Goal: Task Accomplishment & Management: Complete application form

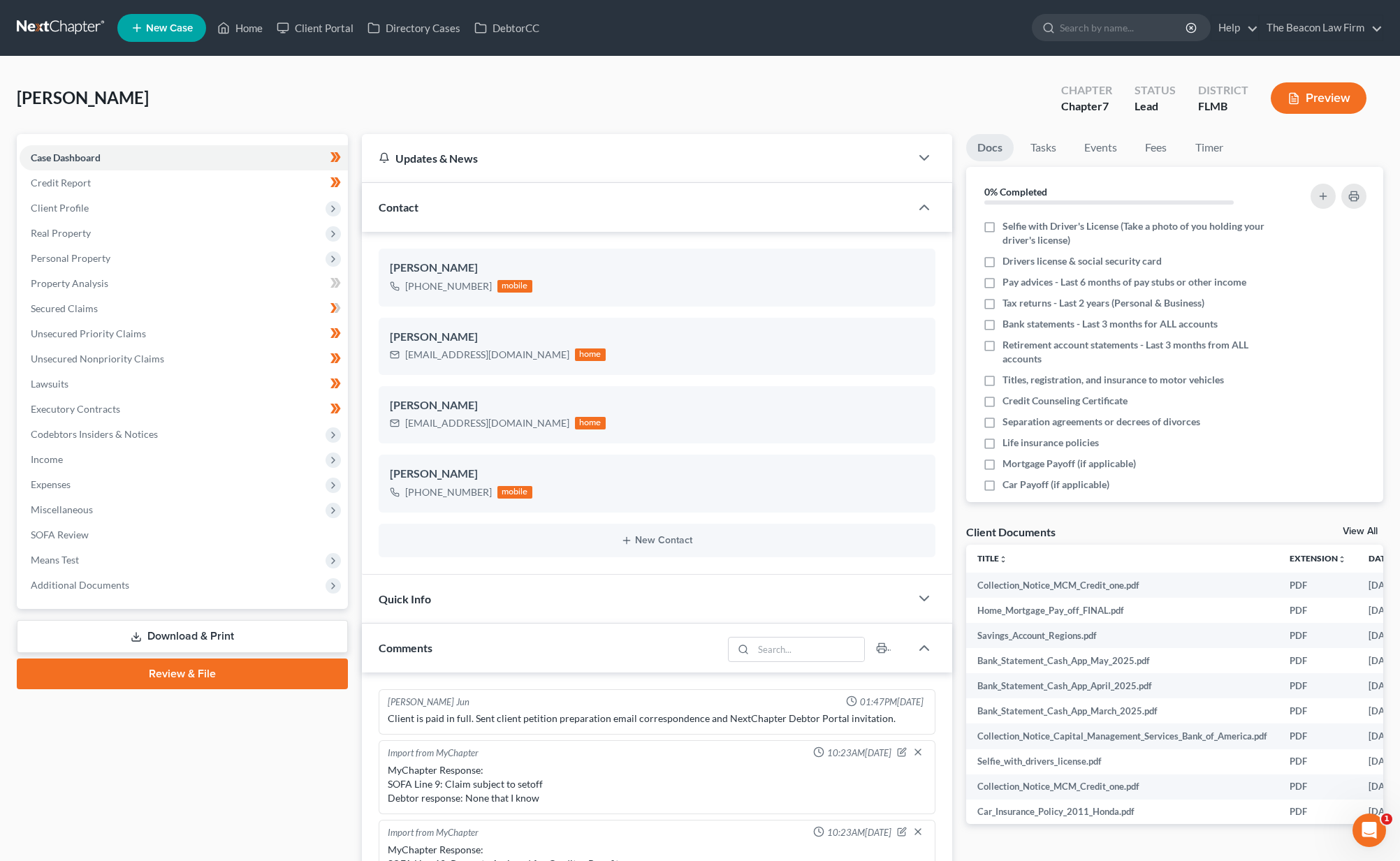
scroll to position [349, 0]
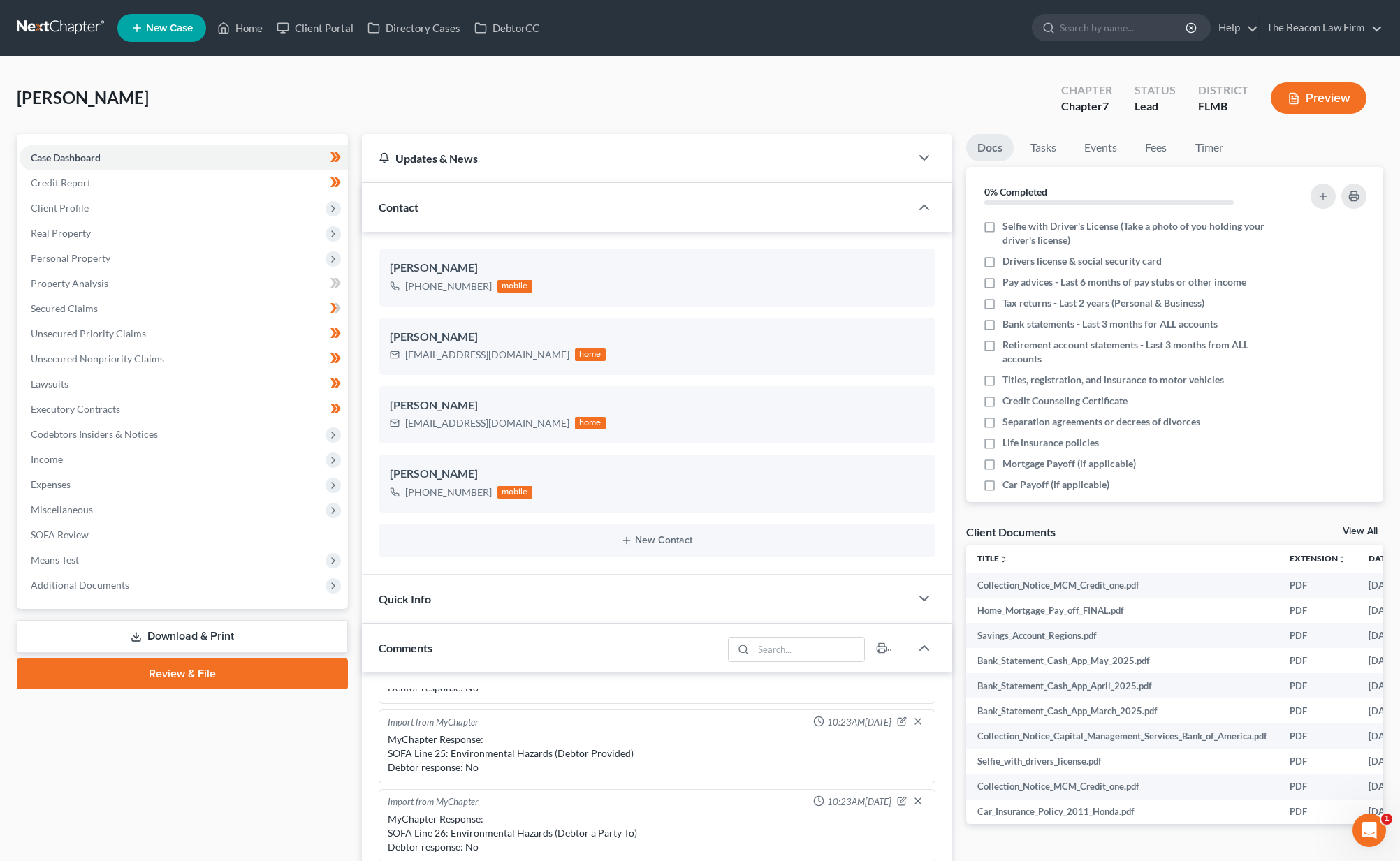
click at [91, 29] on link at bounding box center [62, 27] width 90 height 25
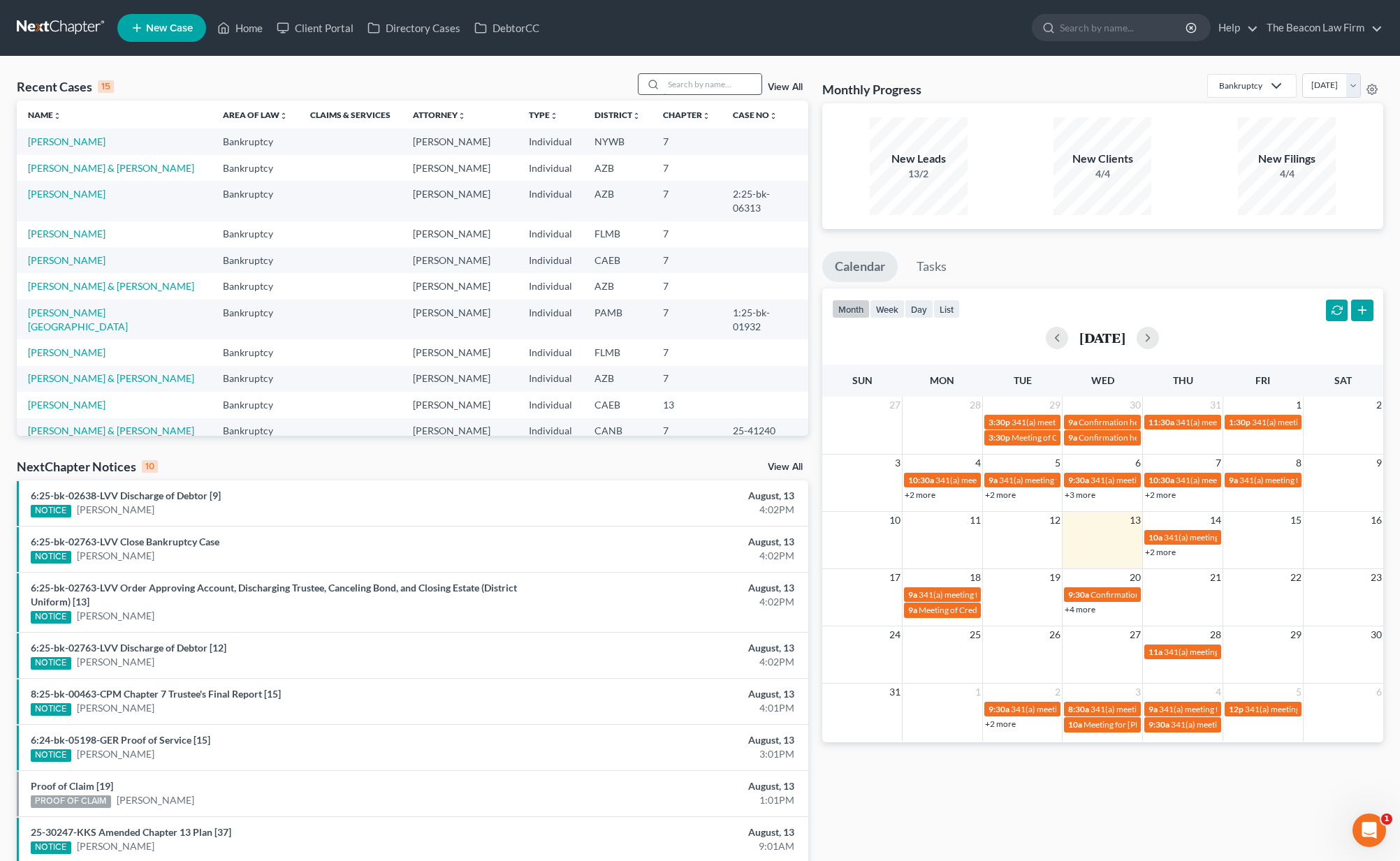
click at [683, 82] on input "search" at bounding box center [712, 84] width 98 height 20
paste input "Pfeister"
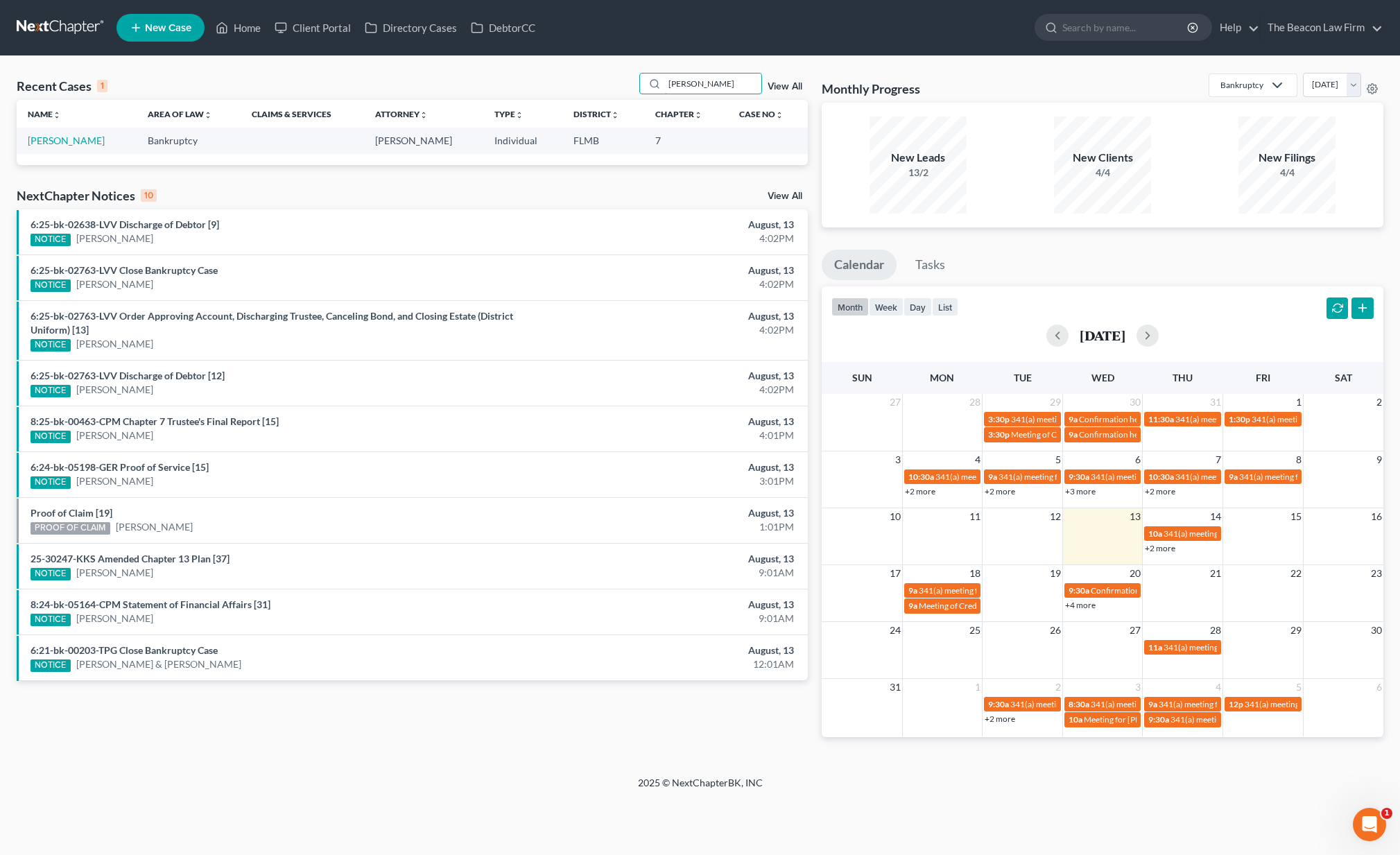
type input "Pfeister"
click at [76, 141] on link "[PERSON_NAME]" at bounding box center [66, 140] width 77 height 12
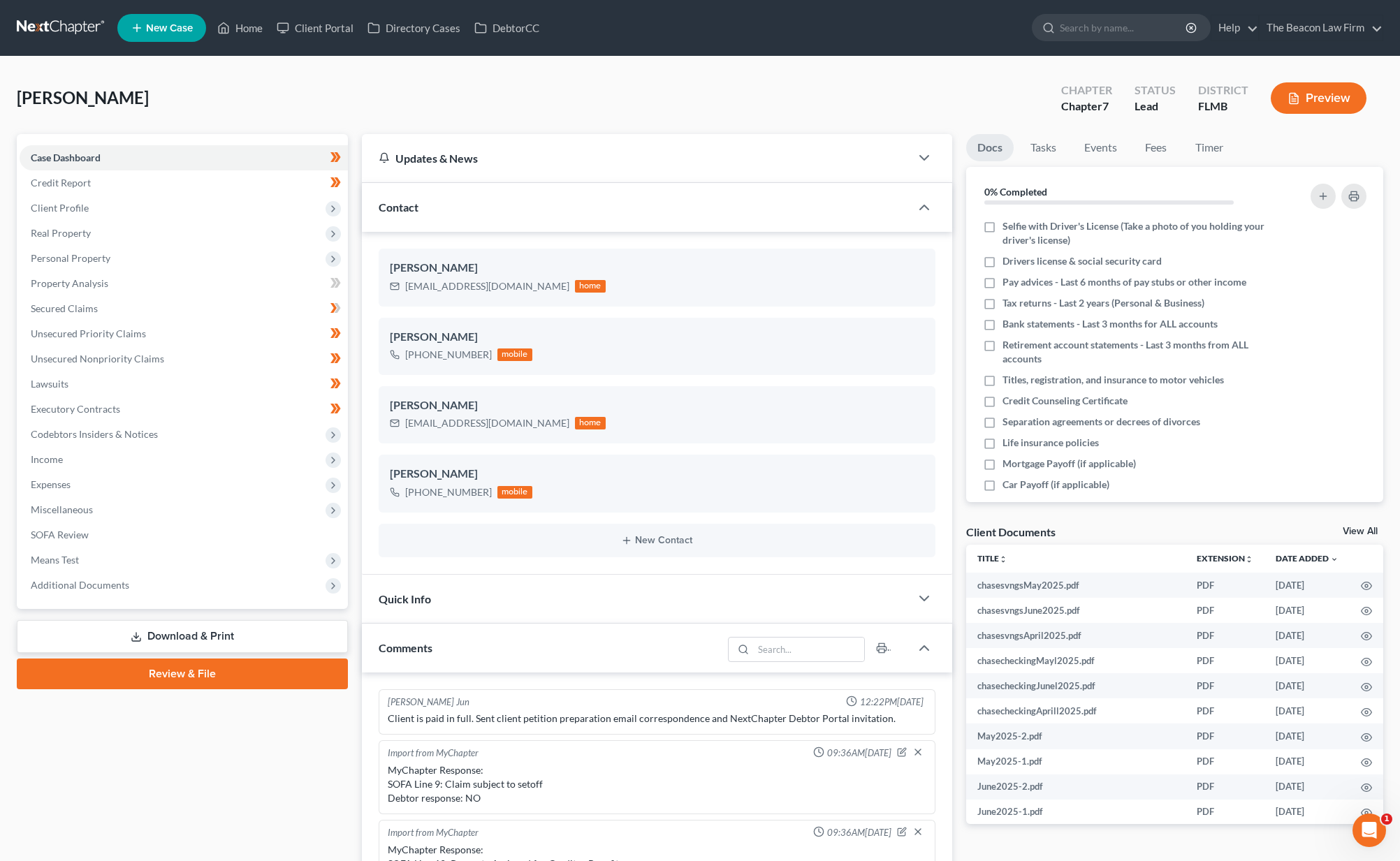
scroll to position [349, 0]
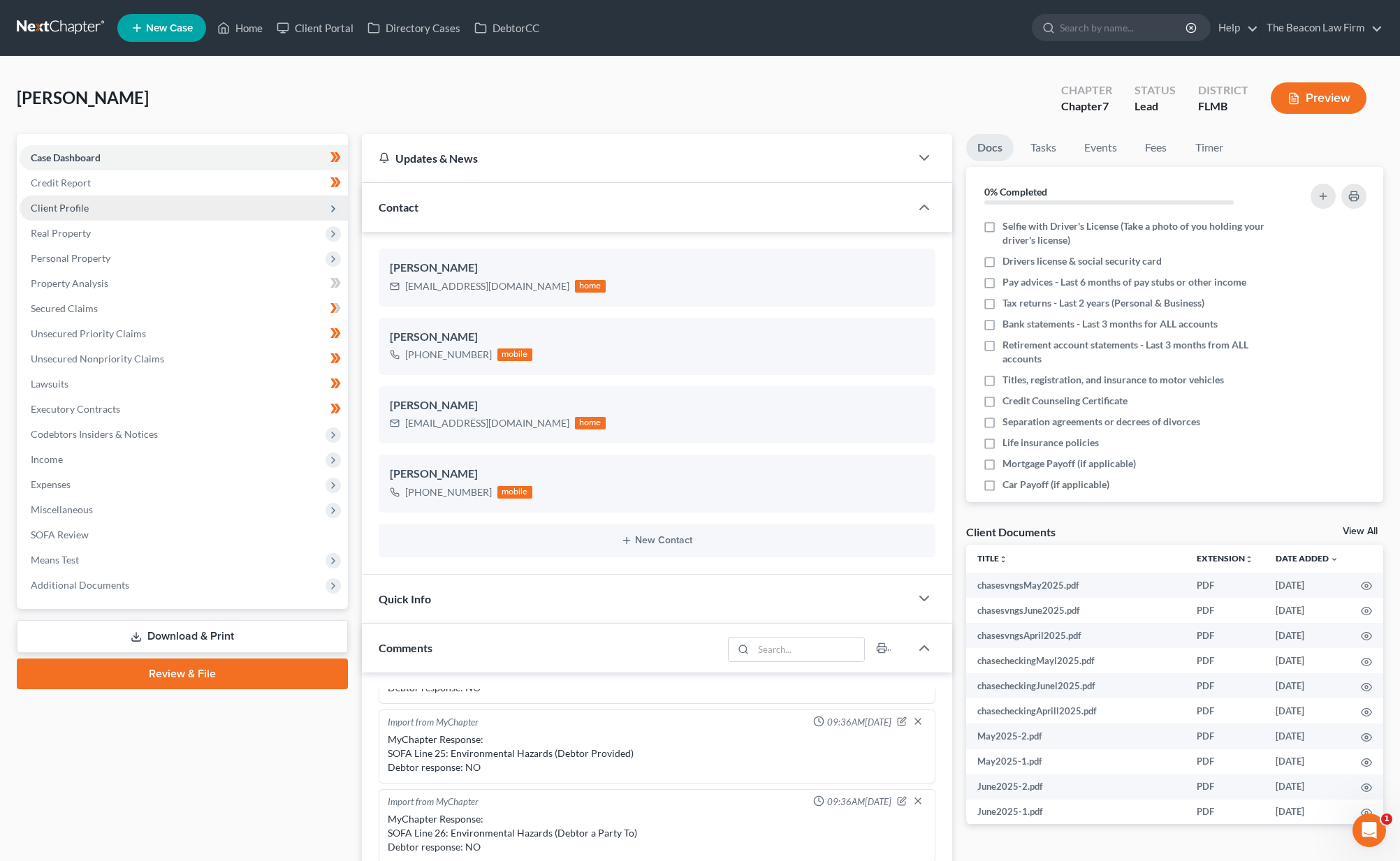
click at [136, 204] on span "Client Profile" at bounding box center [184, 208] width 328 height 25
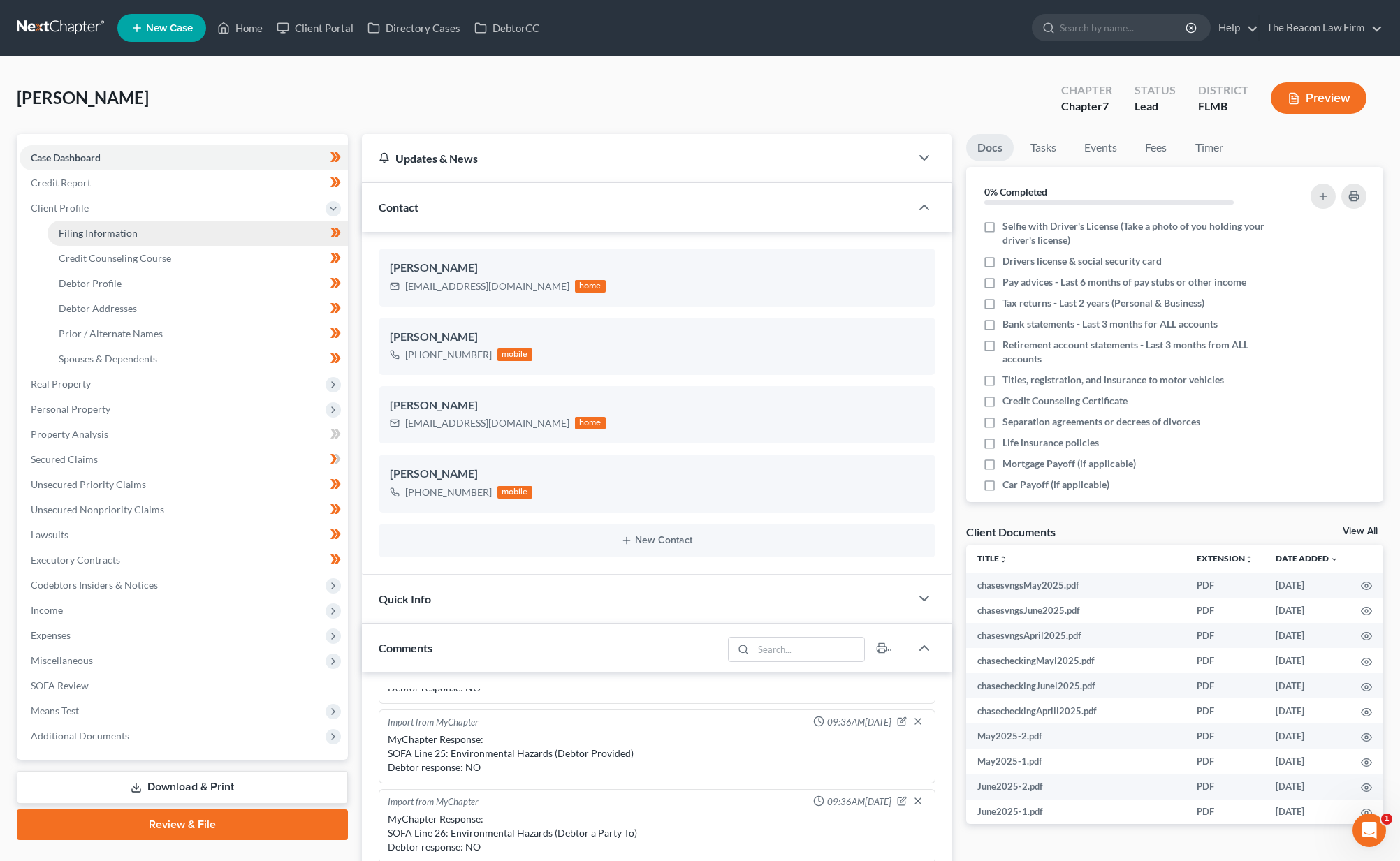
click at [117, 233] on span "Filing Information" at bounding box center [98, 233] width 79 height 12
select select "1"
select select "0"
select select "9"
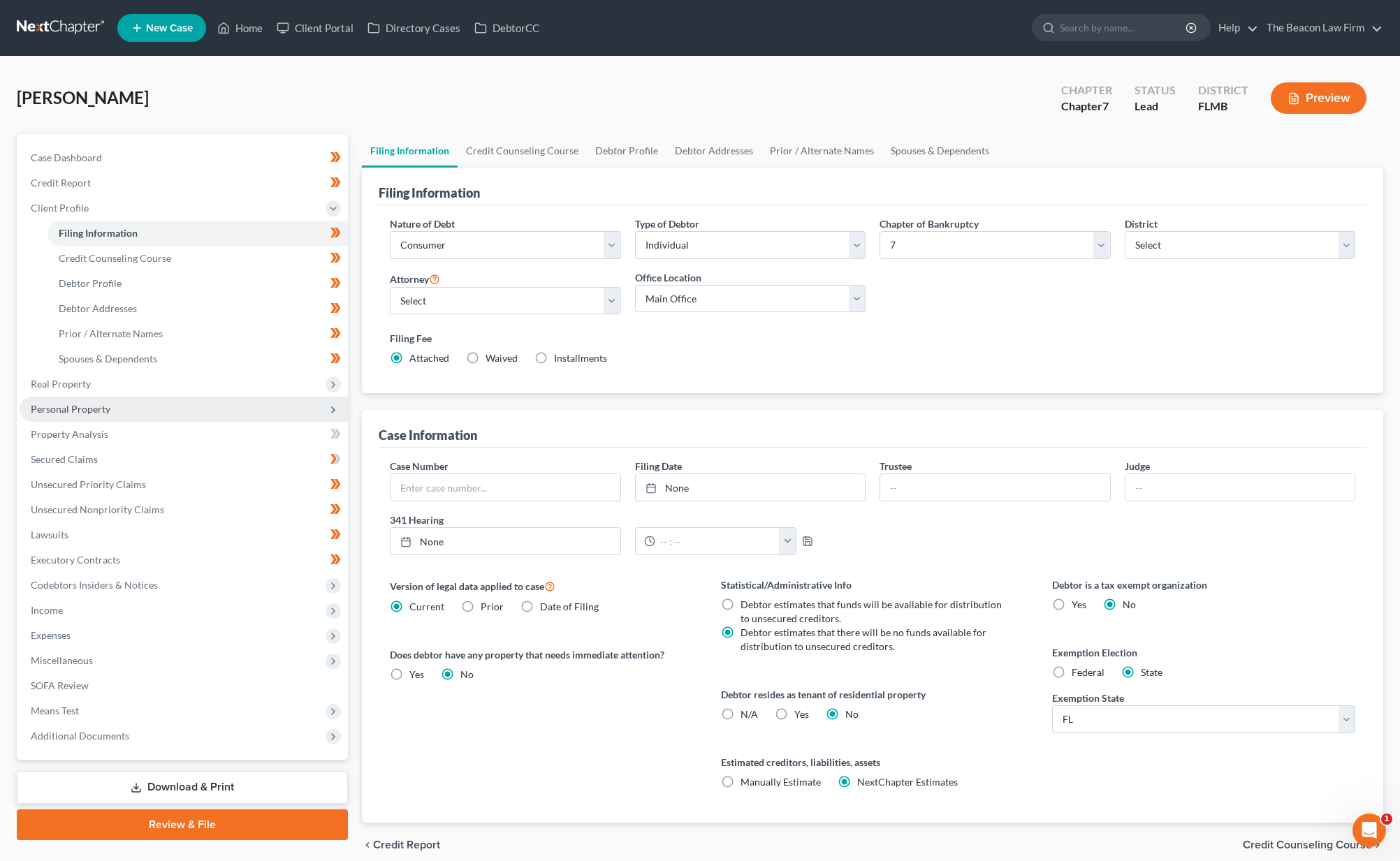
click at [116, 404] on span "Personal Property" at bounding box center [184, 409] width 328 height 25
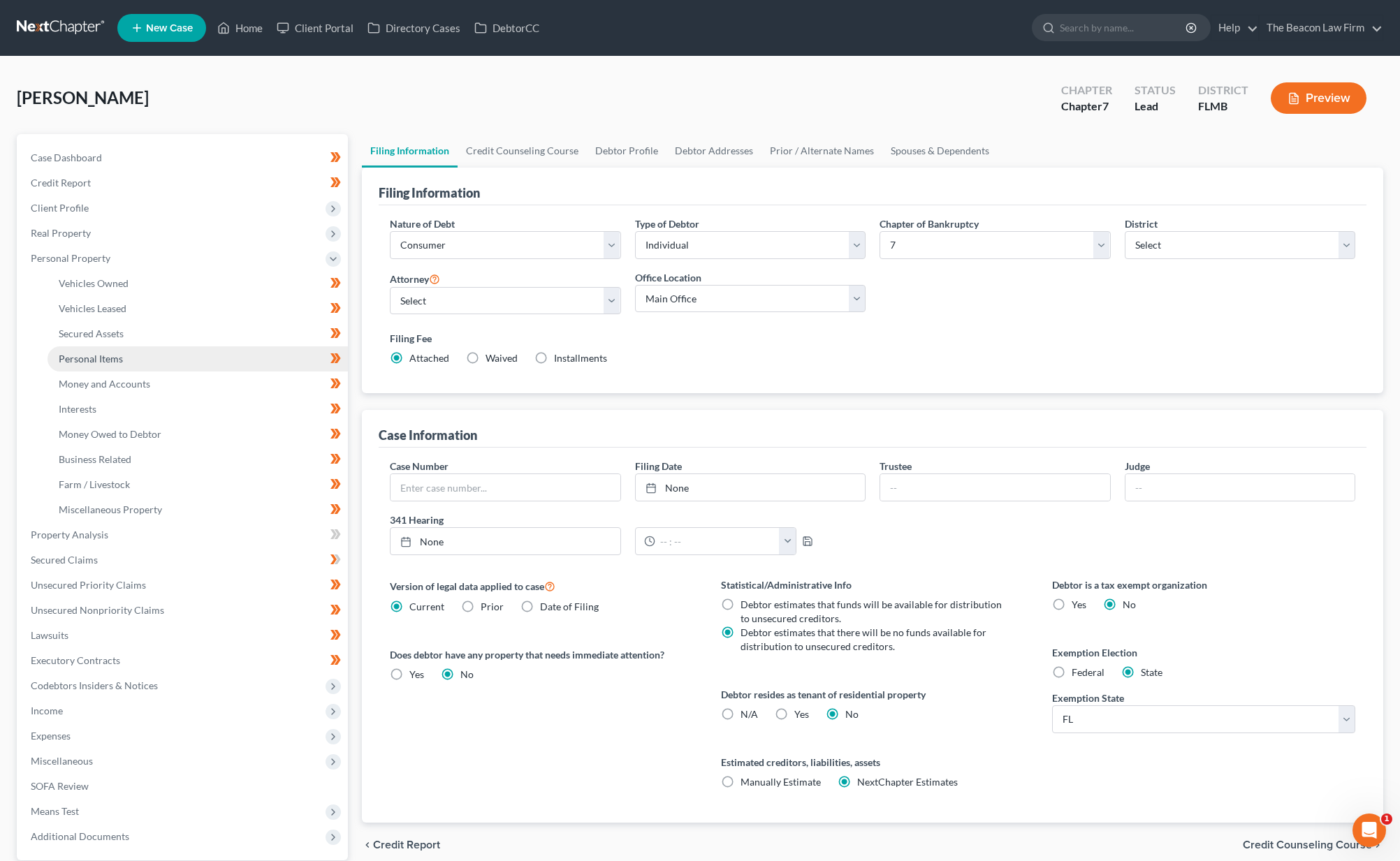
click at [133, 351] on link "Personal Items" at bounding box center [197, 359] width 300 height 25
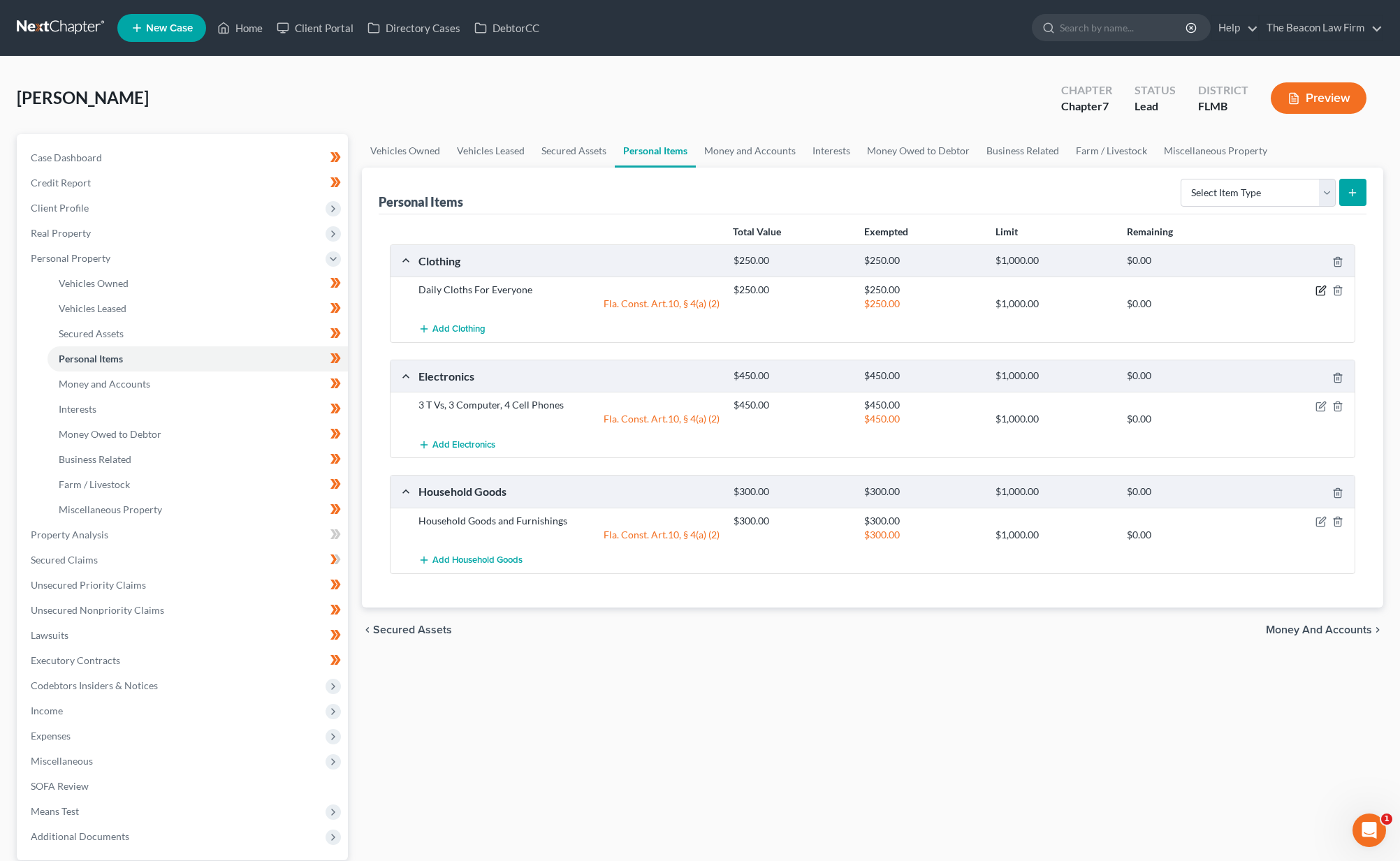
click at [1323, 289] on icon "button" at bounding box center [1320, 290] width 11 height 11
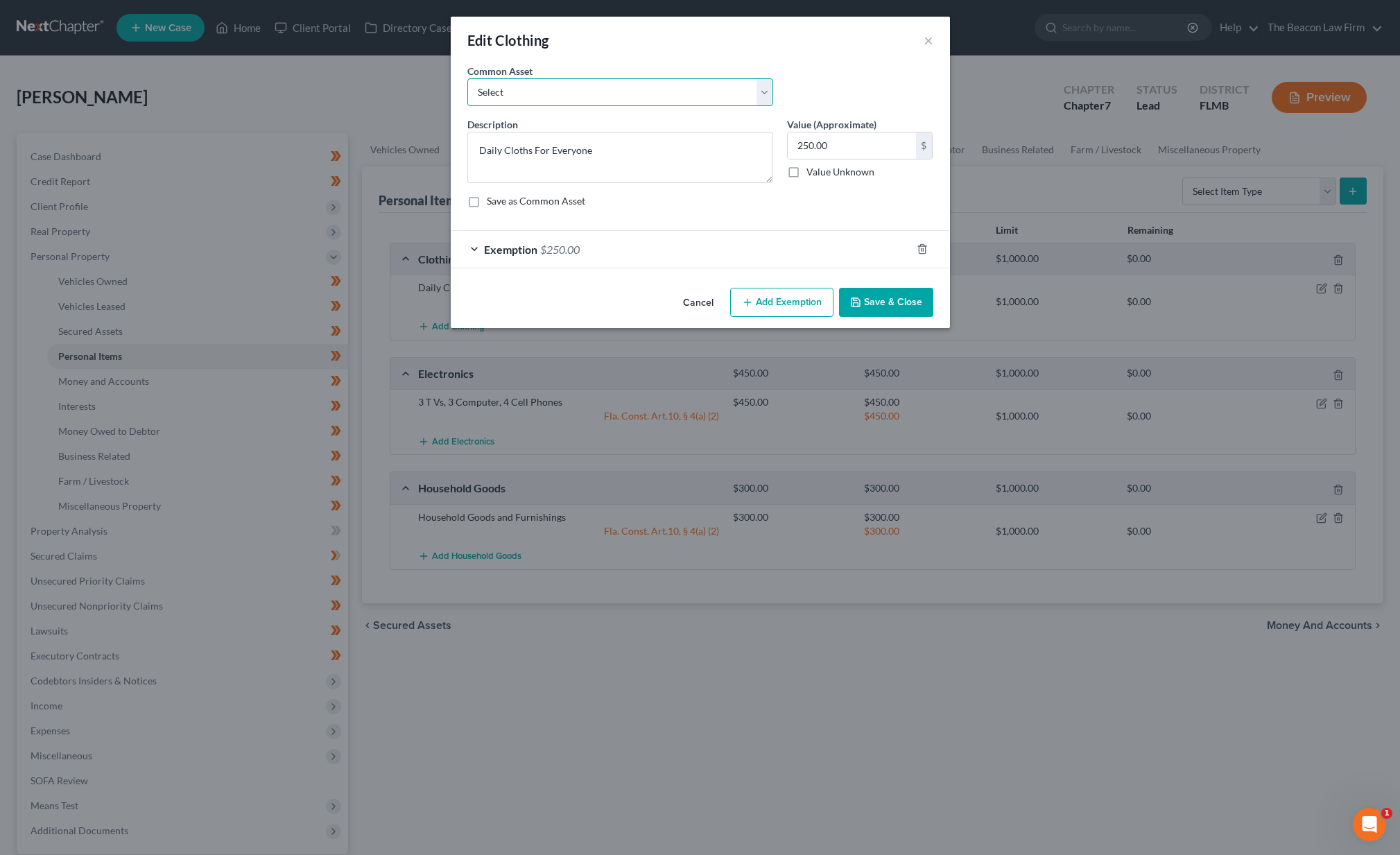
select select "0"
type textarea "Clothes and Shoes"
type input "200.00"
drag, startPoint x: 892, startPoint y: 306, endPoint x: 1196, endPoint y: 311, distance: 304.0
click at [893, 305] on button "Save & Close" at bounding box center [886, 302] width 94 height 29
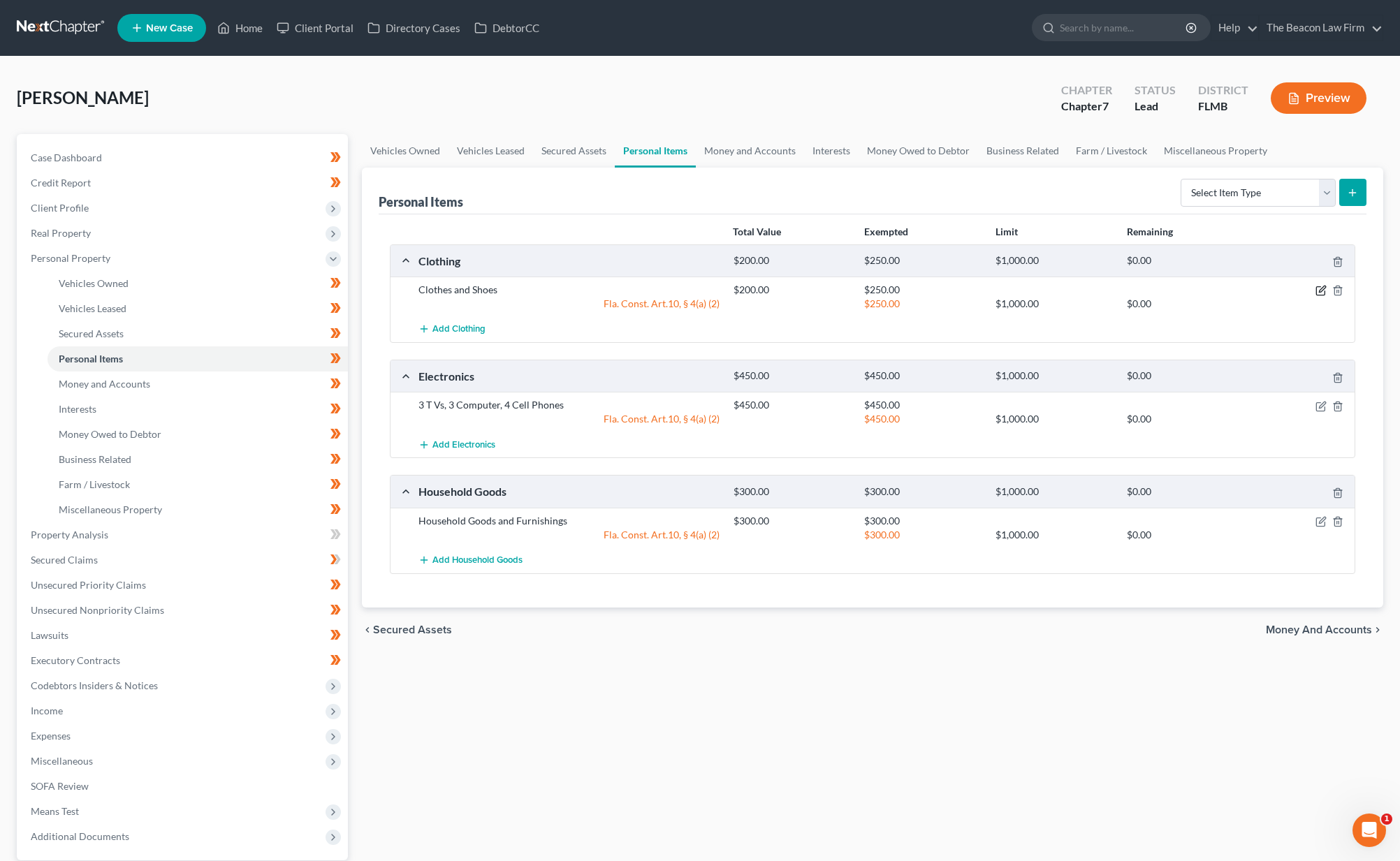
click at [1319, 291] on icon "button" at bounding box center [1320, 290] width 11 height 11
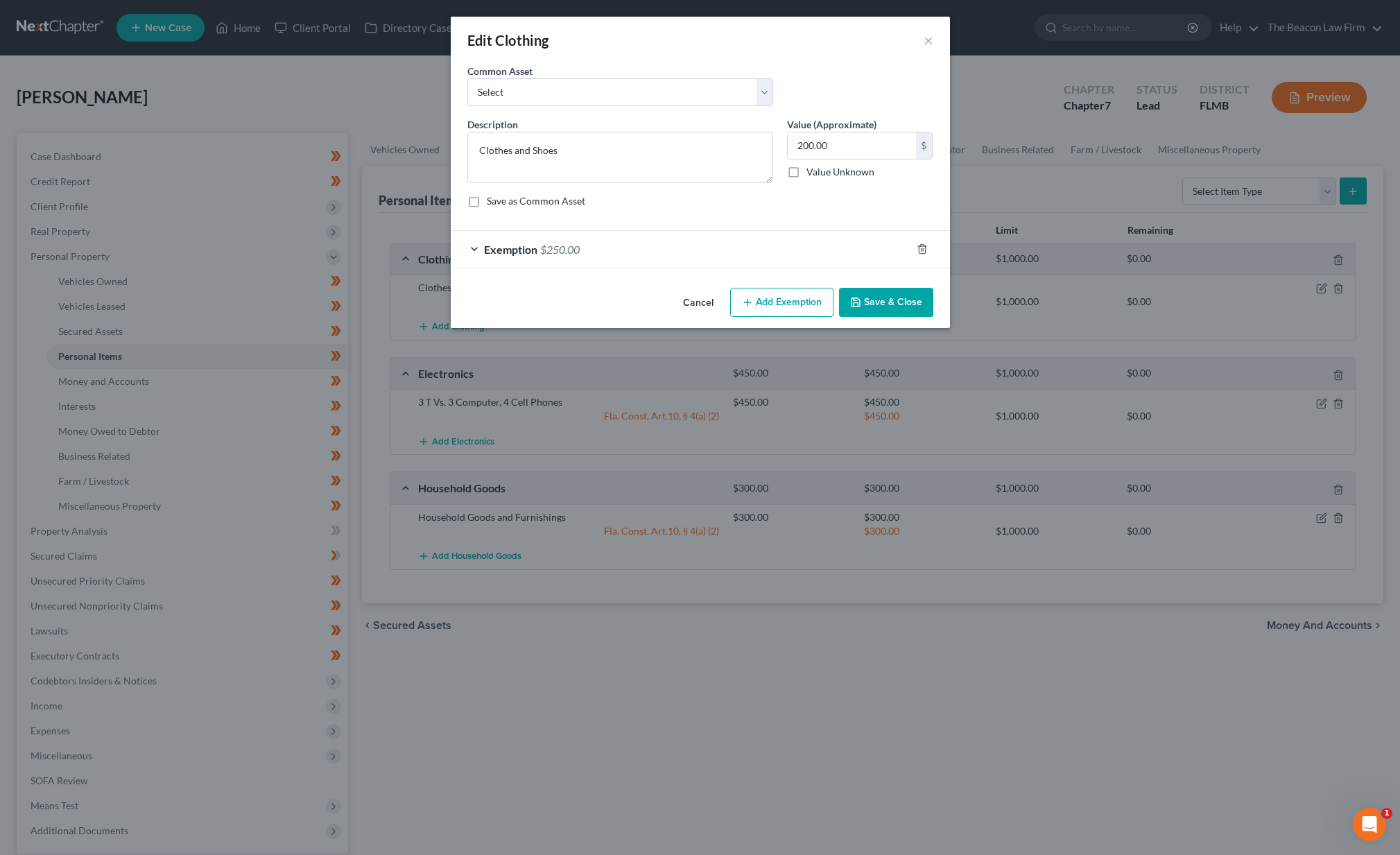
click at [769, 252] on div "Exemption $250.00" at bounding box center [681, 249] width 460 height 37
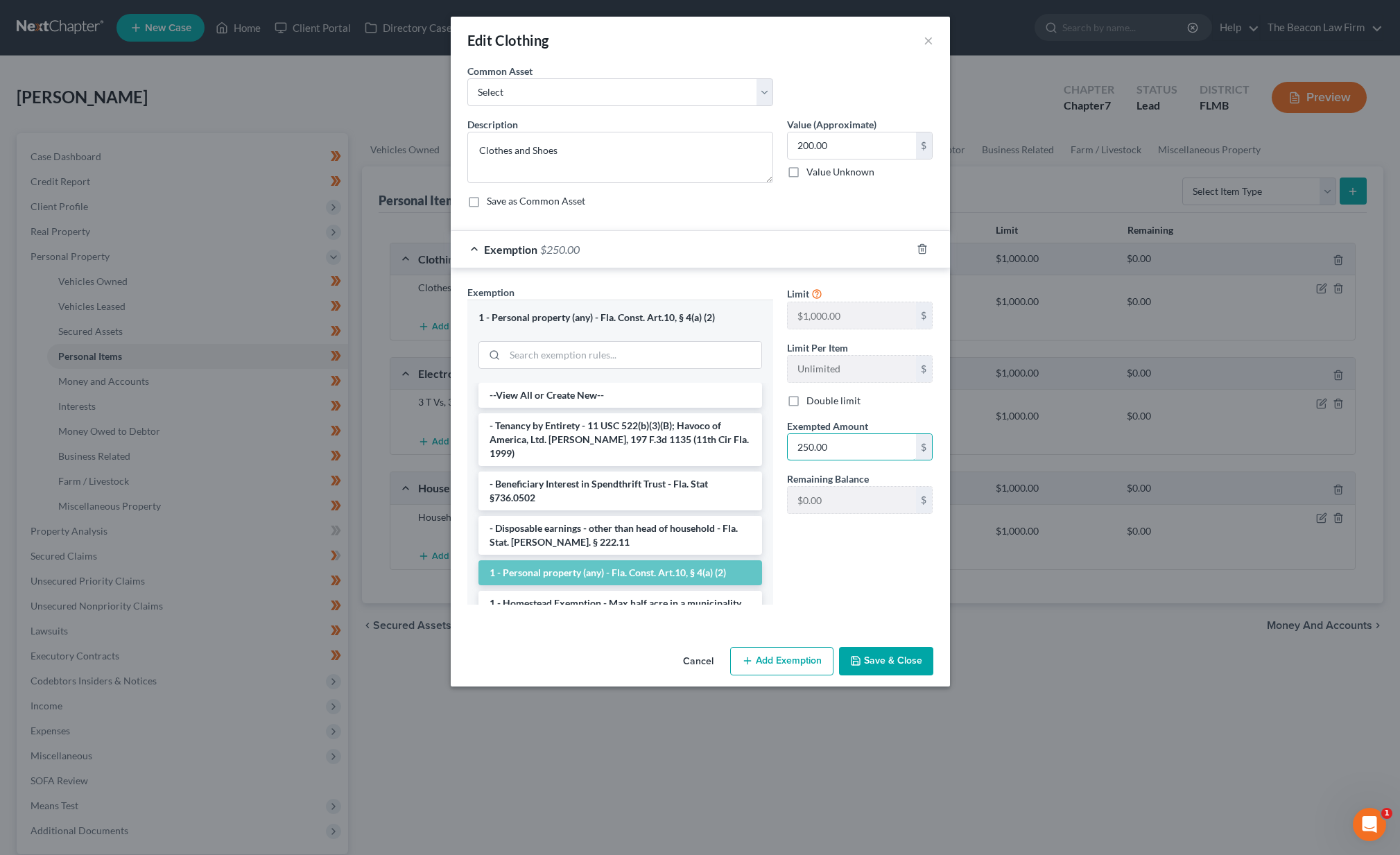
drag, startPoint x: 841, startPoint y: 443, endPoint x: 752, endPoint y: 414, distance: 93.6
click at [754, 416] on div "Exemption Set must be selected for CA. Exemption * 1 - Personal property (any) …" at bounding box center [700, 450] width 479 height 331
type input "200"
drag, startPoint x: 924, startPoint y: 659, endPoint x: 914, endPoint y: 651, distance: 12.8
click at [922, 658] on button "Save & Close" at bounding box center [886, 661] width 94 height 29
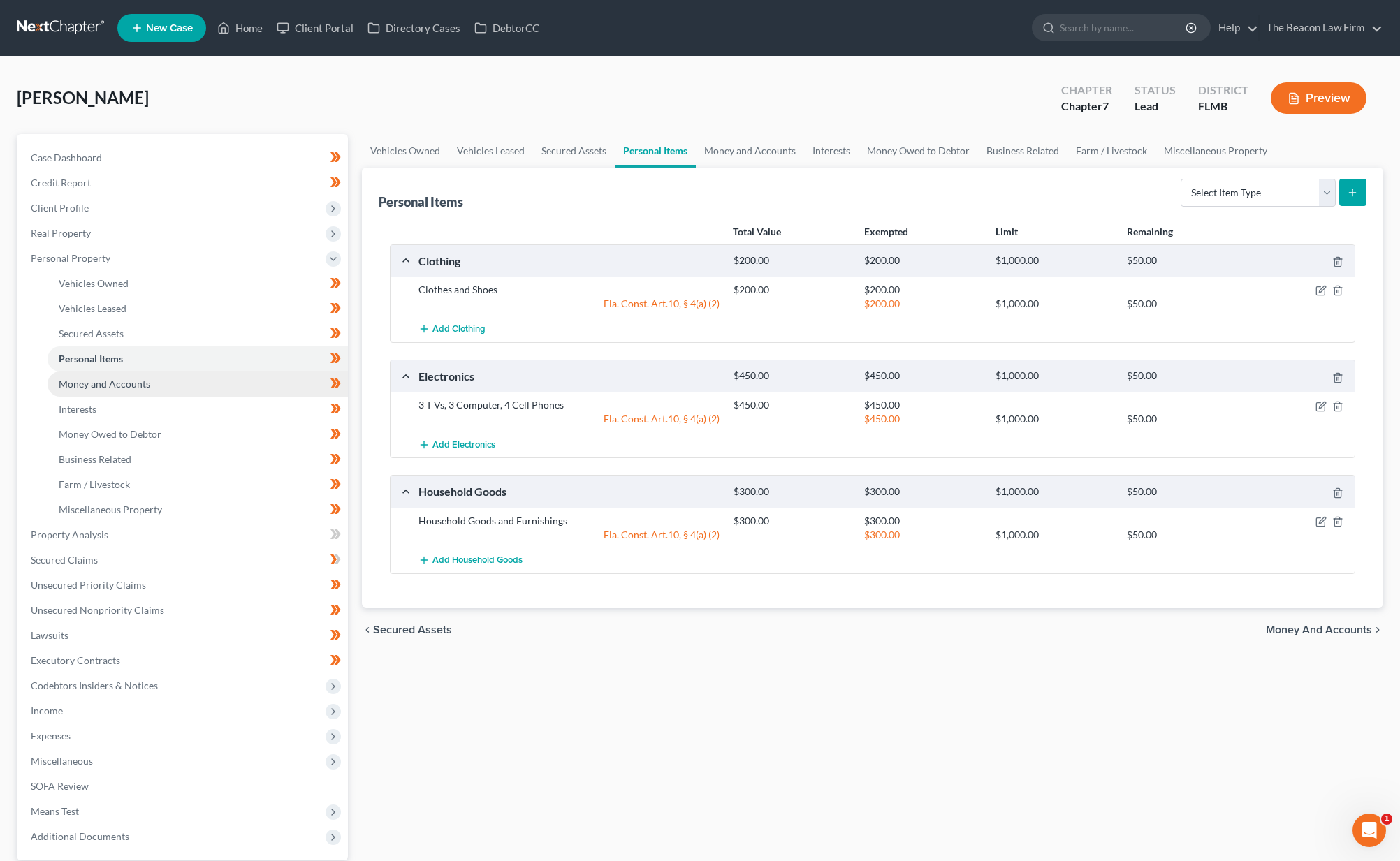
click at [116, 380] on span "Money and Accounts" at bounding box center [105, 384] width 91 height 12
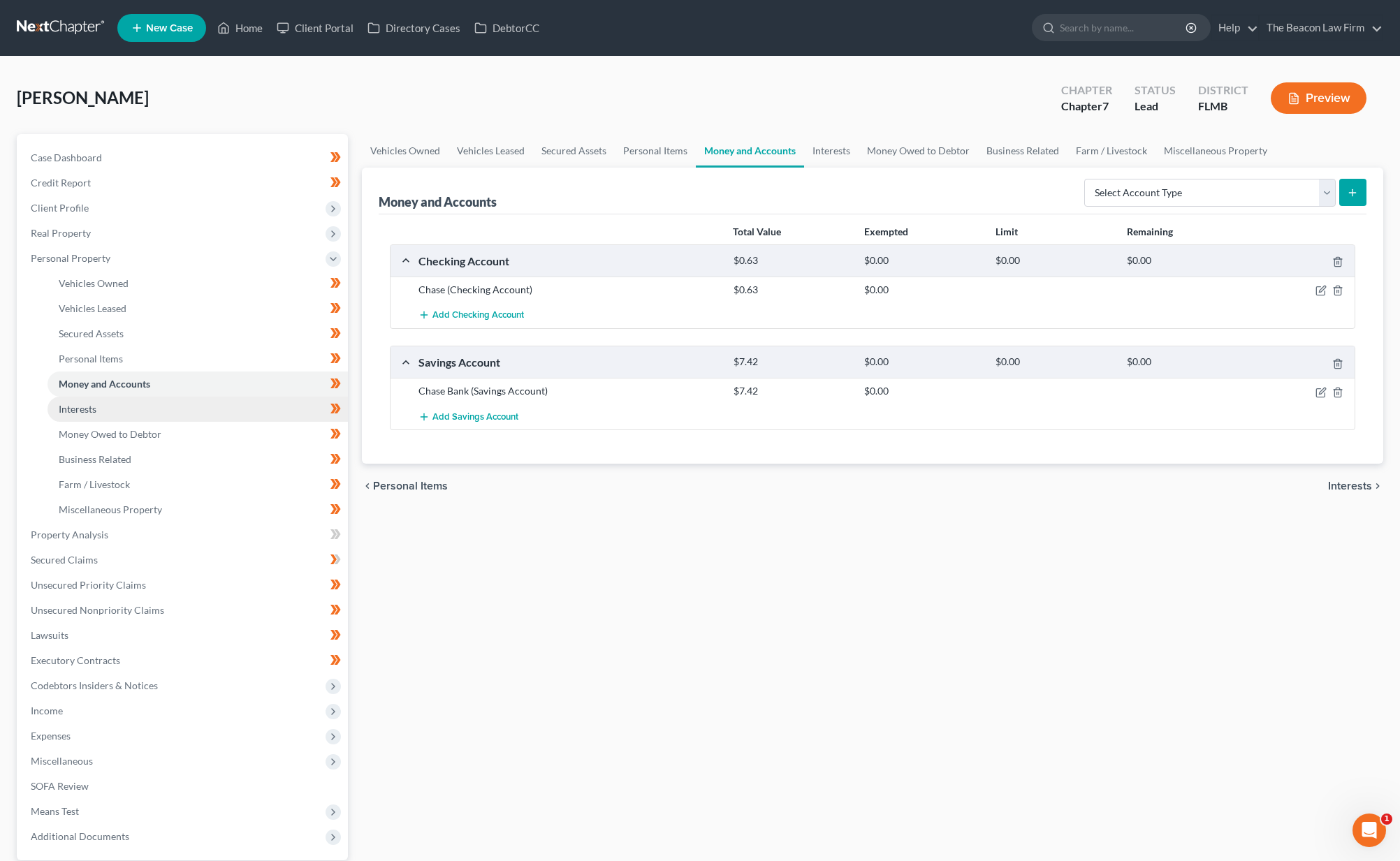
click at [103, 419] on link "Interests" at bounding box center [197, 409] width 300 height 25
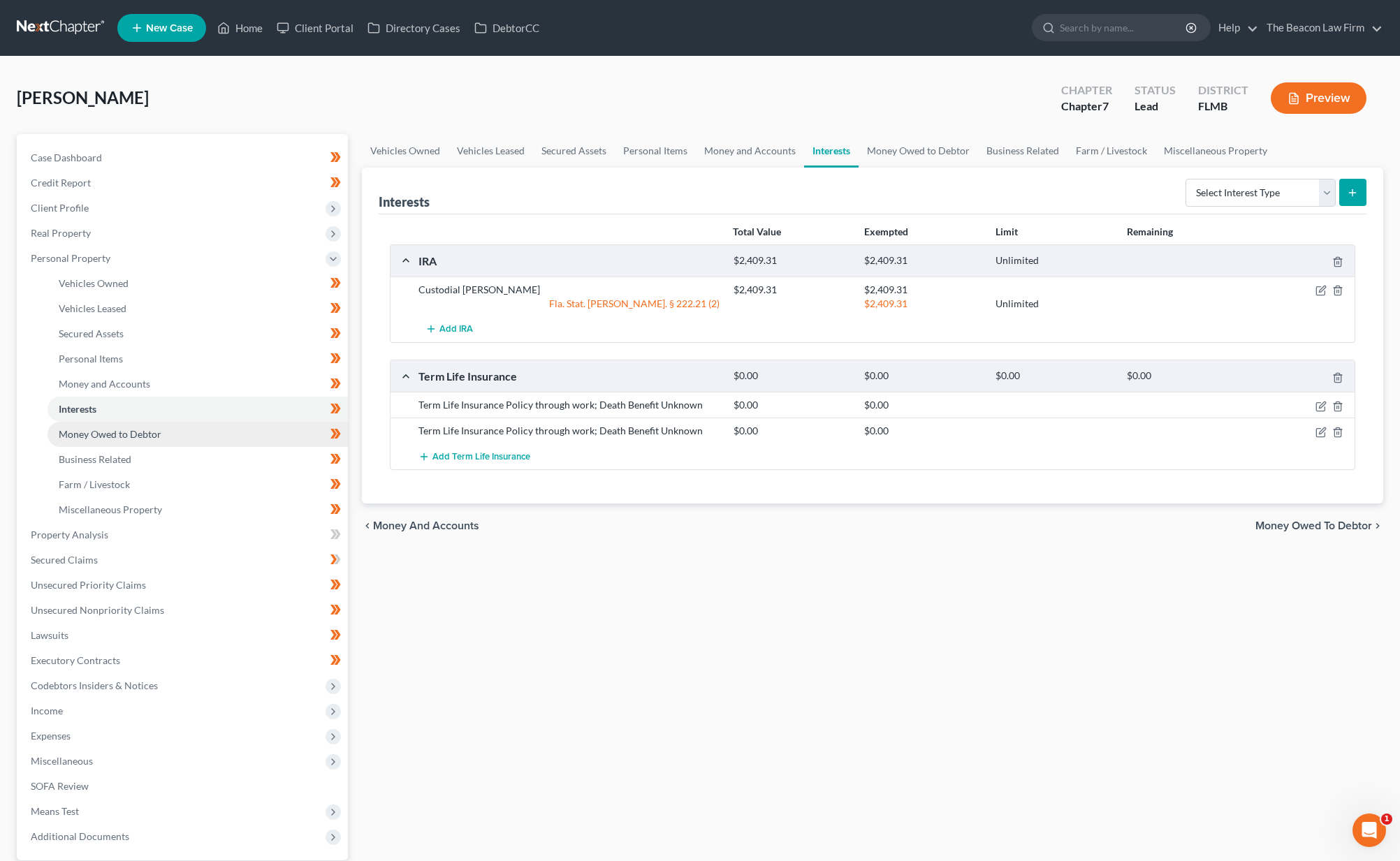
click at [116, 422] on link "Money Owed to Debtor" at bounding box center [197, 435] width 300 height 25
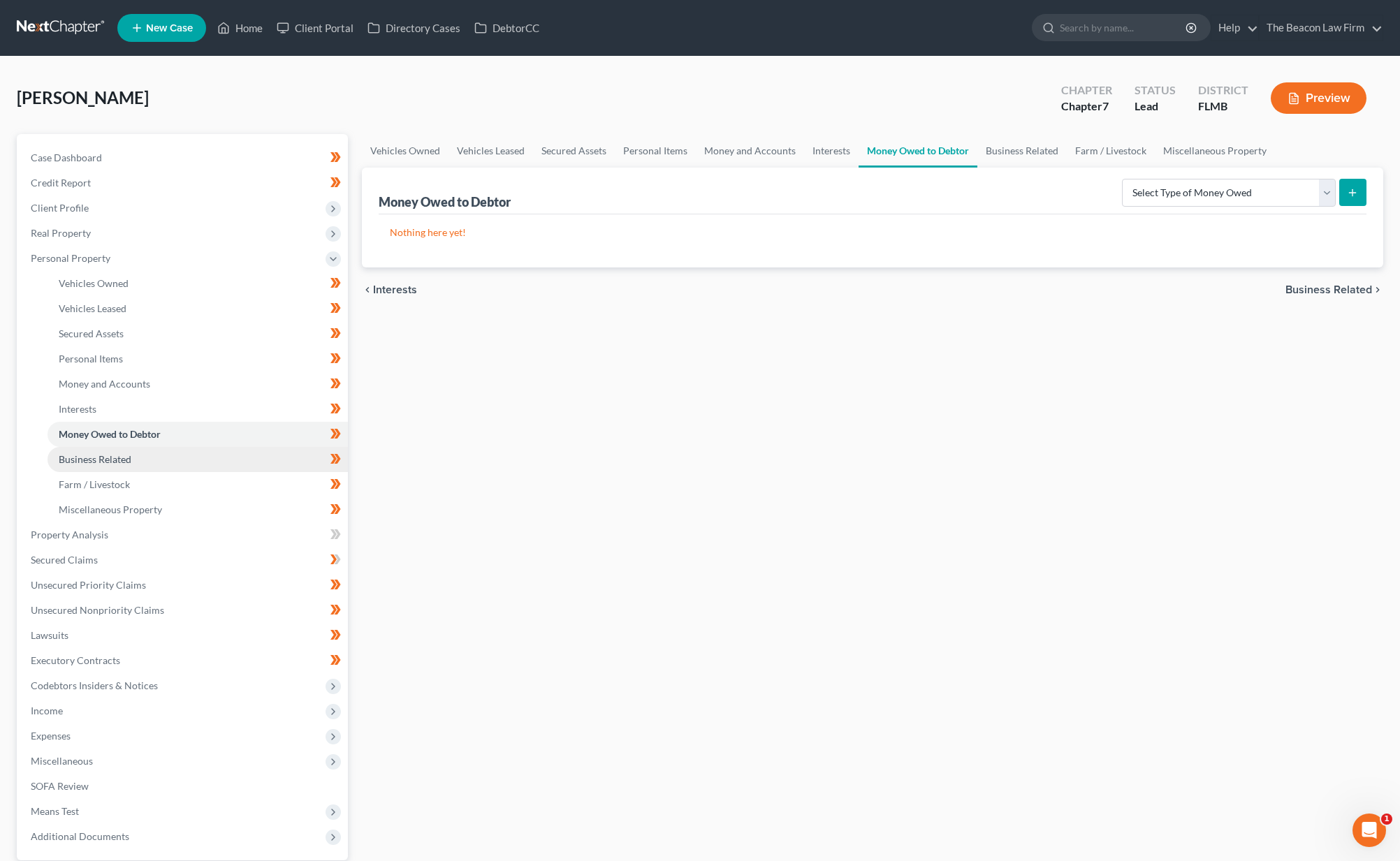
click at [115, 459] on span "Business Related" at bounding box center [95, 459] width 72 height 12
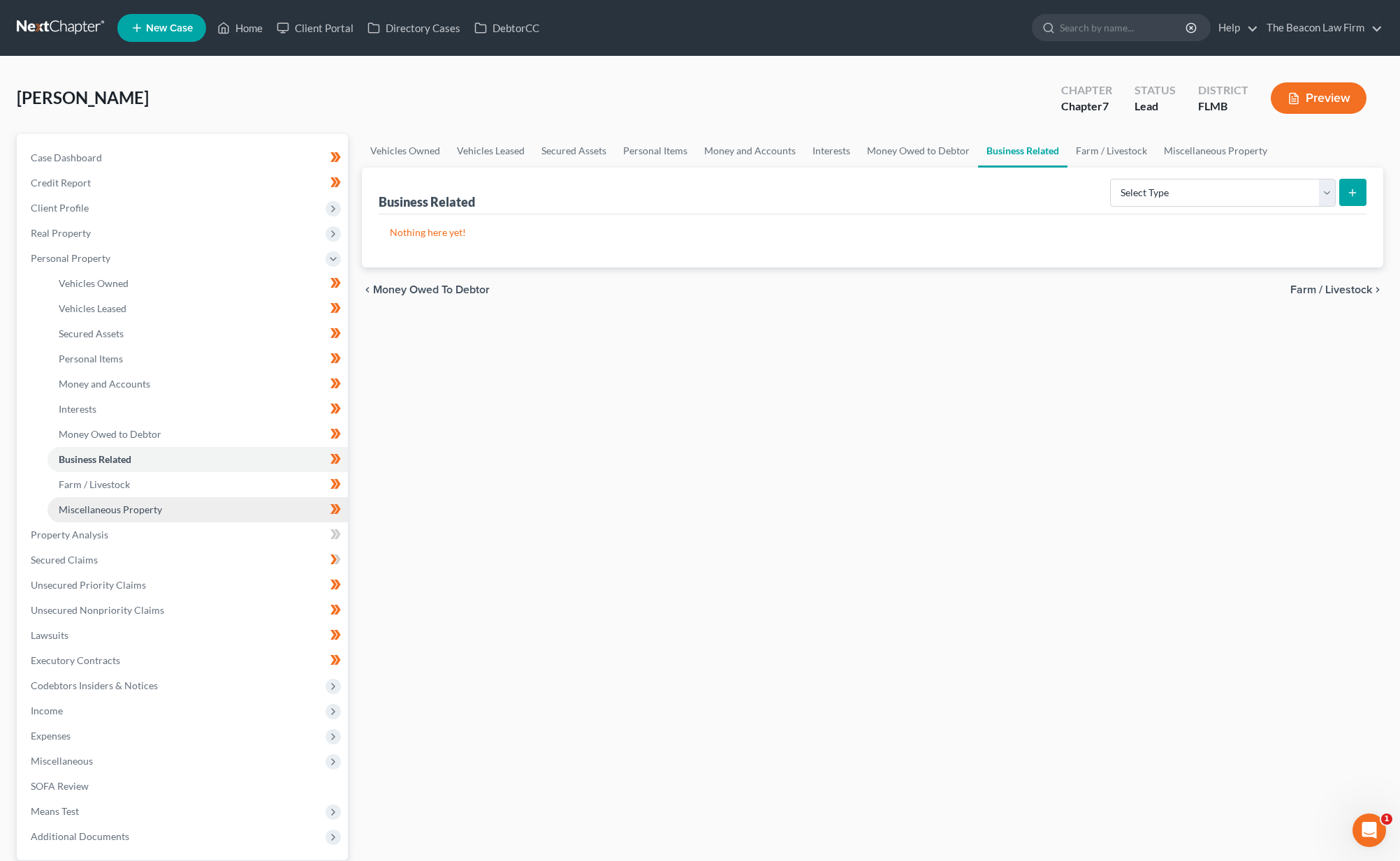
click at [104, 510] on span "Miscellaneous Property" at bounding box center [111, 509] width 103 height 12
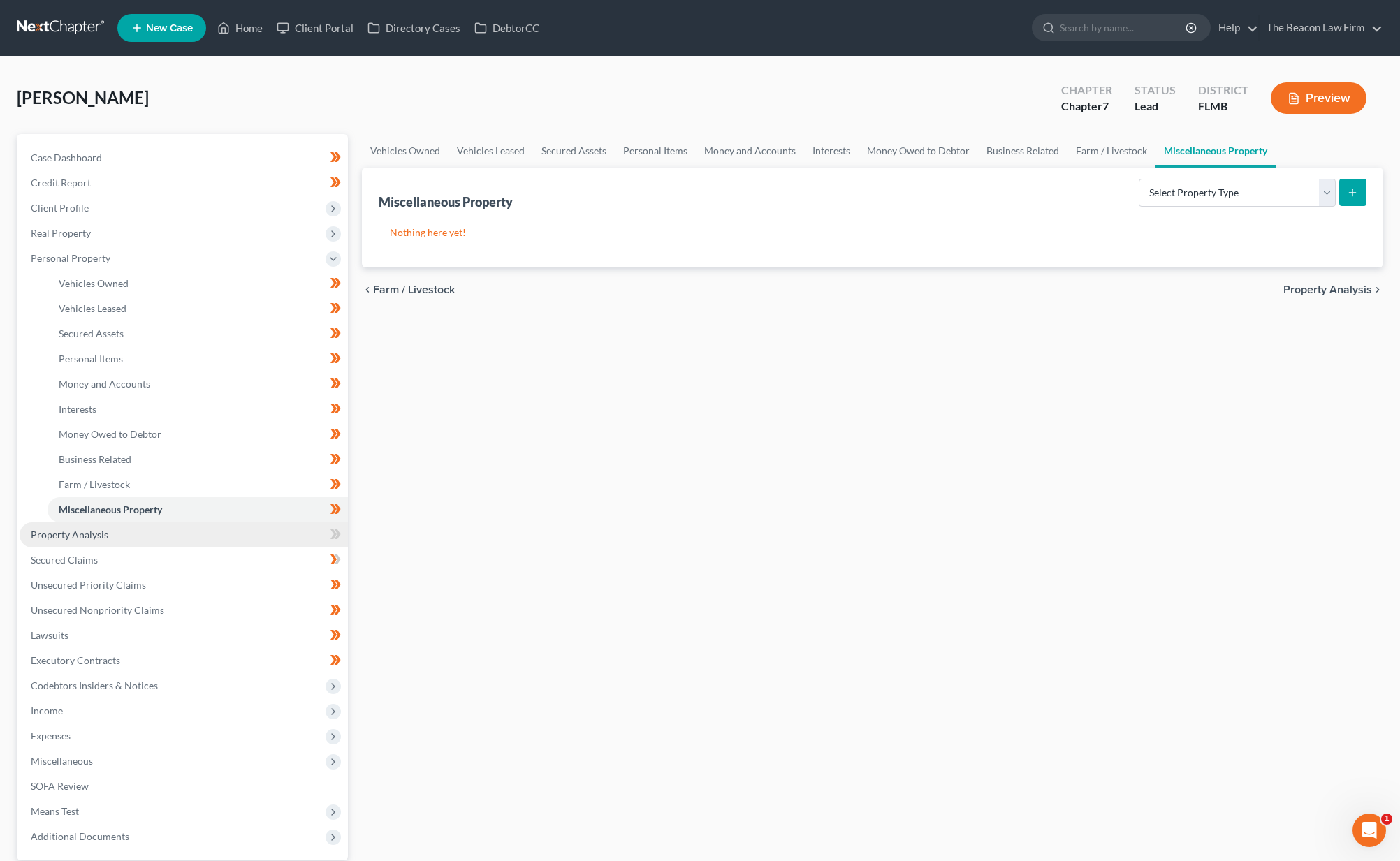
click at [98, 534] on span "Property Analysis" at bounding box center [69, 534] width 77 height 12
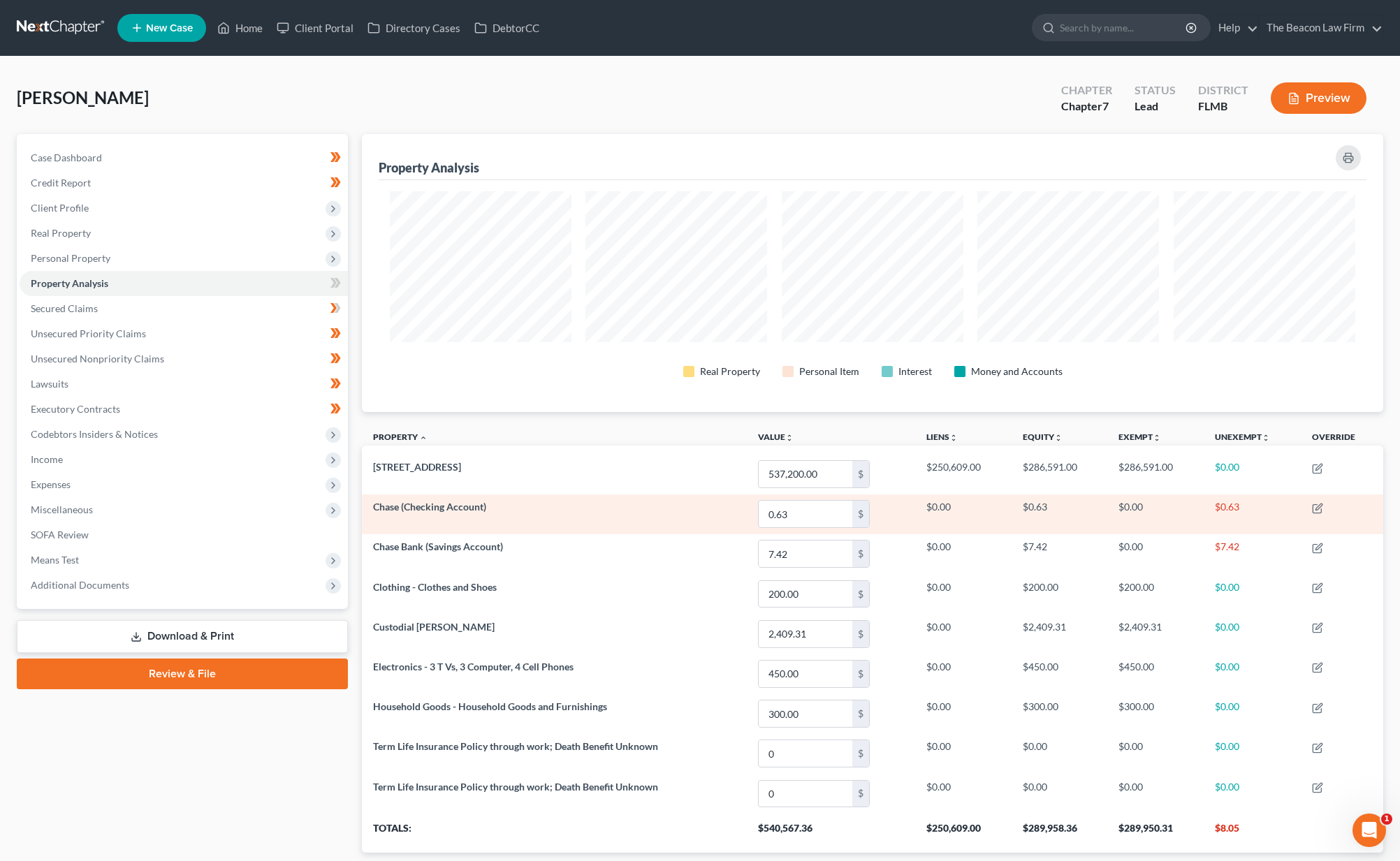
scroll to position [10, 0]
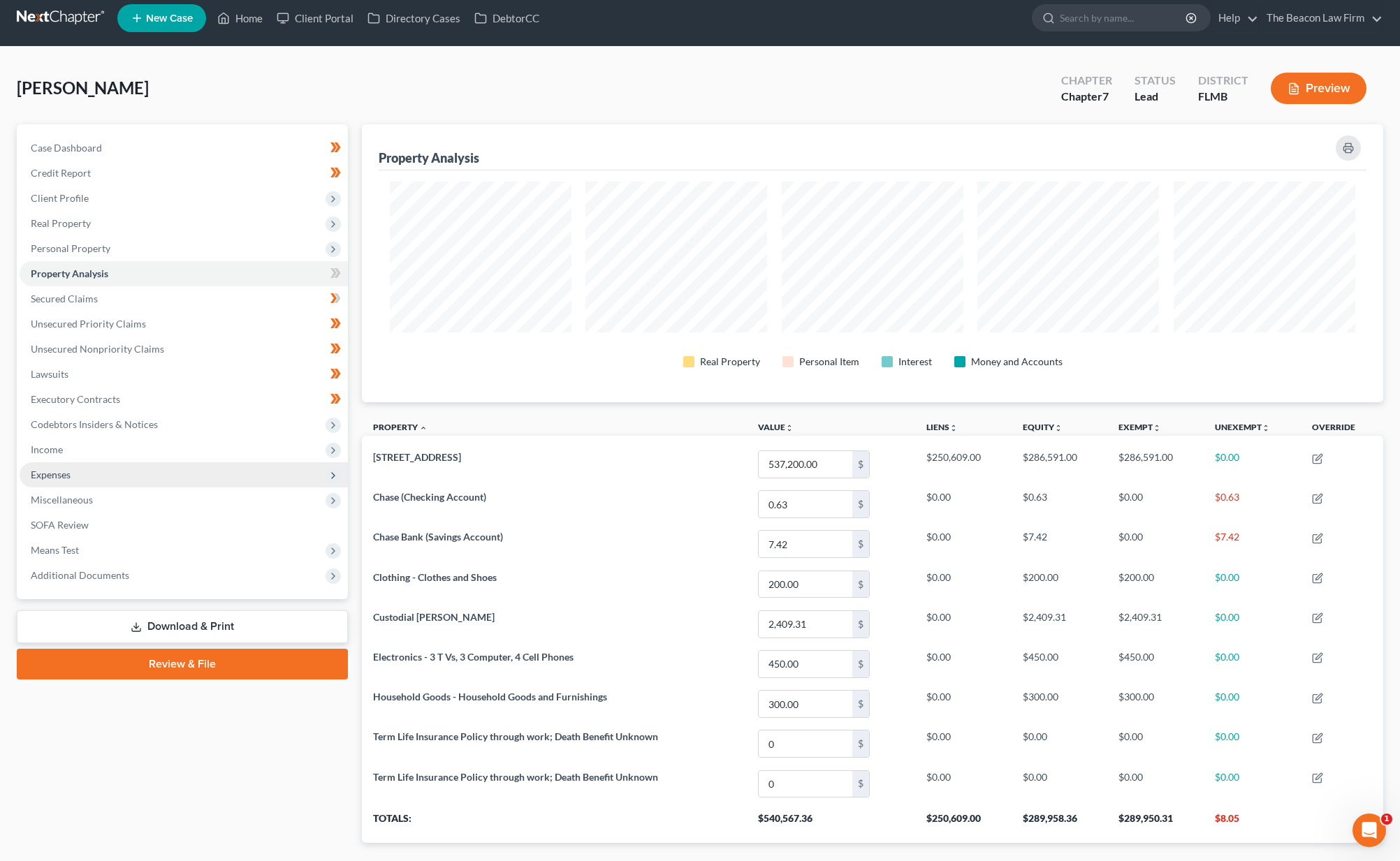
click at [77, 483] on span "Expenses" at bounding box center [184, 475] width 328 height 25
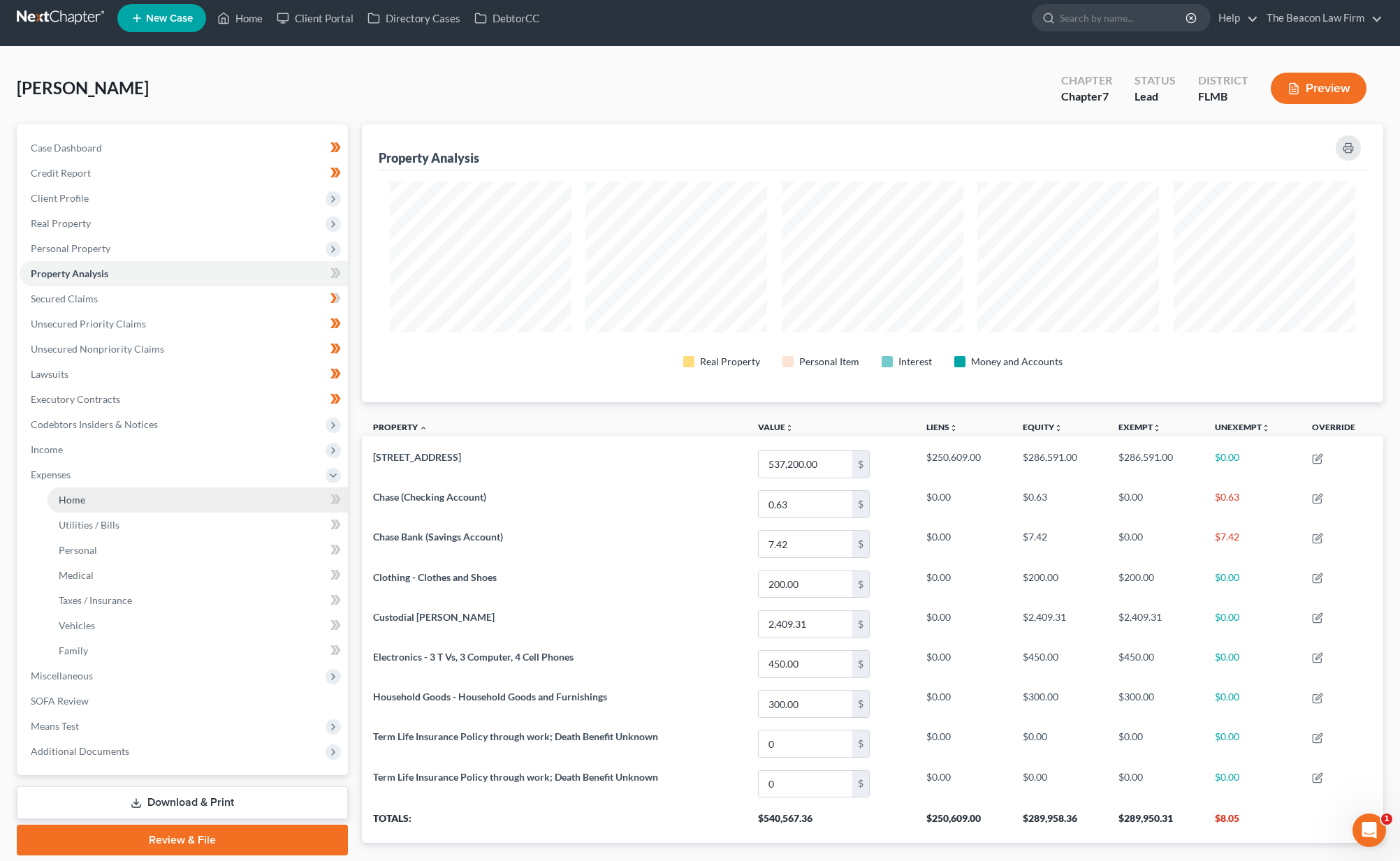
click at [83, 509] on link "Home" at bounding box center [197, 500] width 300 height 25
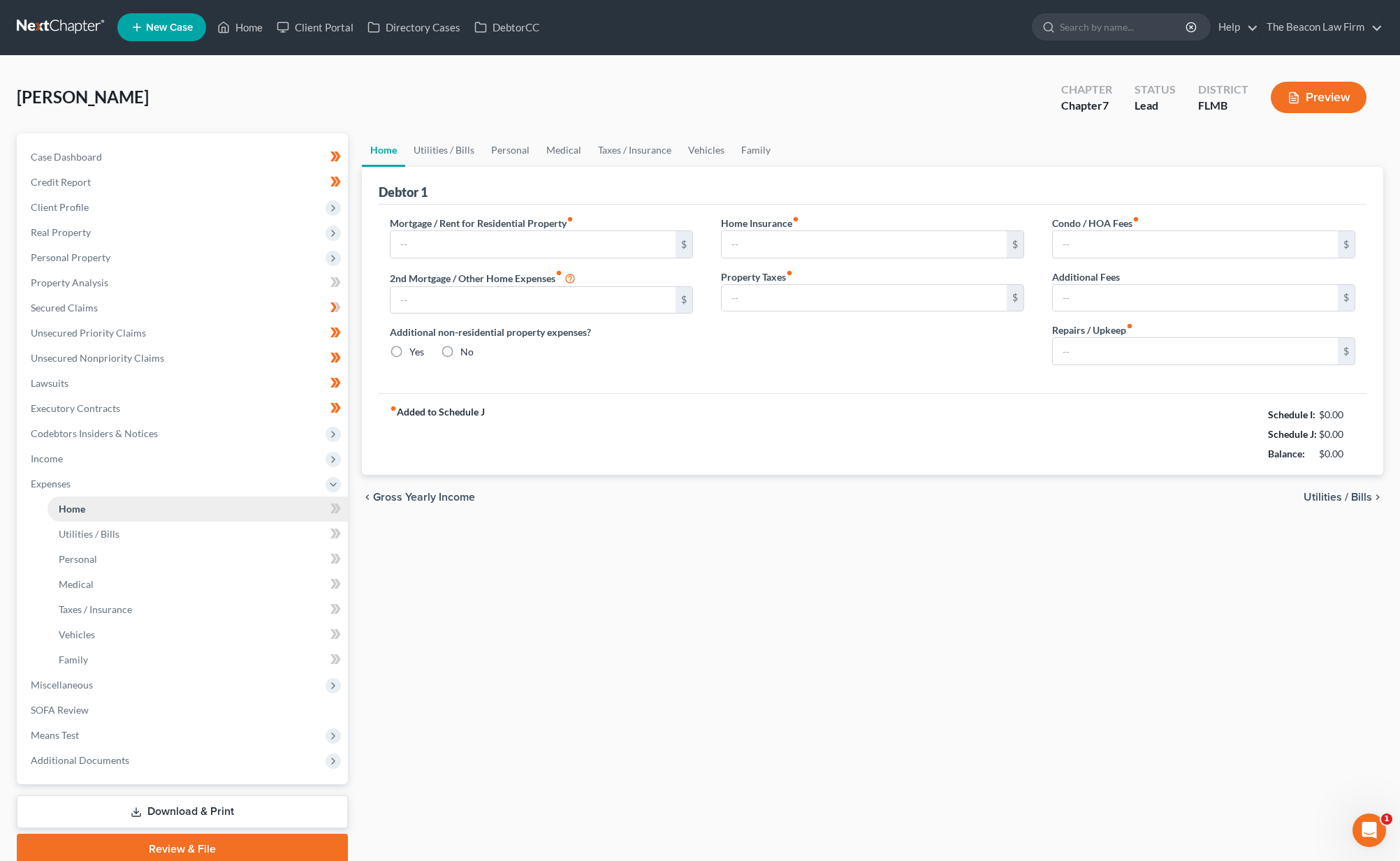
type input "1,950.00"
type input "0.00"
radio input "true"
type input "0.00"
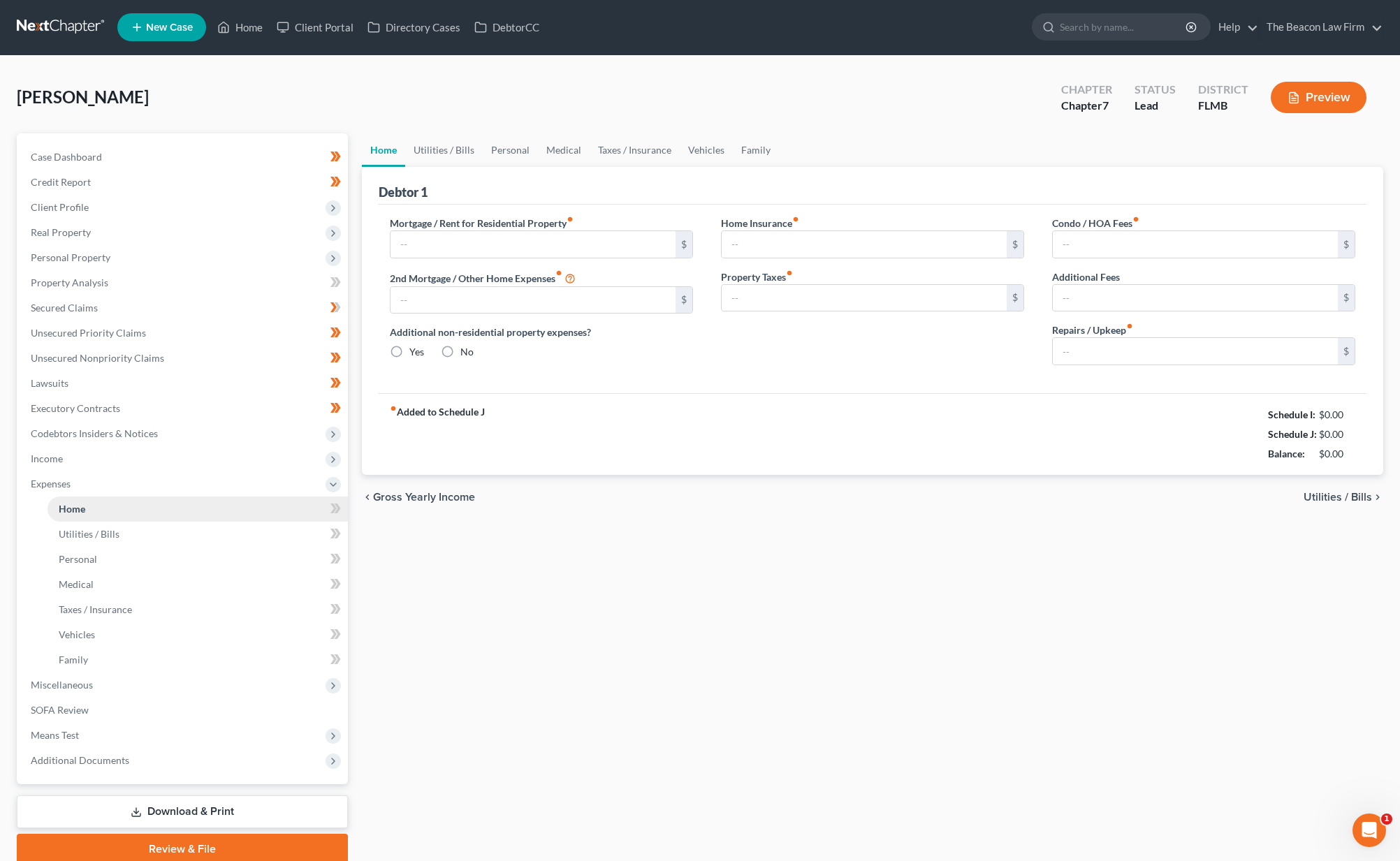
type input "325.00"
type input "0.00"
type input "100.00"
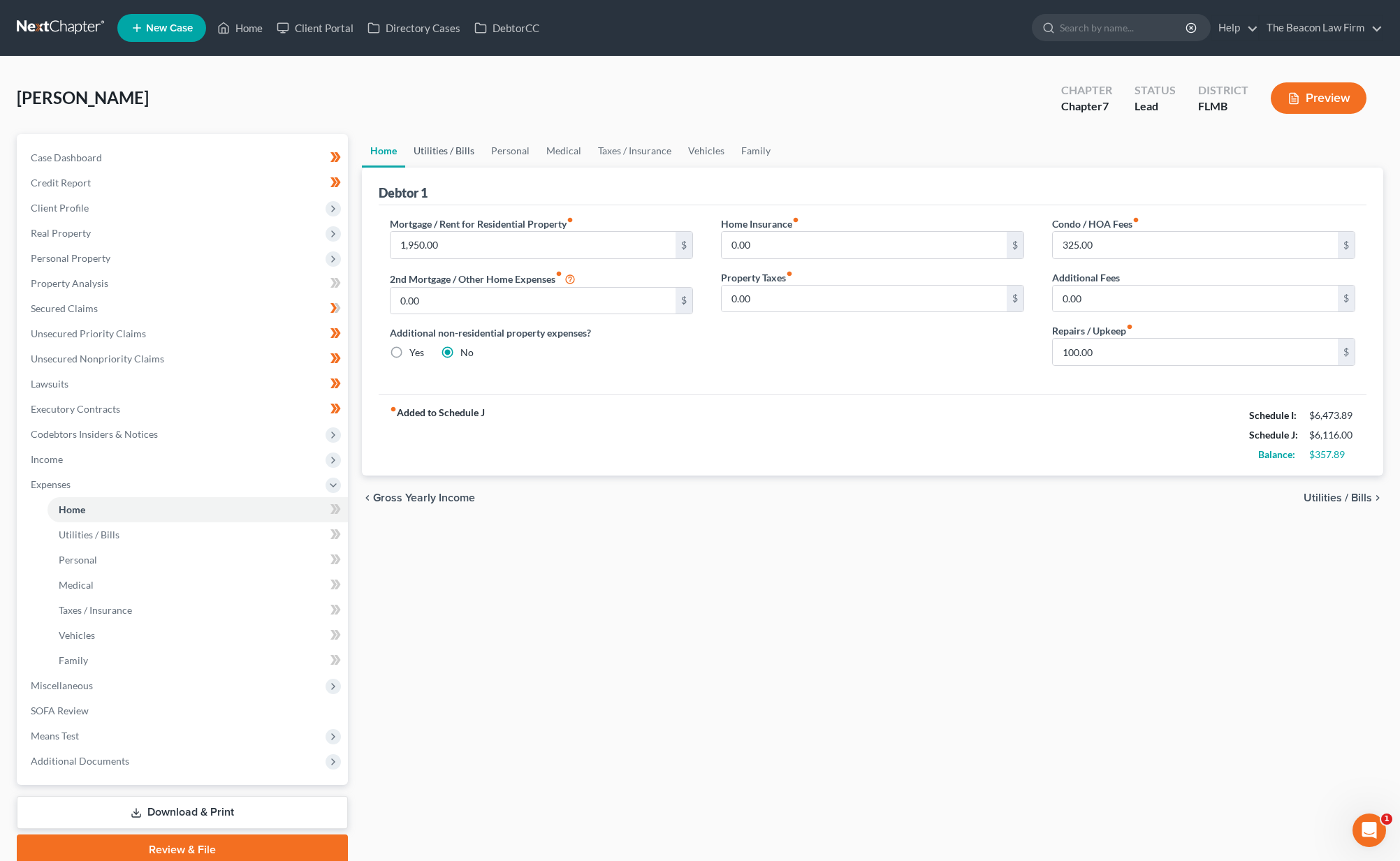
click at [475, 151] on link "Utilities / Bills" at bounding box center [443, 150] width 77 height 33
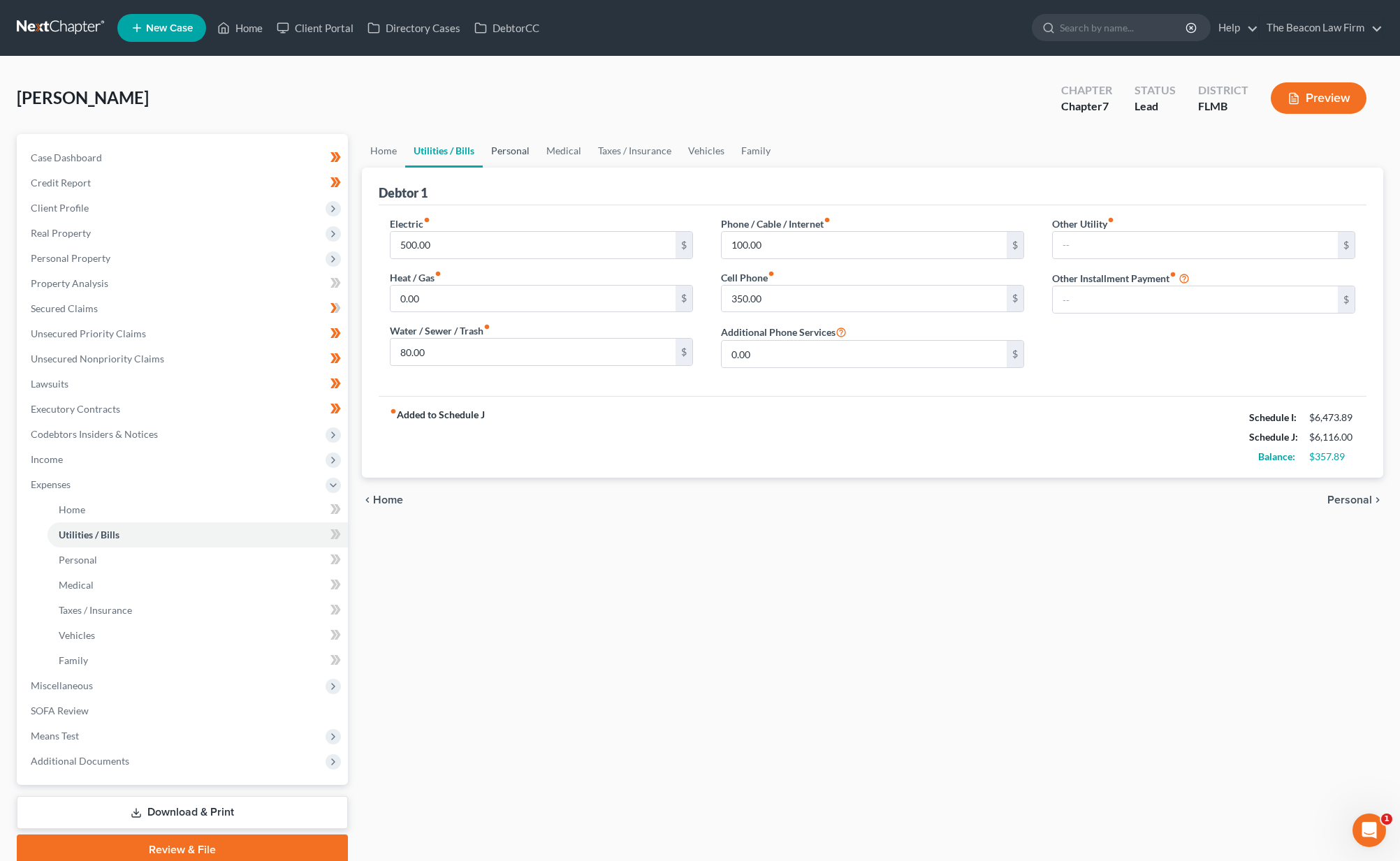
click at [500, 151] on link "Personal" at bounding box center [510, 150] width 55 height 33
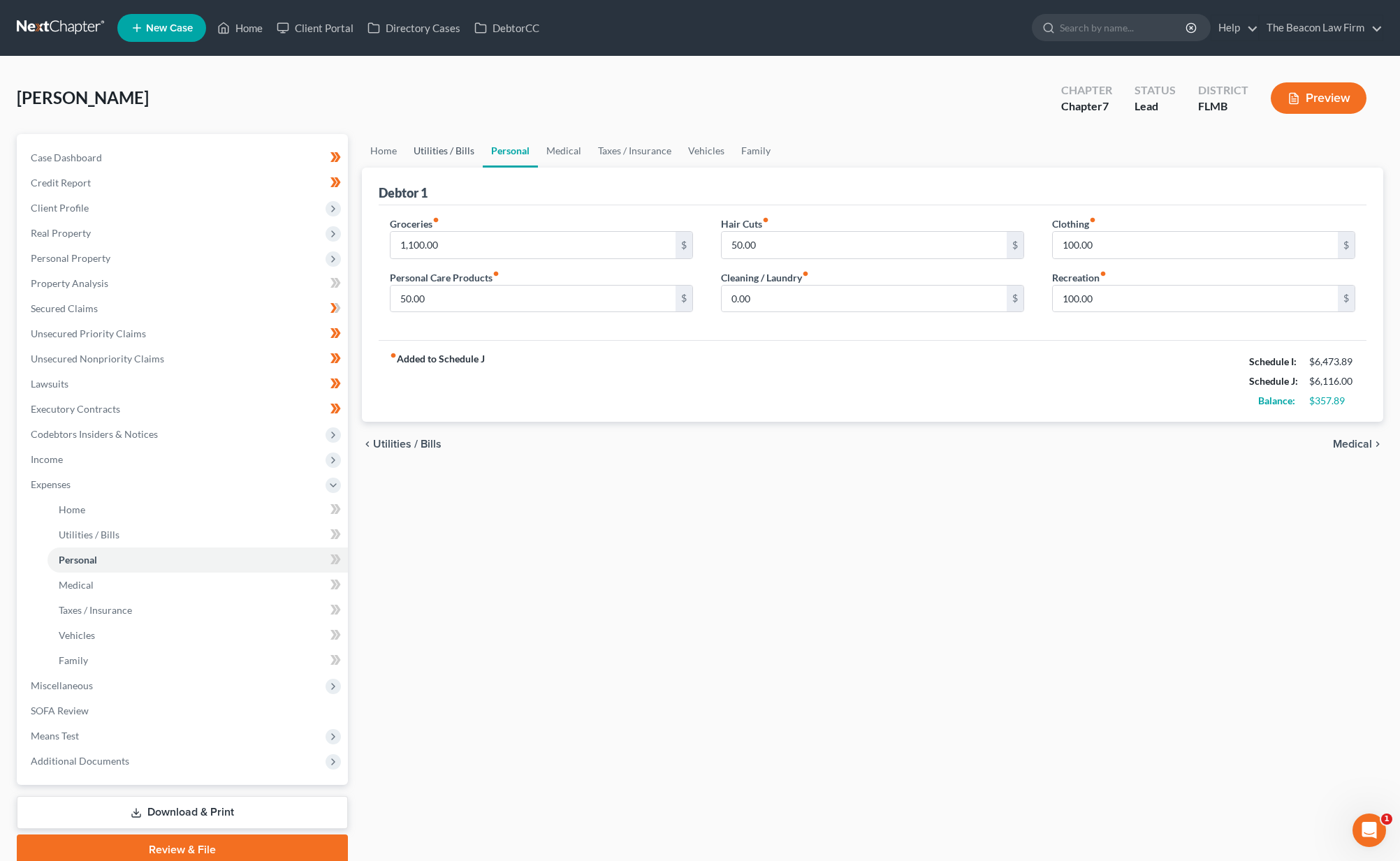
click at [448, 149] on link "Utilities / Bills" at bounding box center [443, 150] width 77 height 33
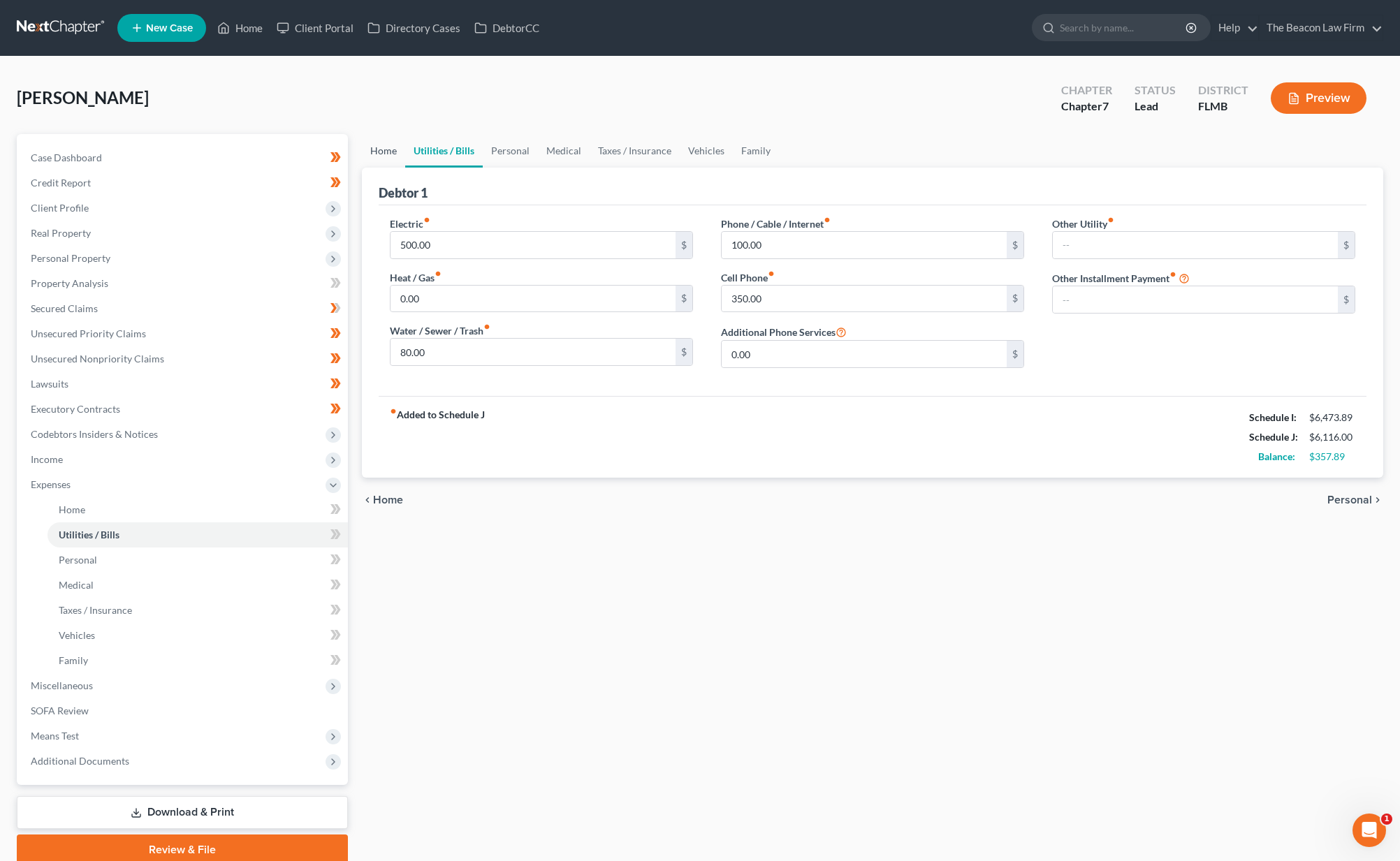
click at [387, 148] on link "Home" at bounding box center [383, 150] width 43 height 33
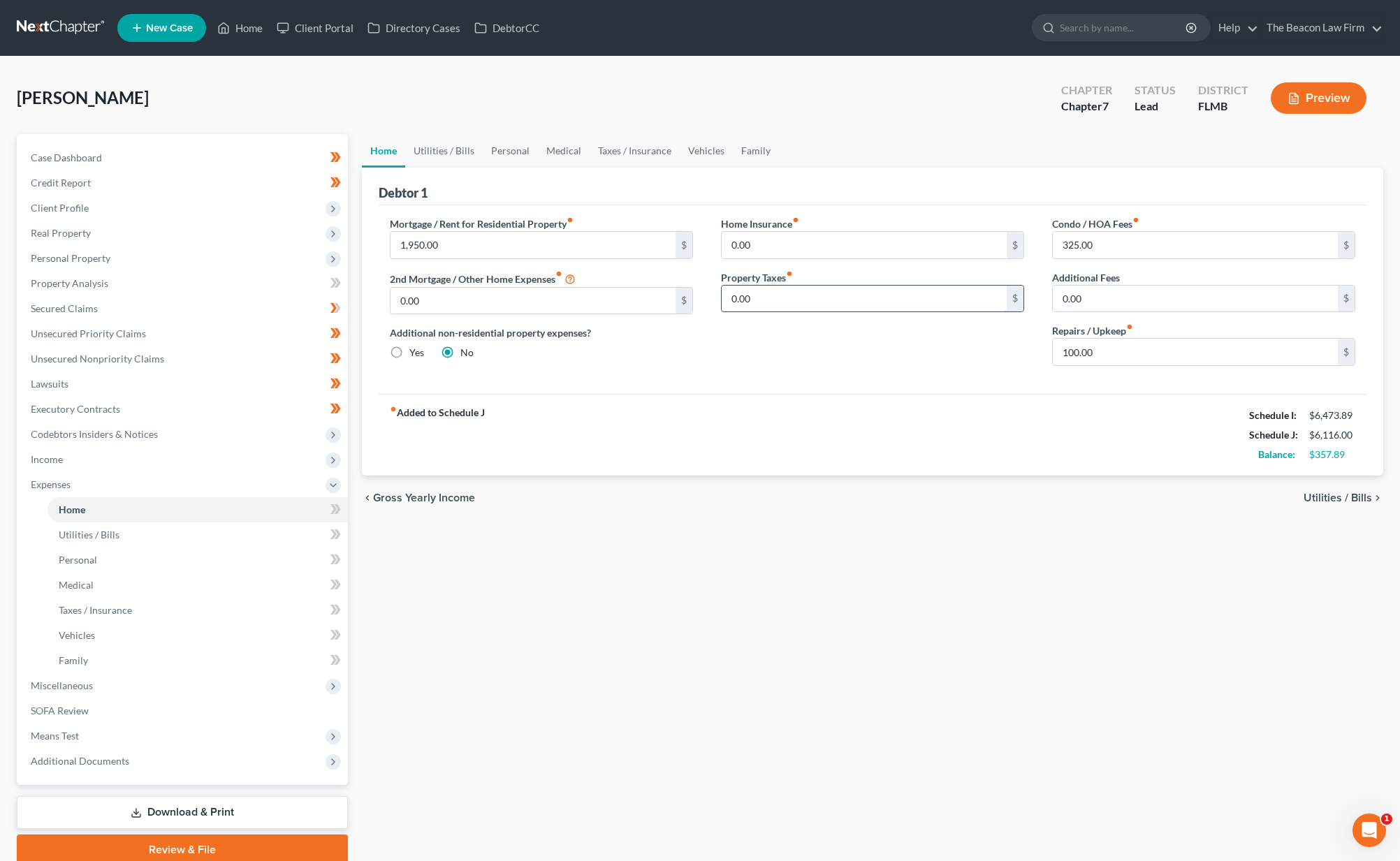
scroll to position [2, 0]
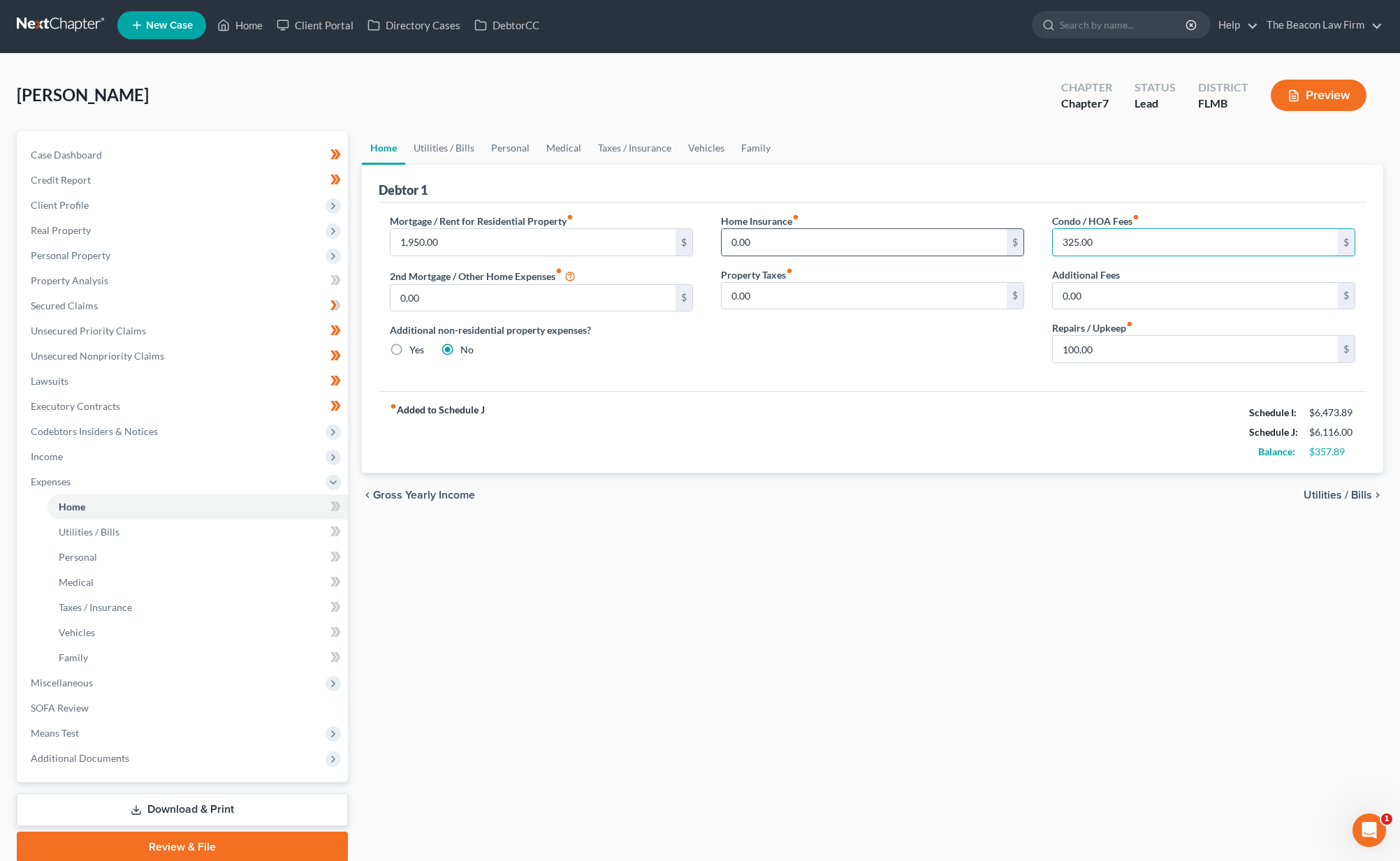
drag, startPoint x: 1102, startPoint y: 241, endPoint x: 1022, endPoint y: 229, distance: 80.9
click at [1022, 229] on div "Mortgage / Rent for Residential Property fiber_manual_record 1,950.00 $ 2nd Mor…" at bounding box center [872, 293] width 993 height 160
type input "110"
click at [1102, 297] on input "0.00" at bounding box center [1195, 296] width 285 height 27
drag, startPoint x: 1113, startPoint y: 352, endPoint x: 990, endPoint y: 330, distance: 125.0
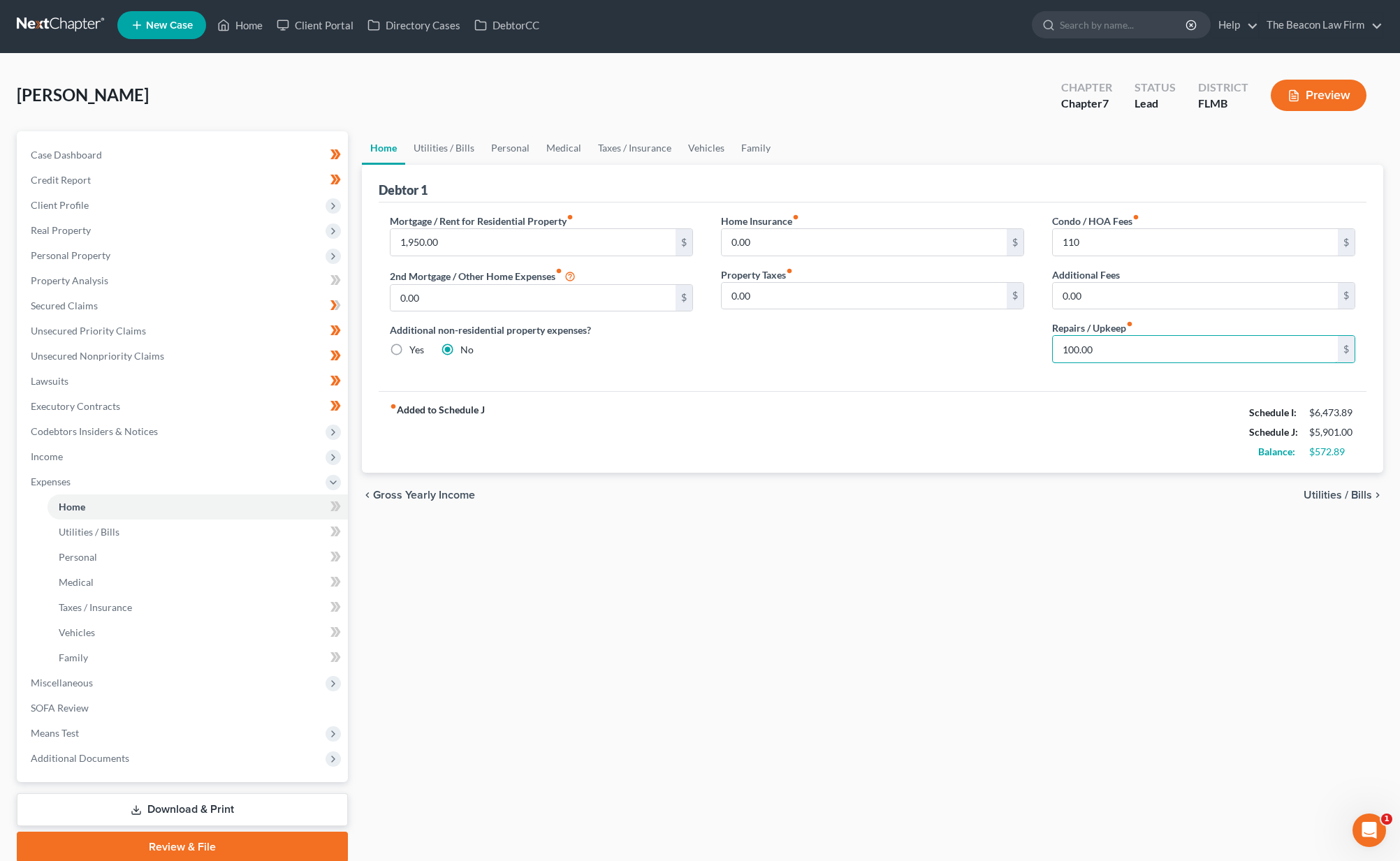
click at [1020, 335] on div "Mortgage / Rent for Residential Property fiber_manual_record 1,950.00 $ 2nd Mor…" at bounding box center [872, 293] width 993 height 160
click at [454, 150] on link "Utilities / Bills" at bounding box center [443, 148] width 77 height 33
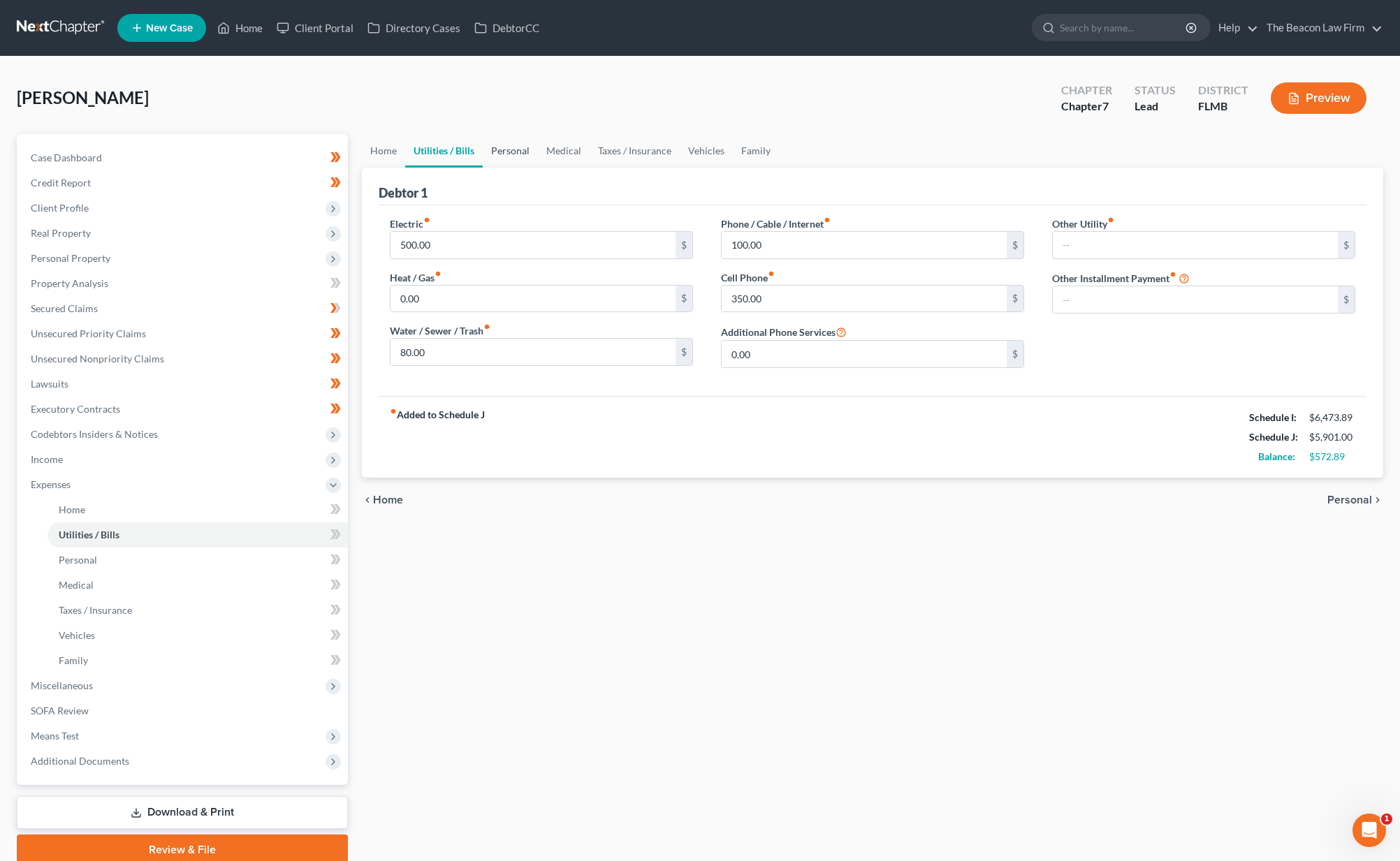
click at [510, 150] on link "Personal" at bounding box center [510, 150] width 55 height 33
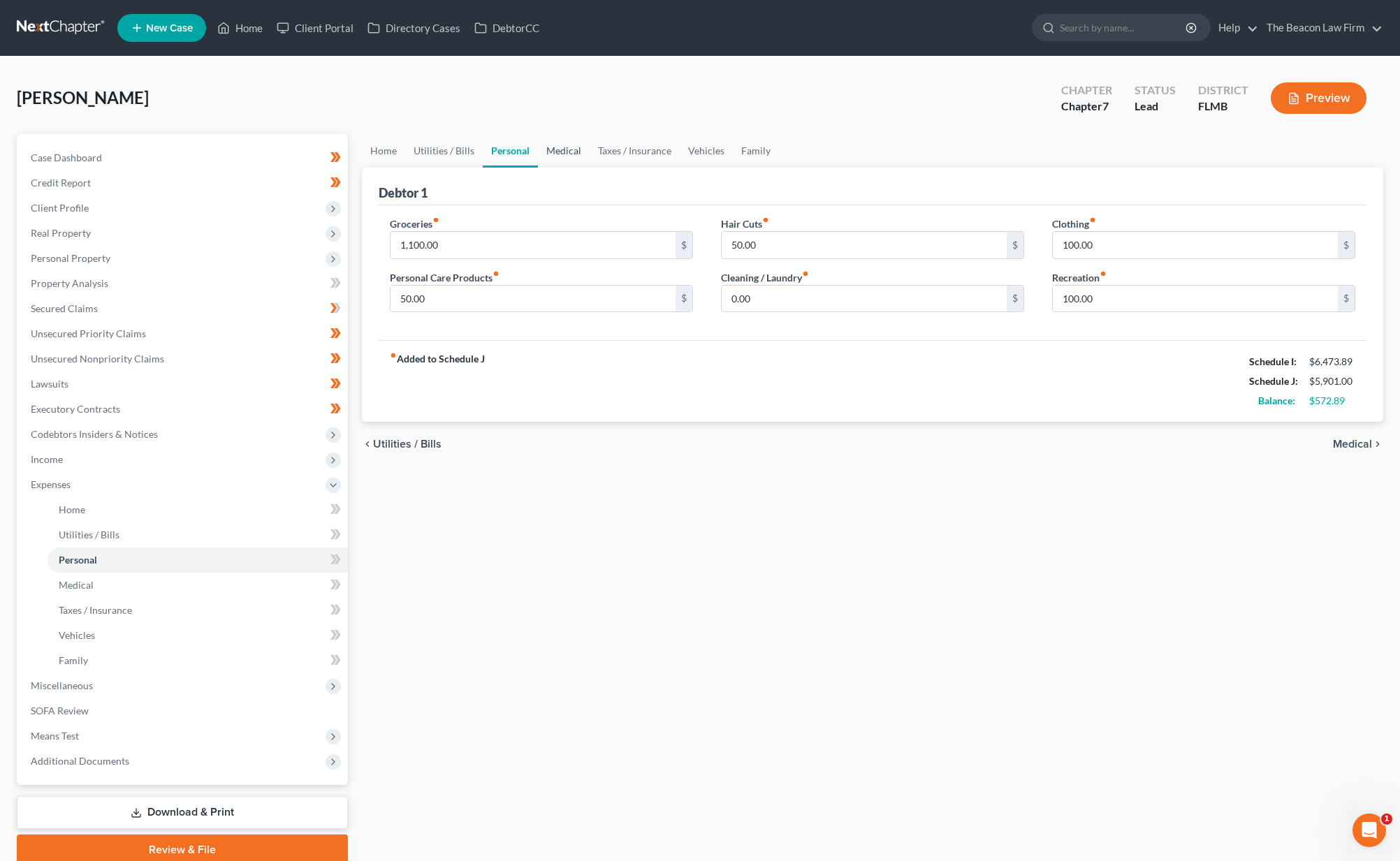
click at [573, 152] on link "Medical" at bounding box center [564, 150] width 52 height 33
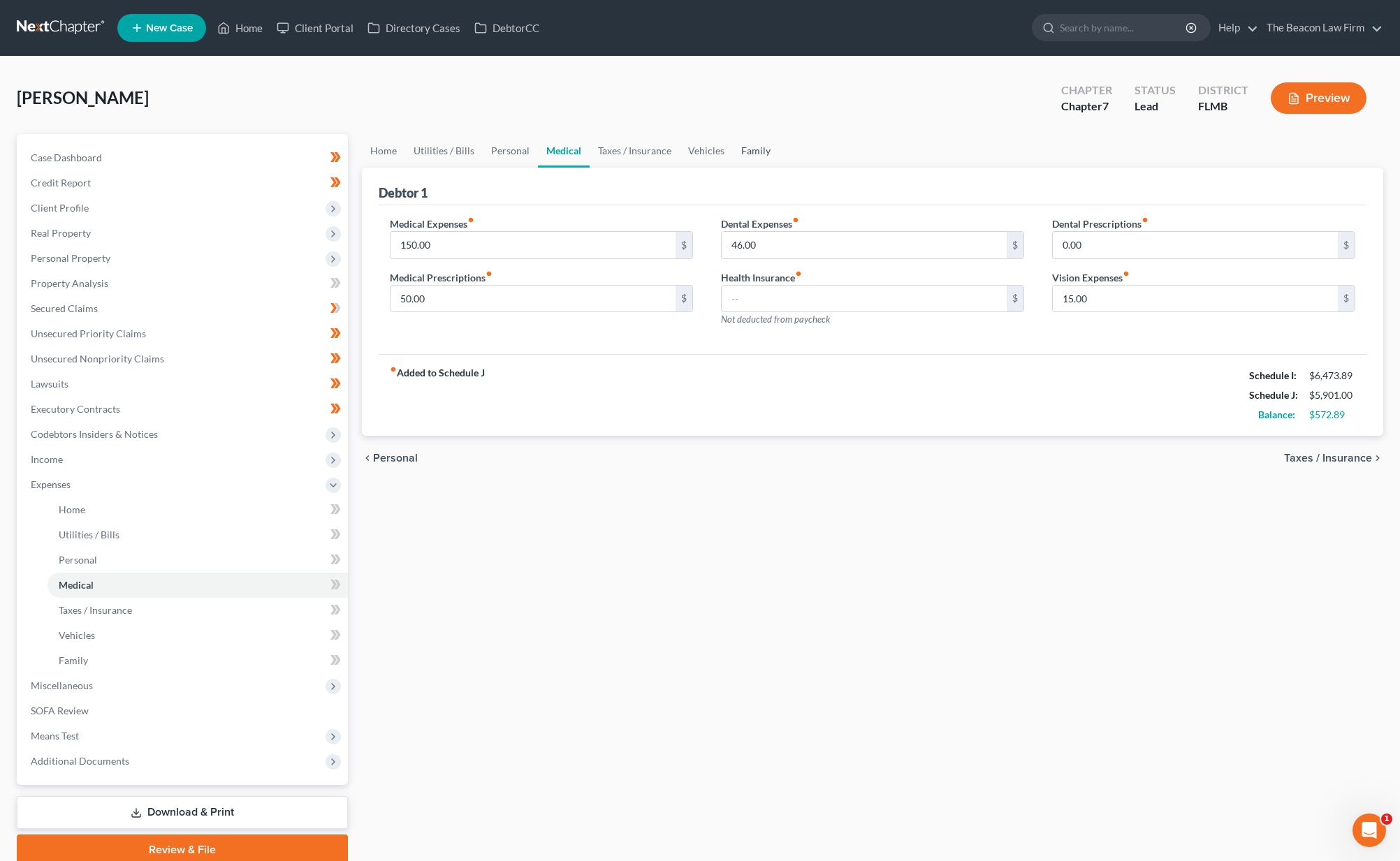
click at [763, 153] on link "Family" at bounding box center [755, 150] width 46 height 33
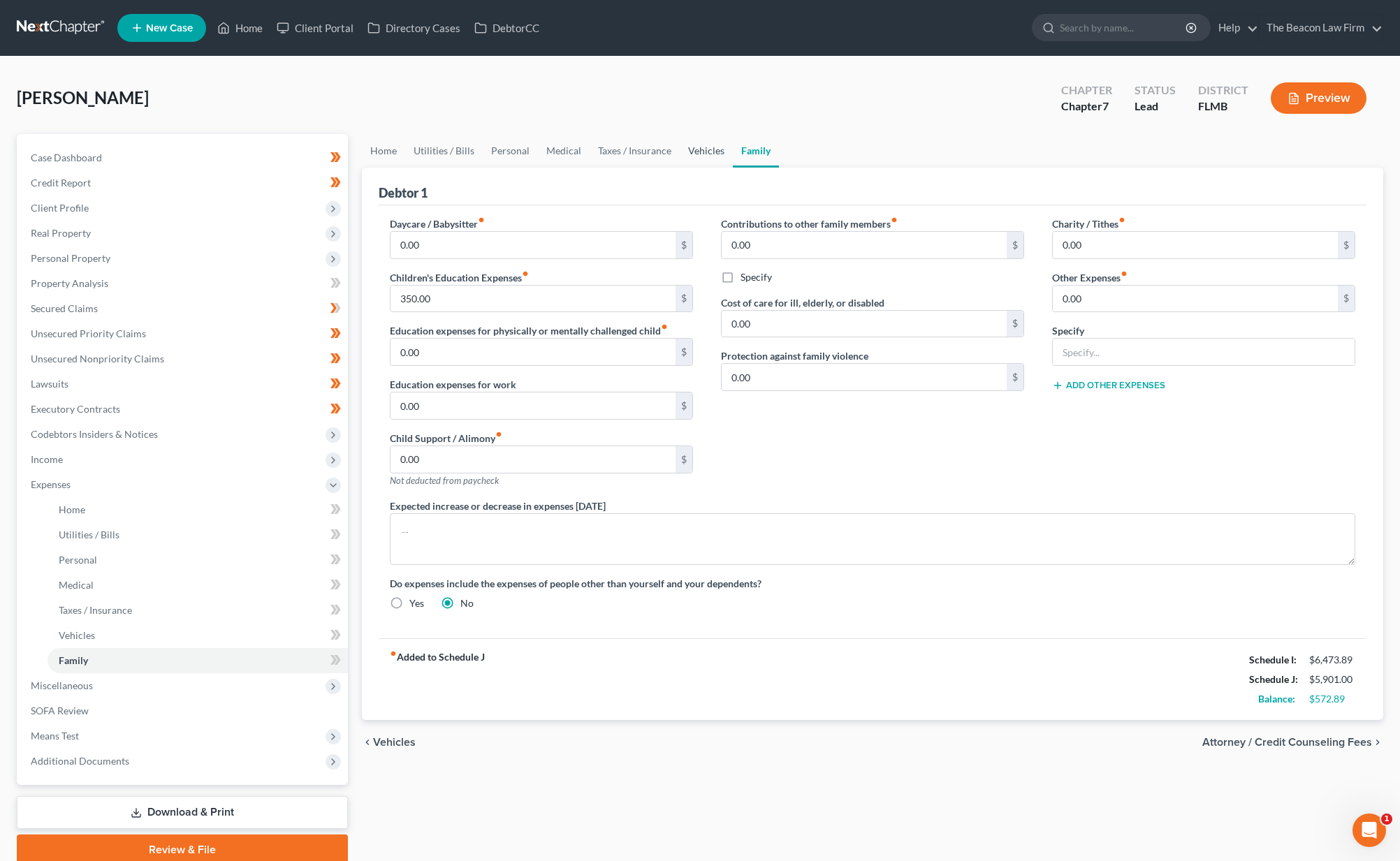
click at [712, 156] on link "Vehicles" at bounding box center [707, 150] width 53 height 33
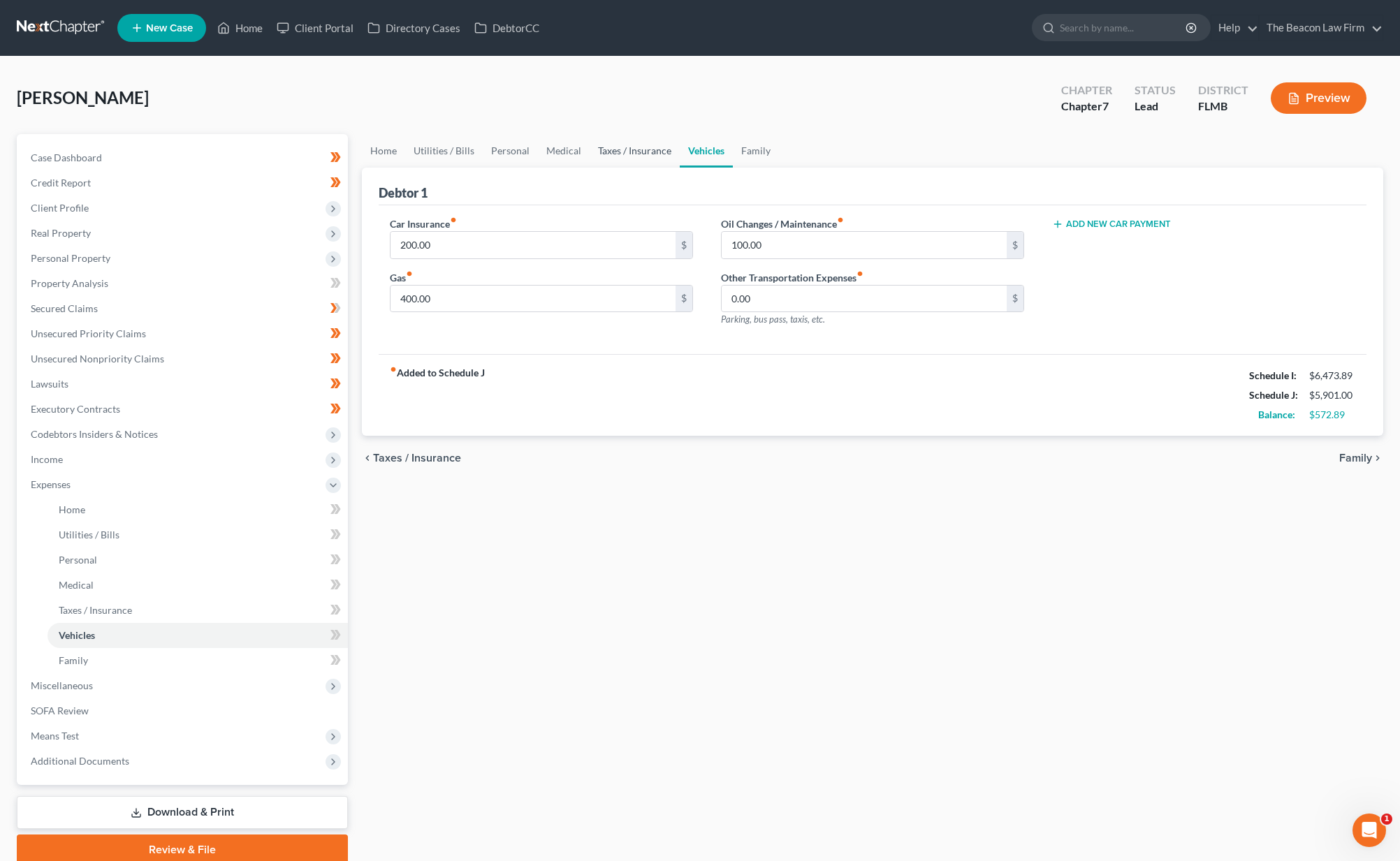
click at [632, 156] on link "Taxes / Insurance" at bounding box center [634, 150] width 90 height 33
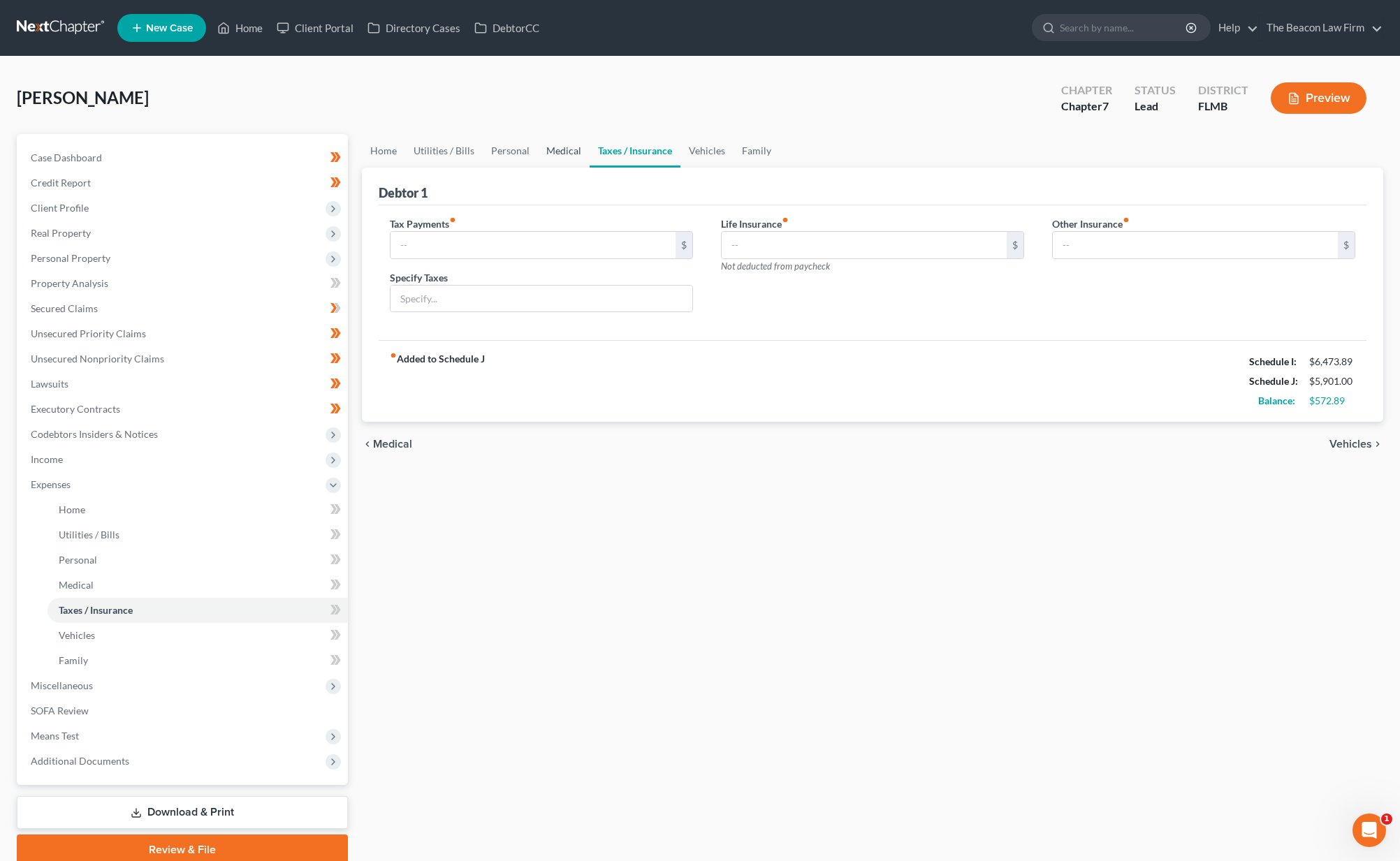
click at [538, 150] on link "Medical" at bounding box center [564, 150] width 52 height 33
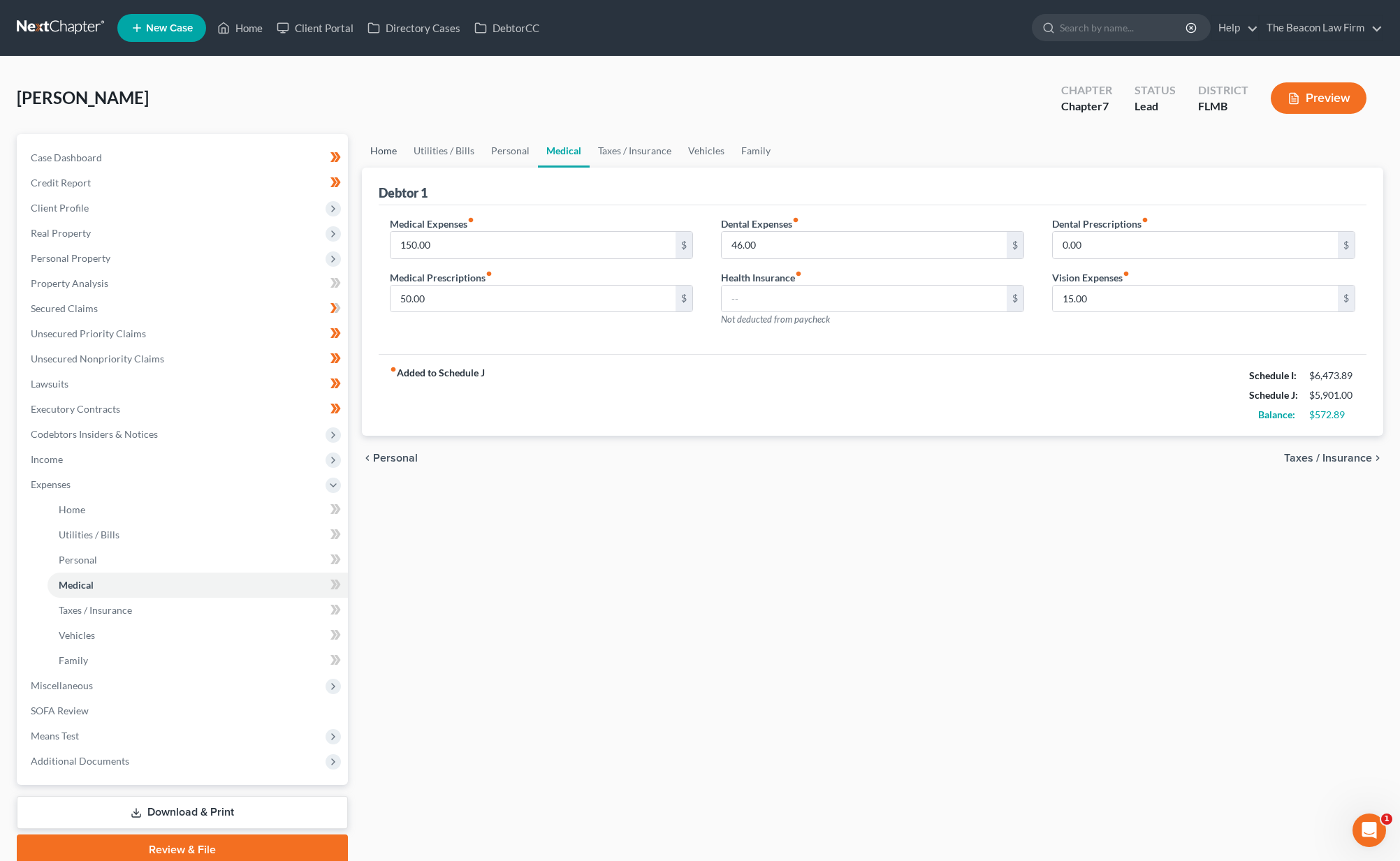
click at [378, 146] on link "Home" at bounding box center [383, 150] width 43 height 33
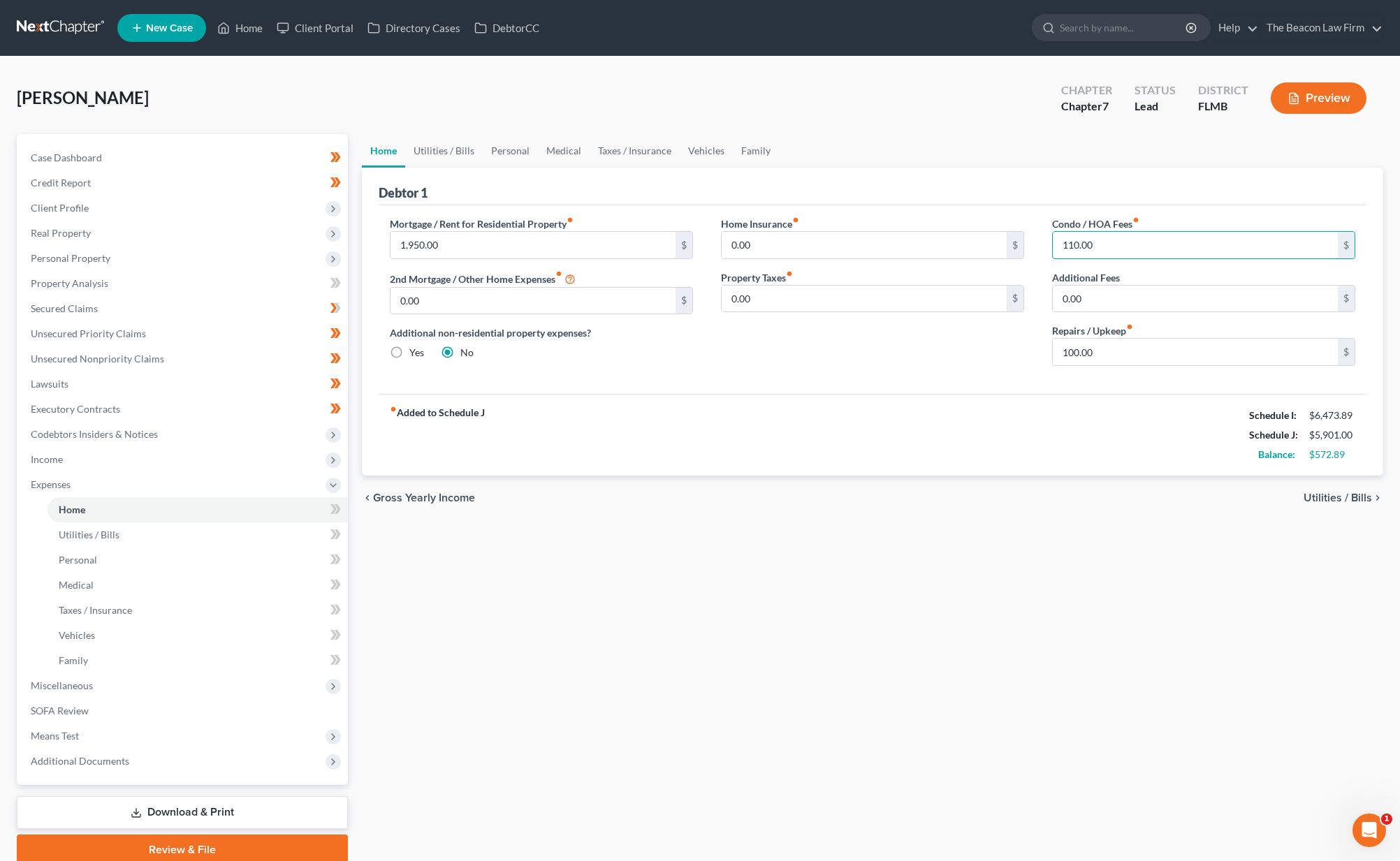
drag, startPoint x: 1142, startPoint y: 246, endPoint x: 1029, endPoint y: 229, distance: 114.3
click at [1029, 229] on div "Mortgage / Rent for Residential Property fiber_manual_record 1,950.00 $ 2nd Mor…" at bounding box center [872, 296] width 993 height 160
click at [562, 150] on link "Medical" at bounding box center [564, 150] width 52 height 33
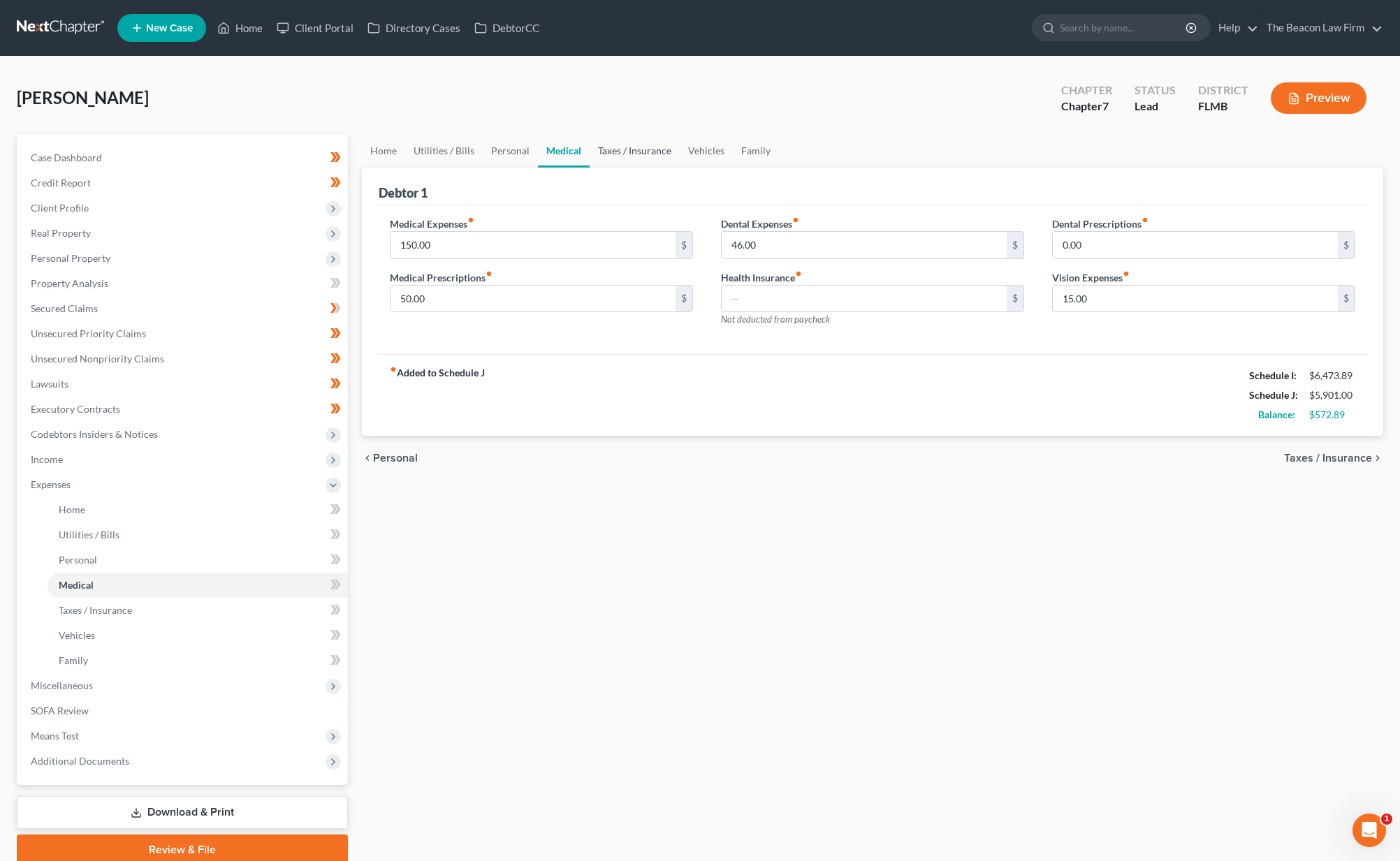
click at [634, 155] on link "Taxes / Insurance" at bounding box center [634, 150] width 90 height 33
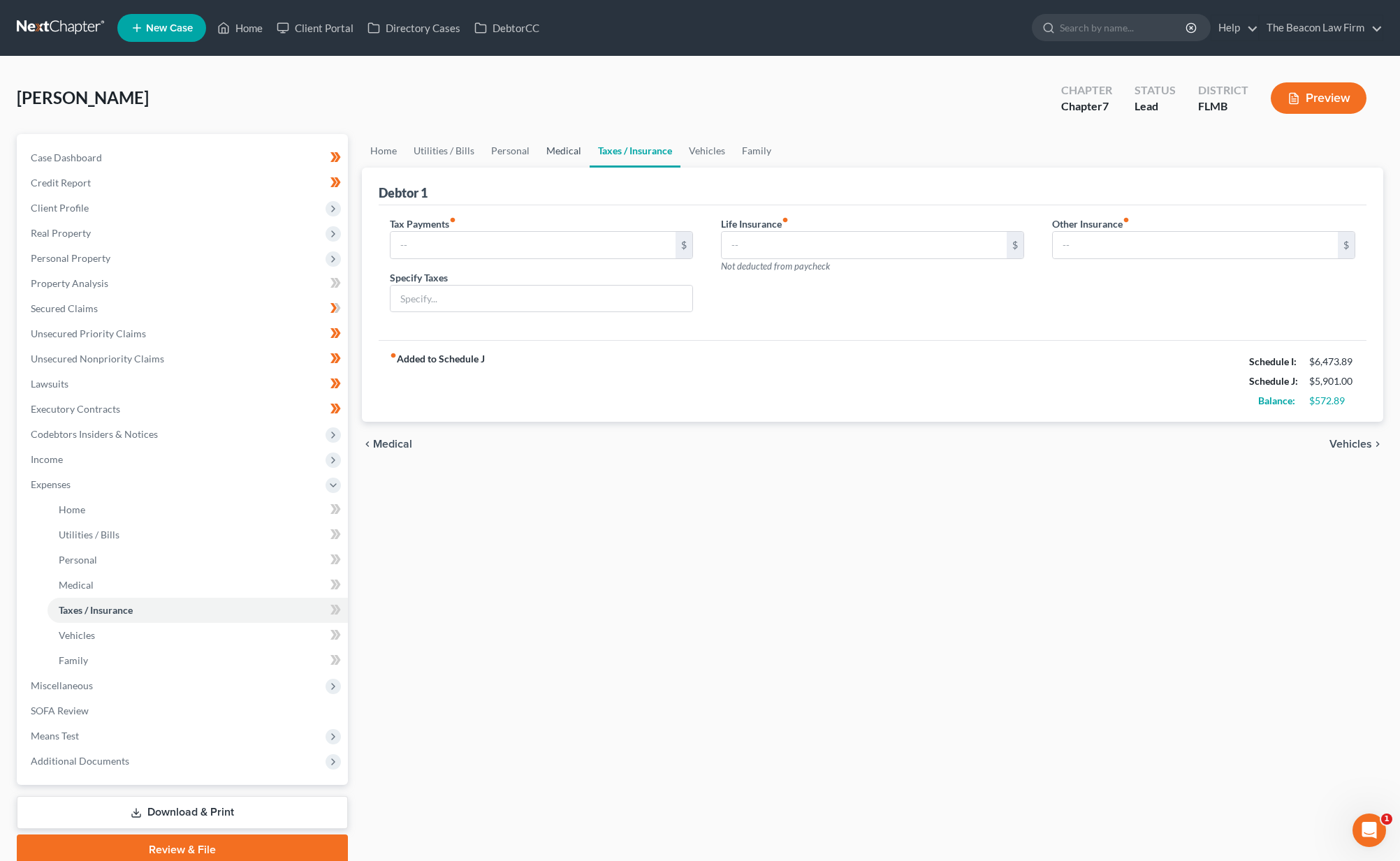
click at [567, 155] on link "Medical" at bounding box center [564, 150] width 52 height 33
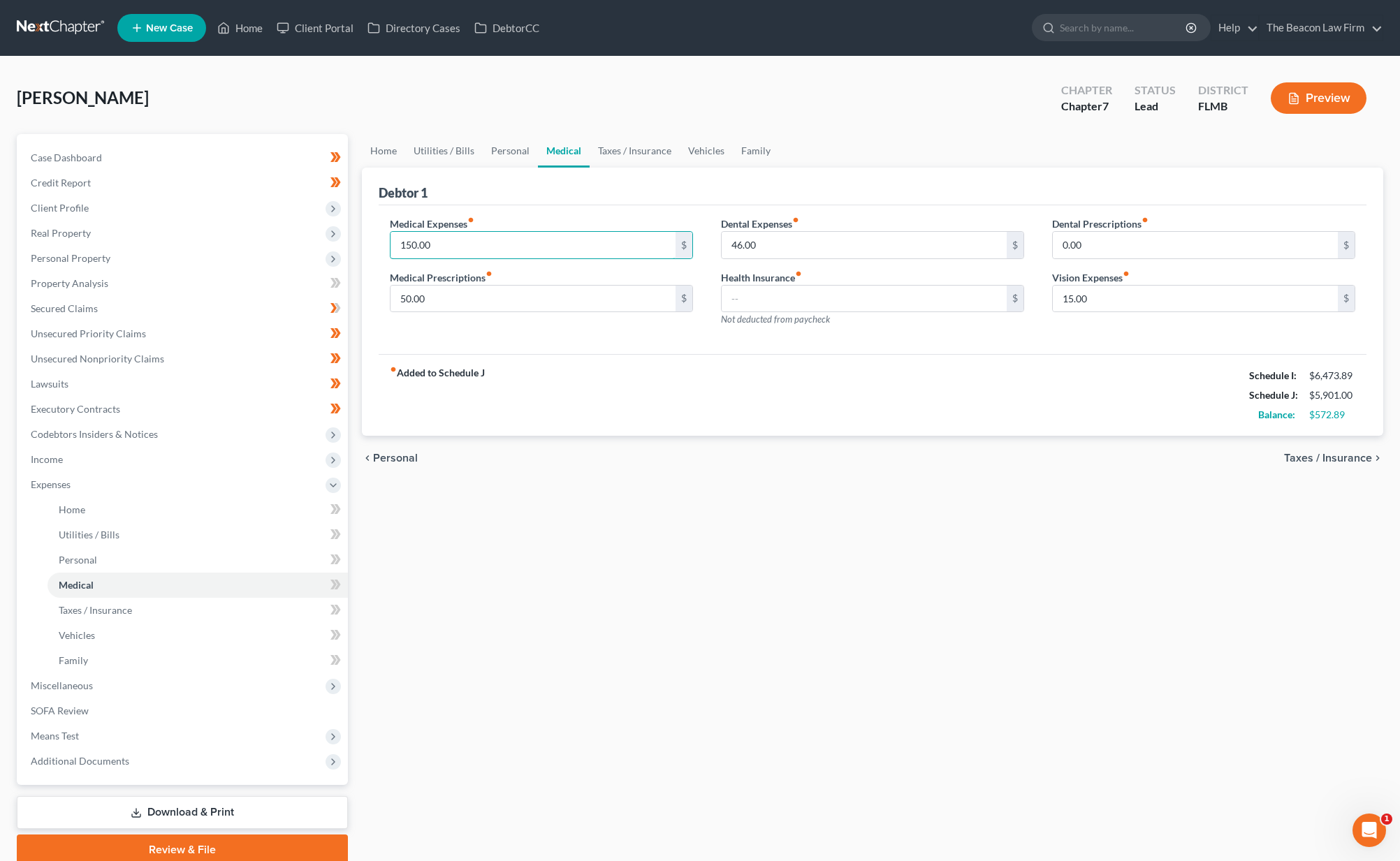
drag, startPoint x: 392, startPoint y: 235, endPoint x: 357, endPoint y: 239, distance: 35.2
click at [357, 239] on div "Home Utilities / Bills Personal Medical Taxes / Insurance Vehicles Family Debto…" at bounding box center [872, 499] width 1035 height 731
click at [887, 300] on input "text" at bounding box center [864, 299] width 285 height 27
paste input "150.00"
type input "150.00"
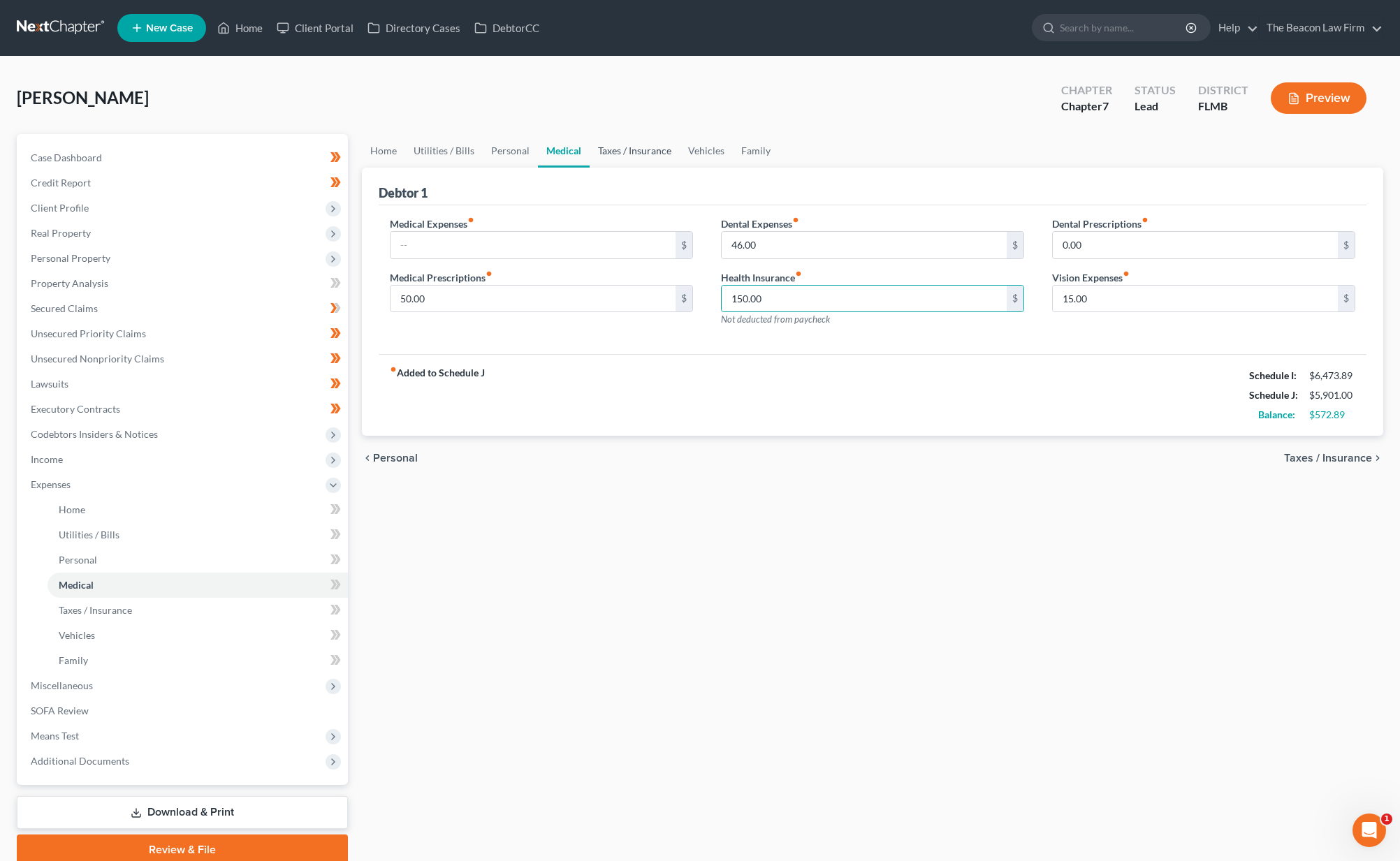
drag, startPoint x: 653, startPoint y: 153, endPoint x: 622, endPoint y: 155, distance: 31.1
click at [653, 153] on link "Taxes / Insurance" at bounding box center [634, 150] width 90 height 33
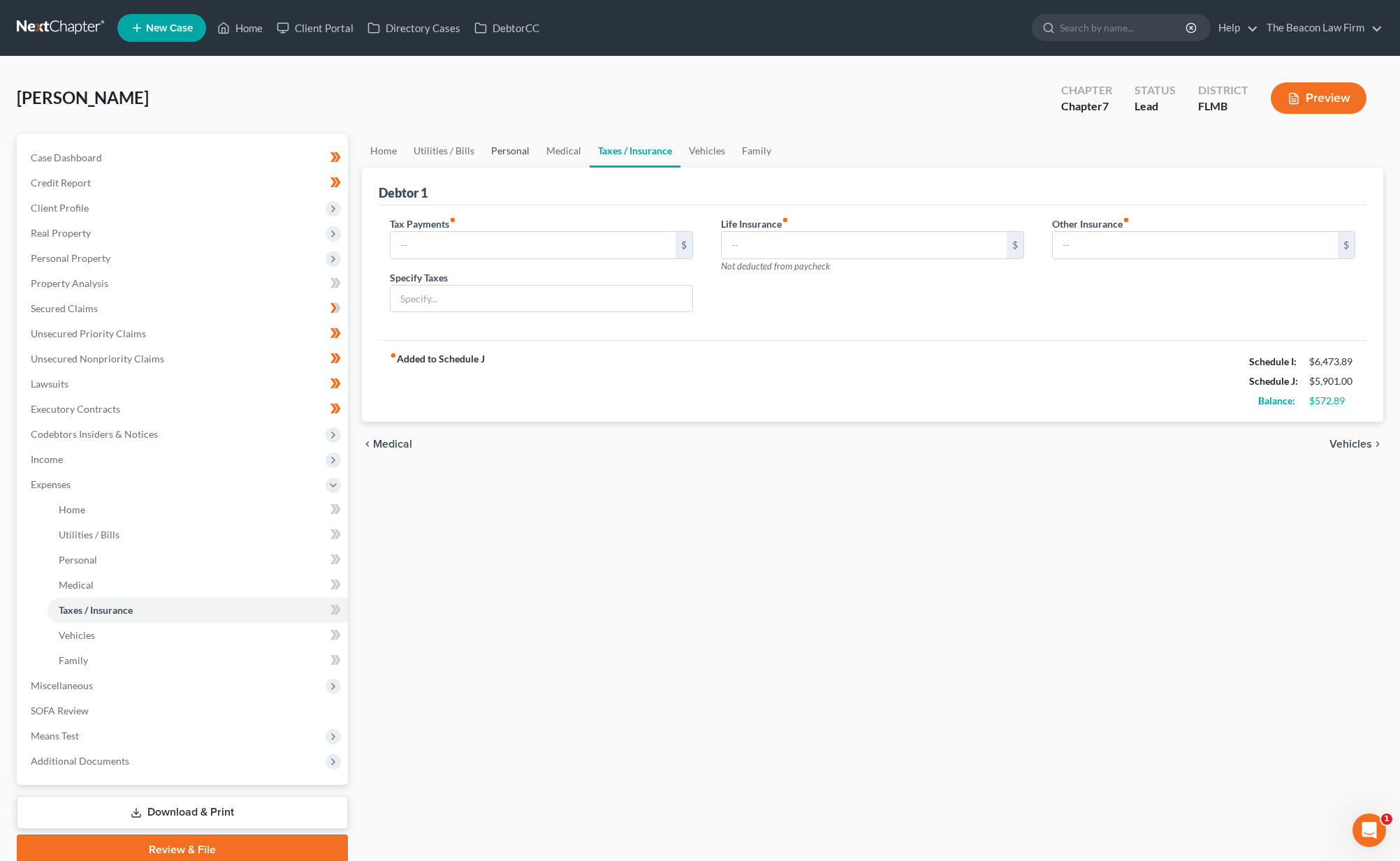
click at [501, 154] on link "Personal" at bounding box center [510, 150] width 55 height 33
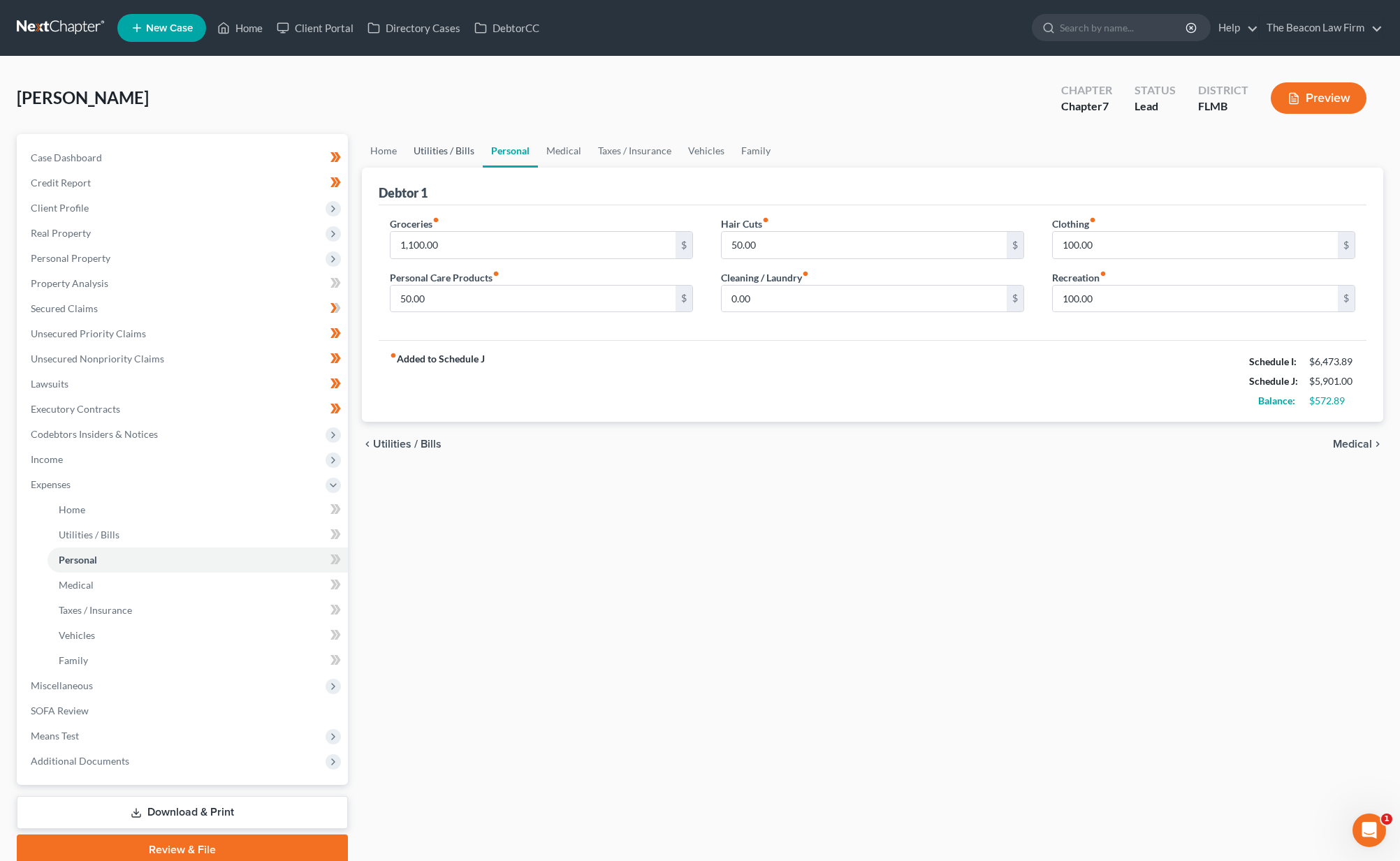
click at [447, 149] on link "Utilities / Bills" at bounding box center [443, 150] width 77 height 33
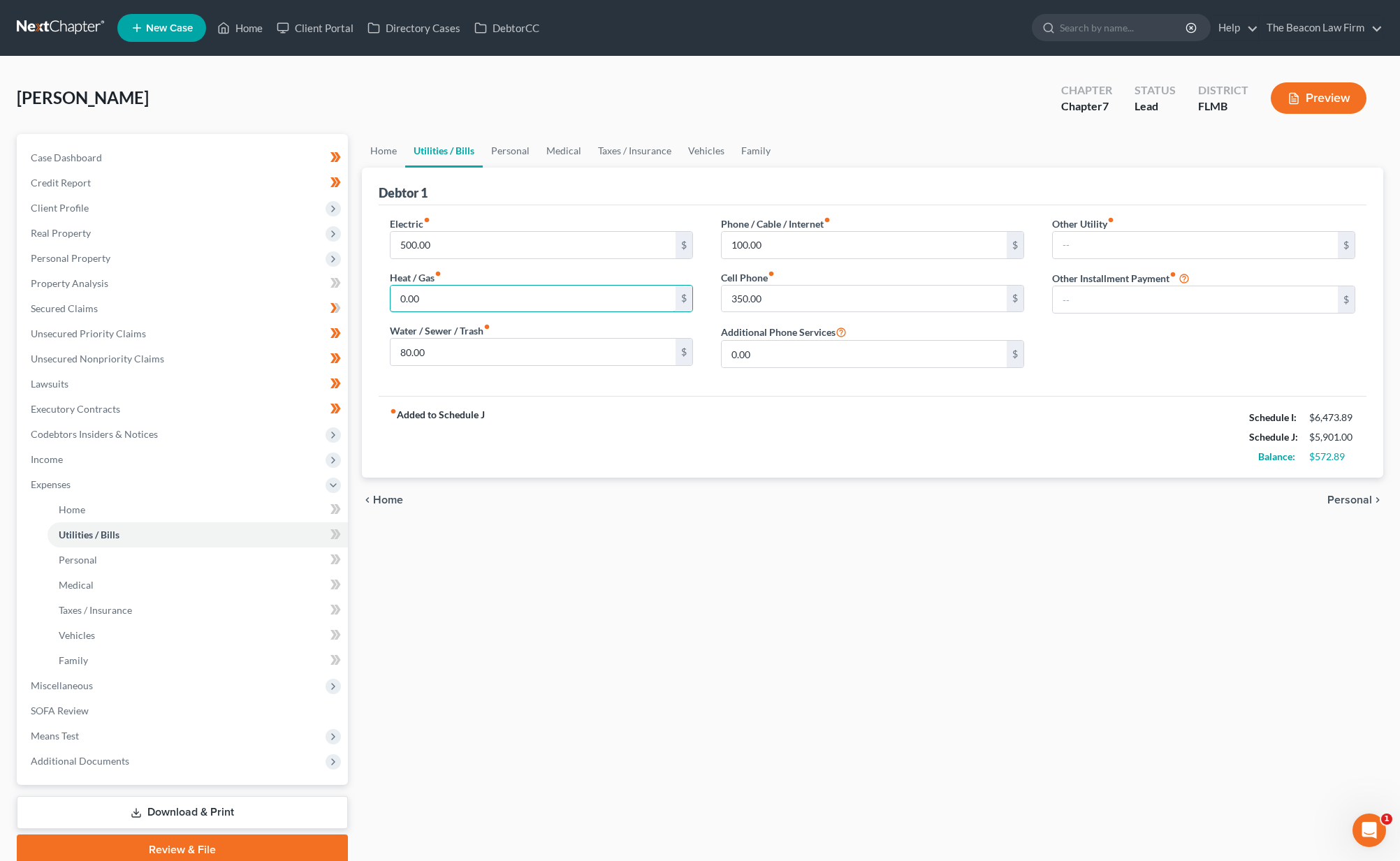
drag, startPoint x: 431, startPoint y: 304, endPoint x: 352, endPoint y: 286, distance: 81.0
click at [352, 286] on div "Petition Navigation Case Dashboard Payments Invoices Payments Payments Credit R…" at bounding box center [700, 499] width 1380 height 731
type input "100"
click at [379, 150] on link "Home" at bounding box center [383, 150] width 43 height 33
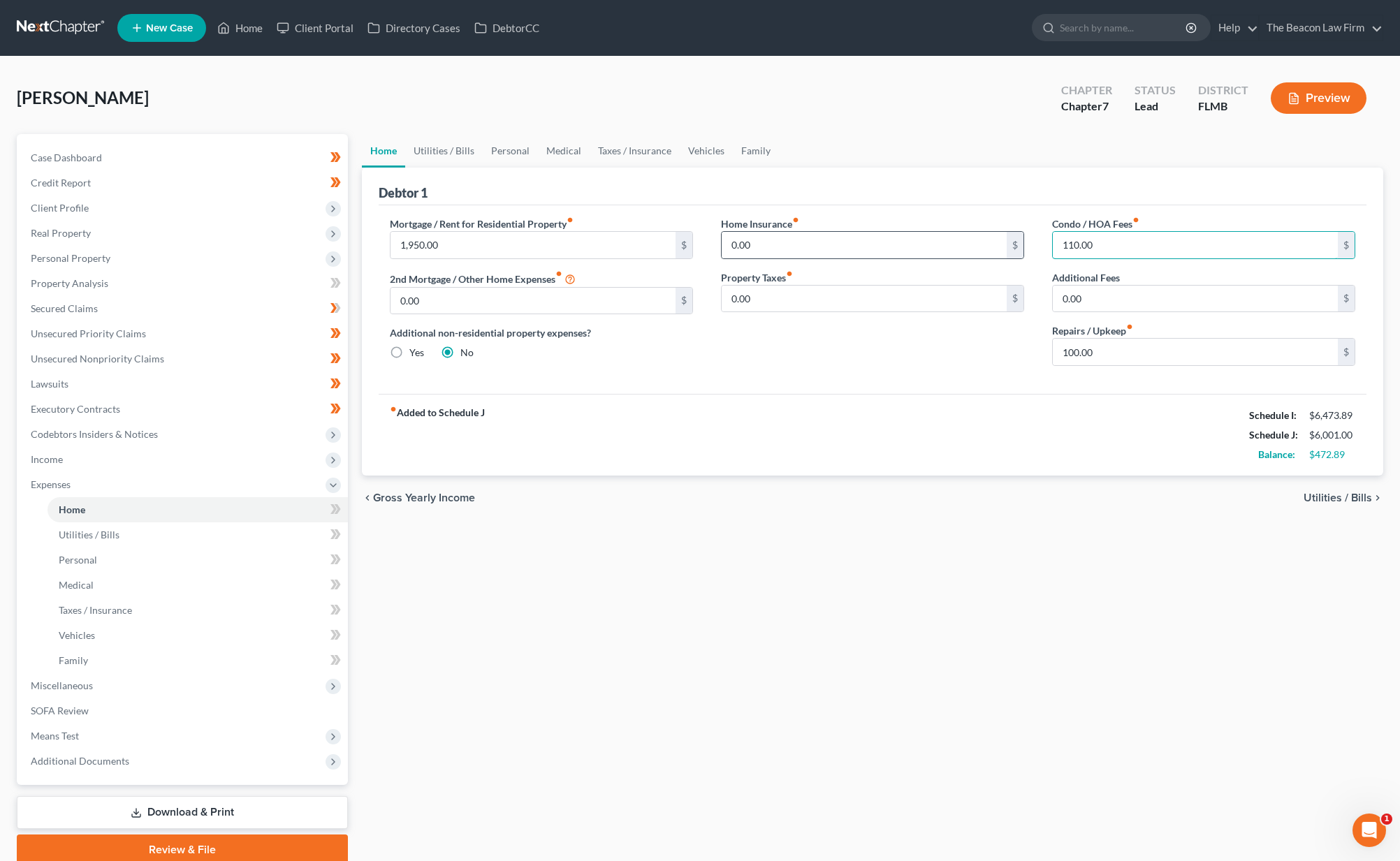
drag, startPoint x: 1074, startPoint y: 243, endPoint x: 1023, endPoint y: 243, distance: 51.0
click at [1027, 243] on div "Mortgage / Rent for Residential Property fiber_manual_record 1,950.00 $ 2nd Mor…" at bounding box center [872, 296] width 993 height 160
type input "200"
click at [717, 151] on link "Vehicles" at bounding box center [707, 150] width 53 height 33
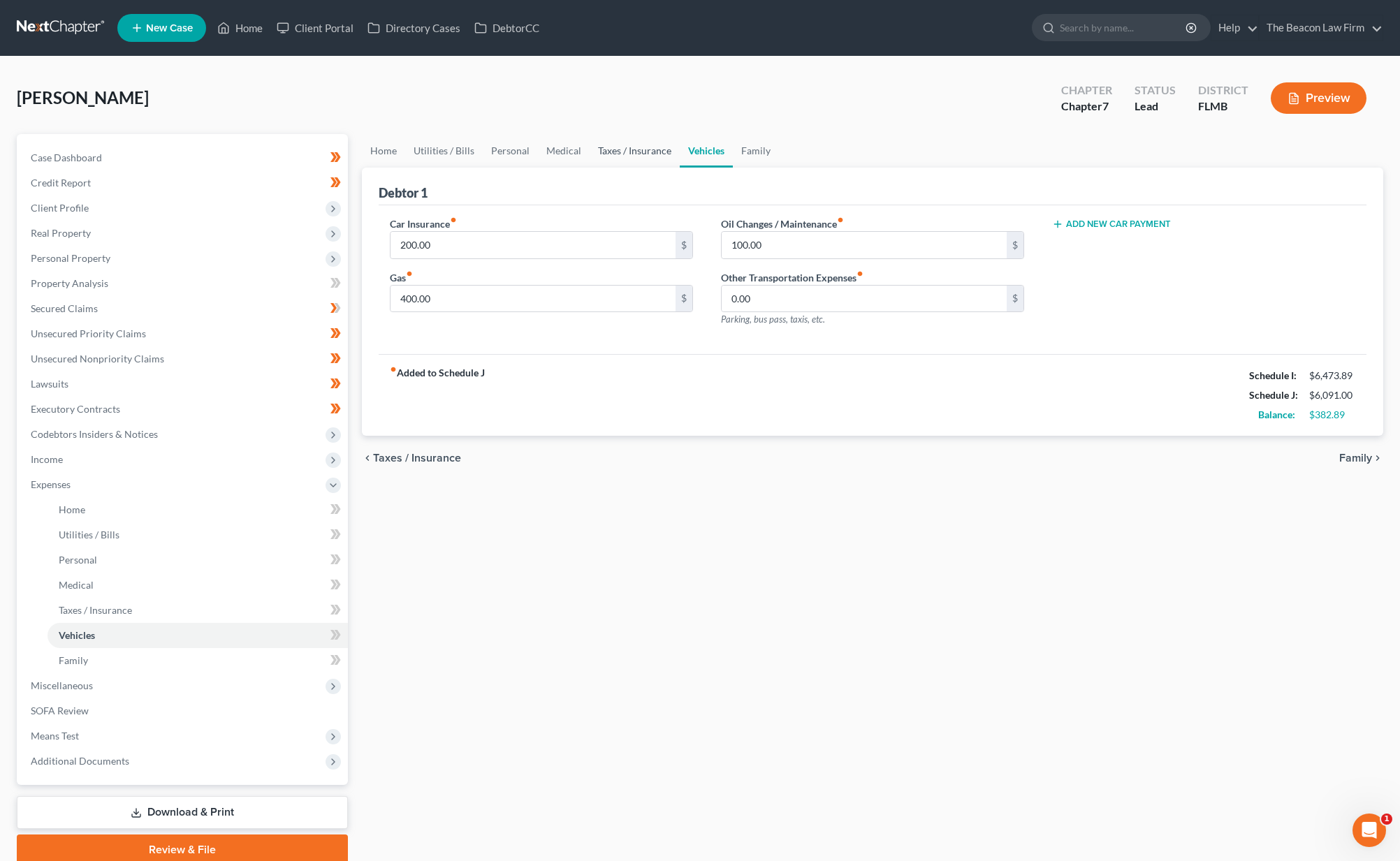
click at [649, 155] on link "Taxes / Insurance" at bounding box center [634, 150] width 90 height 33
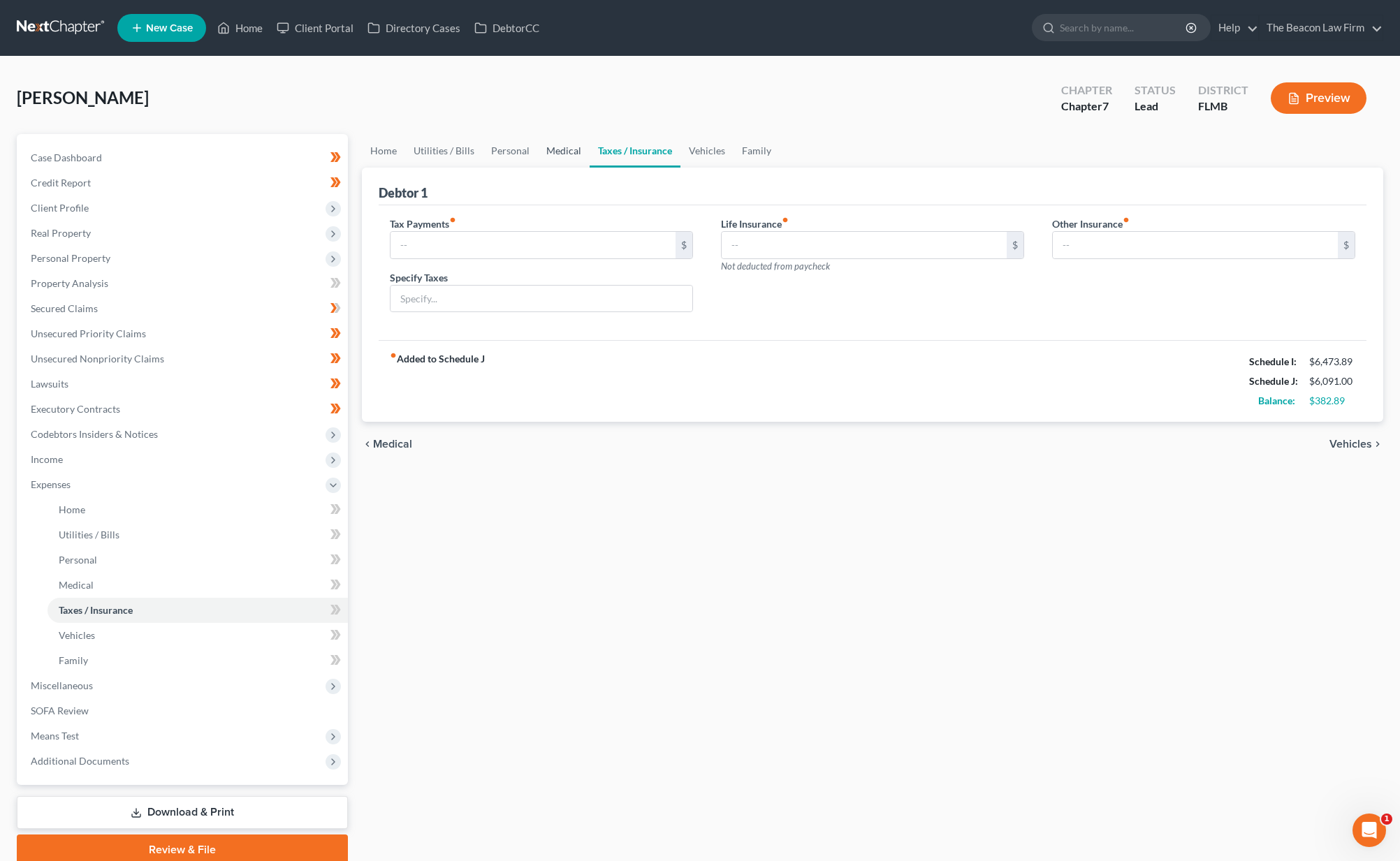
click at [549, 147] on link "Medical" at bounding box center [564, 150] width 52 height 33
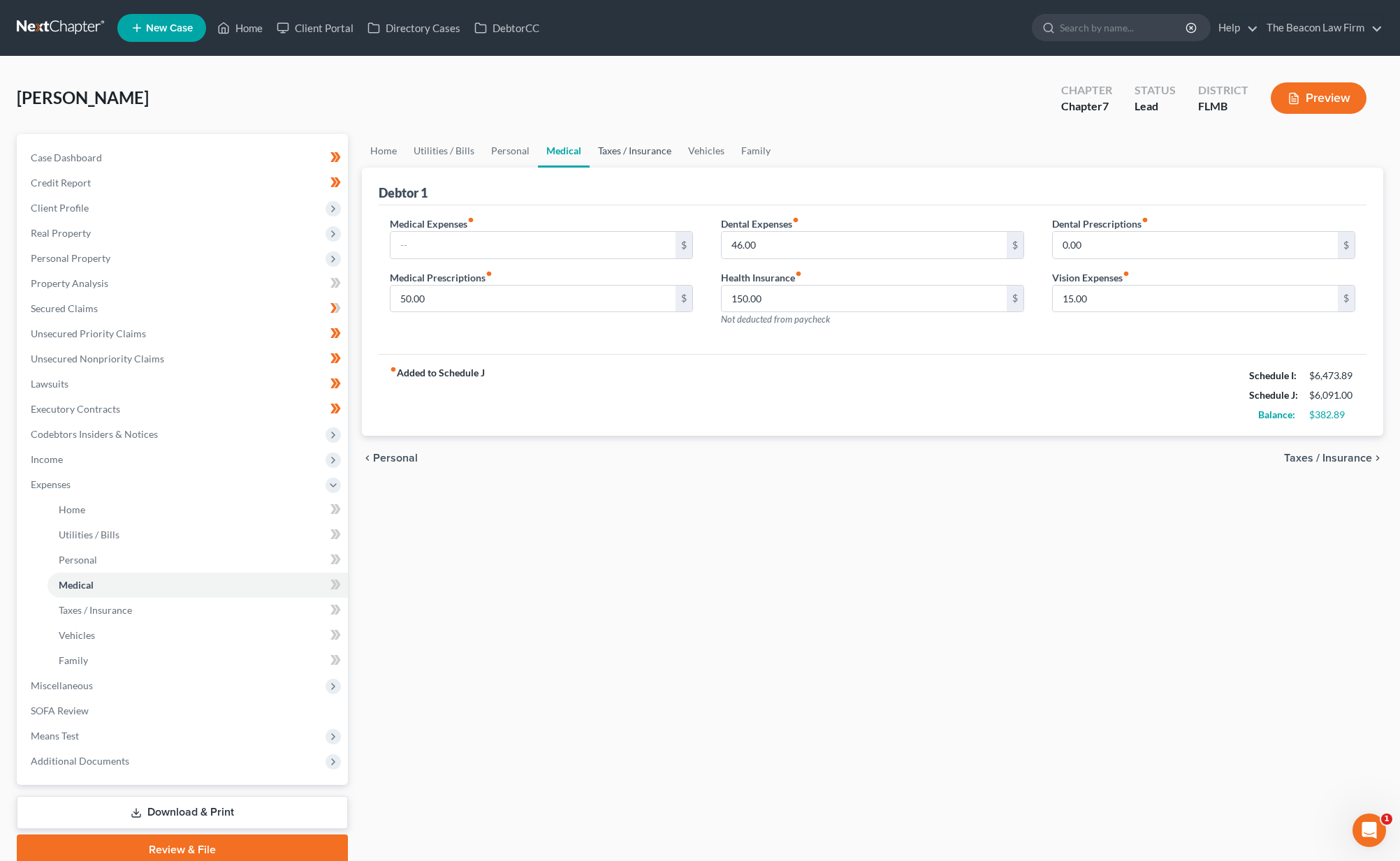
click at [602, 144] on link "Taxes / Insurance" at bounding box center [634, 150] width 90 height 33
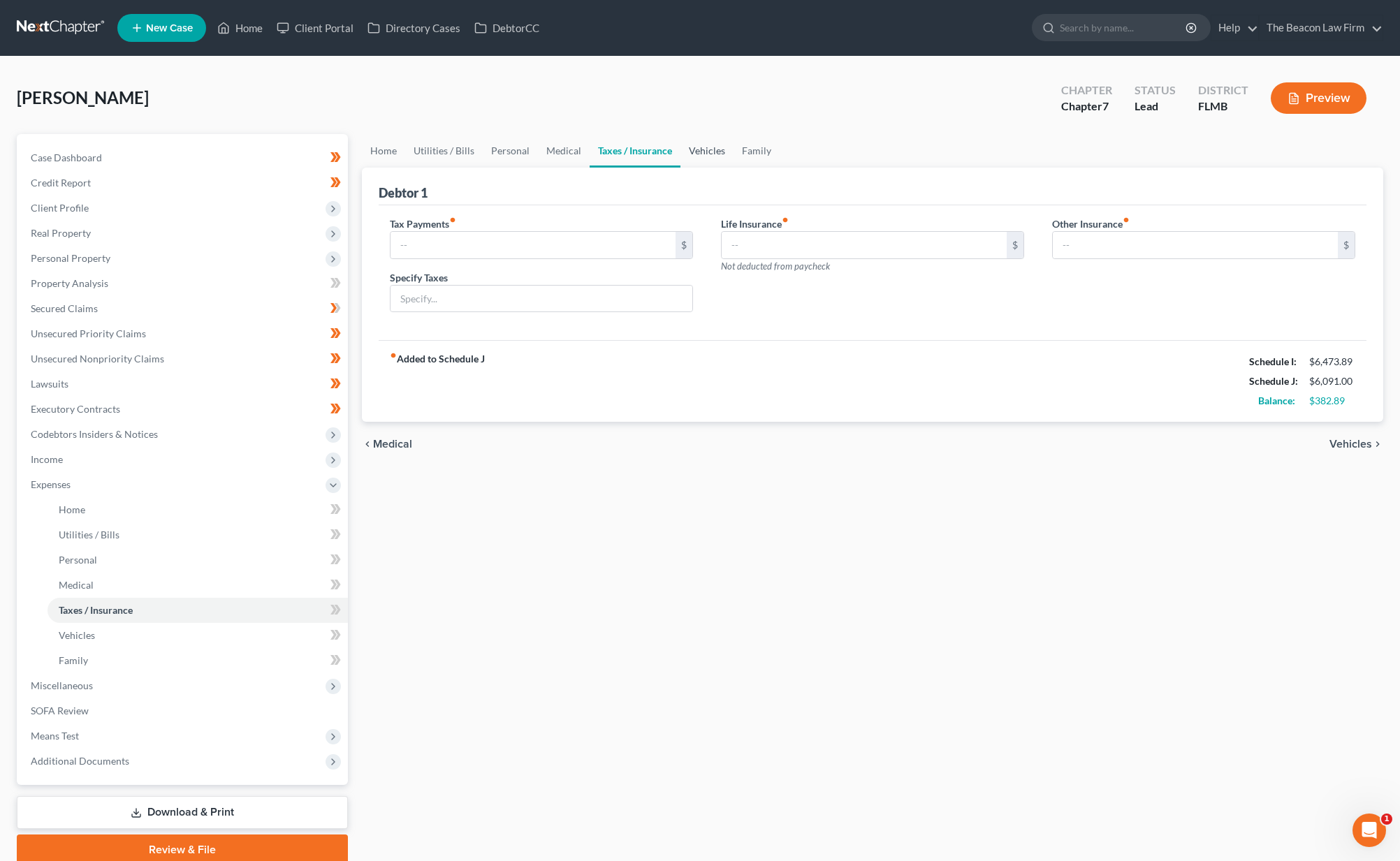
click at [711, 155] on link "Vehicles" at bounding box center [707, 150] width 53 height 33
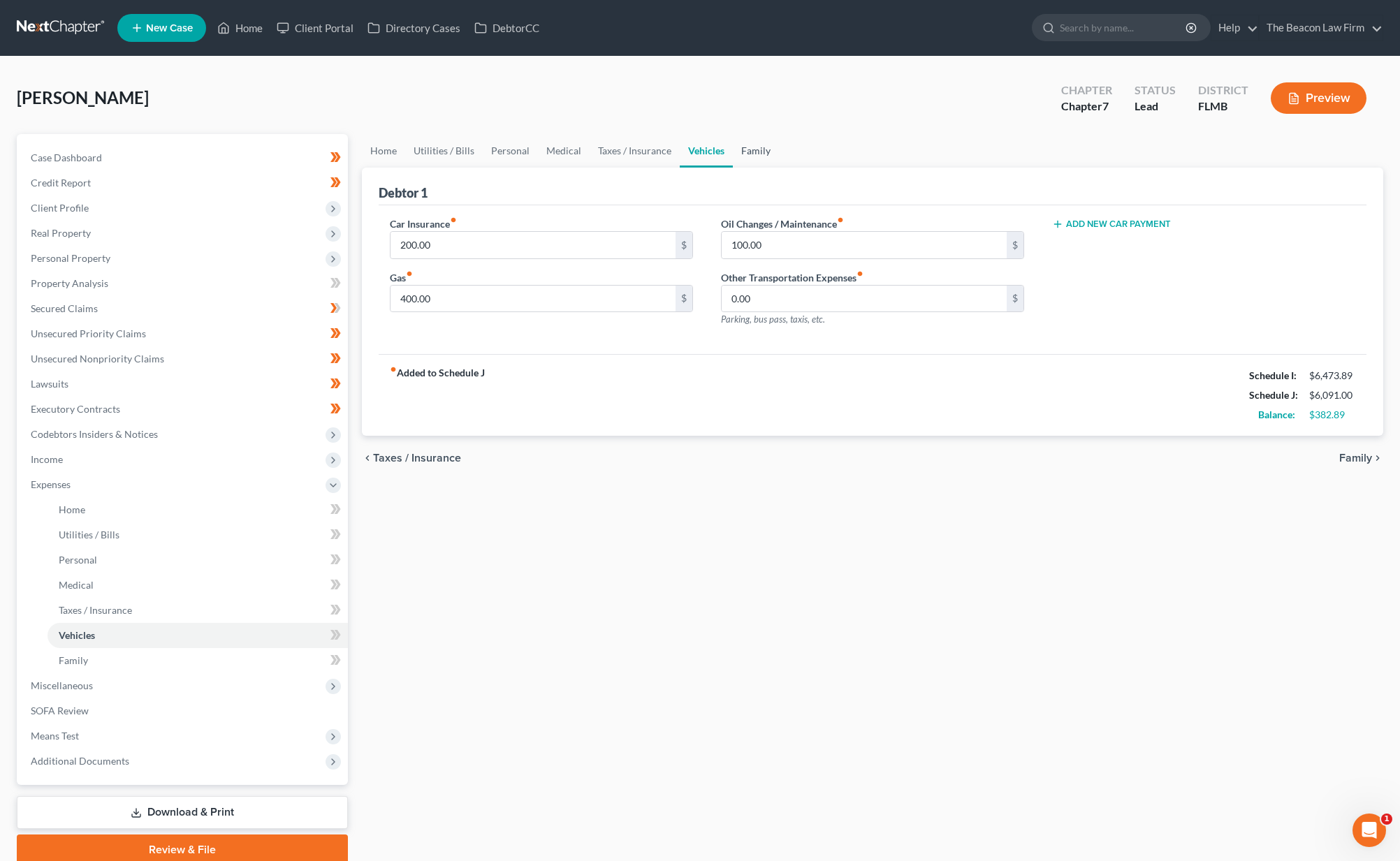
click at [750, 151] on link "Family" at bounding box center [755, 150] width 46 height 33
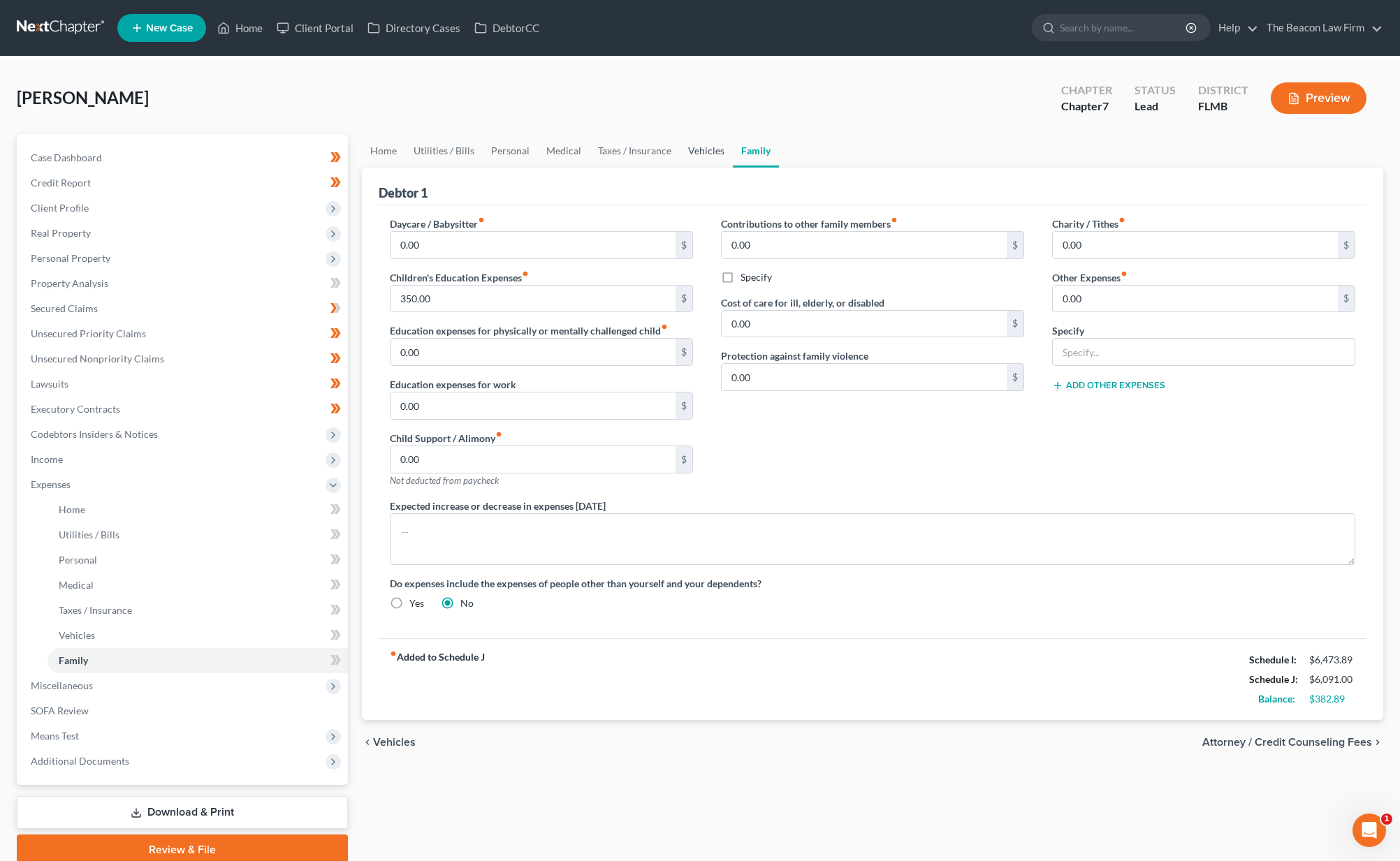
click at [717, 151] on link "Vehicles" at bounding box center [707, 150] width 53 height 33
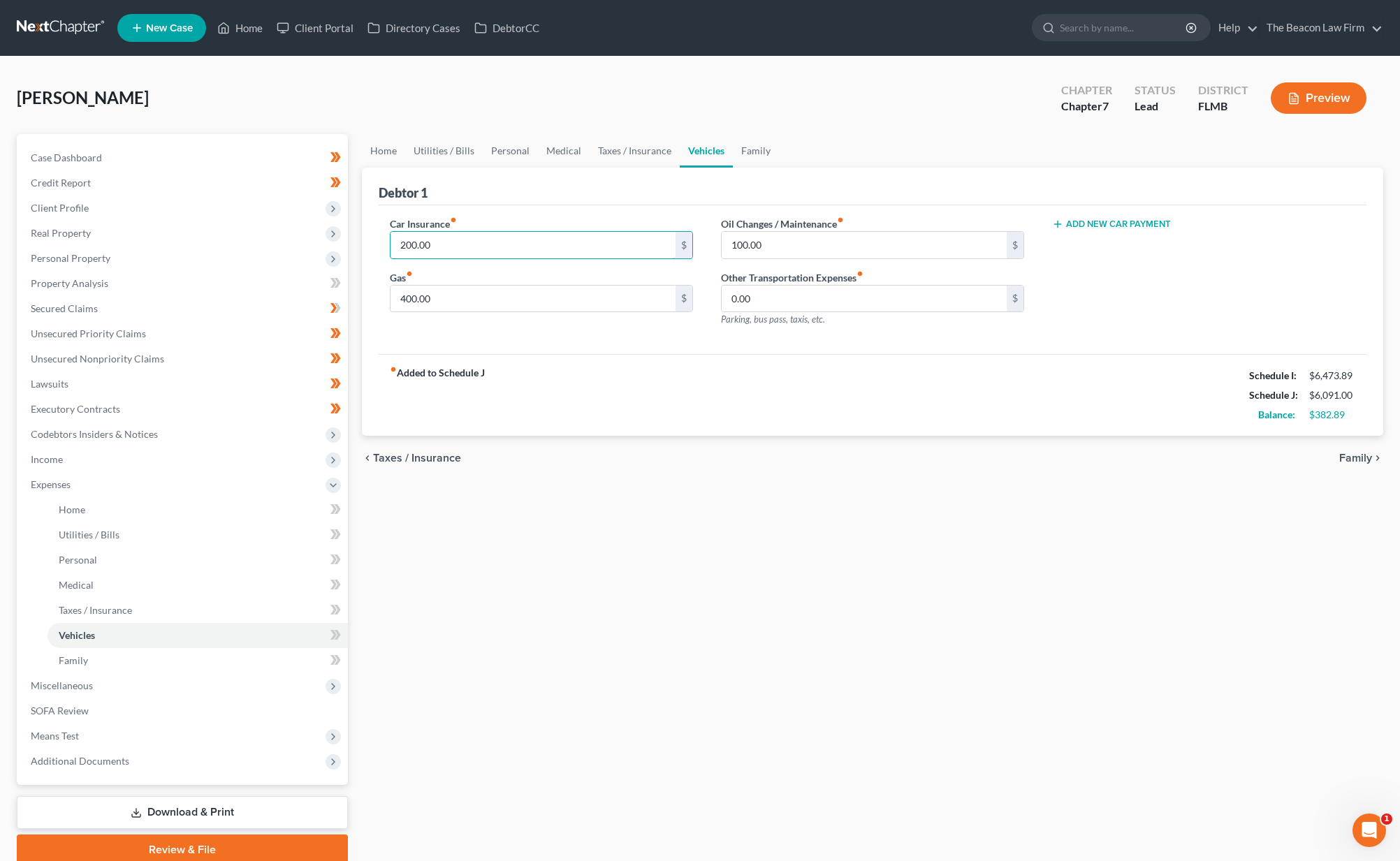
drag, startPoint x: 461, startPoint y: 240, endPoint x: 388, endPoint y: 236, distance: 73.1
click at [388, 236] on div "Car Insurance fiber_manual_record 200.00 $ Gas fiber_manual_record 400.00 $" at bounding box center [541, 277] width 331 height 121
type input "300"
click at [763, 146] on link "Family" at bounding box center [755, 150] width 46 height 33
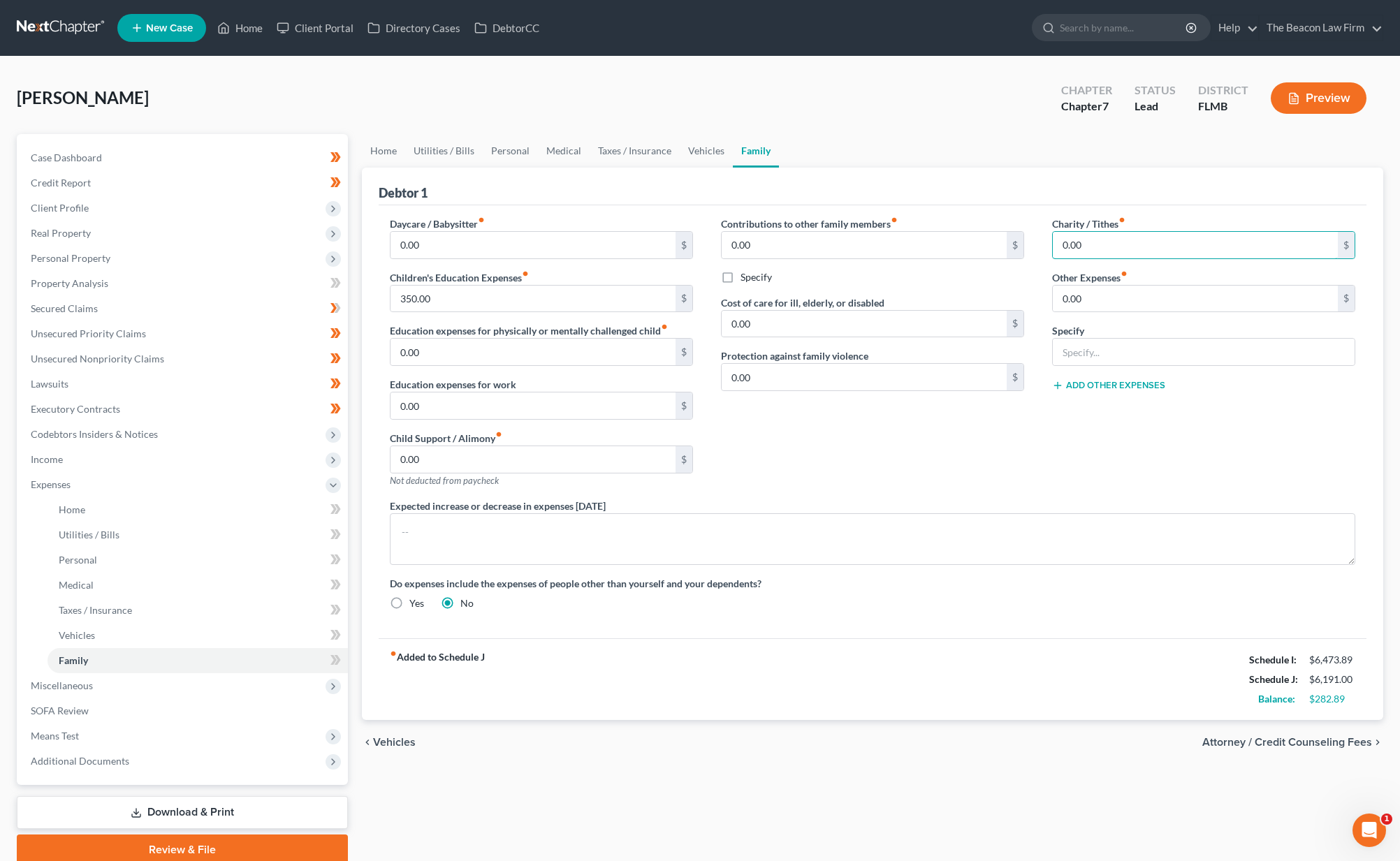
drag, startPoint x: 1105, startPoint y: 248, endPoint x: 1039, endPoint y: 244, distance: 66.1
click at [1039, 244] on div "Charity / Tithes fiber_manual_record 0.00 $ Other Expenses fiber_manual_record …" at bounding box center [1204, 357] width 331 height 282
type input "75"
click at [392, 150] on link "Home" at bounding box center [383, 150] width 43 height 33
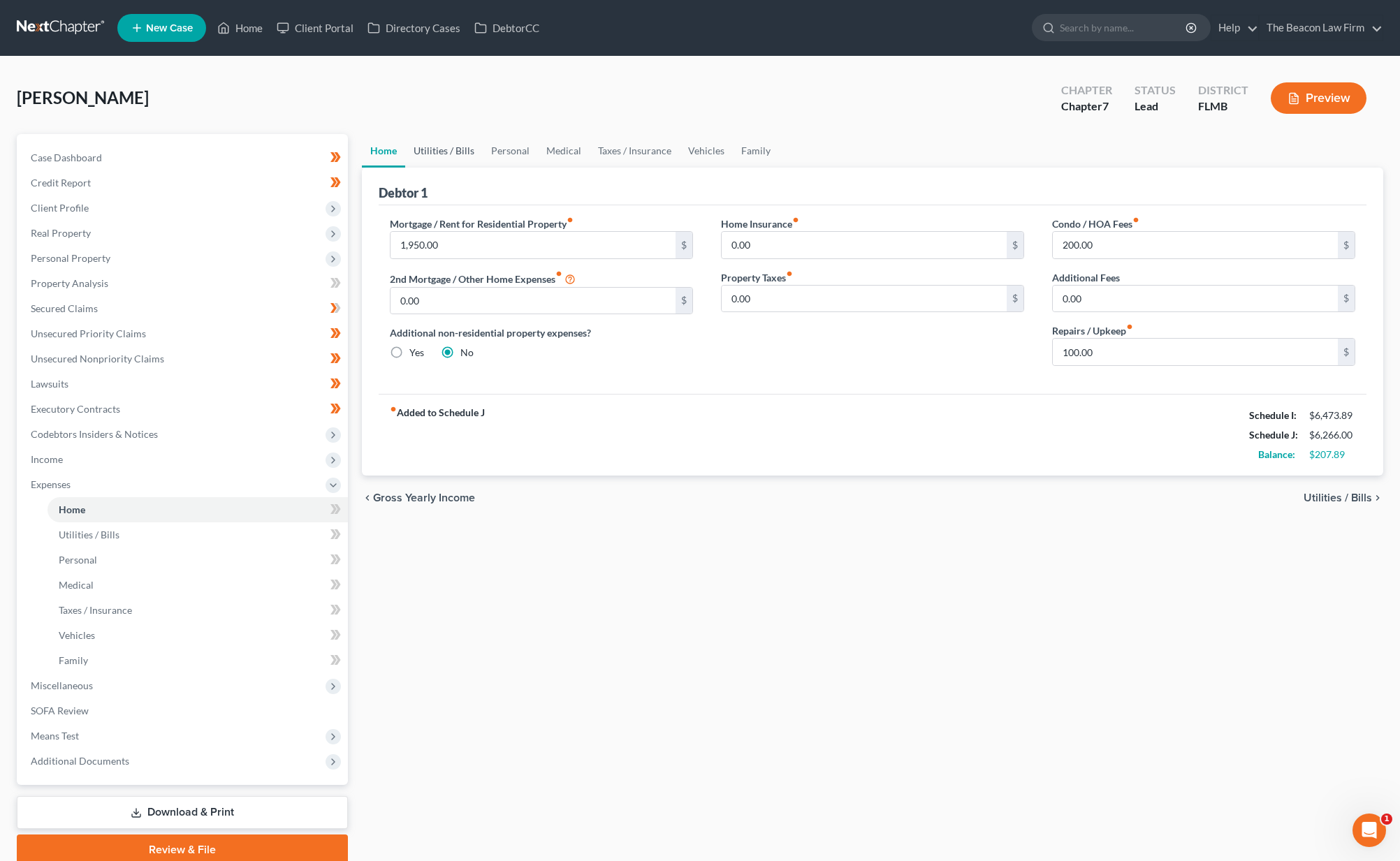
click at [431, 154] on link "Utilities / Bills" at bounding box center [443, 150] width 77 height 33
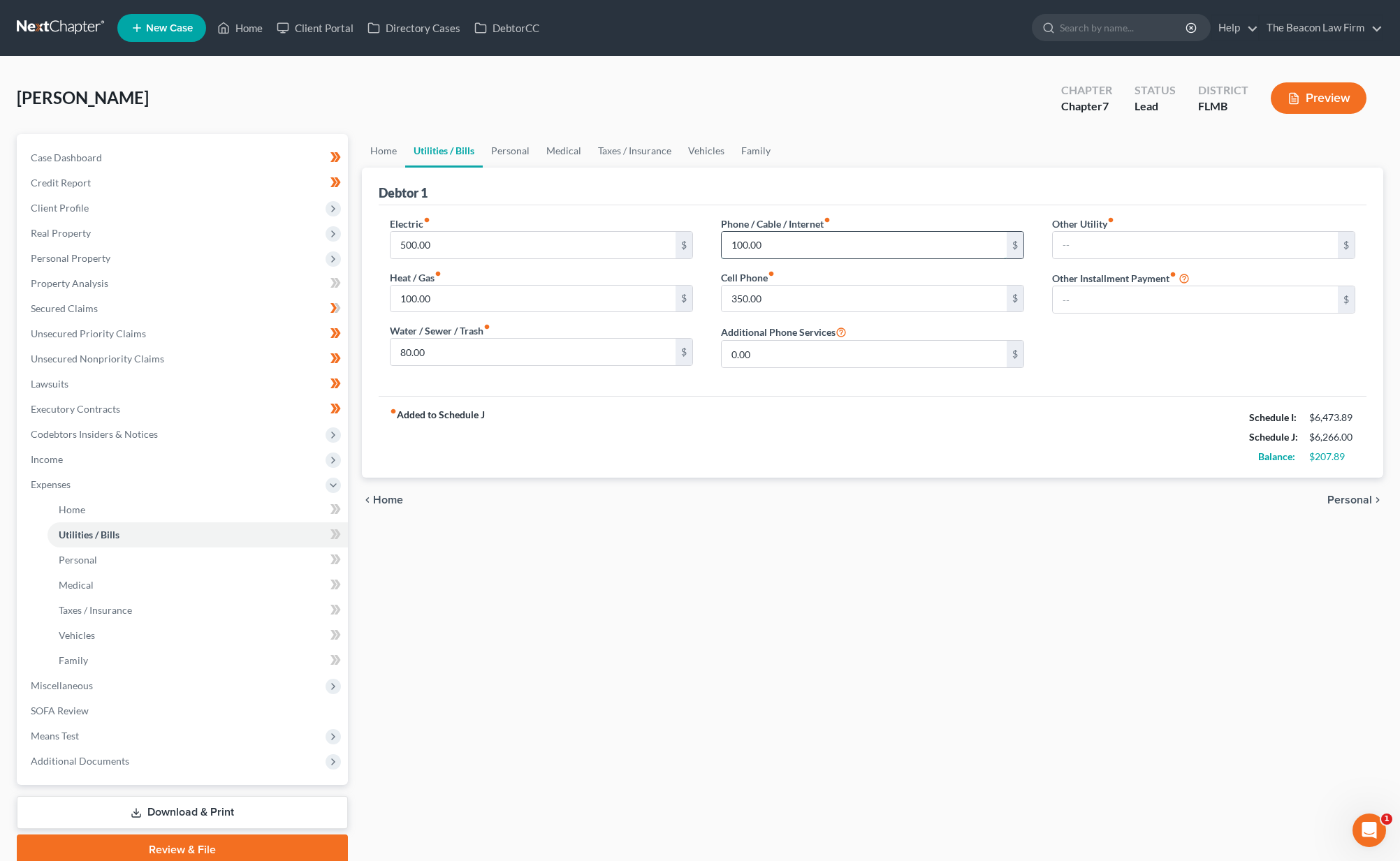
click at [743, 244] on input "100.00" at bounding box center [864, 245] width 285 height 27
click at [479, 153] on link "Utilities / Bills" at bounding box center [443, 150] width 77 height 33
click at [500, 151] on link "Personal" at bounding box center [510, 150] width 55 height 33
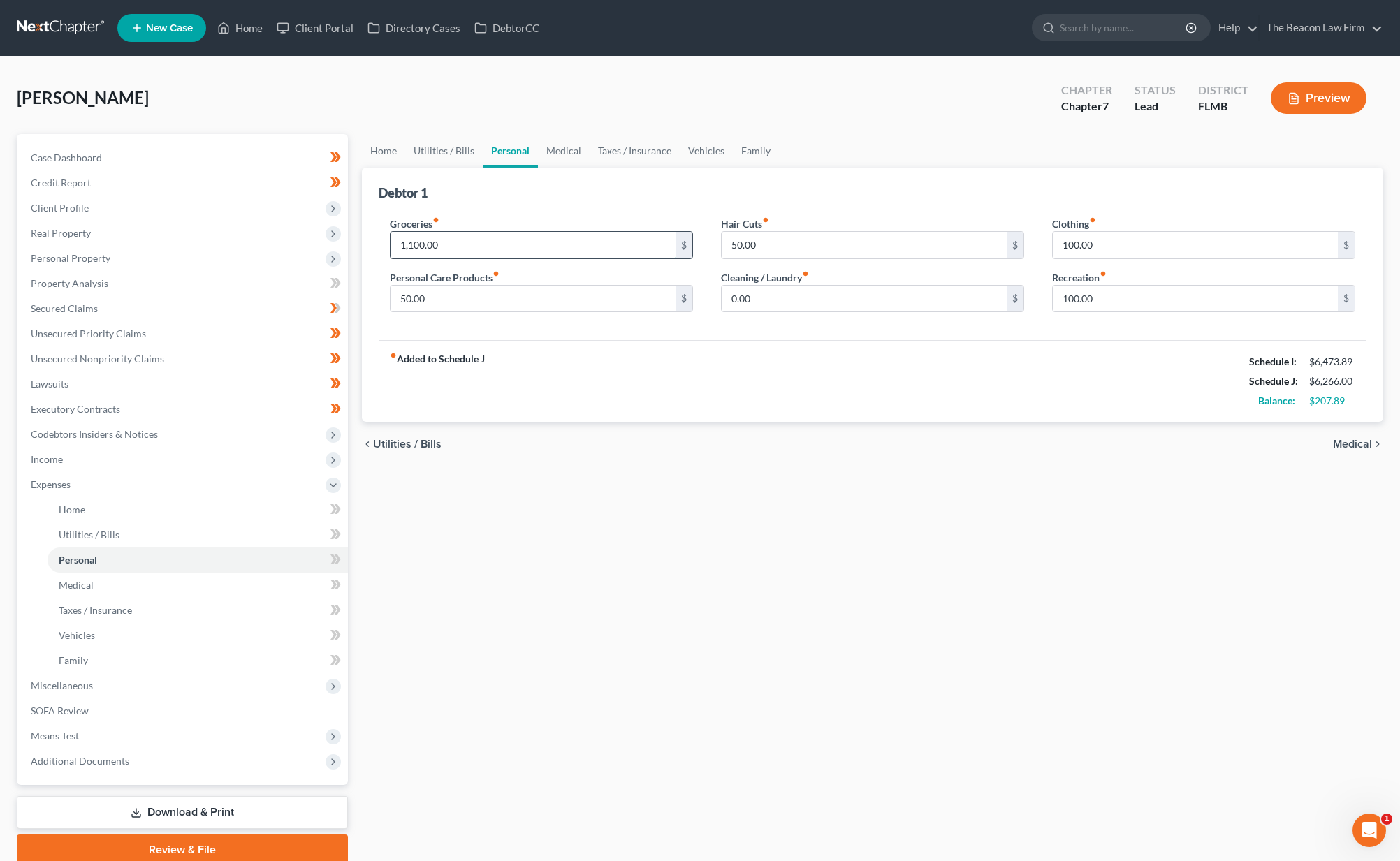
drag, startPoint x: 412, startPoint y: 247, endPoint x: 437, endPoint y: 253, distance: 25.7
click at [412, 247] on input "1,100.00" at bounding box center [533, 245] width 285 height 27
drag, startPoint x: 572, startPoint y: 248, endPoint x: 323, endPoint y: 222, distance: 250.4
click at [323, 222] on div "Petition Navigation Case Dashboard Payments Invoices Payments Payments Credit R…" at bounding box center [700, 499] width 1380 height 731
type input "1,200"
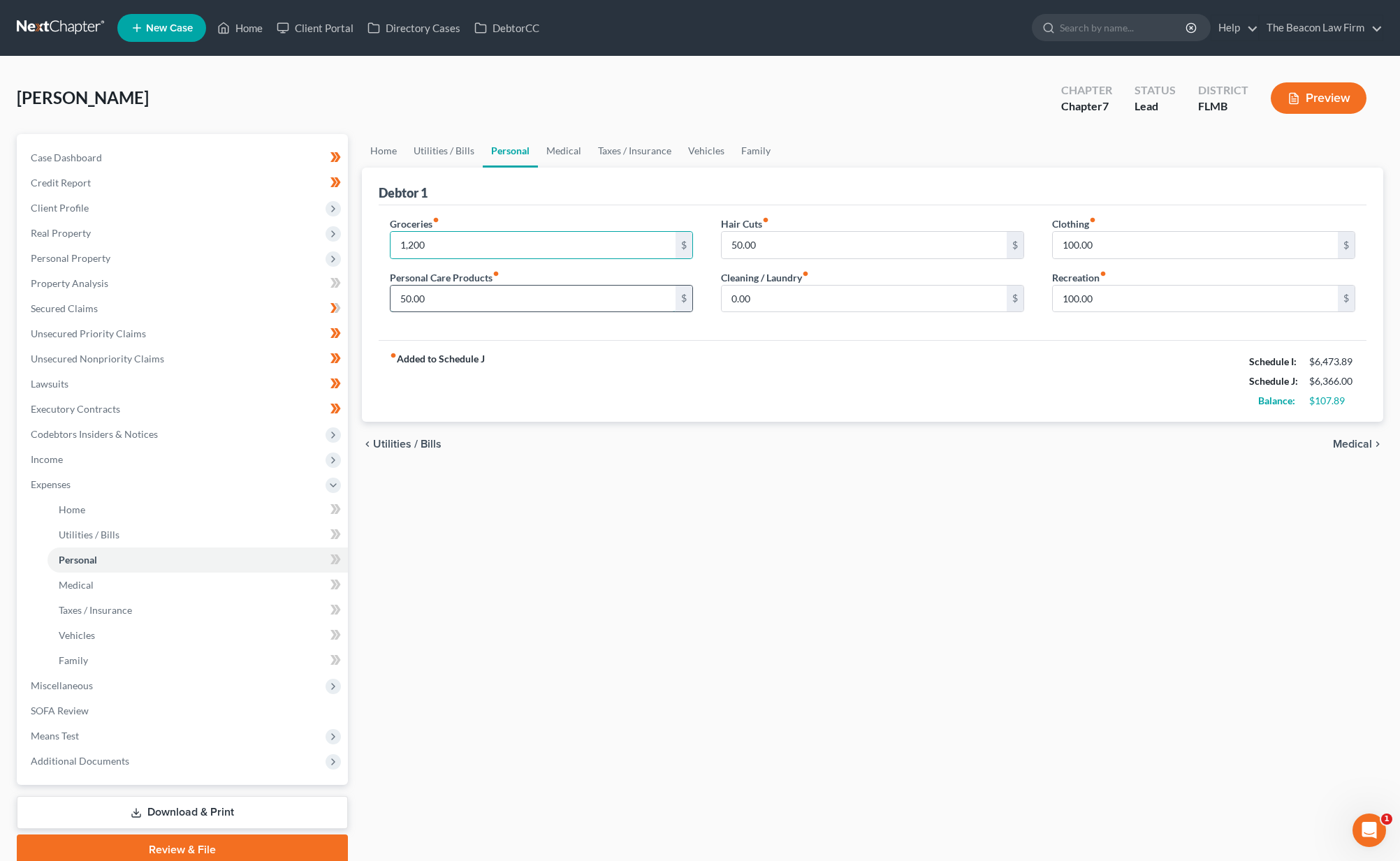
click at [536, 312] on input "50.00" at bounding box center [533, 299] width 285 height 27
click at [556, 149] on link "Medical" at bounding box center [564, 150] width 52 height 33
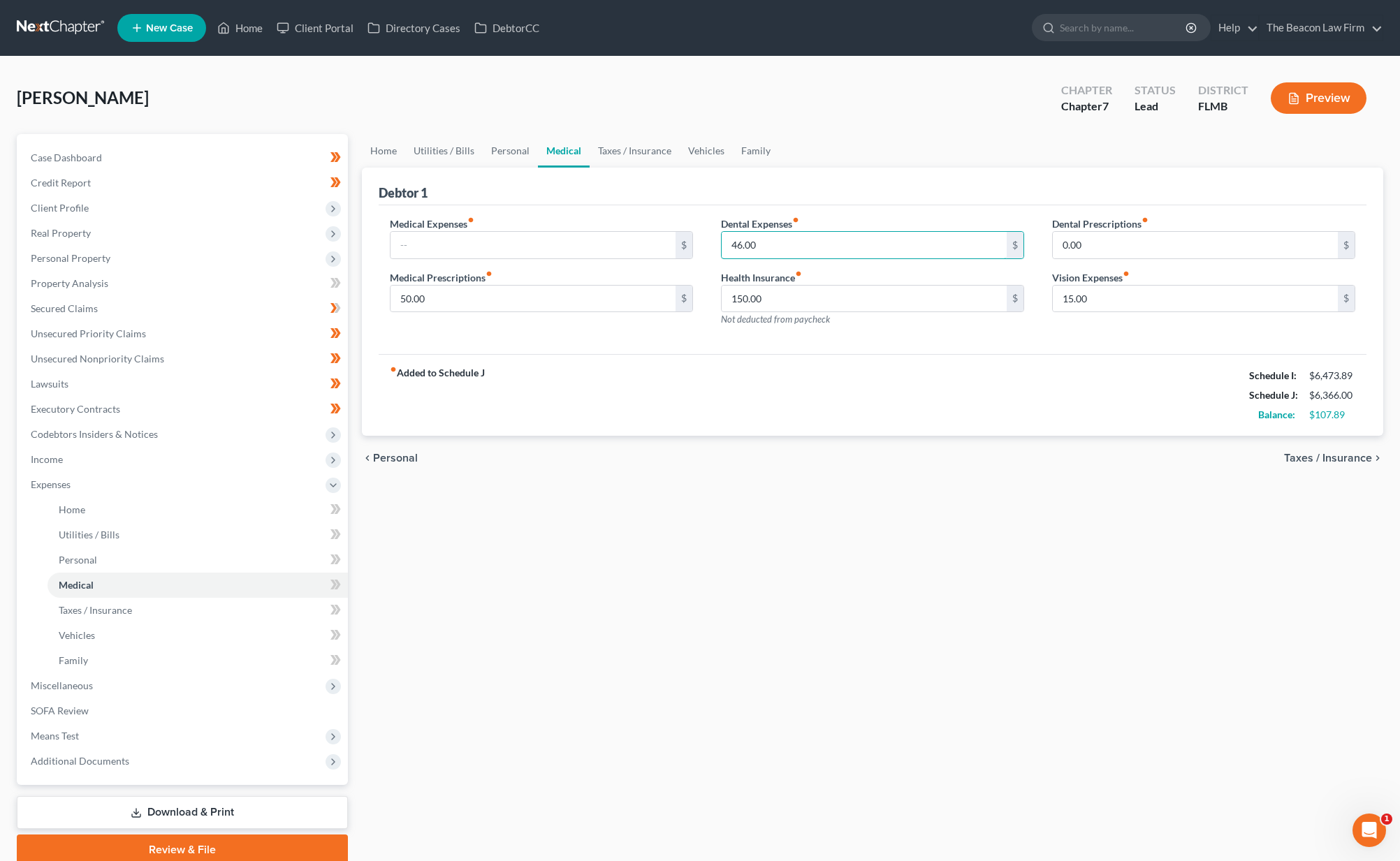
drag, startPoint x: 767, startPoint y: 248, endPoint x: 715, endPoint y: 245, distance: 52.1
click at [716, 245] on div "Dental Expenses fiber_manual_record 46.00 $ Health Insurance fiber_manual_recor…" at bounding box center [872, 277] width 331 height 121
type input "40"
click at [661, 154] on link "Taxes / Insurance" at bounding box center [634, 150] width 90 height 33
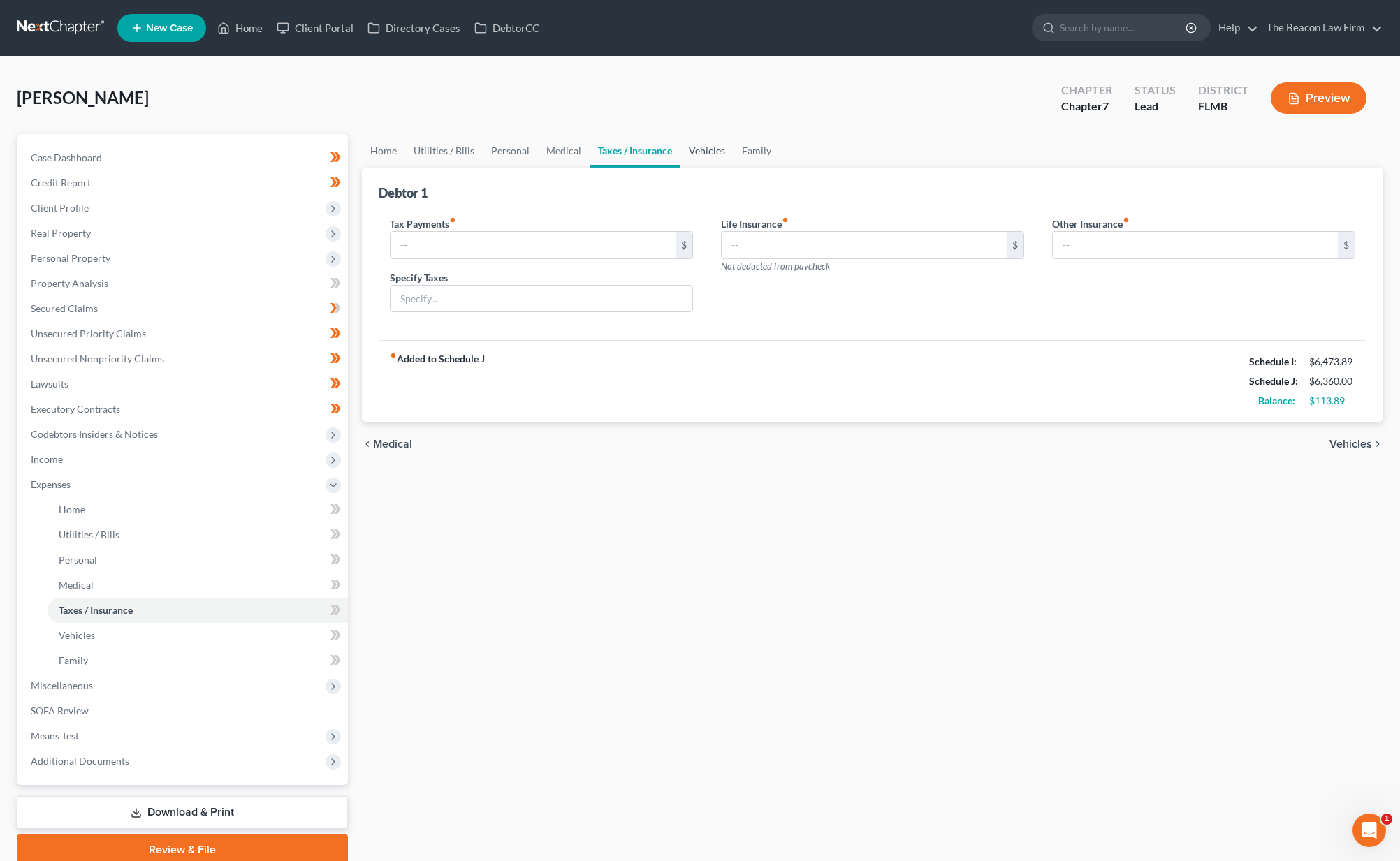
click at [694, 151] on link "Vehicles" at bounding box center [707, 150] width 53 height 33
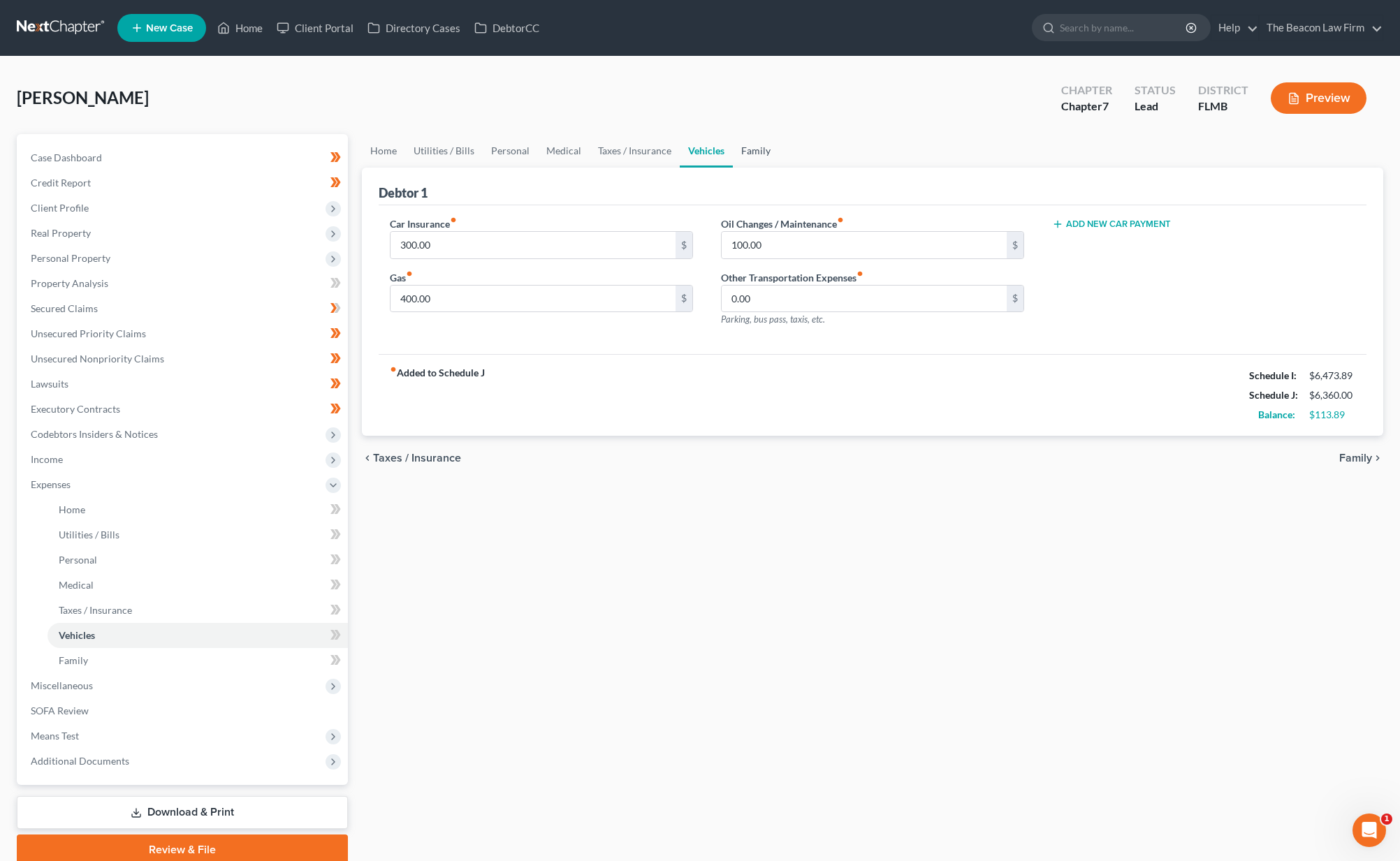
click at [746, 155] on link "Family" at bounding box center [755, 150] width 46 height 33
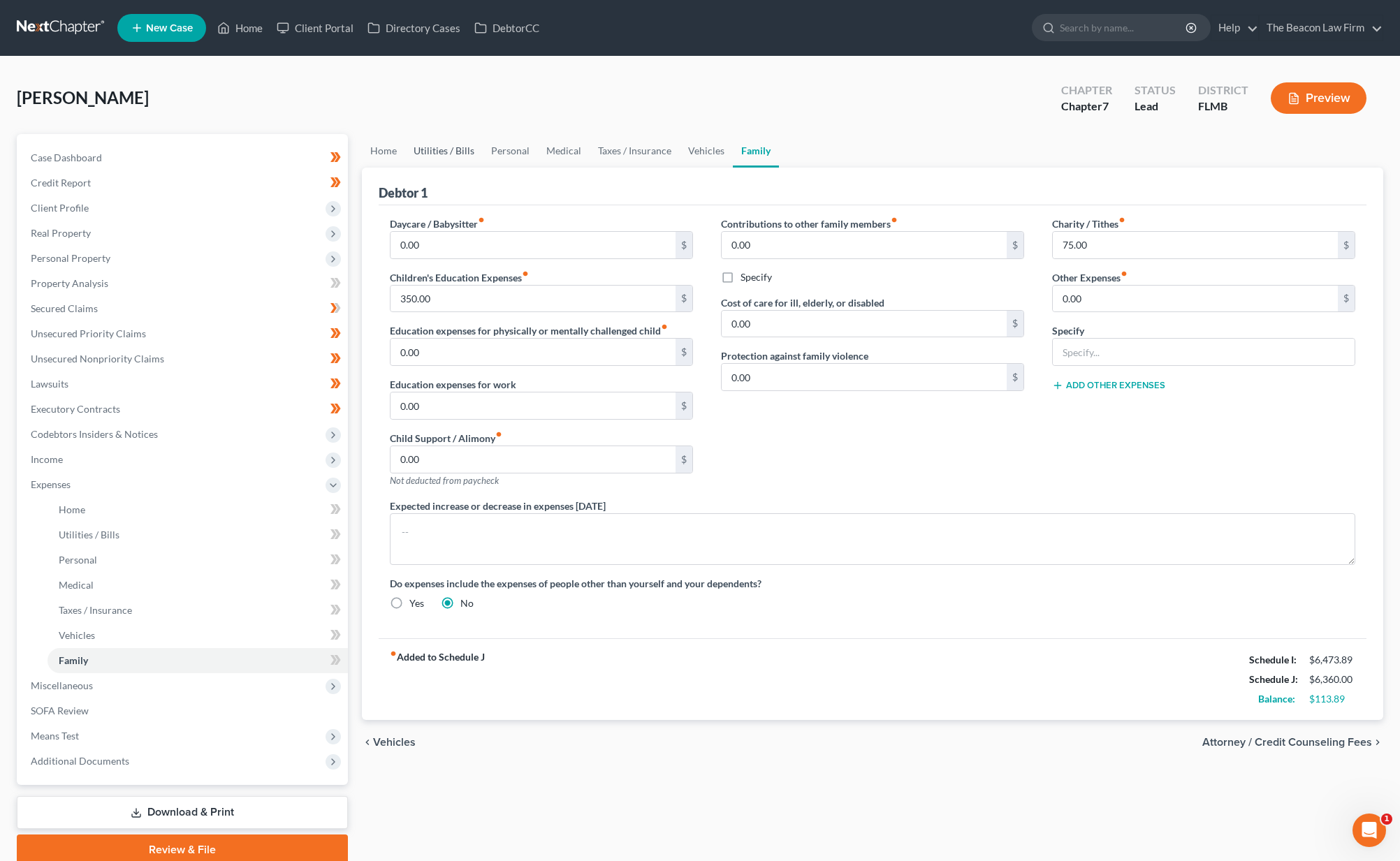
click at [461, 159] on link "Utilities / Bills" at bounding box center [443, 150] width 77 height 33
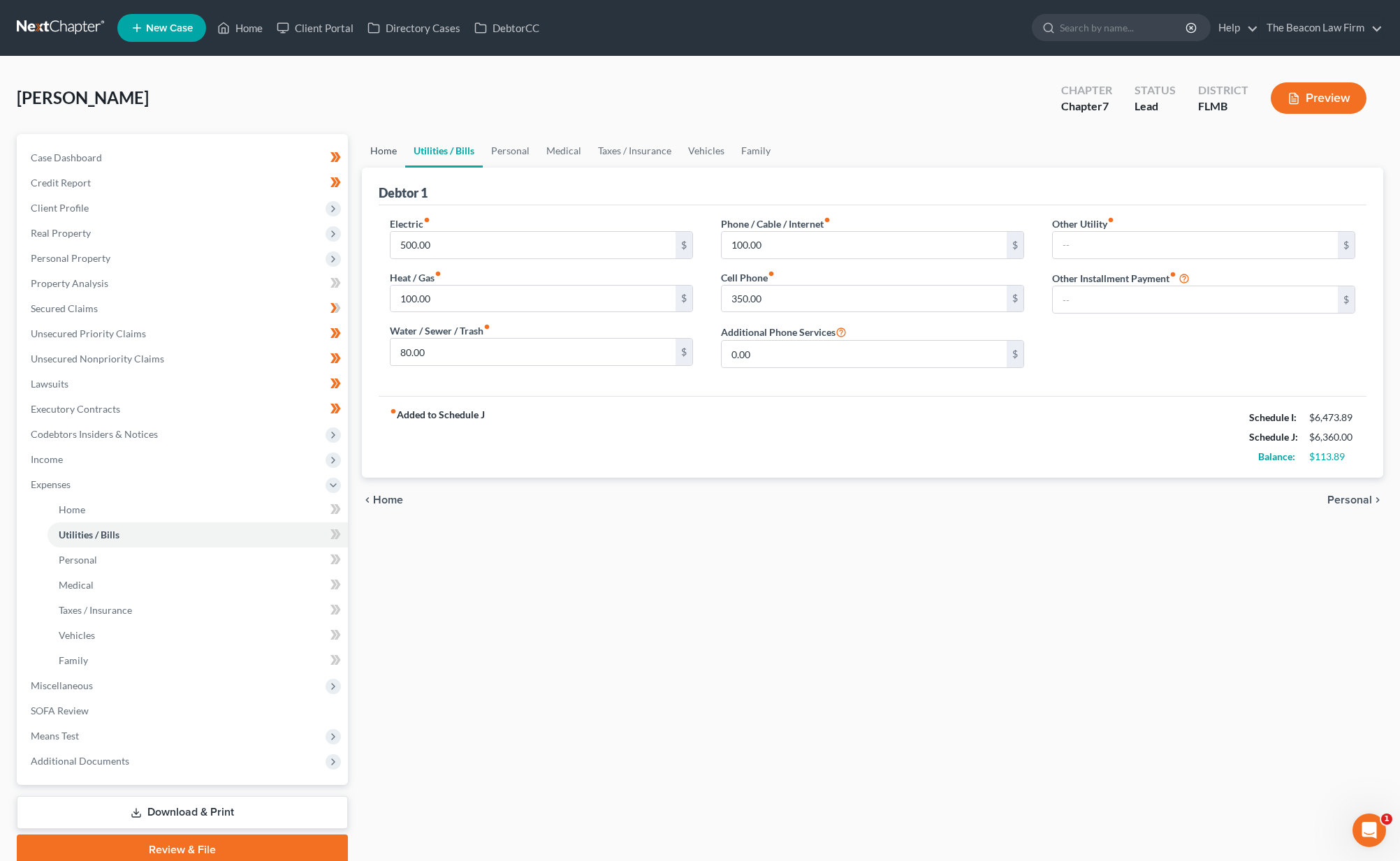
click at [387, 151] on link "Home" at bounding box center [383, 150] width 43 height 33
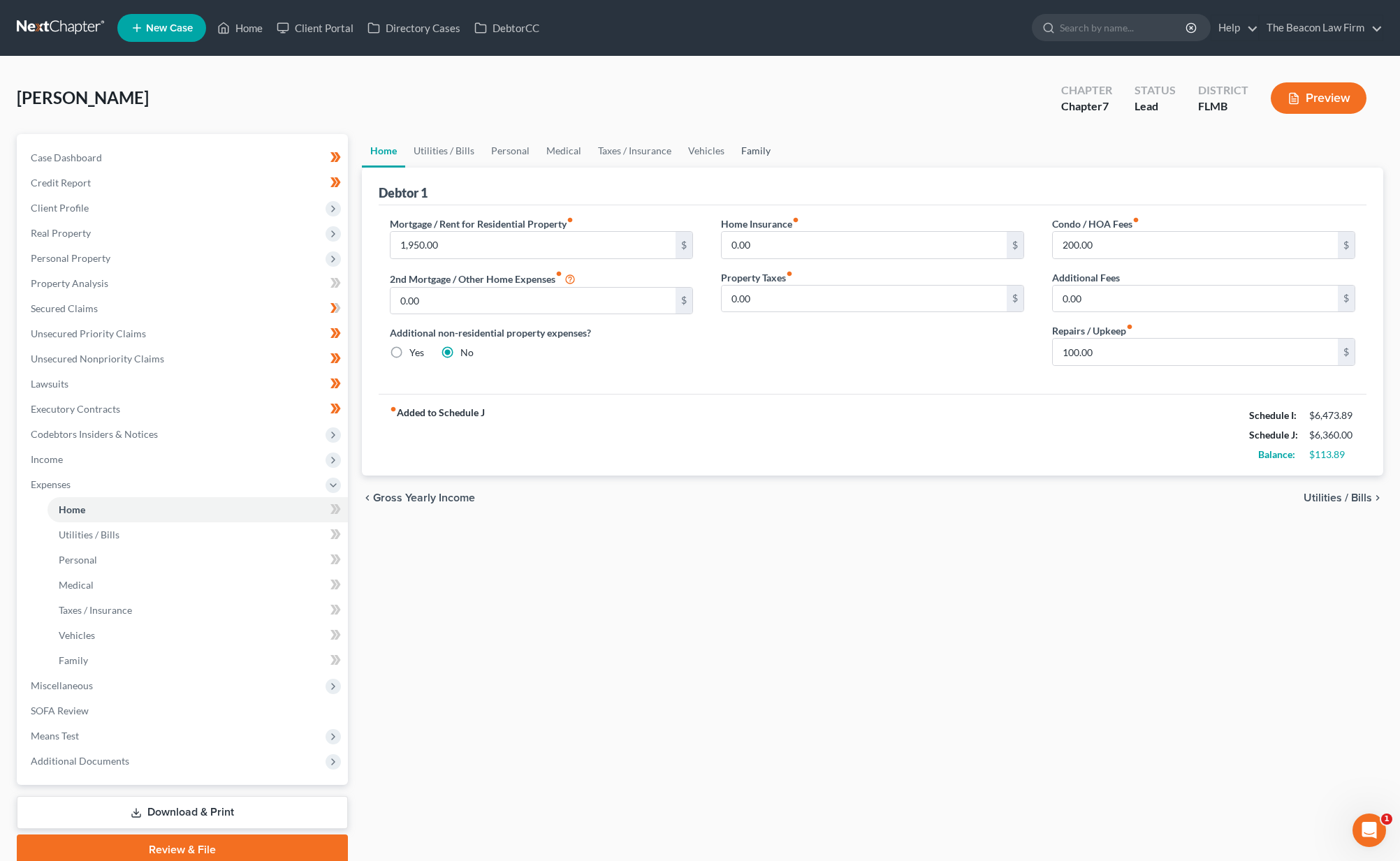
click at [755, 147] on link "Family" at bounding box center [755, 150] width 46 height 33
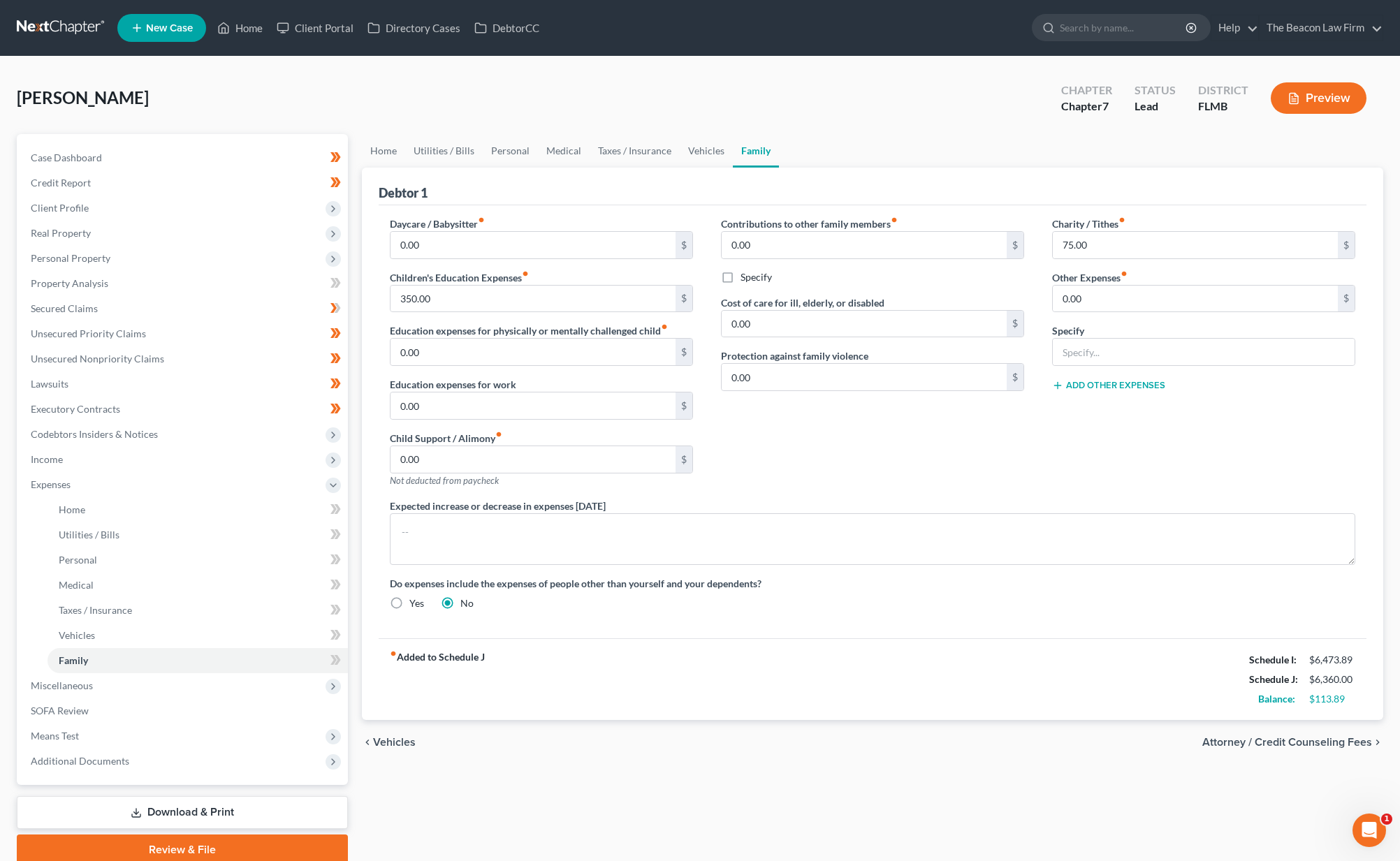
click at [868, 111] on div "Pfeister, Lilia Upgraded Chapter Chapter 7 Status Lead District FLMB Preview" at bounding box center [700, 103] width 1367 height 61
click at [239, 97] on div "Pfeister, Lilia Upgraded Chapter Chapter 7 Status Lead District FLMB Preview" at bounding box center [700, 103] width 1367 height 61
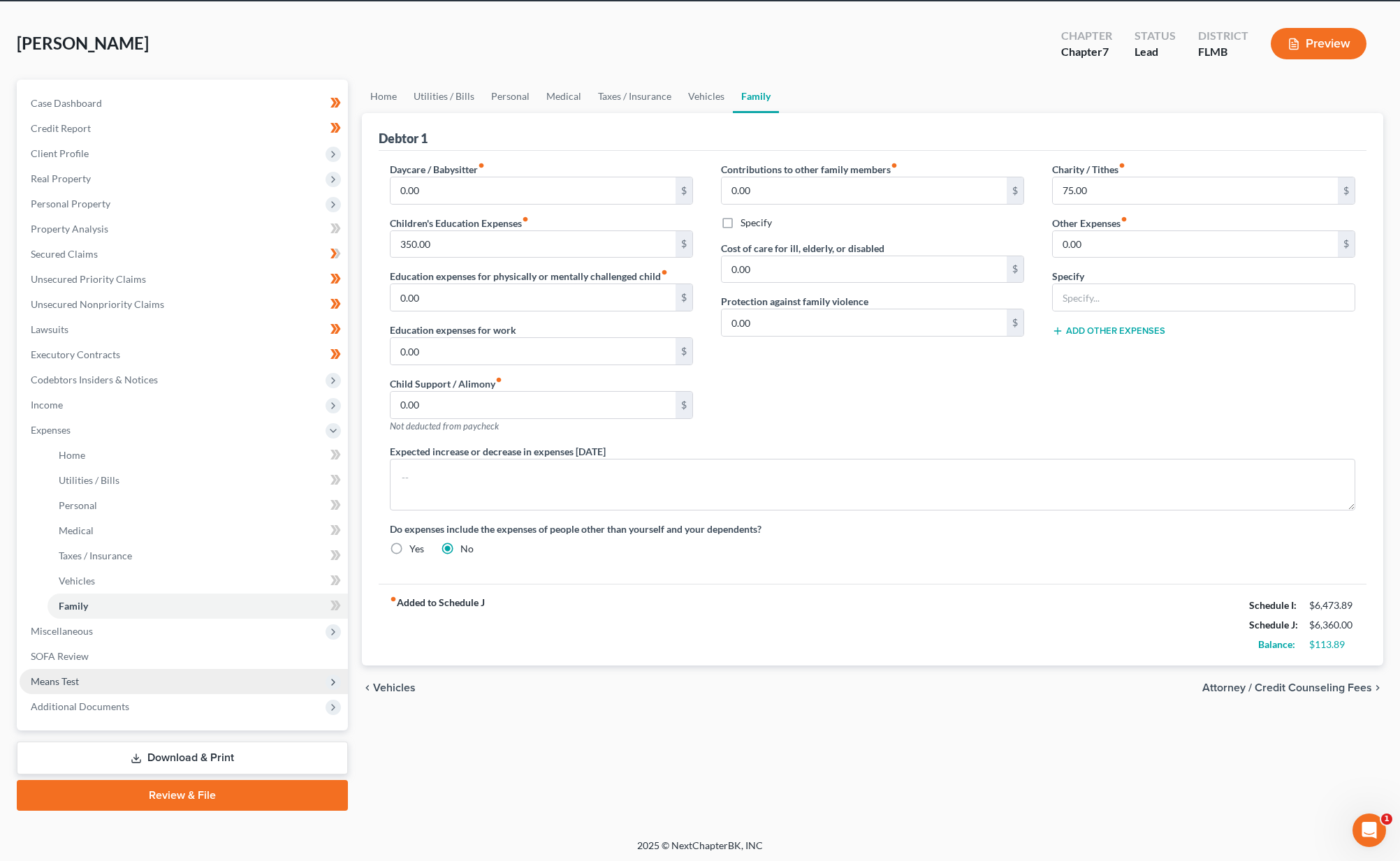
scroll to position [57, 0]
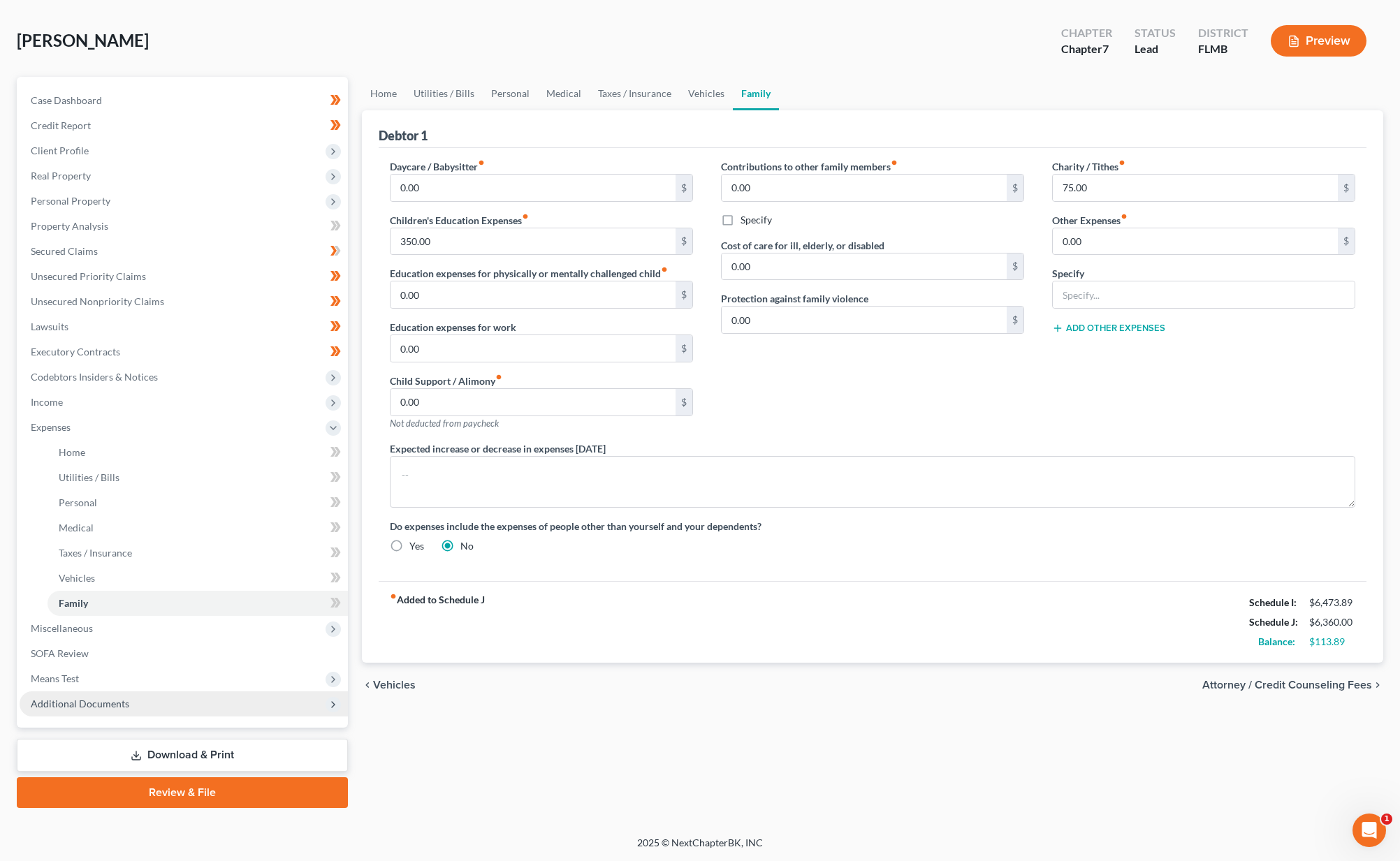
click at [51, 703] on span "Additional Documents" at bounding box center [80, 703] width 98 height 12
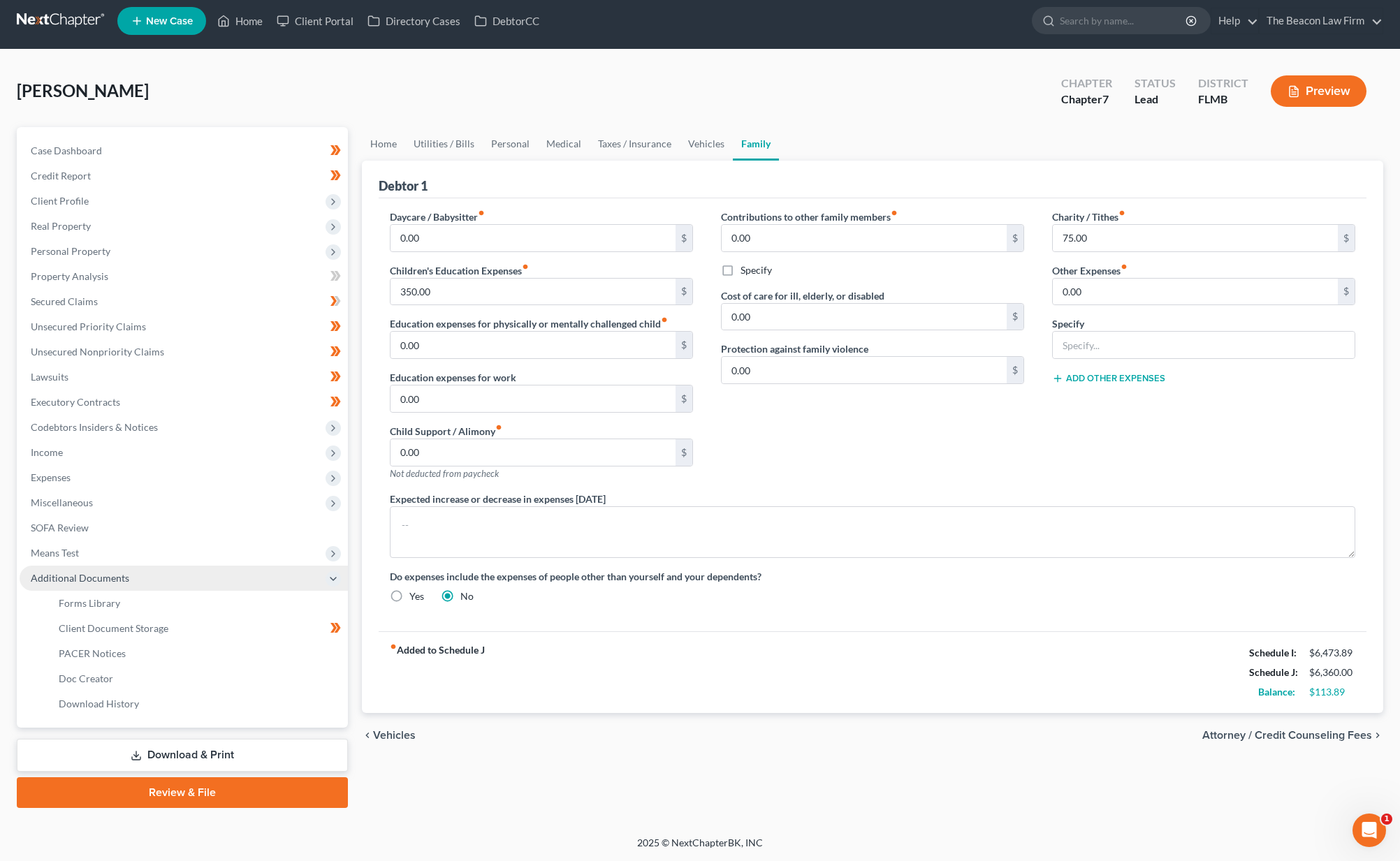
scroll to position [7, 0]
click at [1077, 21] on input "search" at bounding box center [1124, 20] width 128 height 26
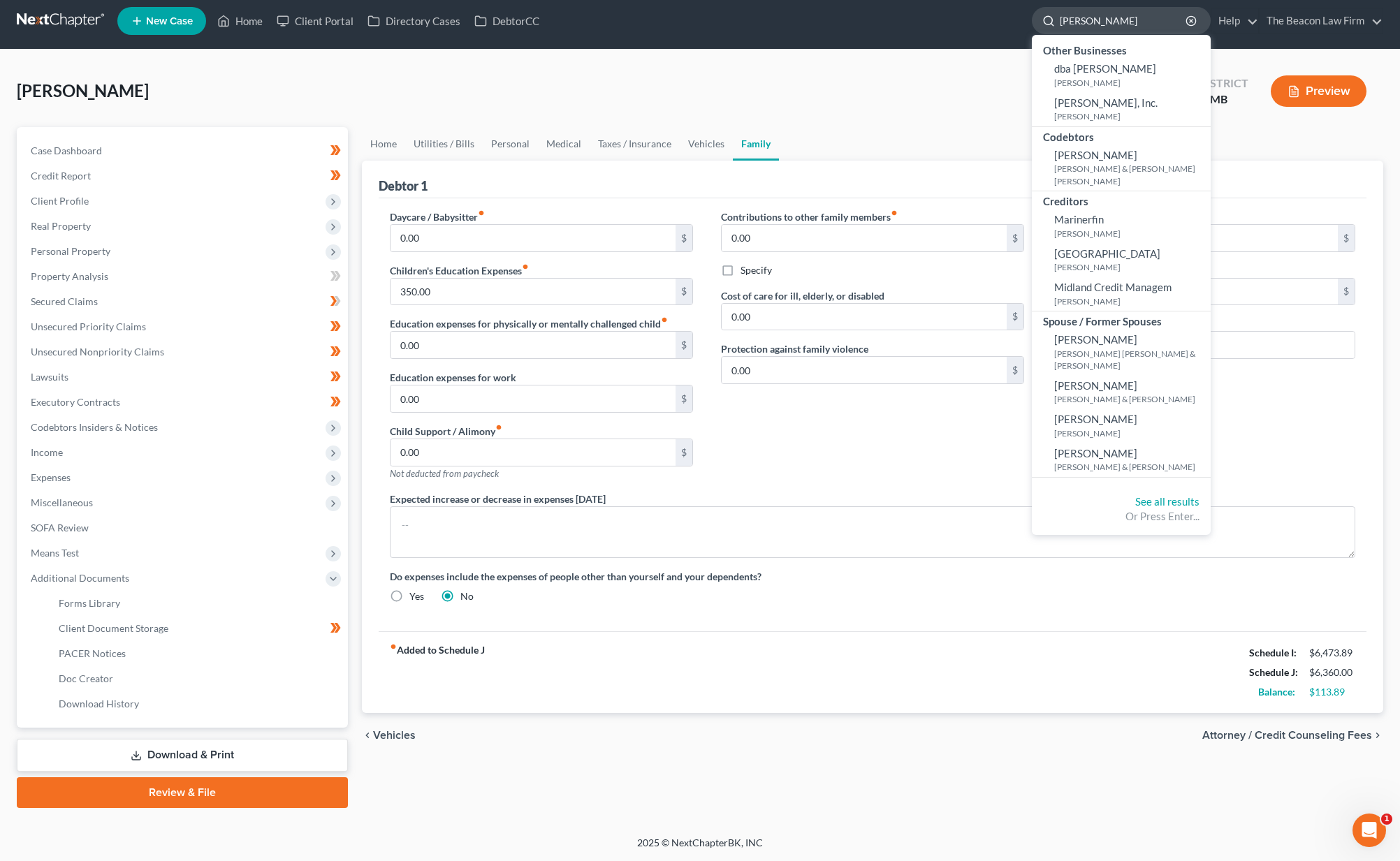
type input "Maria Villegas"
drag, startPoint x: 1077, startPoint y: 21, endPoint x: 44, endPoint y: 18, distance: 1033.0
click at [44, 18] on link at bounding box center [62, 21] width 90 height 25
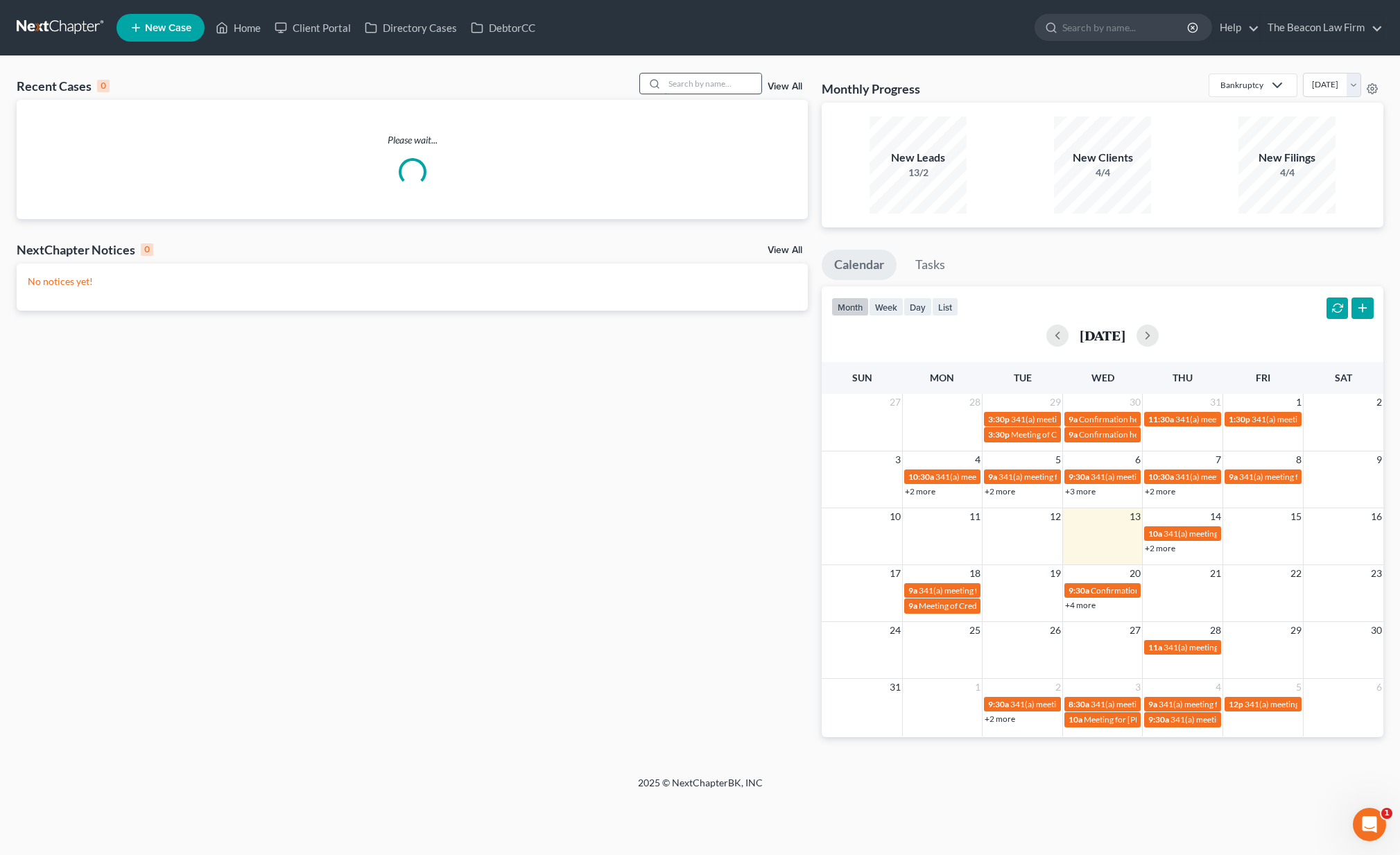
click at [724, 89] on input "search" at bounding box center [713, 83] width 97 height 20
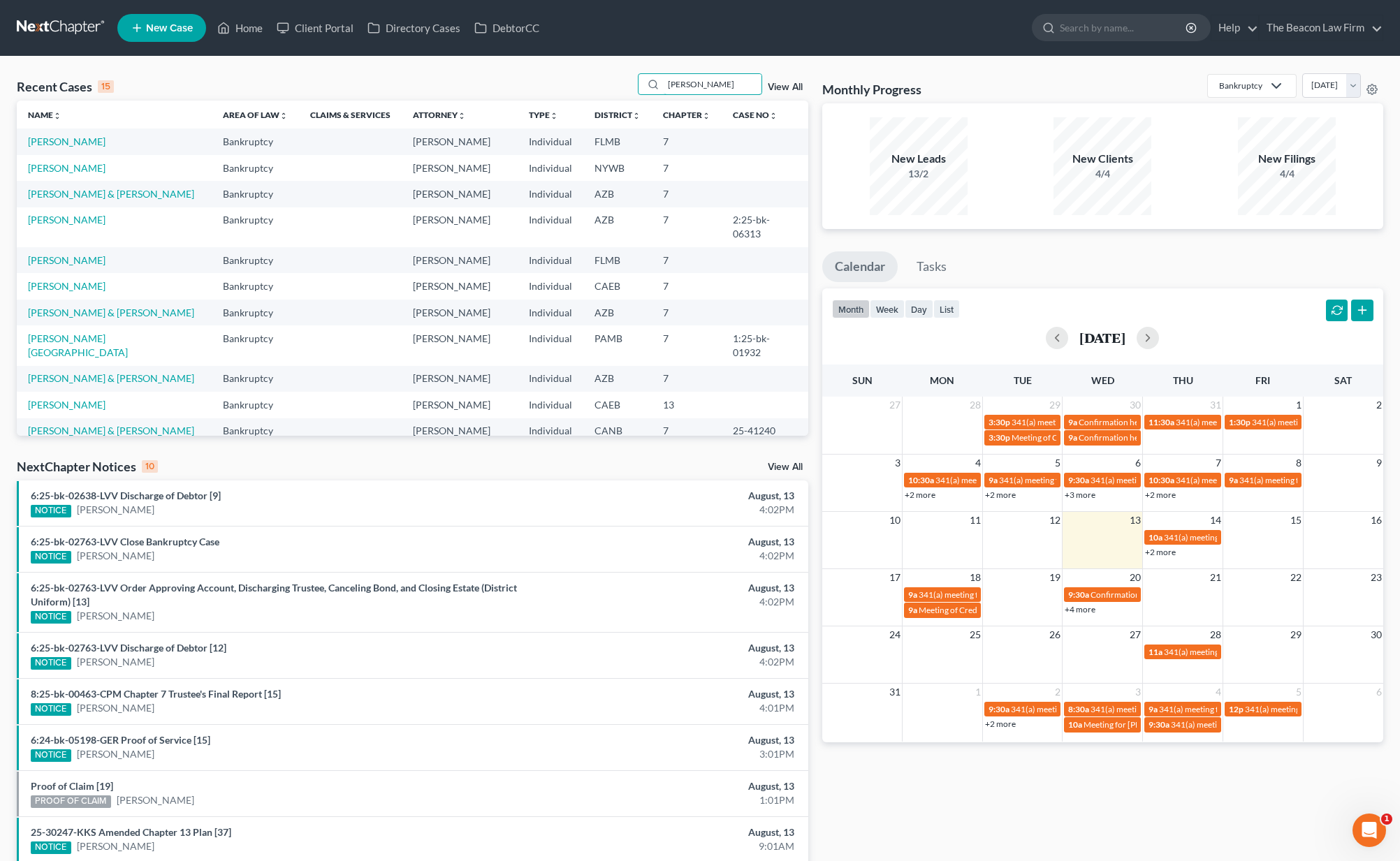
type input "[PERSON_NAME]"
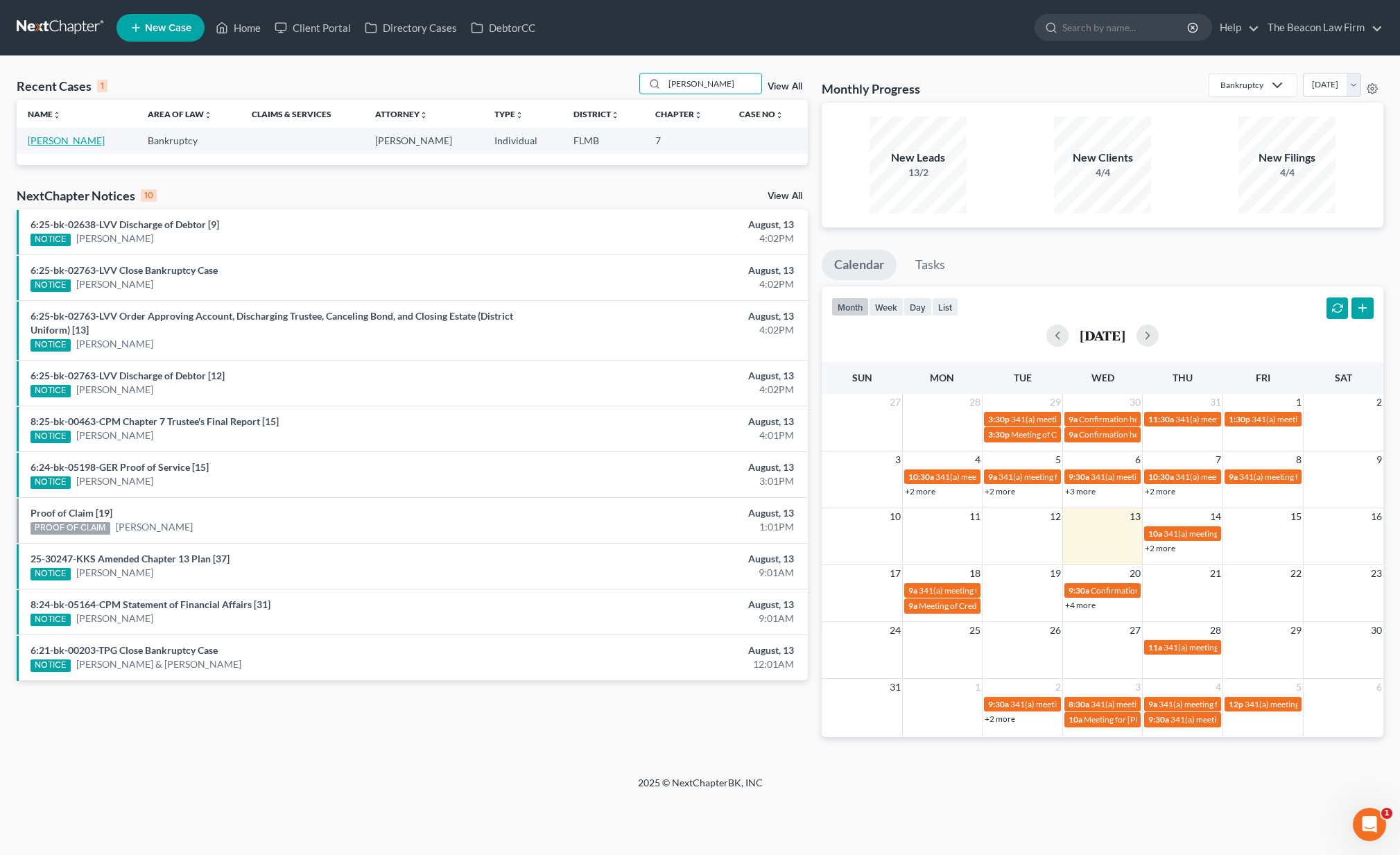
click at [58, 140] on link "[PERSON_NAME]" at bounding box center [66, 140] width 77 height 12
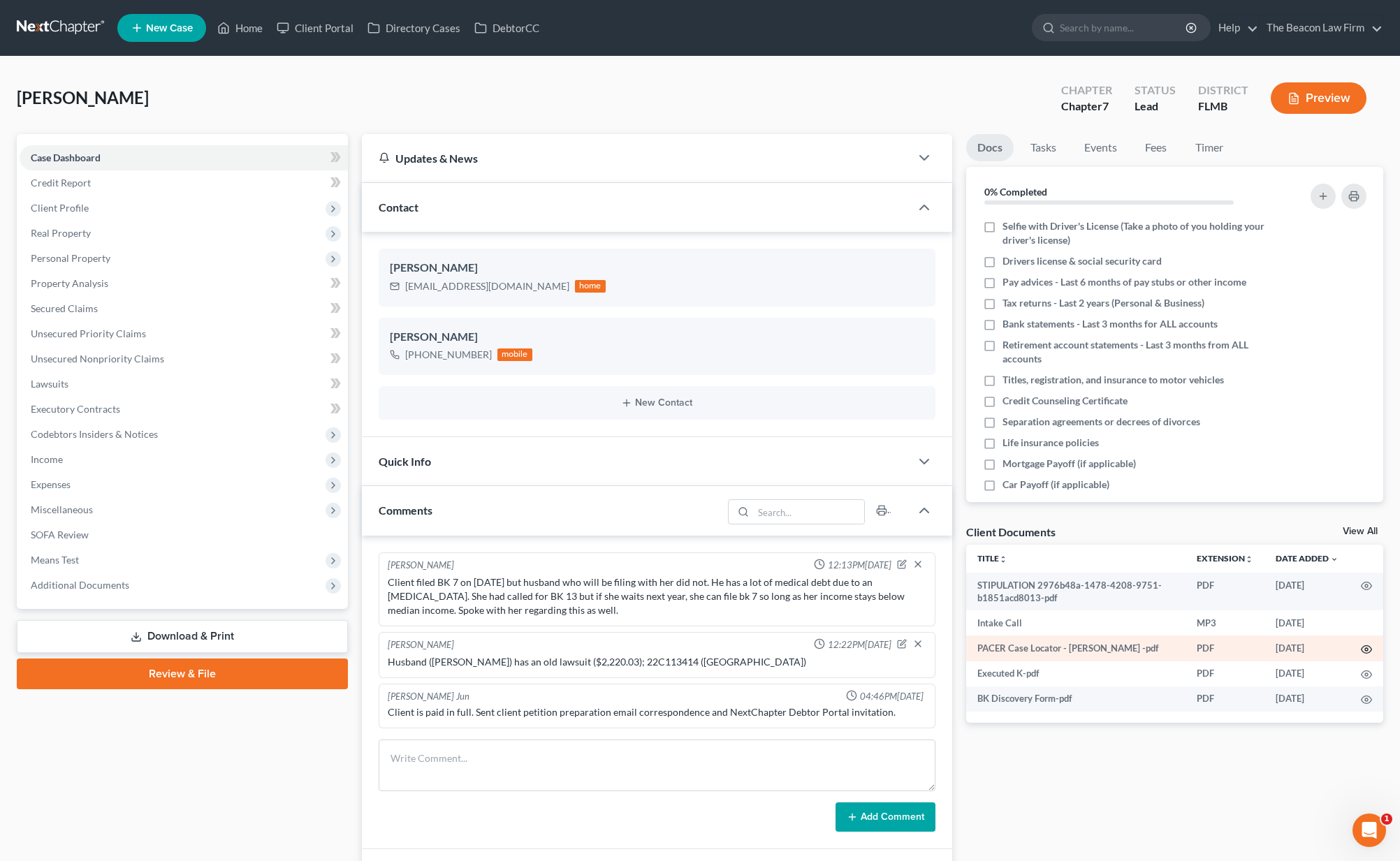
click at [1366, 648] on icon "button" at bounding box center [1366, 649] width 11 height 11
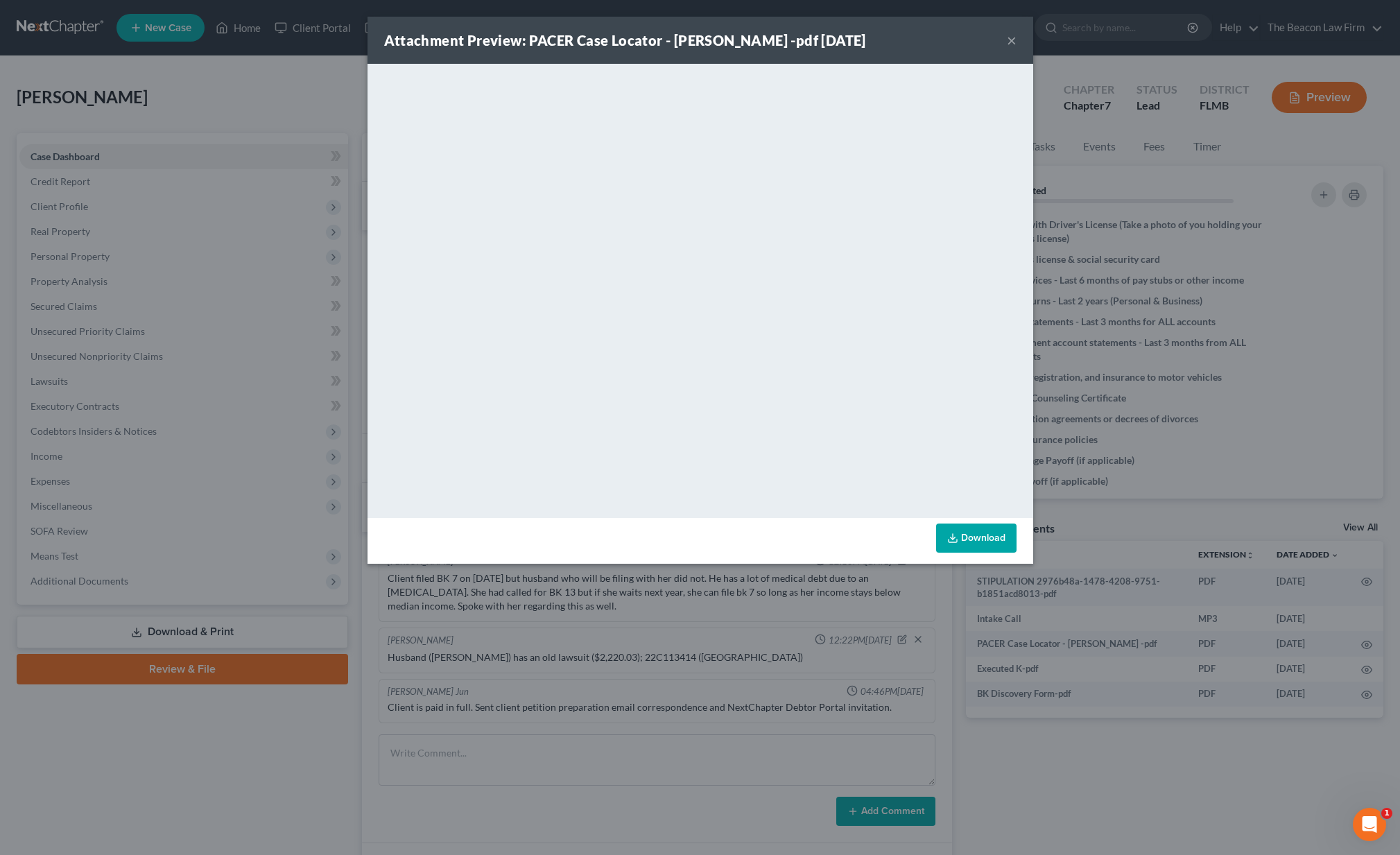
click at [1008, 40] on button "×" at bounding box center [1011, 40] width 10 height 17
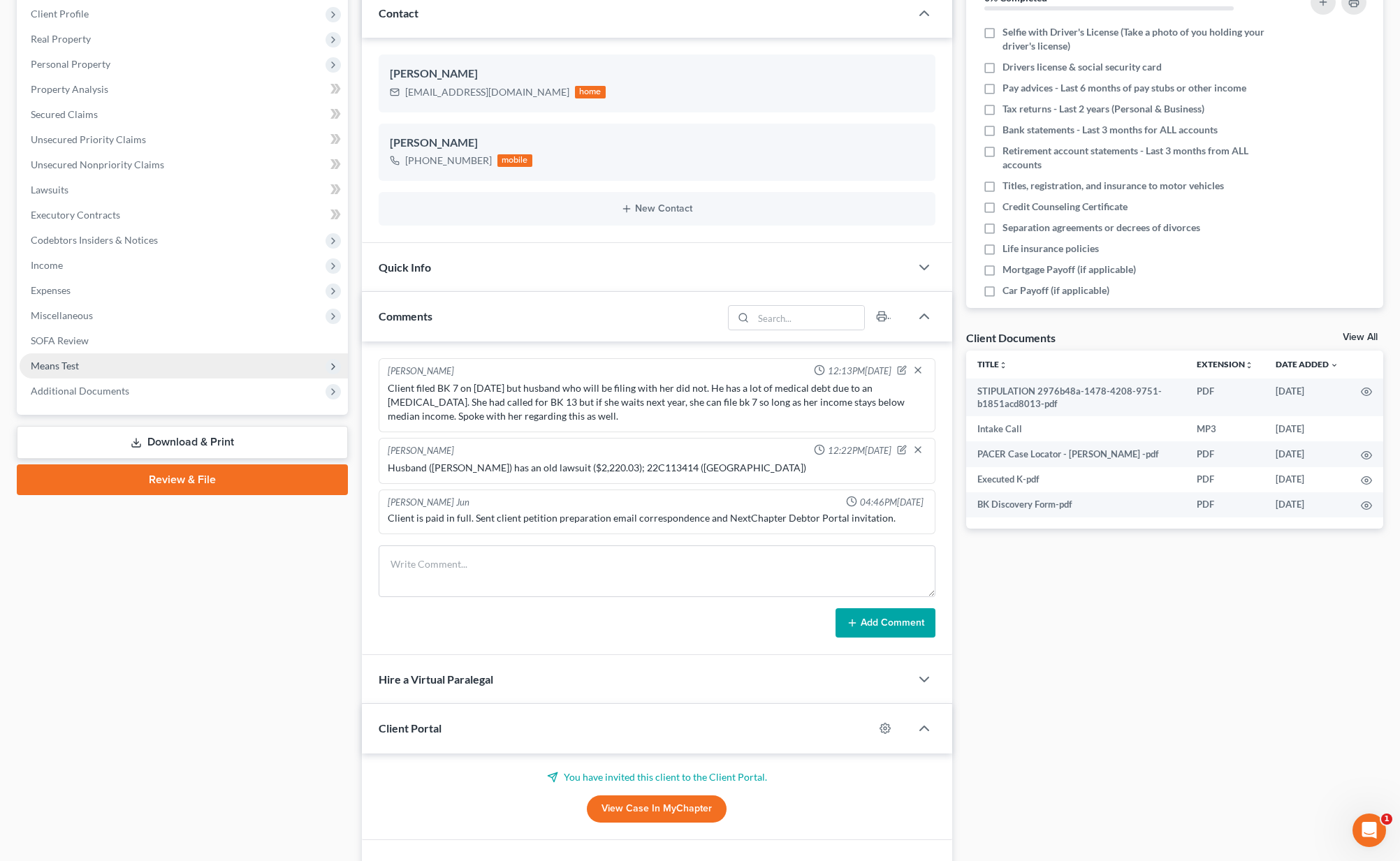
scroll to position [140, 0]
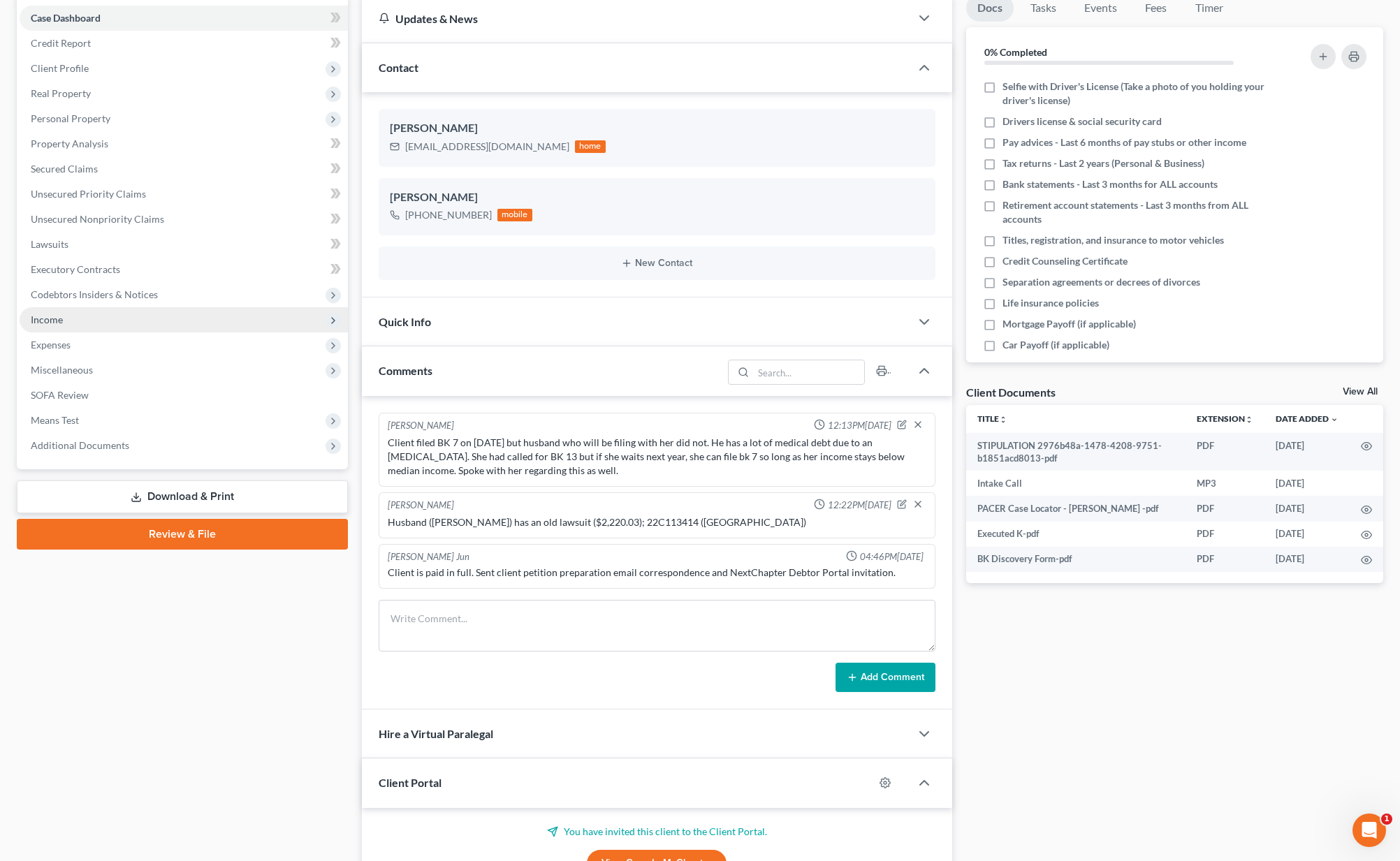
click at [194, 322] on span "Income" at bounding box center [184, 320] width 328 height 25
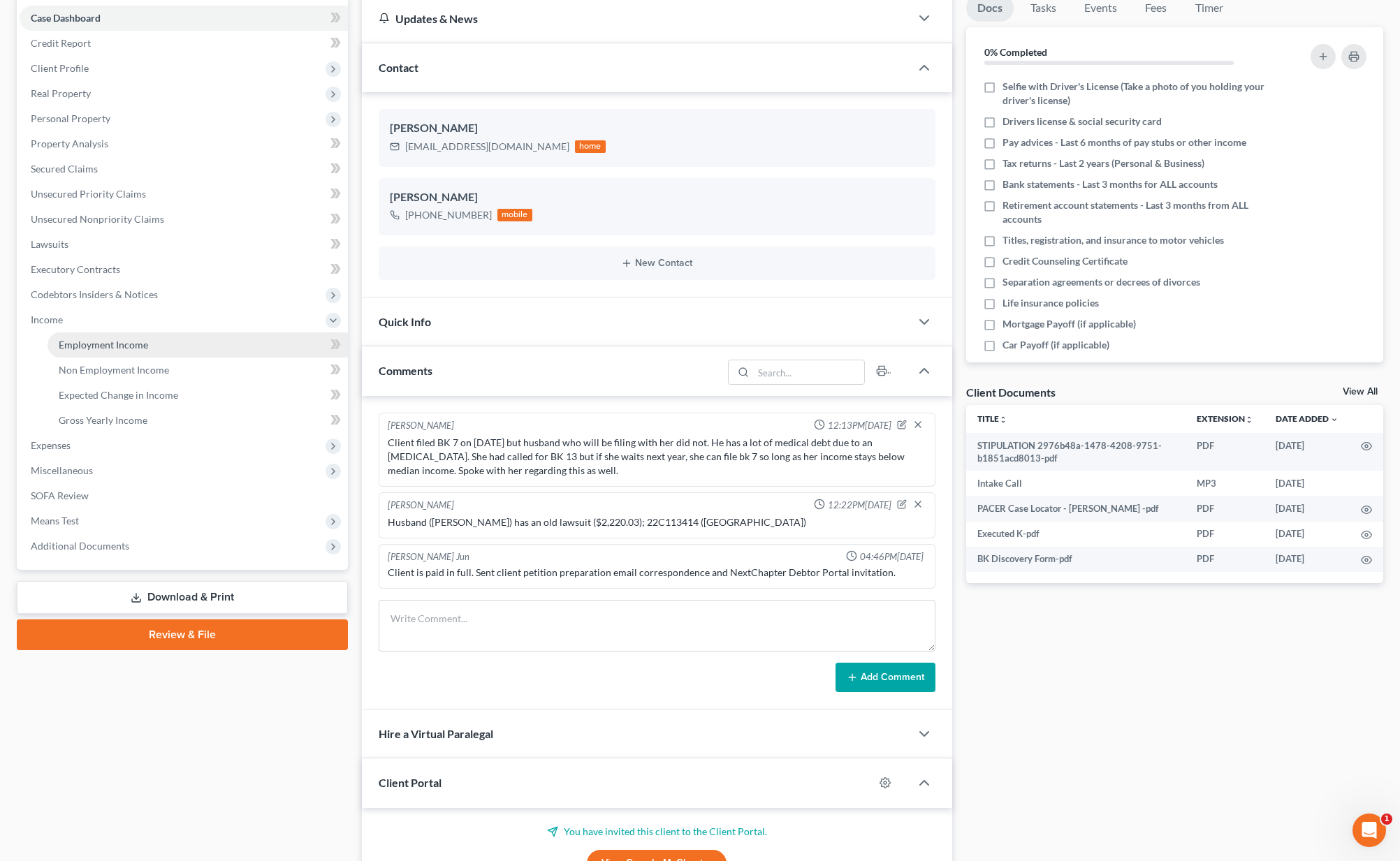
click at [184, 335] on link "Employment Income" at bounding box center [197, 345] width 300 height 25
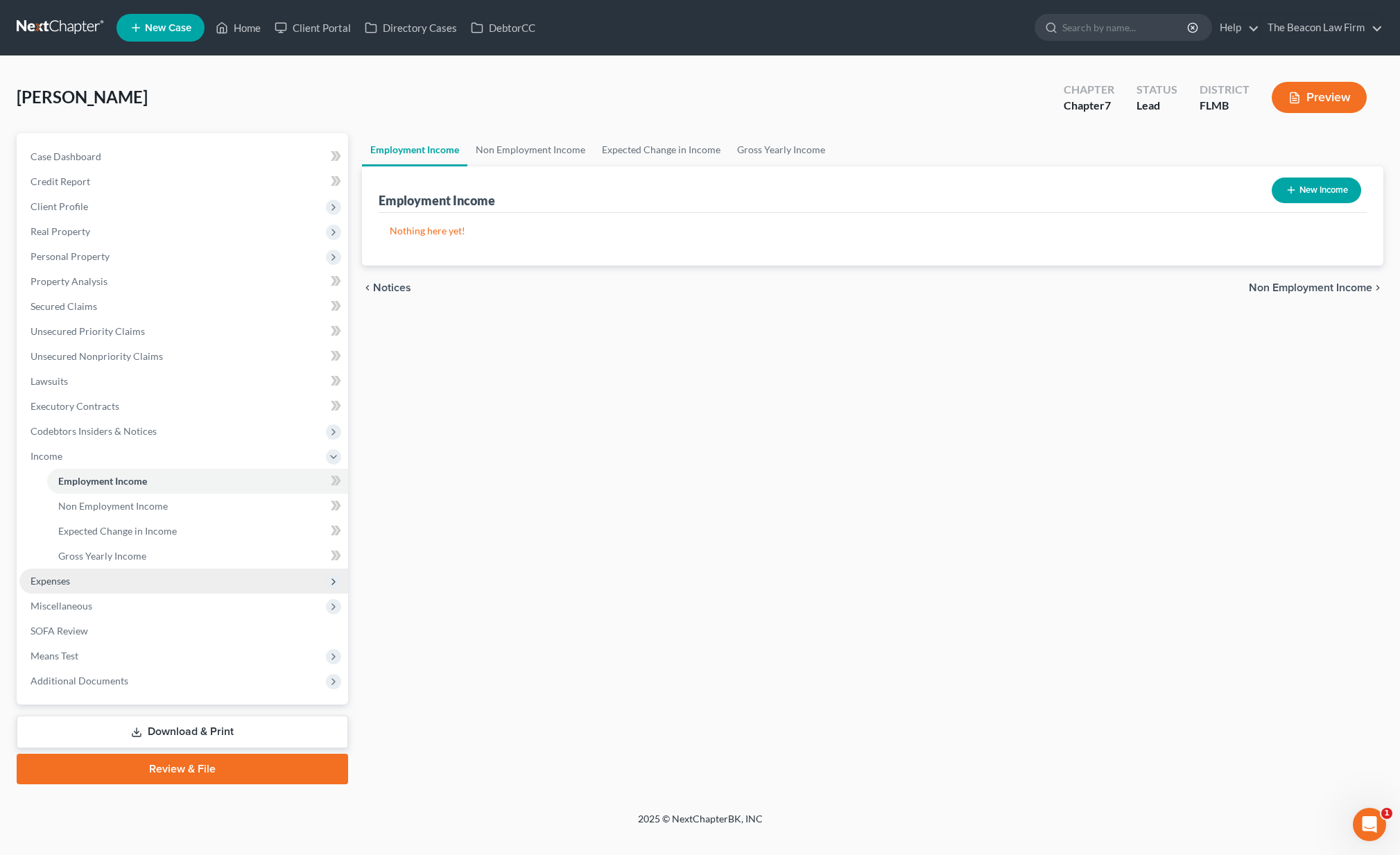
click at [111, 579] on span "Expenses" at bounding box center [184, 581] width 328 height 25
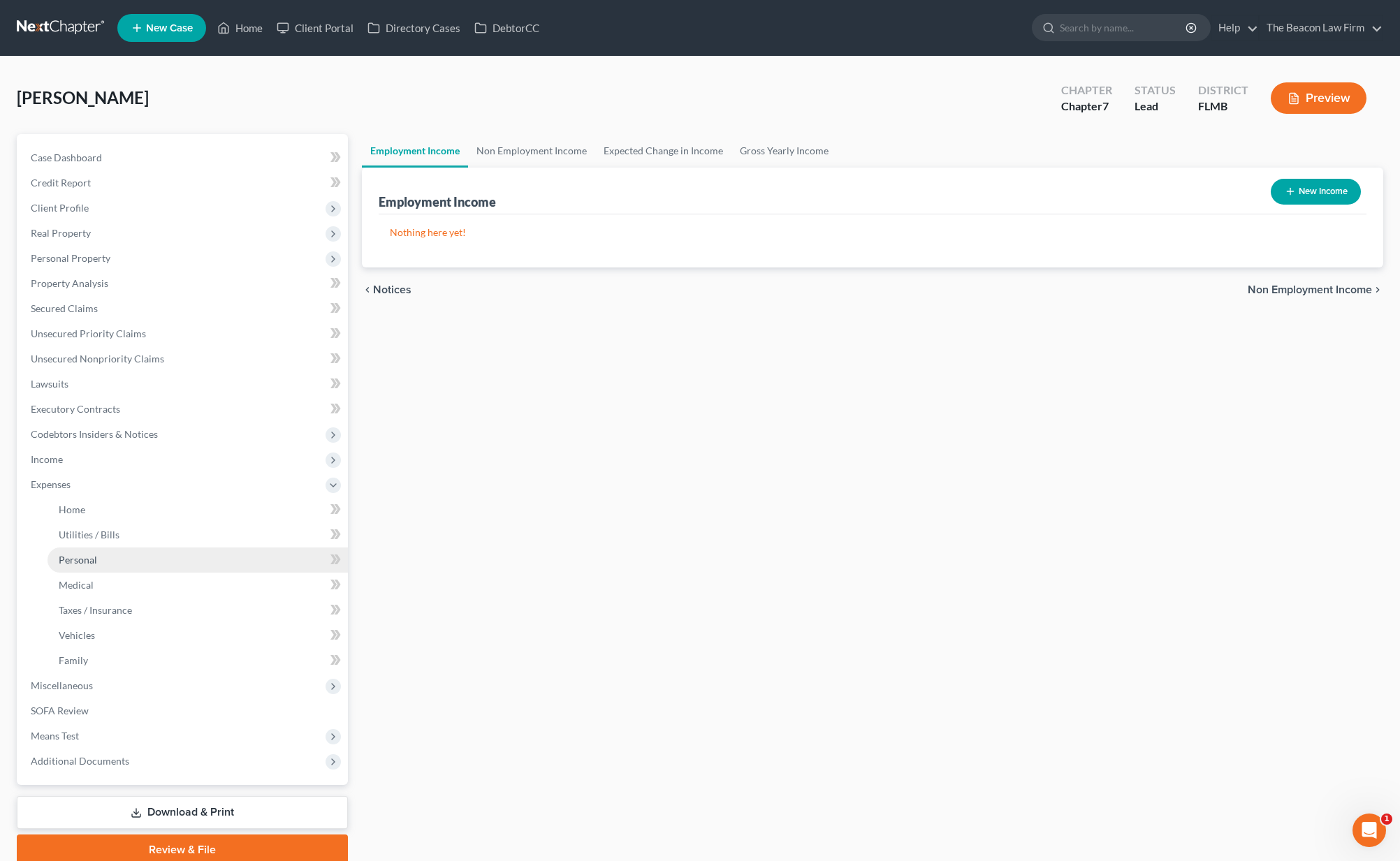
scroll to position [57, 0]
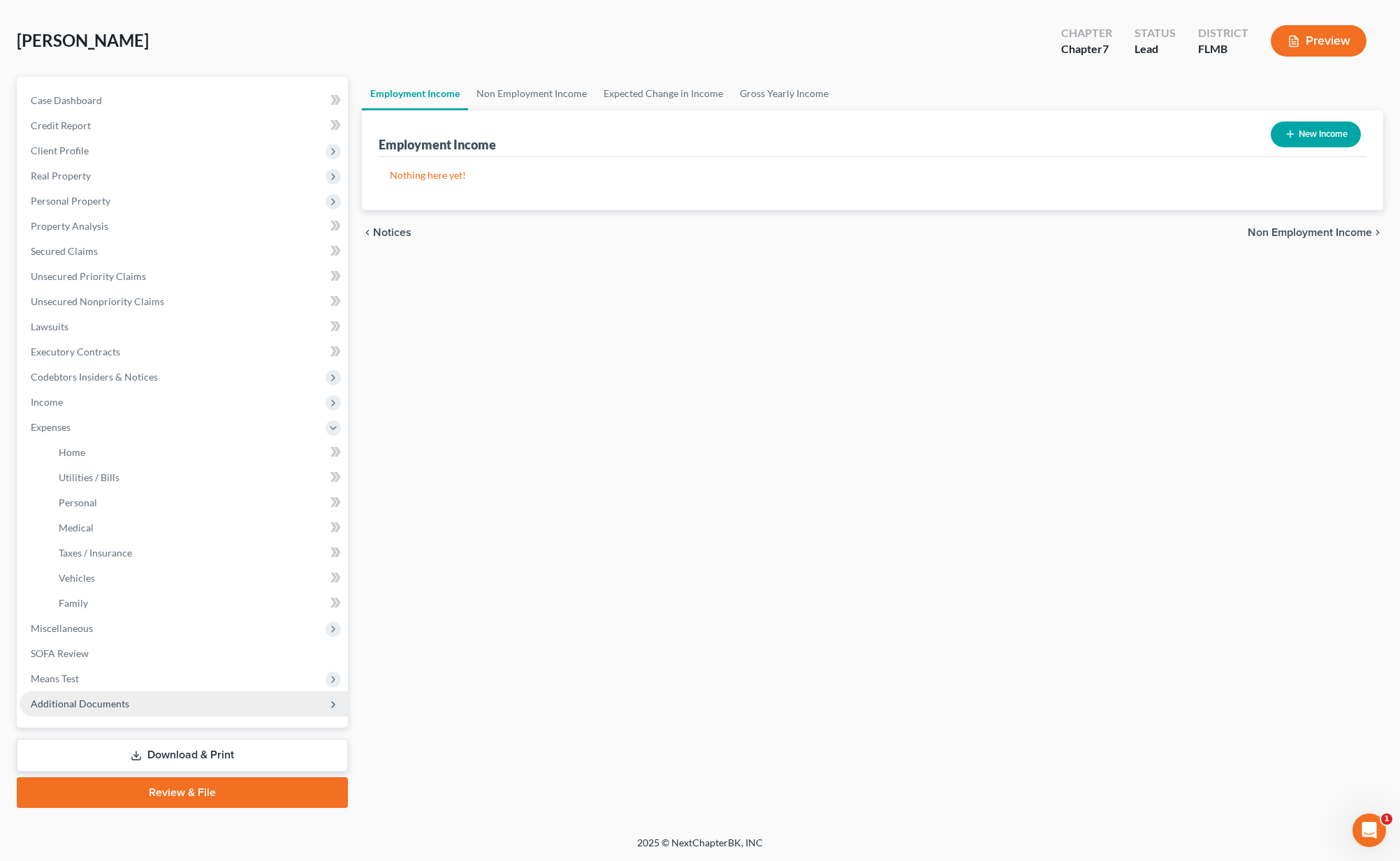
click at [163, 706] on span "Additional Documents" at bounding box center [184, 704] width 328 height 25
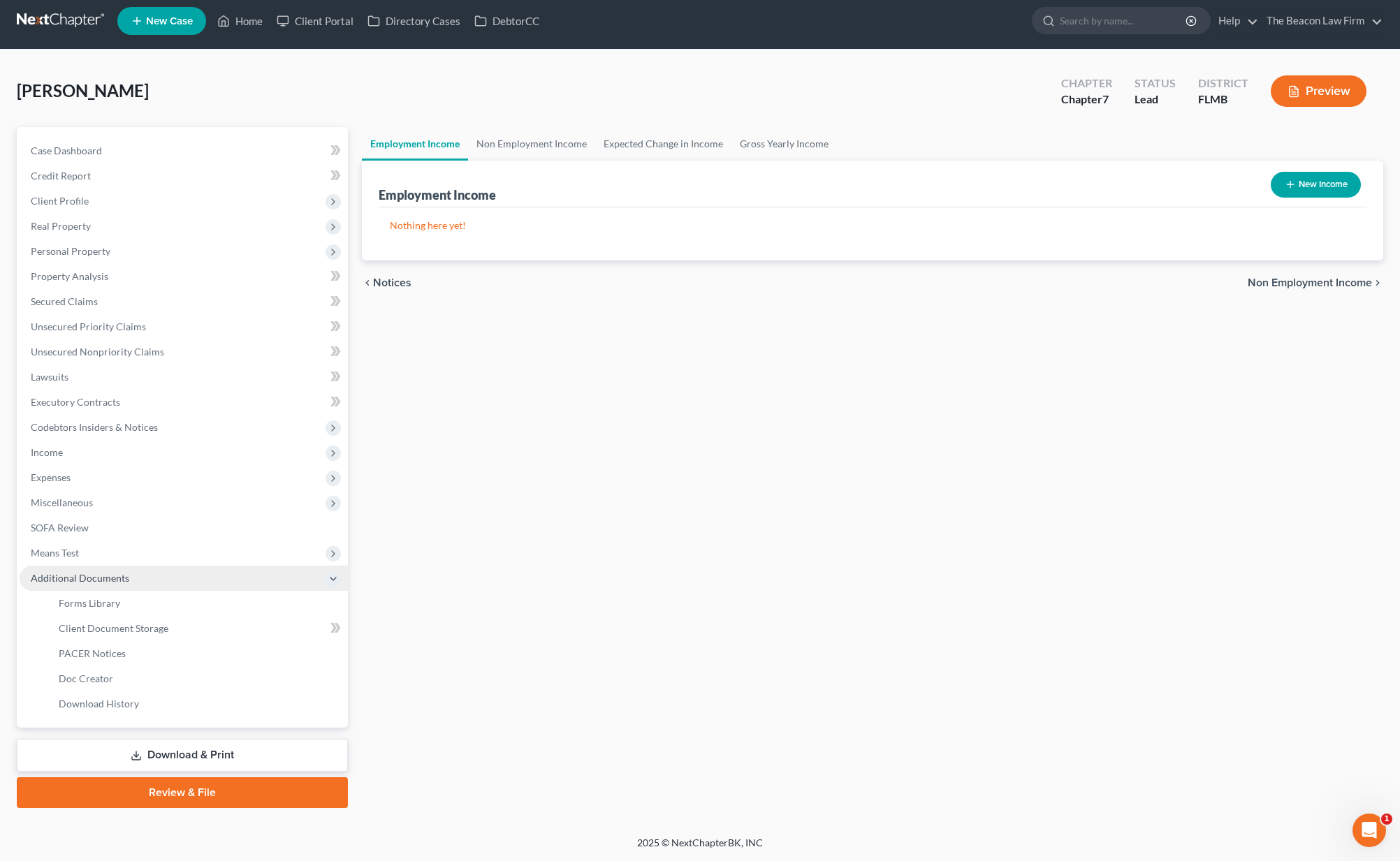
scroll to position [7, 0]
click at [130, 632] on span "Client Document Storage" at bounding box center [114, 628] width 110 height 12
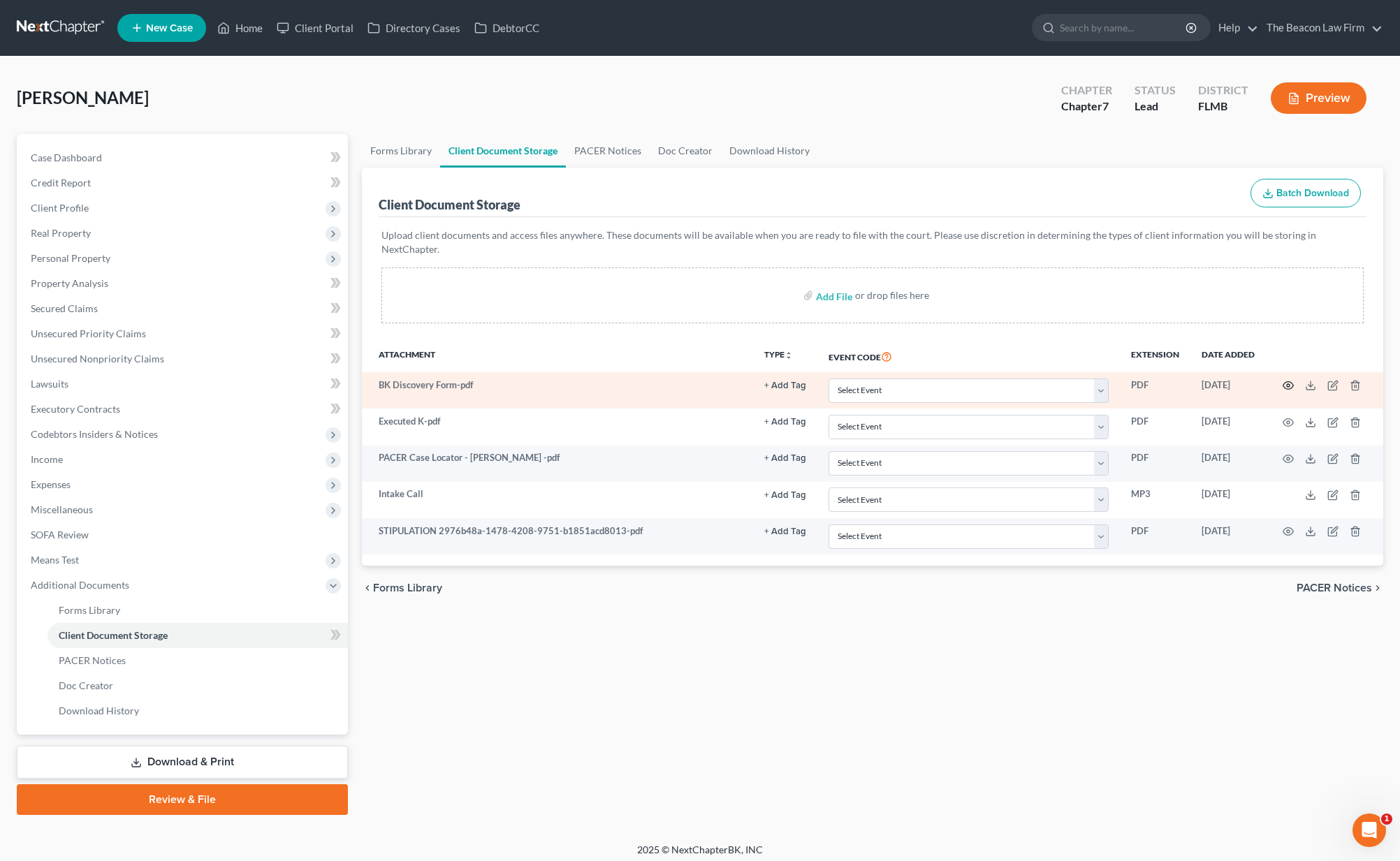
click at [1290, 380] on icon "button" at bounding box center [1288, 385] width 11 height 11
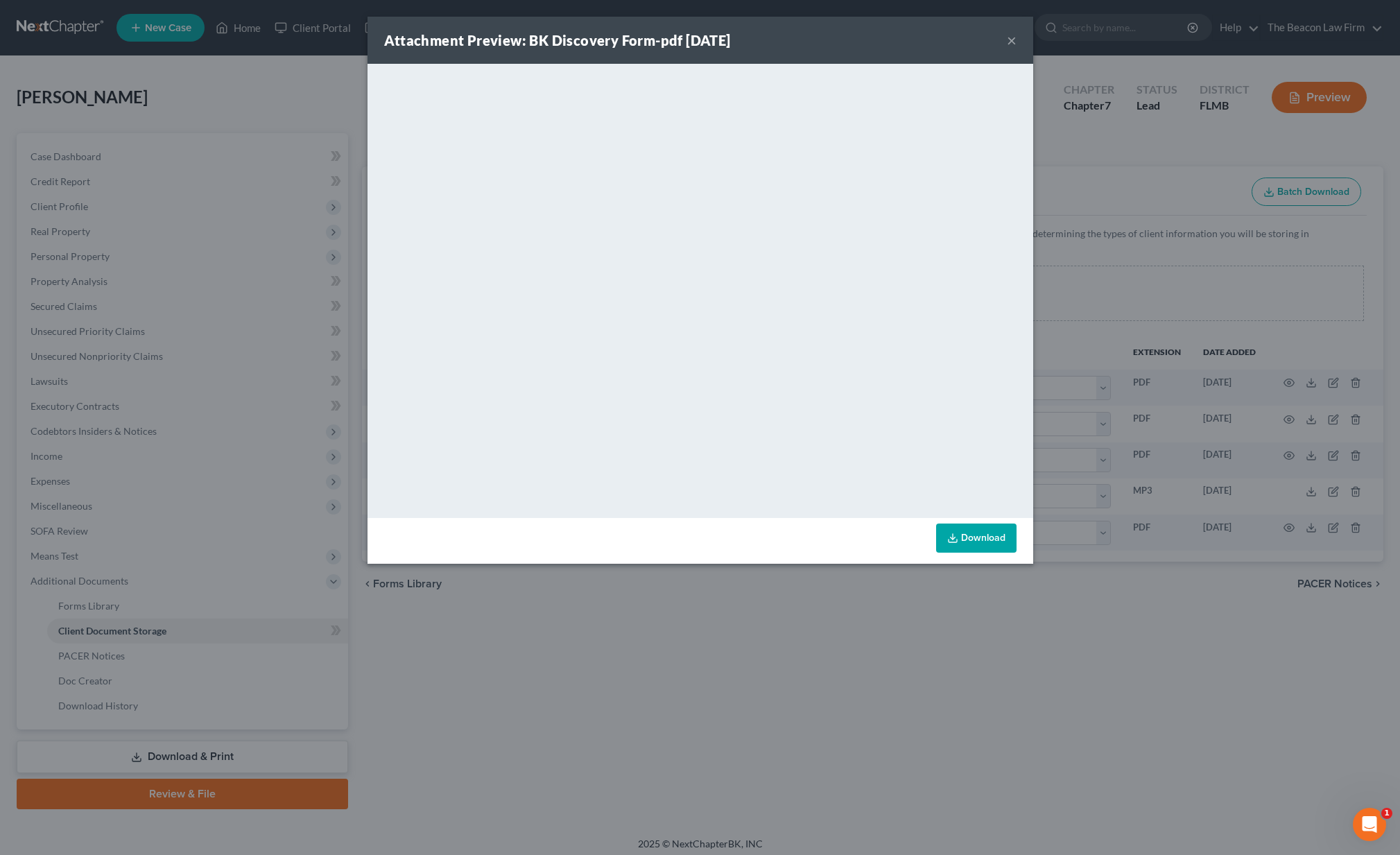
click at [1011, 38] on button "×" at bounding box center [1011, 40] width 10 height 17
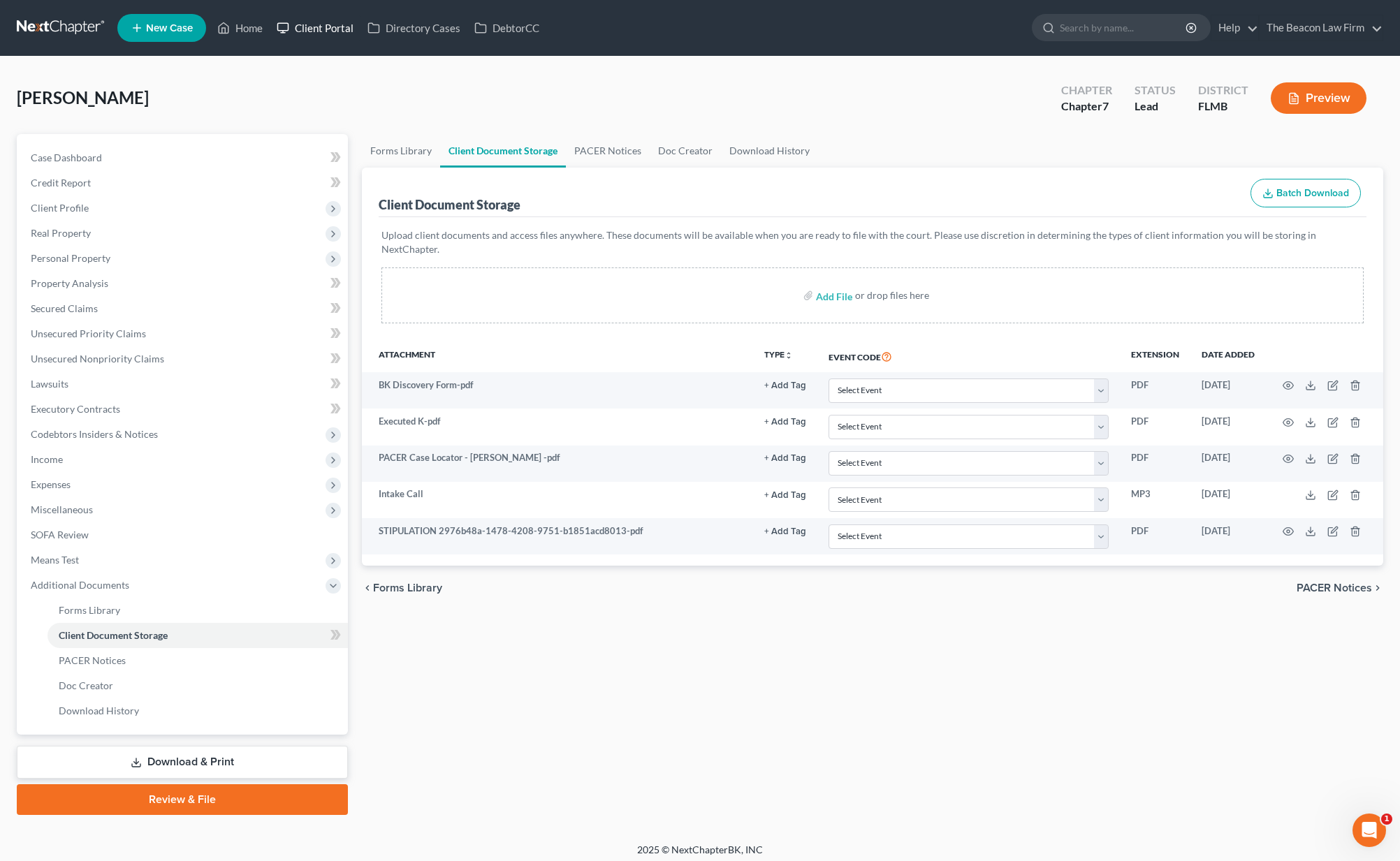
click at [333, 24] on link "Client Portal" at bounding box center [314, 27] width 91 height 25
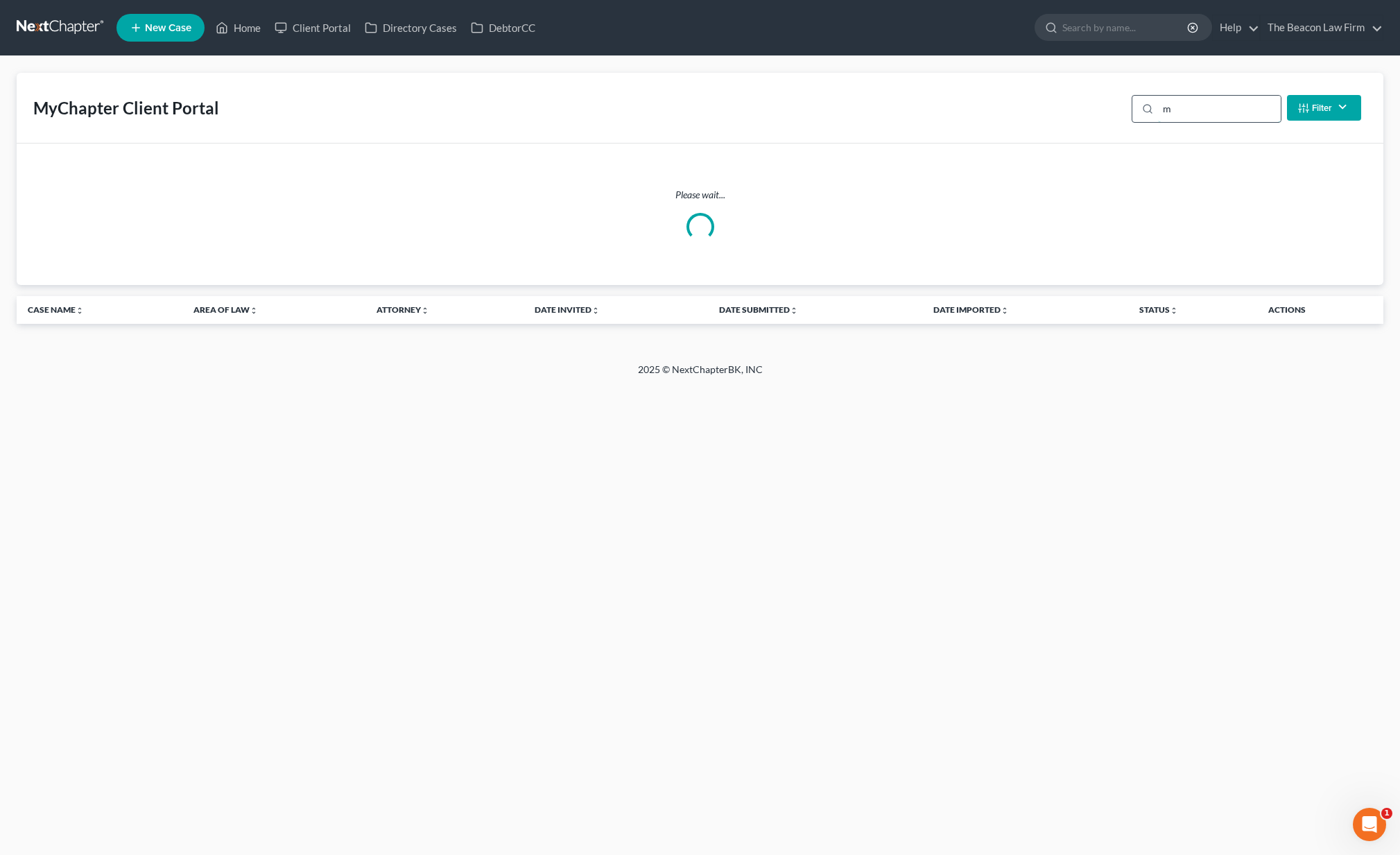
click at [1213, 116] on input "m" at bounding box center [1219, 109] width 123 height 26
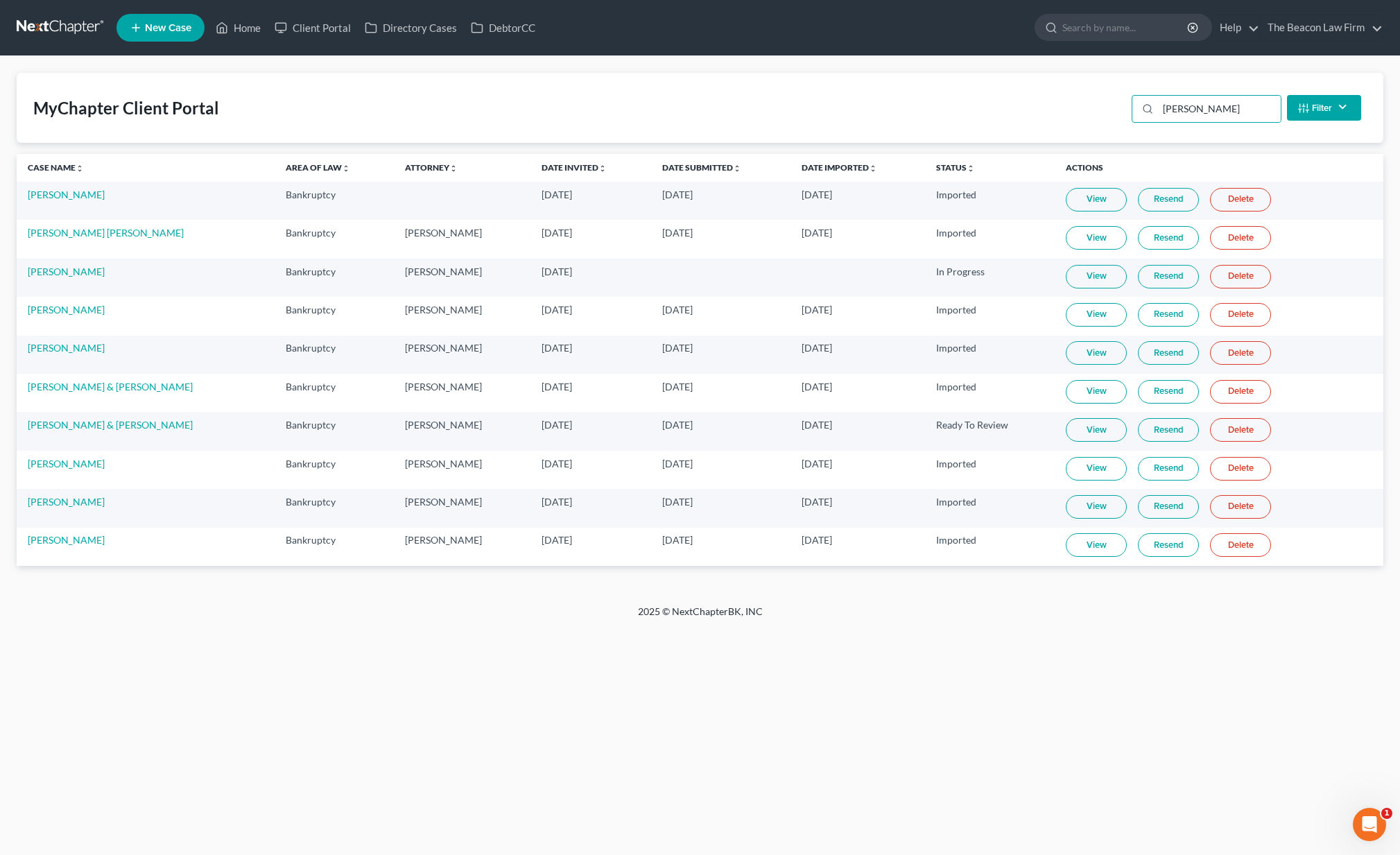
drag, startPoint x: 1213, startPoint y: 116, endPoint x: 1097, endPoint y: 279, distance: 200.1
click at [1097, 279] on link "View" at bounding box center [1096, 276] width 61 height 24
click at [1201, 108] on input "Maria" at bounding box center [1219, 109] width 123 height 26
paste input "Sakser"
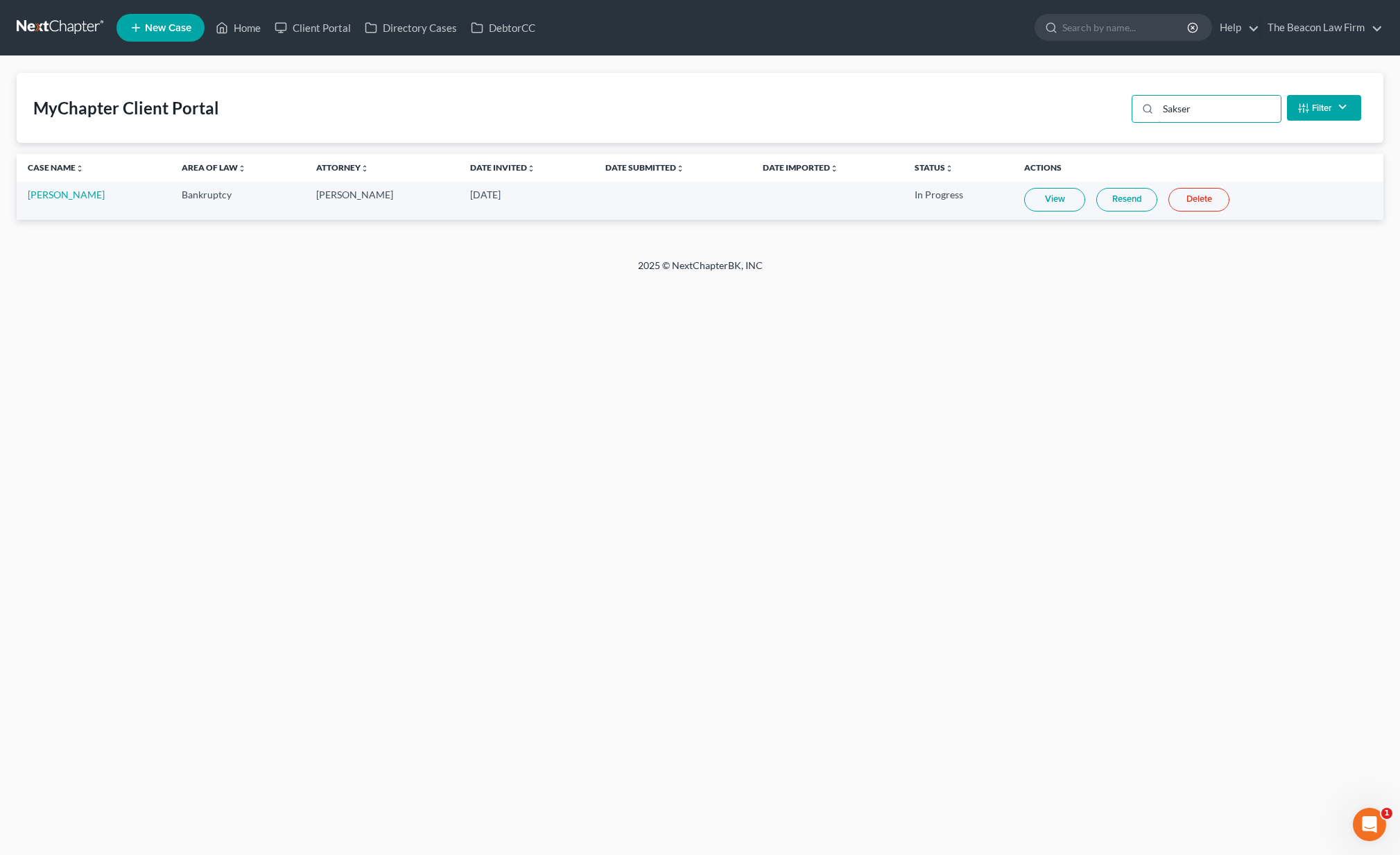
type input "Sakser"
click at [1049, 201] on link "View" at bounding box center [1054, 200] width 61 height 24
click at [55, 29] on link at bounding box center [61, 27] width 89 height 25
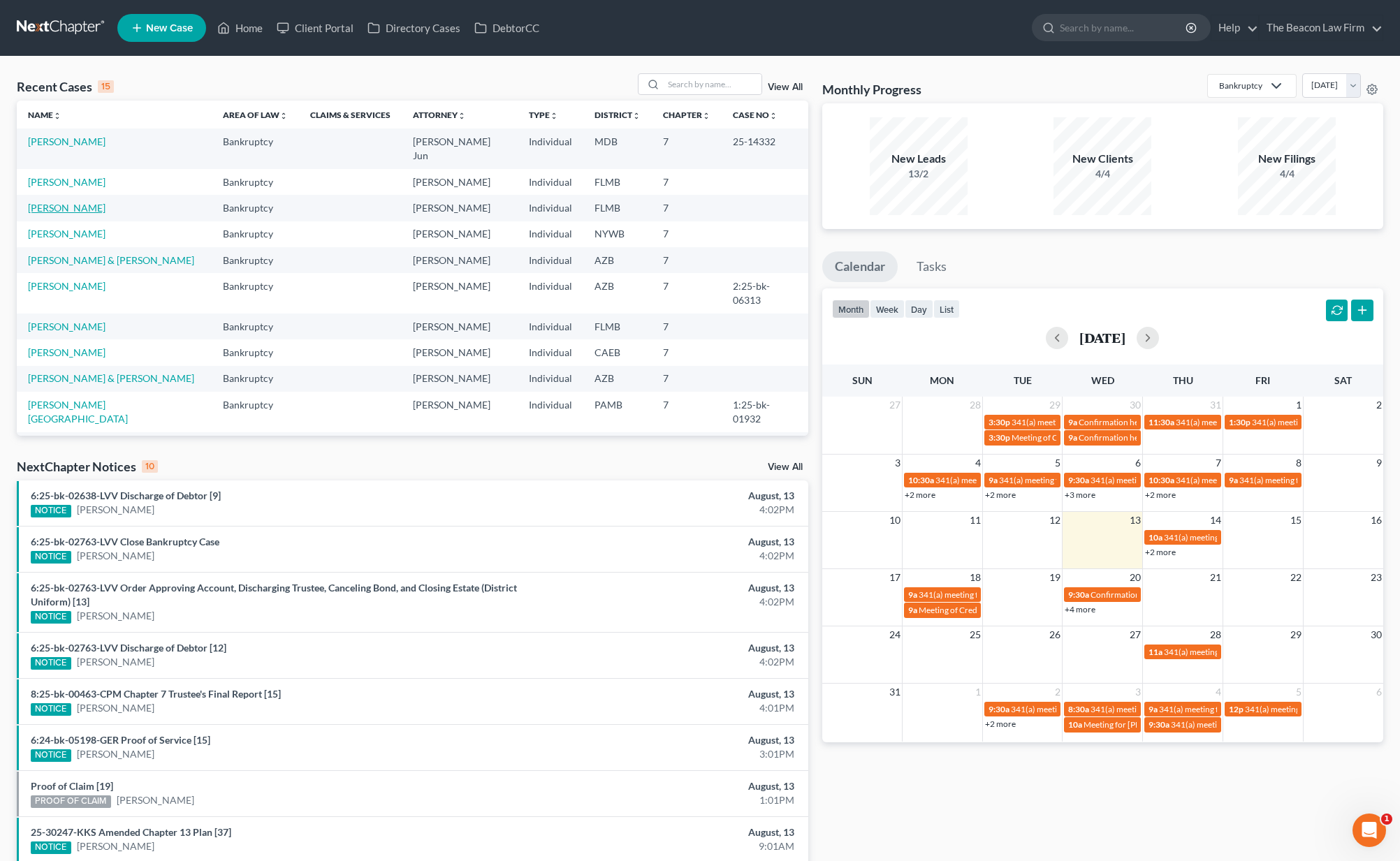
click at [71, 202] on link "[PERSON_NAME]" at bounding box center [67, 208] width 77 height 12
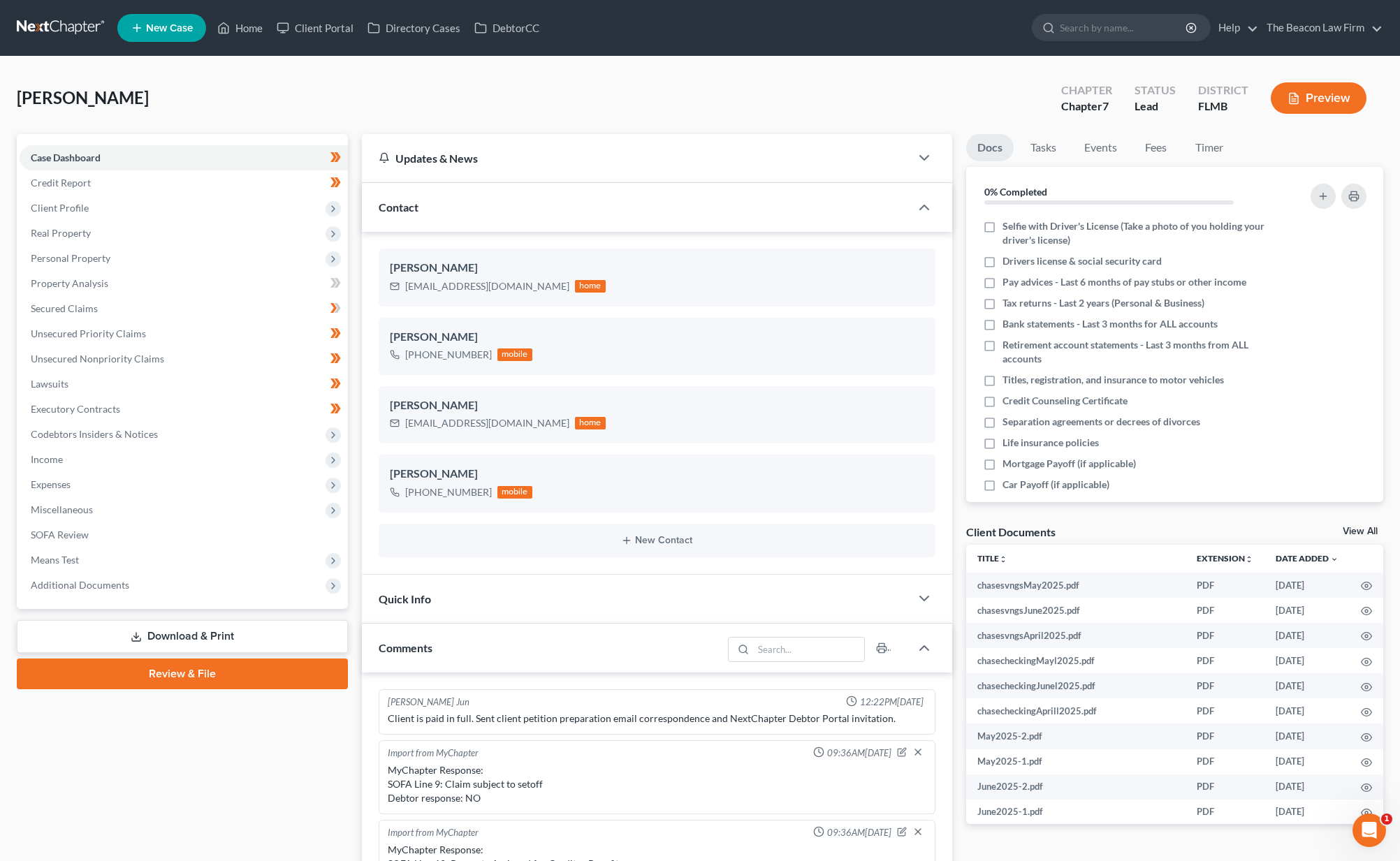
scroll to position [349, 0]
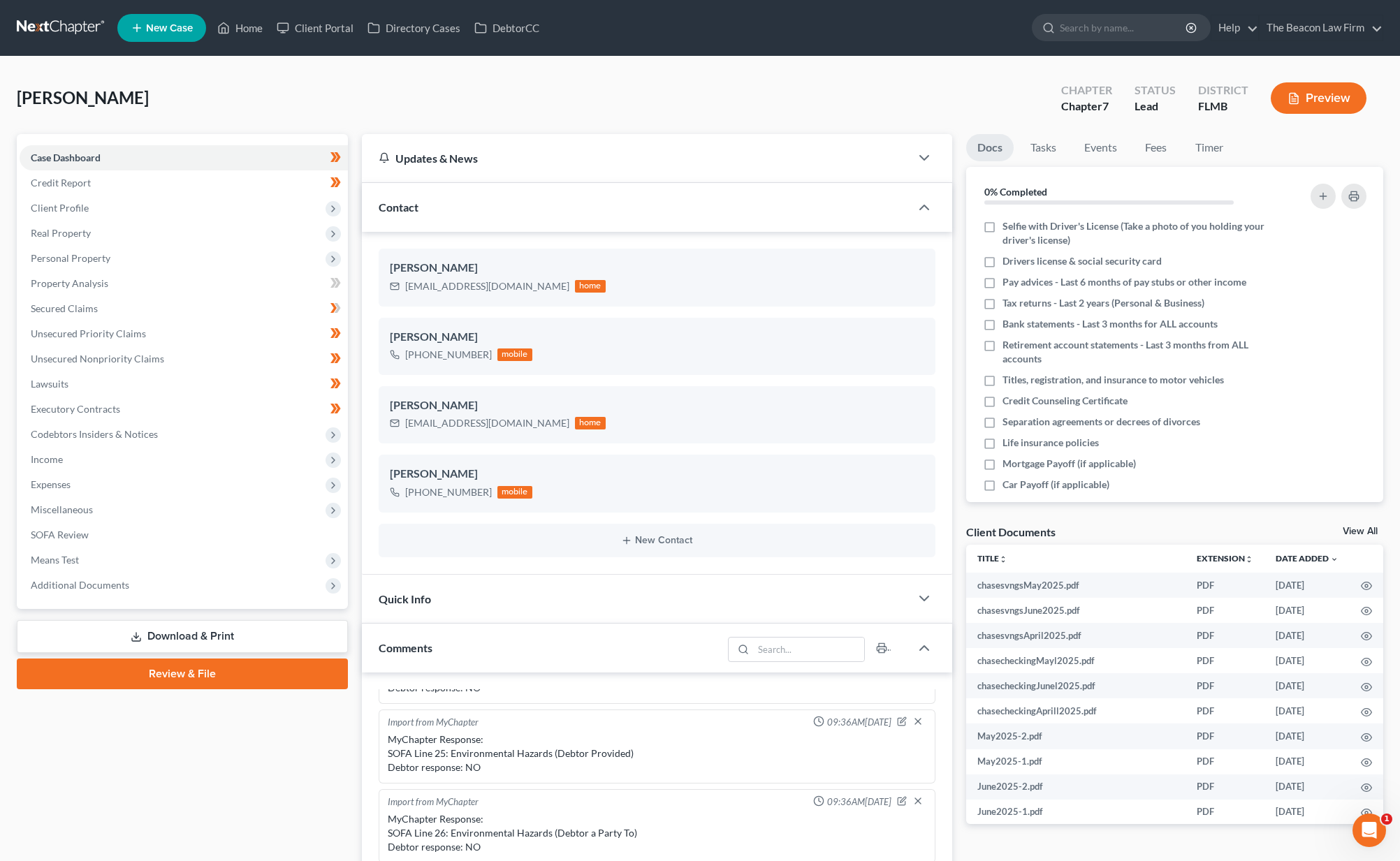
drag, startPoint x: 172, startPoint y: 583, endPoint x: 185, endPoint y: 601, distance: 22.2
click at [172, 583] on span "Additional Documents" at bounding box center [184, 585] width 328 height 25
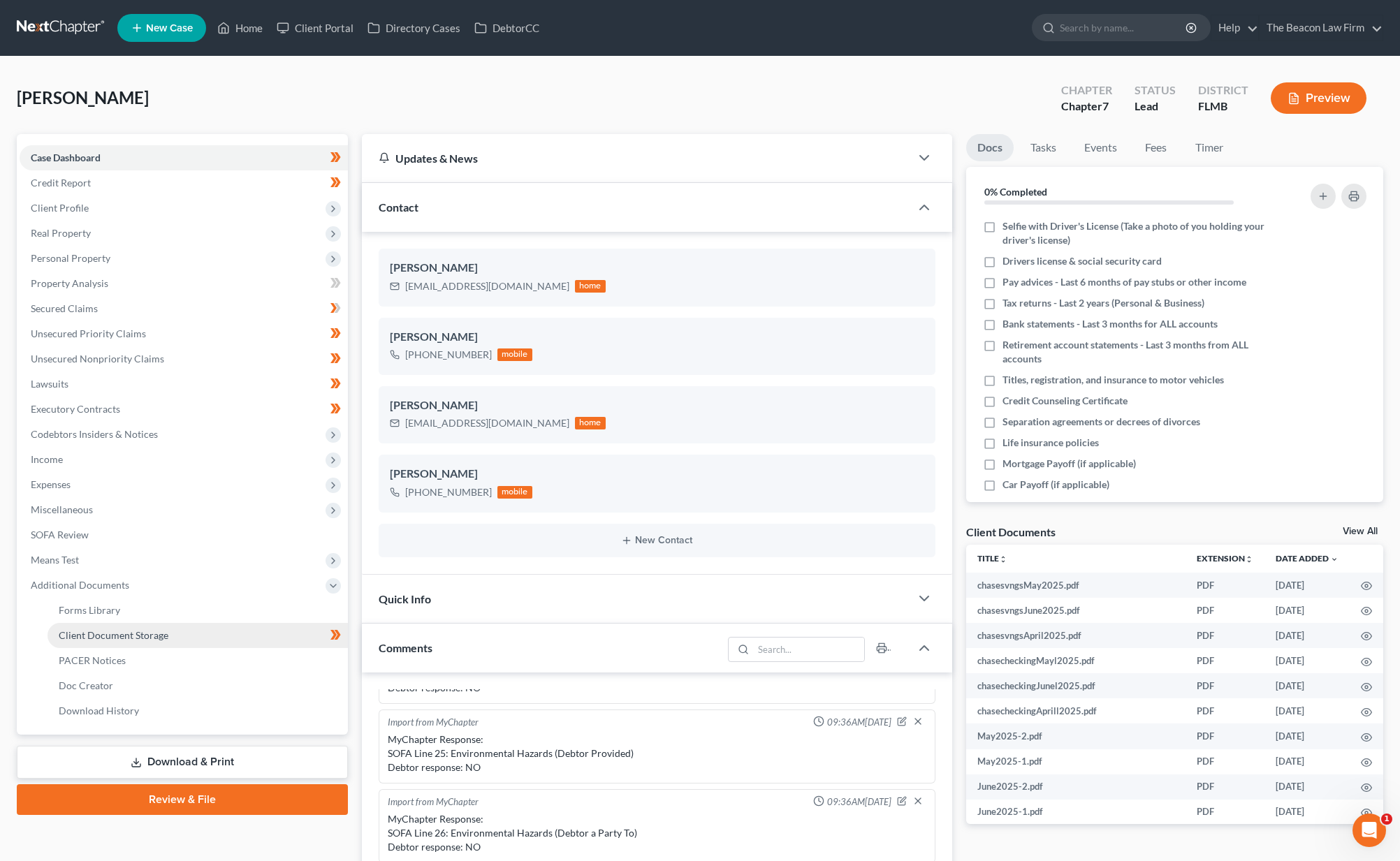
drag, startPoint x: 163, startPoint y: 632, endPoint x: 177, endPoint y: 632, distance: 14.0
click at [165, 630] on span "Client Document Storage" at bounding box center [114, 635] width 110 height 12
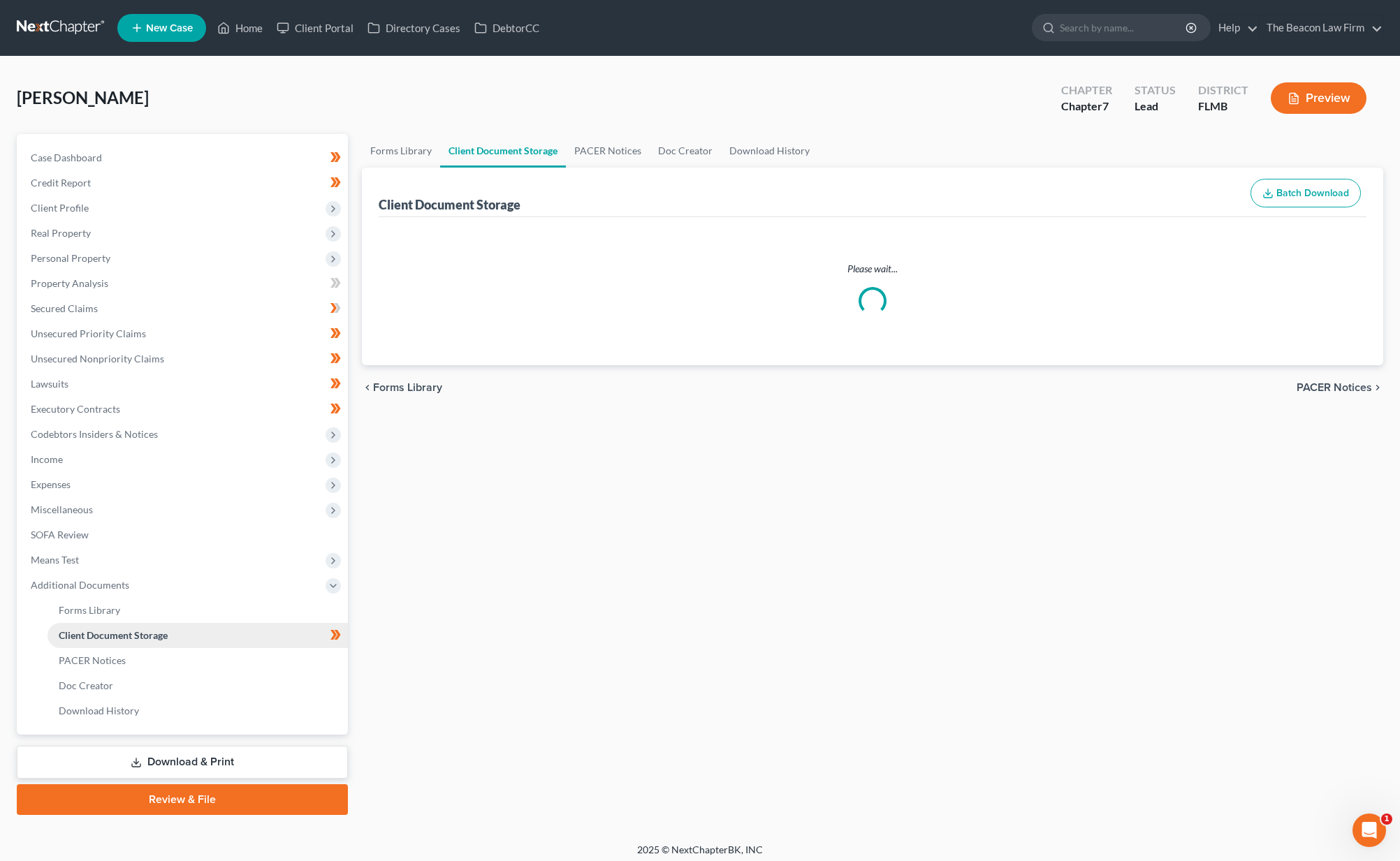
select select "9"
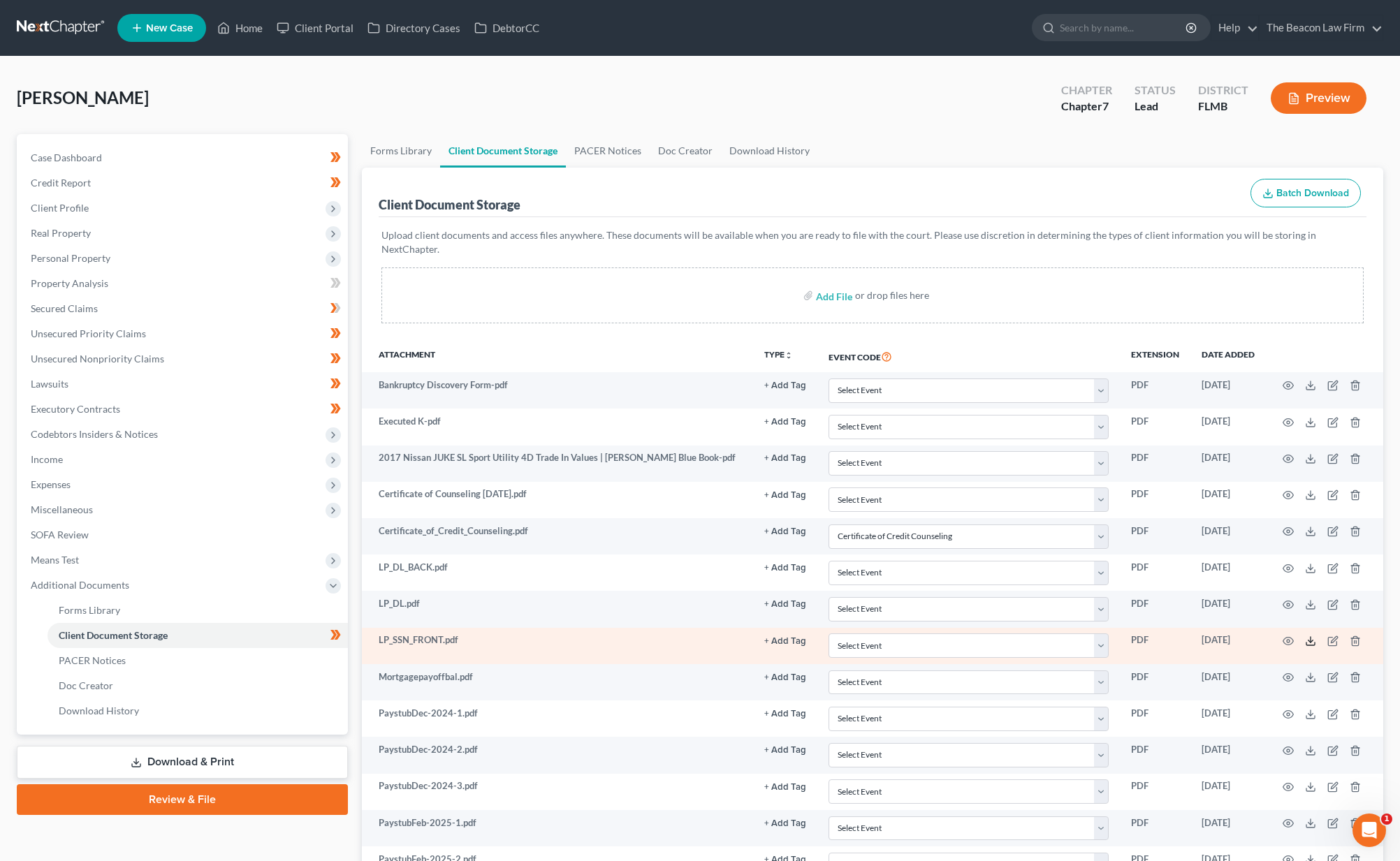
click at [1310, 637] on line at bounding box center [1310, 639] width 0 height 6
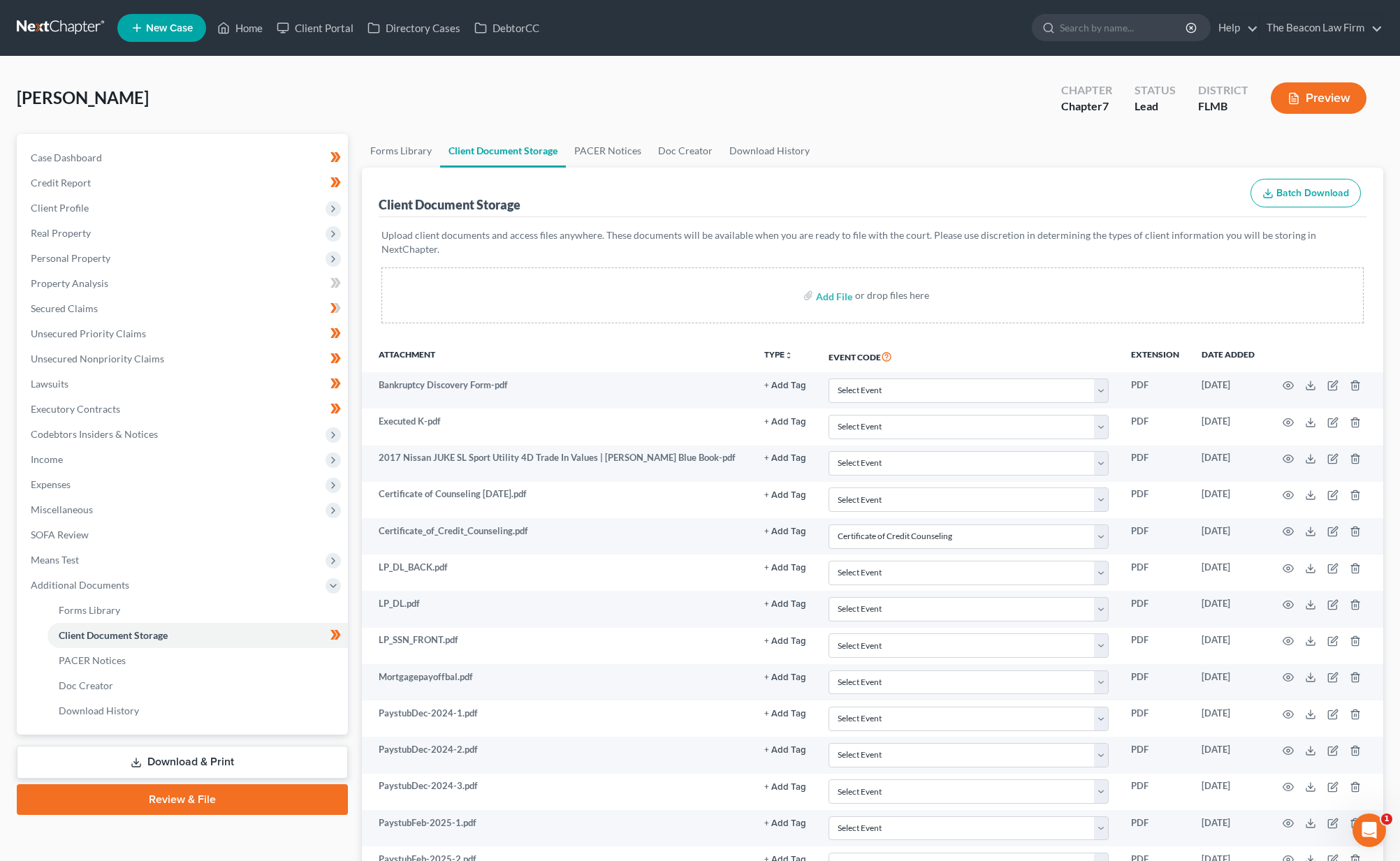
click at [189, 760] on link "Download & Print" at bounding box center [182, 761] width 331 height 32
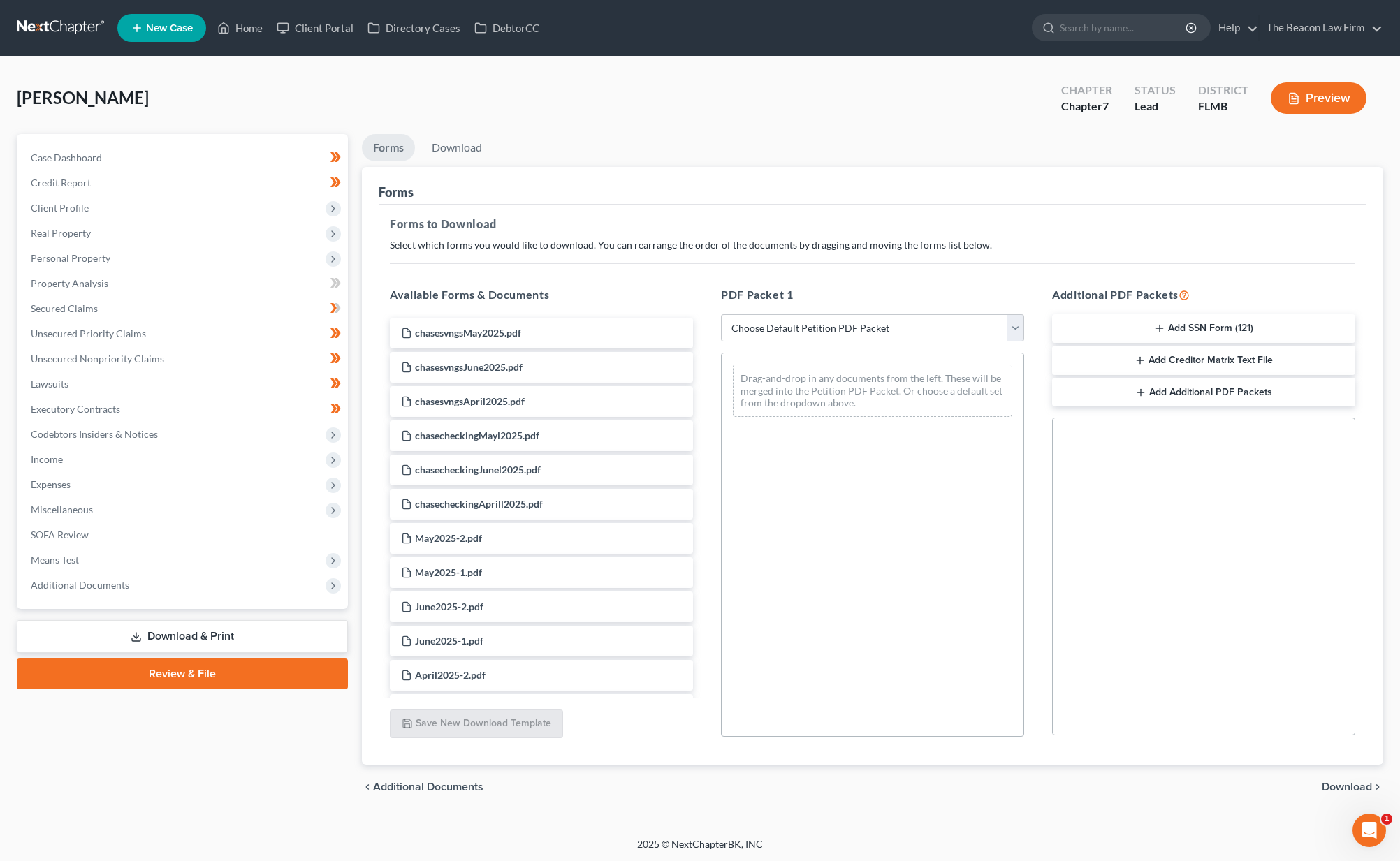
click at [1160, 327] on line "button" at bounding box center [1160, 329] width 0 height 7
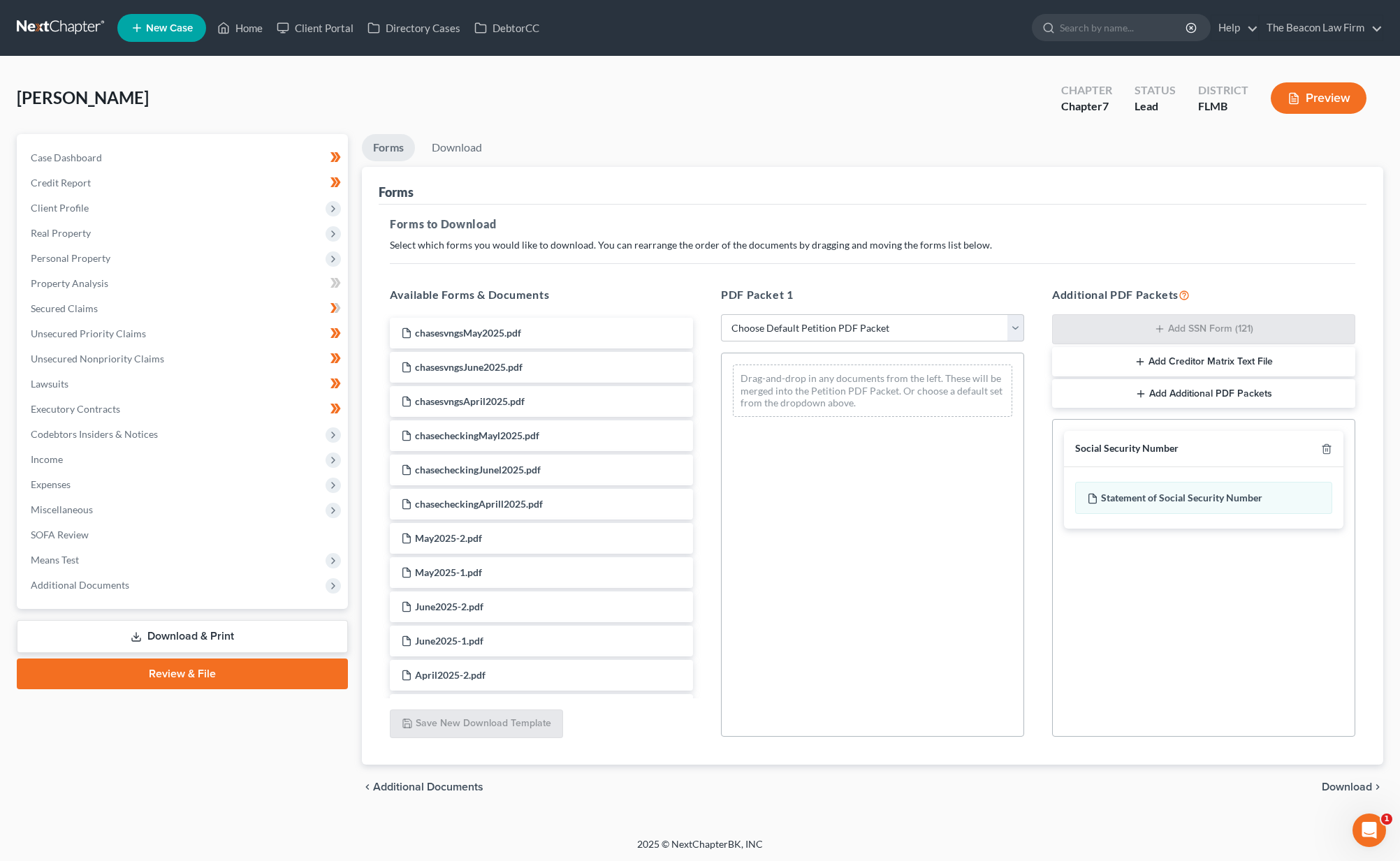
click at [1345, 790] on span "Download" at bounding box center [1347, 786] width 51 height 11
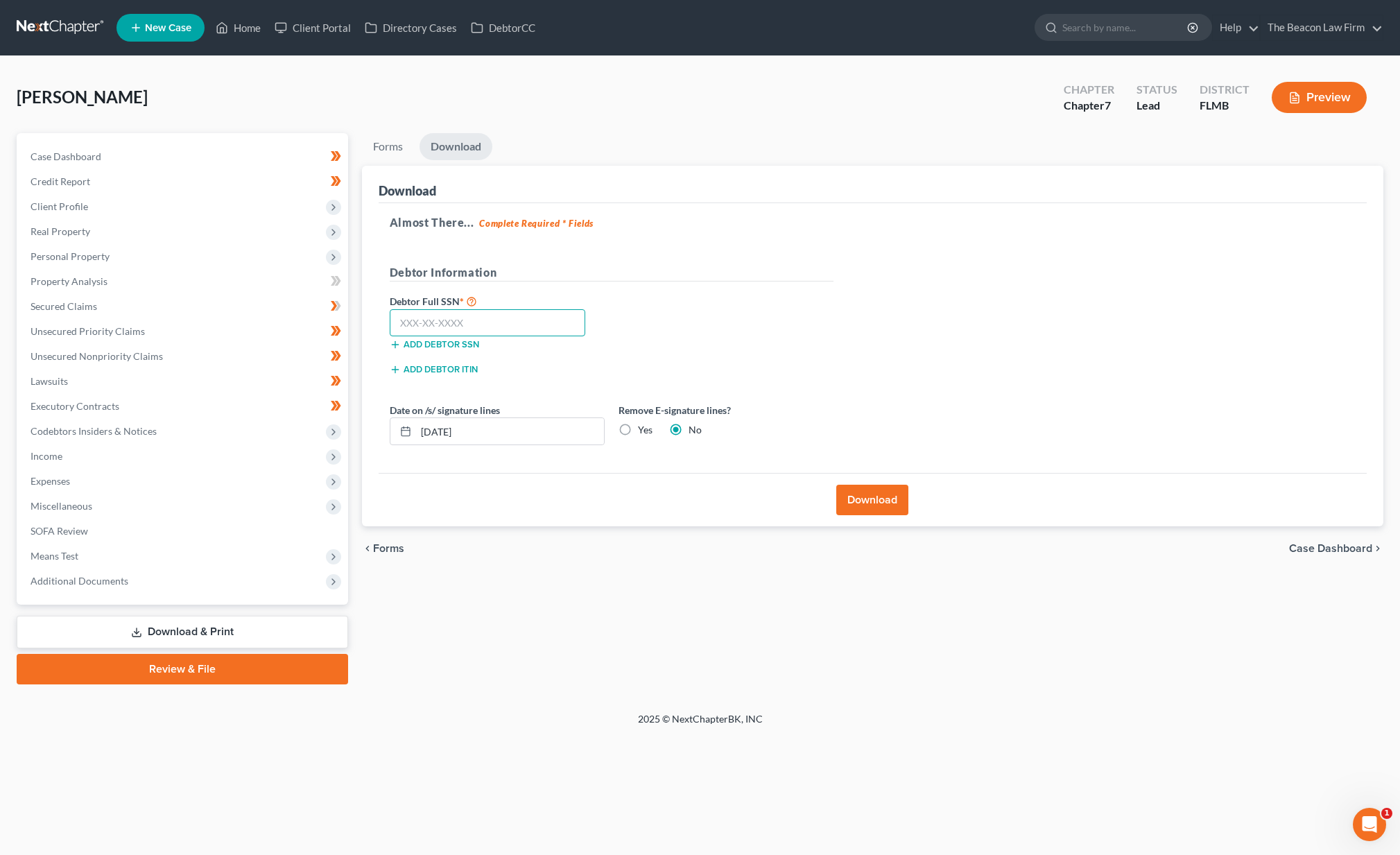
click at [457, 326] on input "text" at bounding box center [488, 324] width 196 height 28
type input "136-76-3600"
click at [901, 498] on button "Download" at bounding box center [871, 499] width 72 height 31
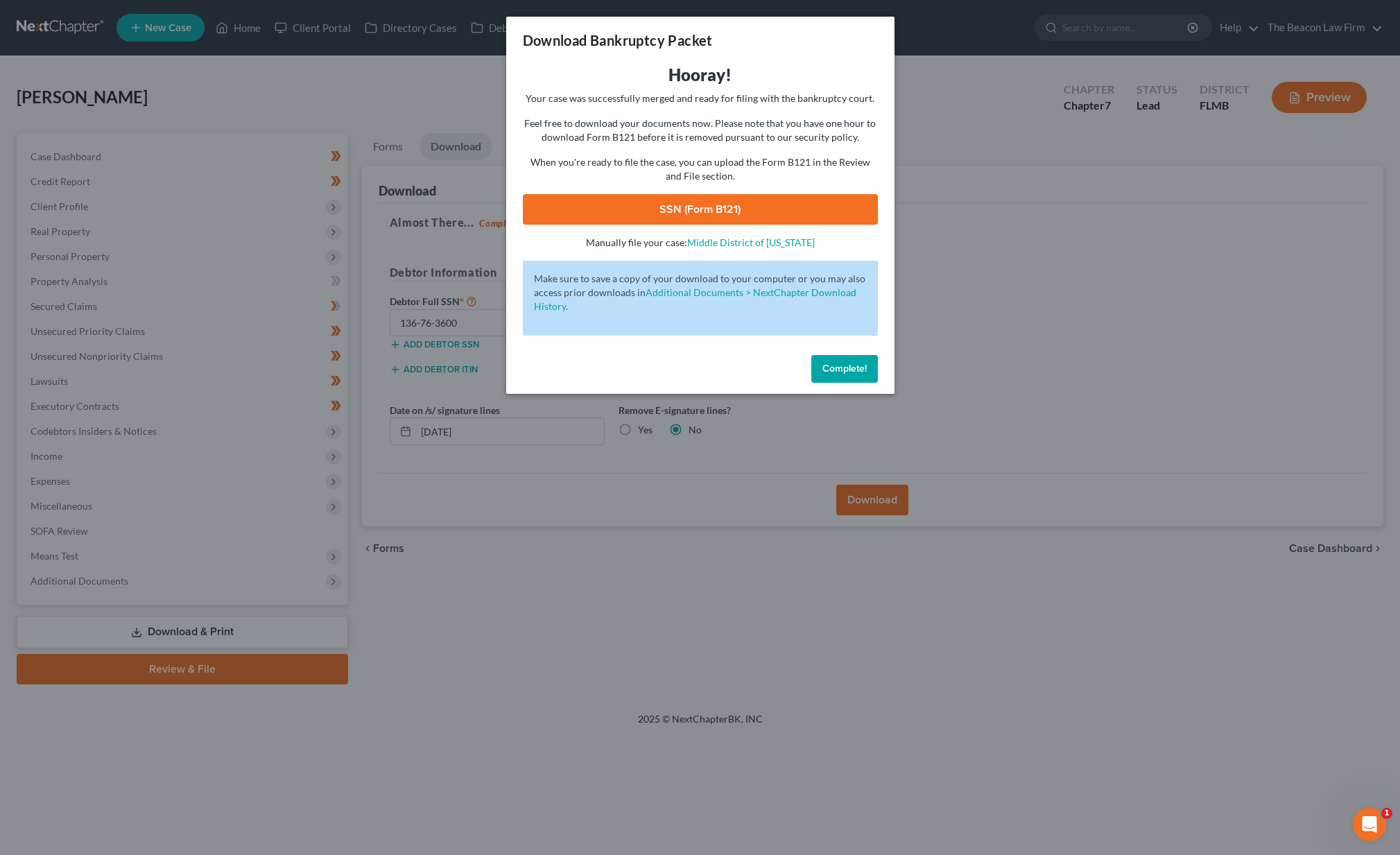
click at [722, 198] on link "SSN (Form B121)" at bounding box center [700, 209] width 355 height 31
click at [843, 373] on span "Complete!" at bounding box center [845, 368] width 45 height 12
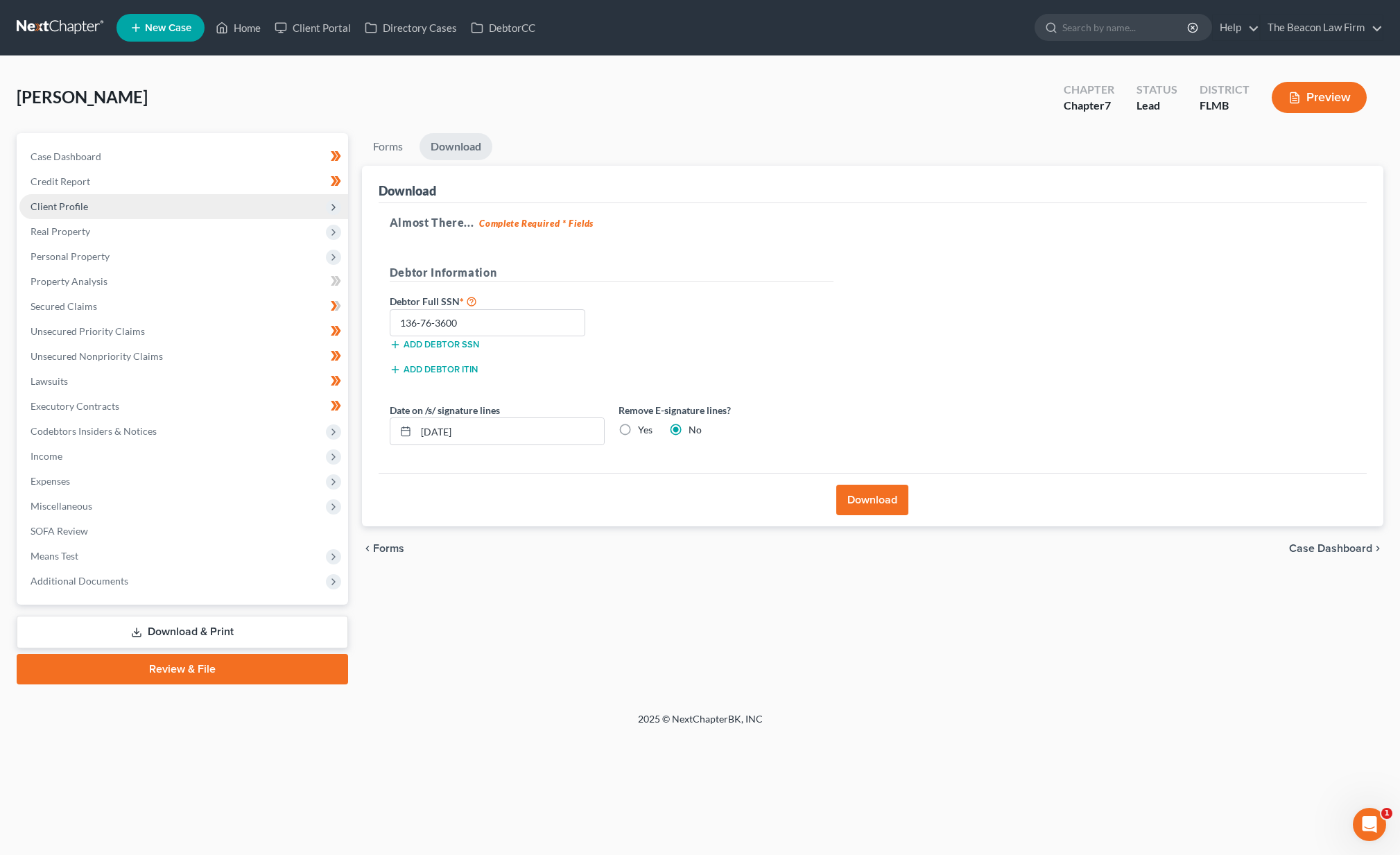
click at [101, 203] on span "Client Profile" at bounding box center [184, 206] width 328 height 25
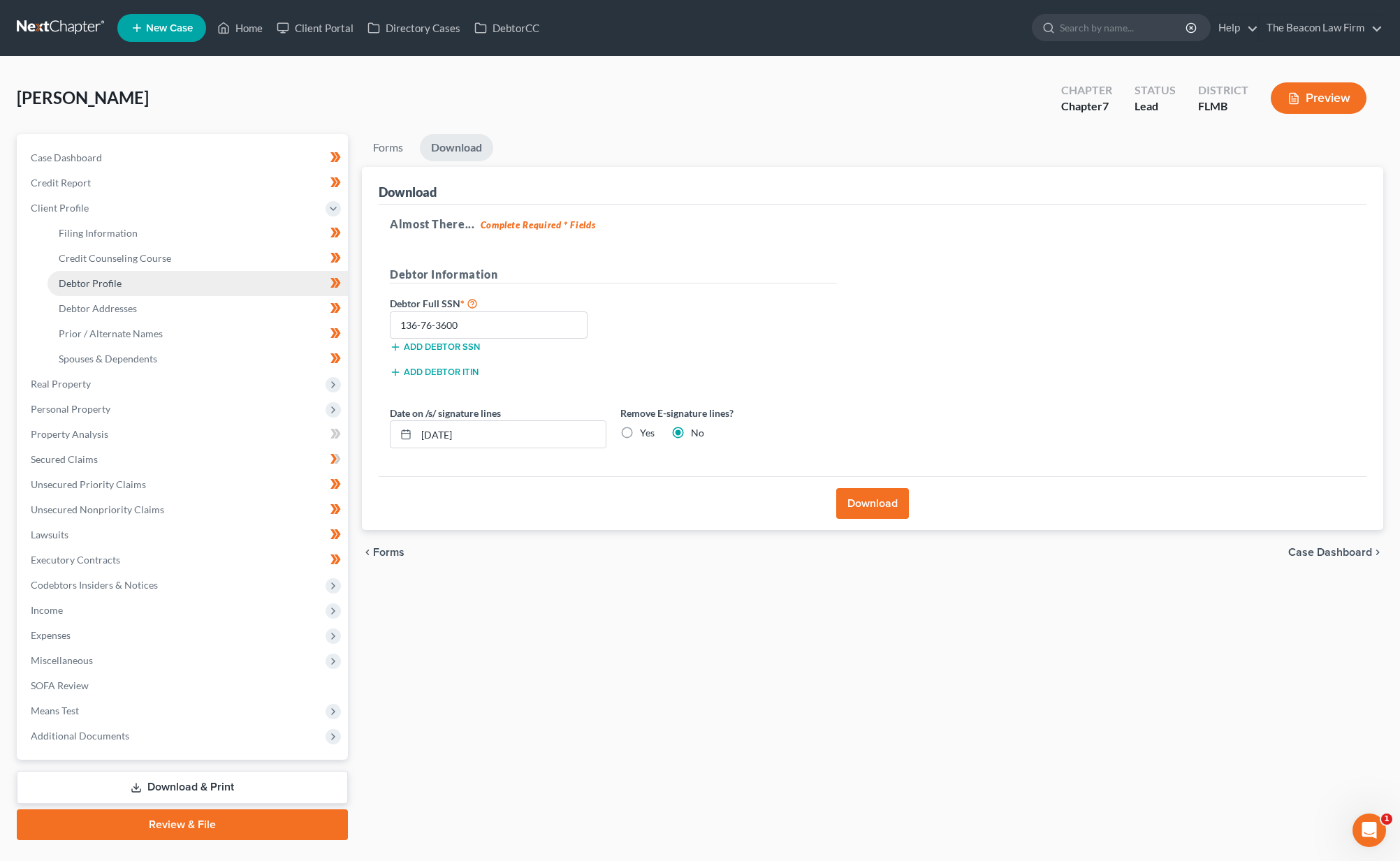
click at [98, 292] on link "Debtor Profile" at bounding box center [197, 283] width 300 height 25
select select "4"
select select "1"
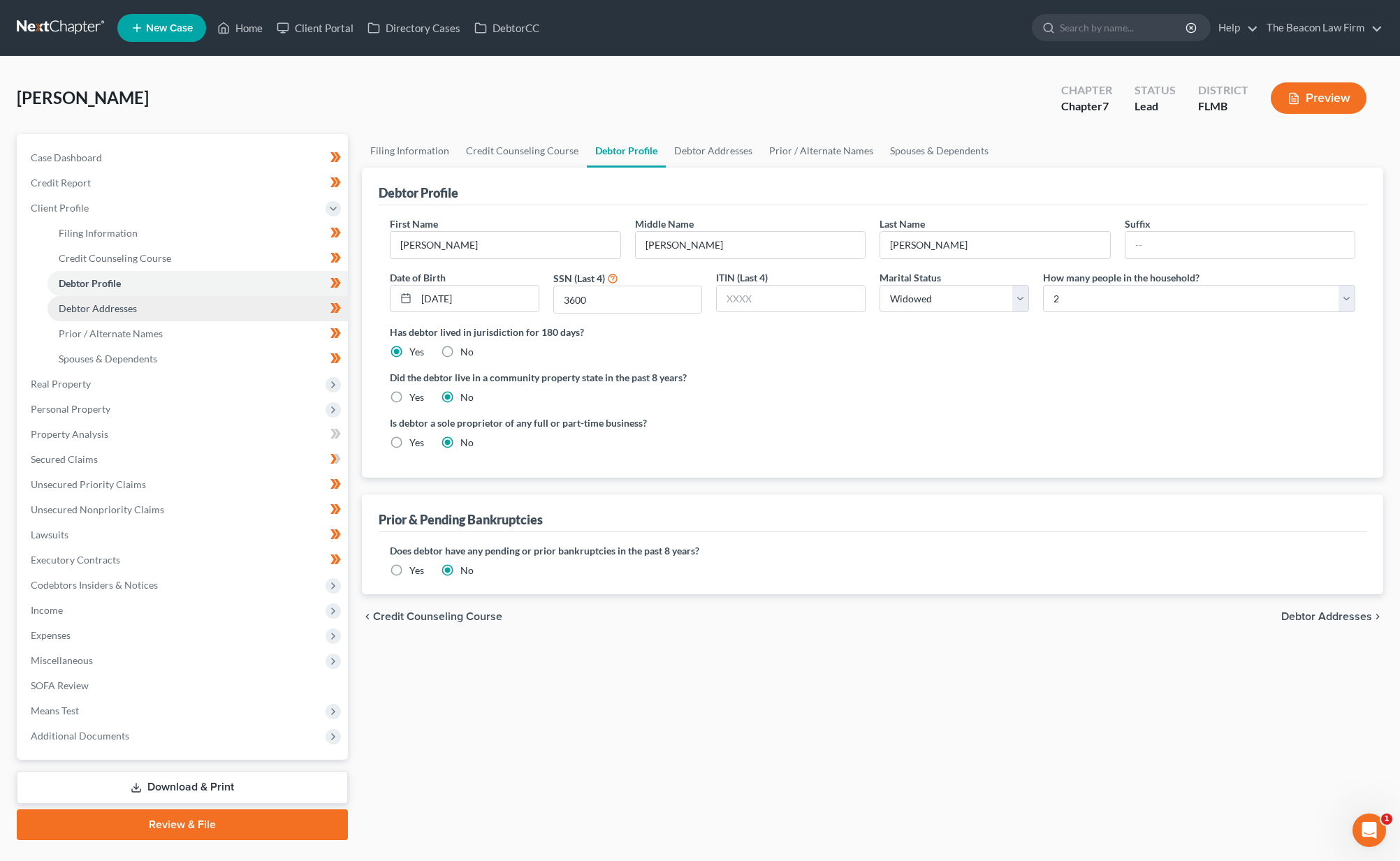
click at [98, 305] on span "Debtor Addresses" at bounding box center [98, 308] width 78 height 12
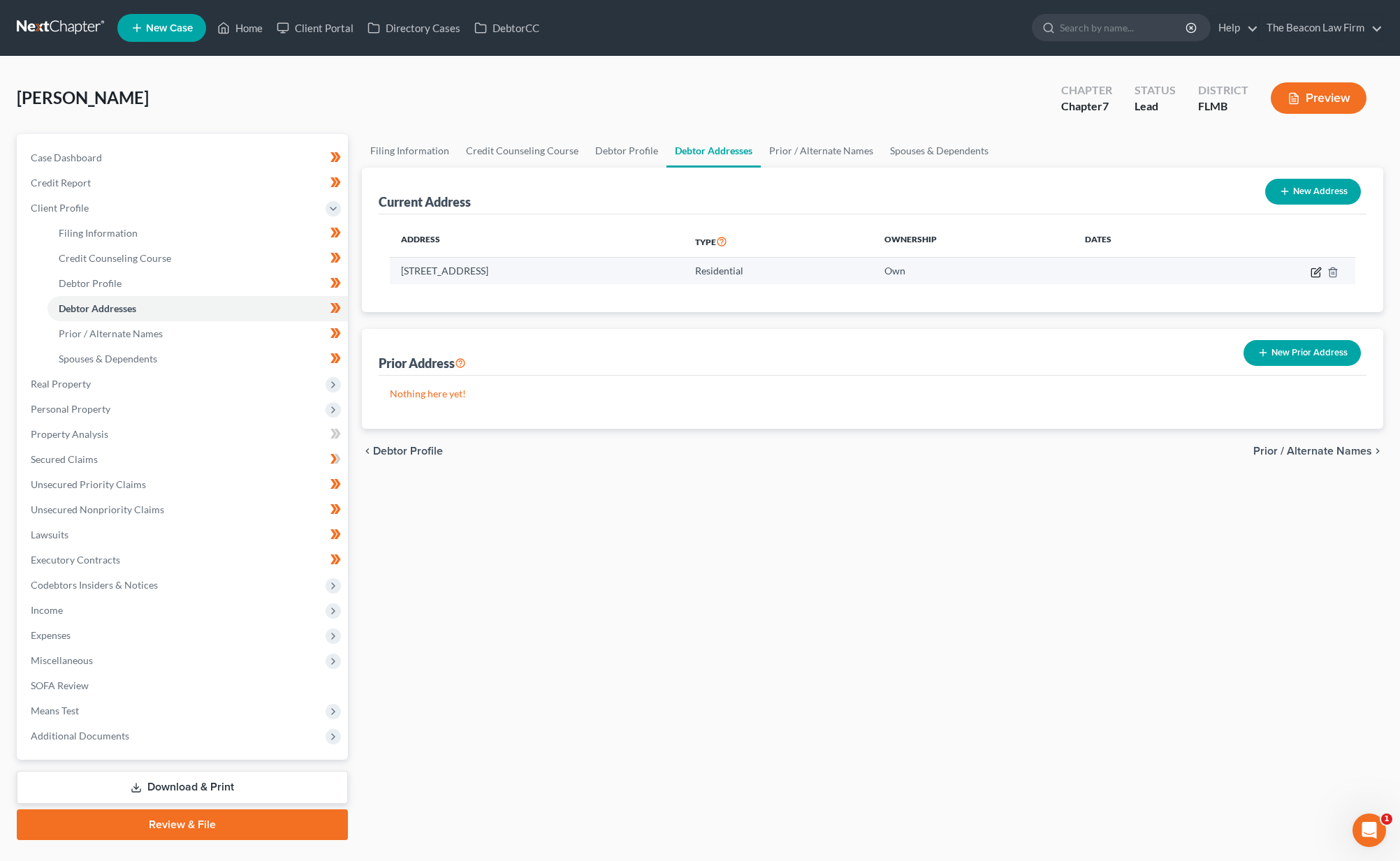
click at [1312, 271] on icon "button" at bounding box center [1315, 273] width 8 height 8
select select "9"
select select "0"
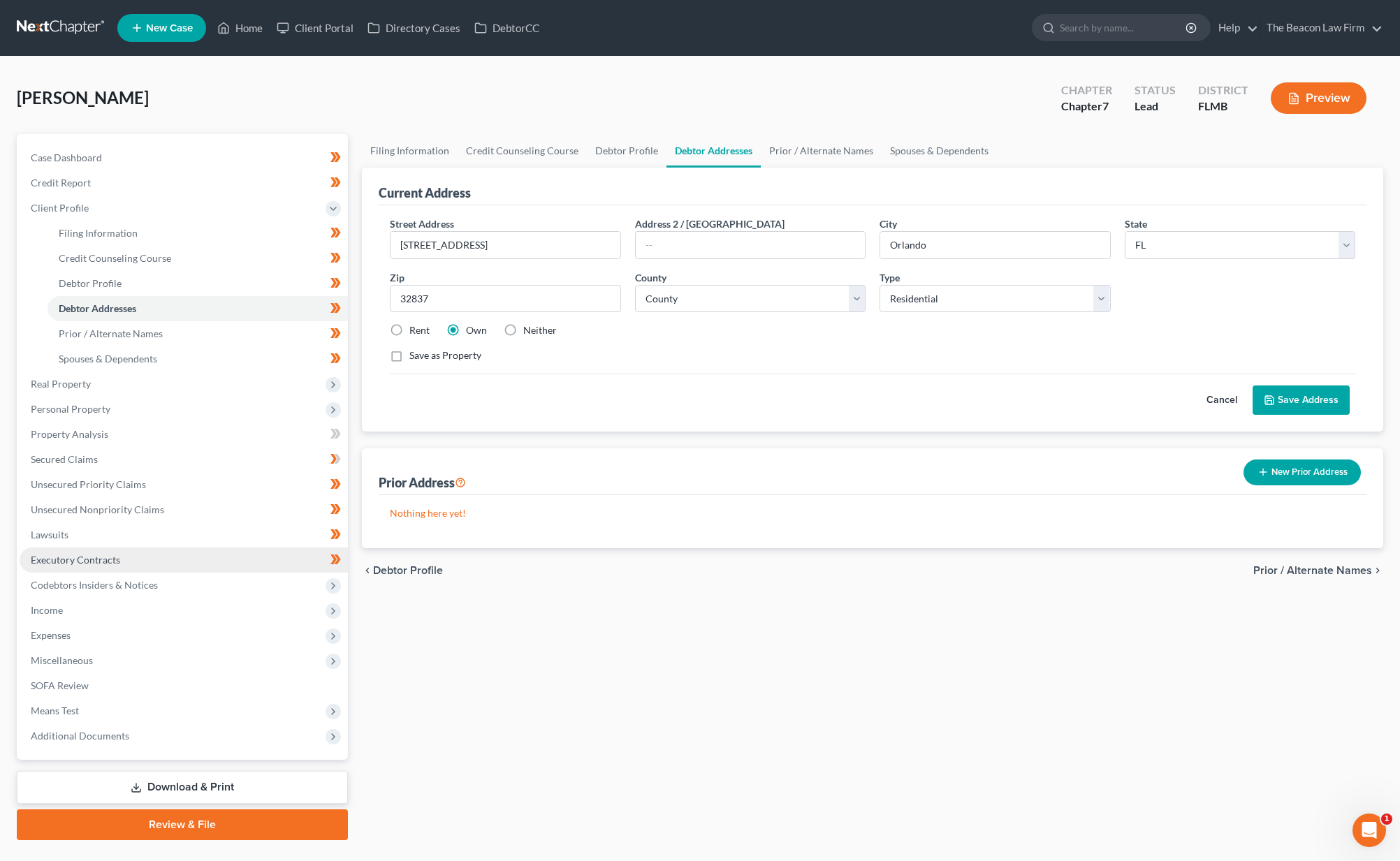
scroll to position [32, 0]
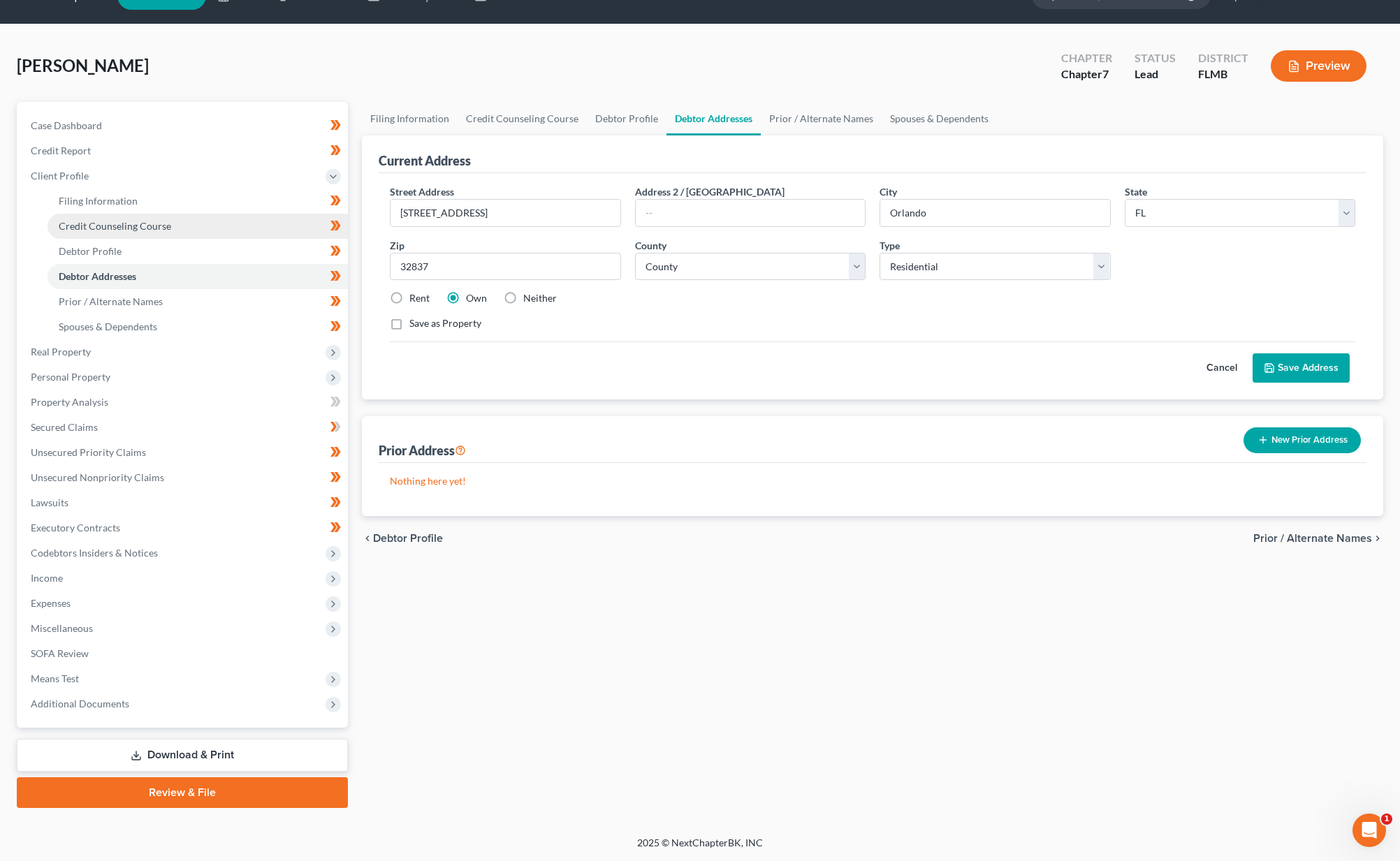
click at [81, 225] on span "Credit Counseling Course" at bounding box center [115, 226] width 112 height 12
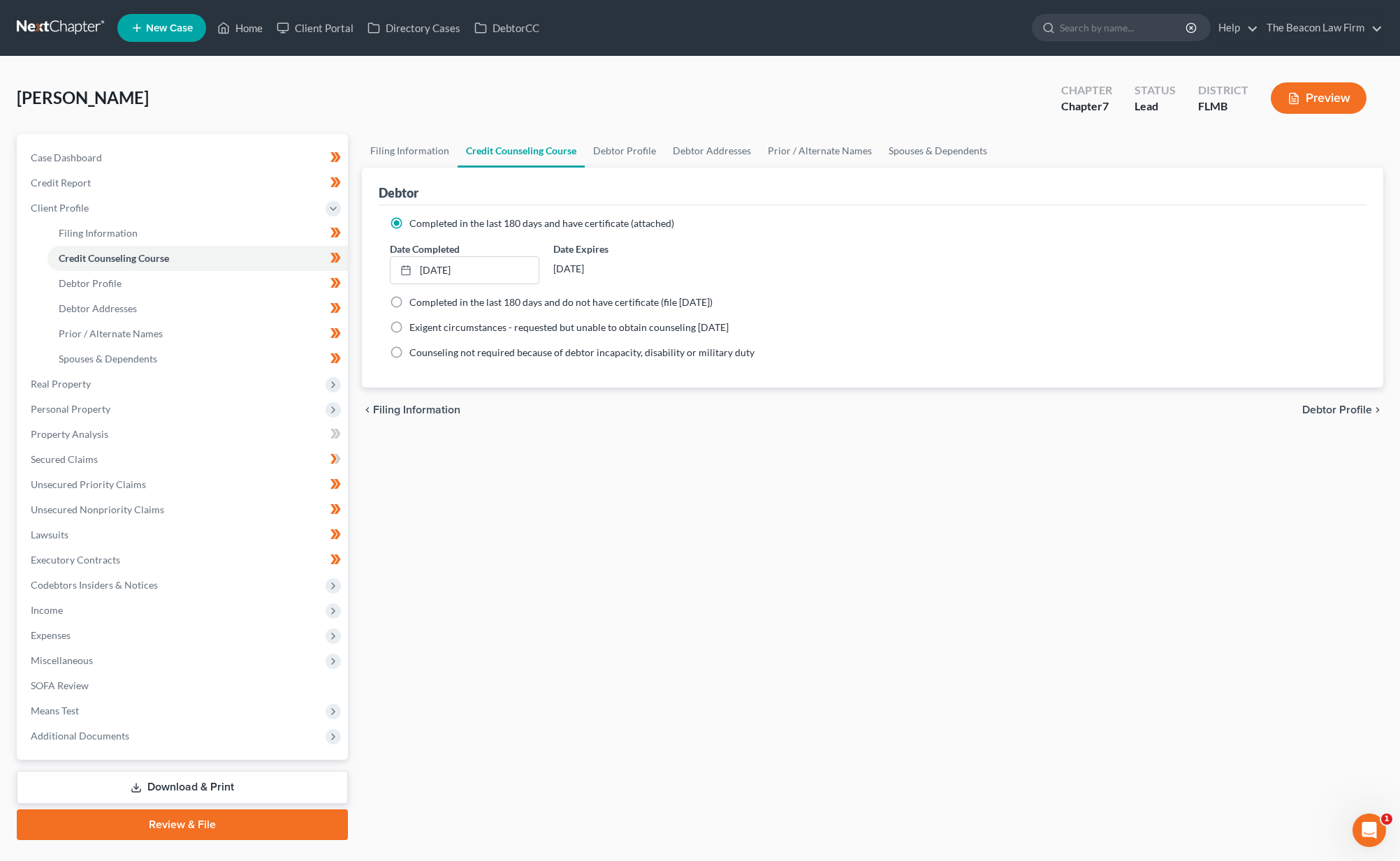
click at [163, 826] on link "Review & File" at bounding box center [182, 824] width 331 height 31
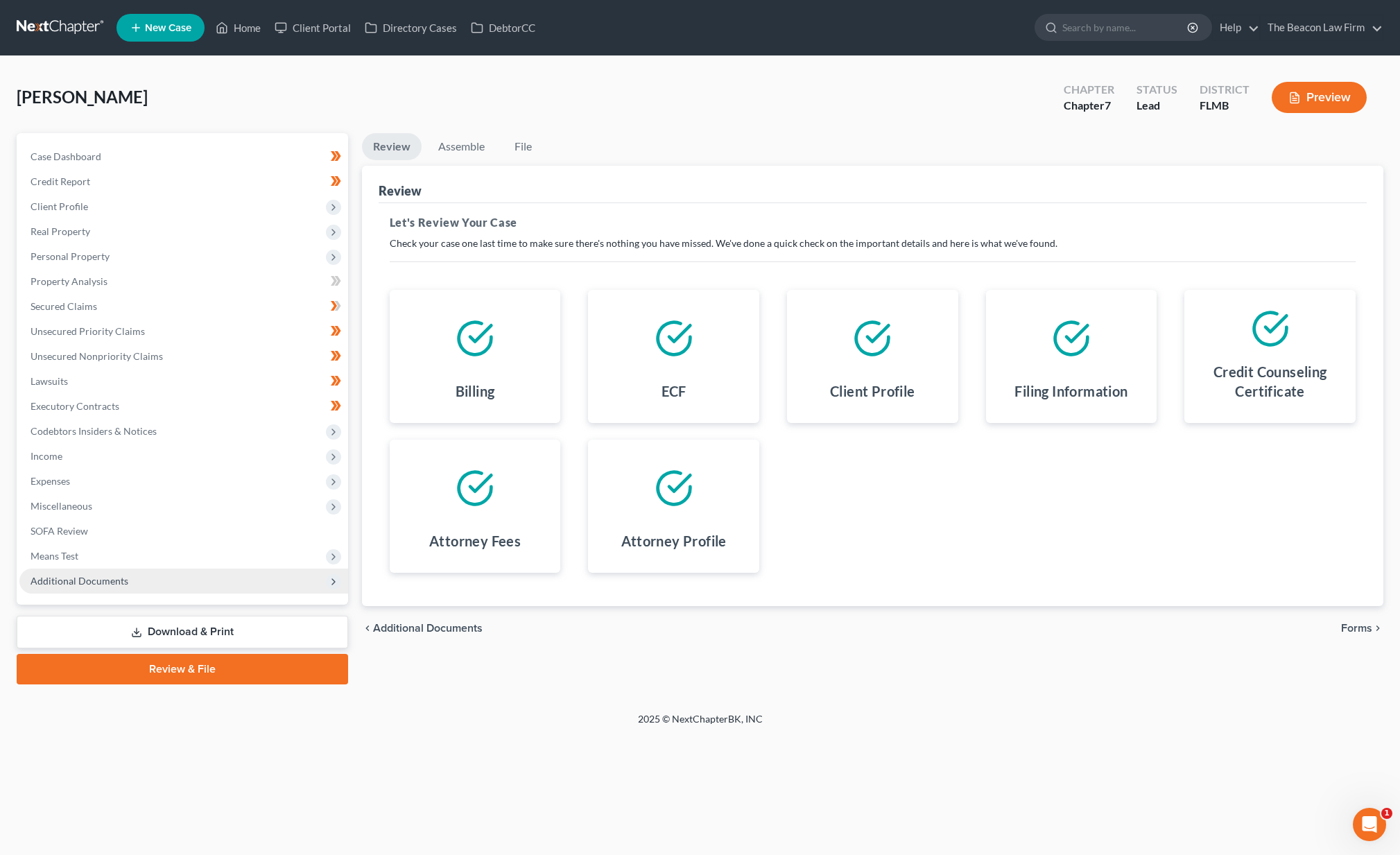
click at [87, 584] on span "Additional Documents" at bounding box center [79, 581] width 97 height 12
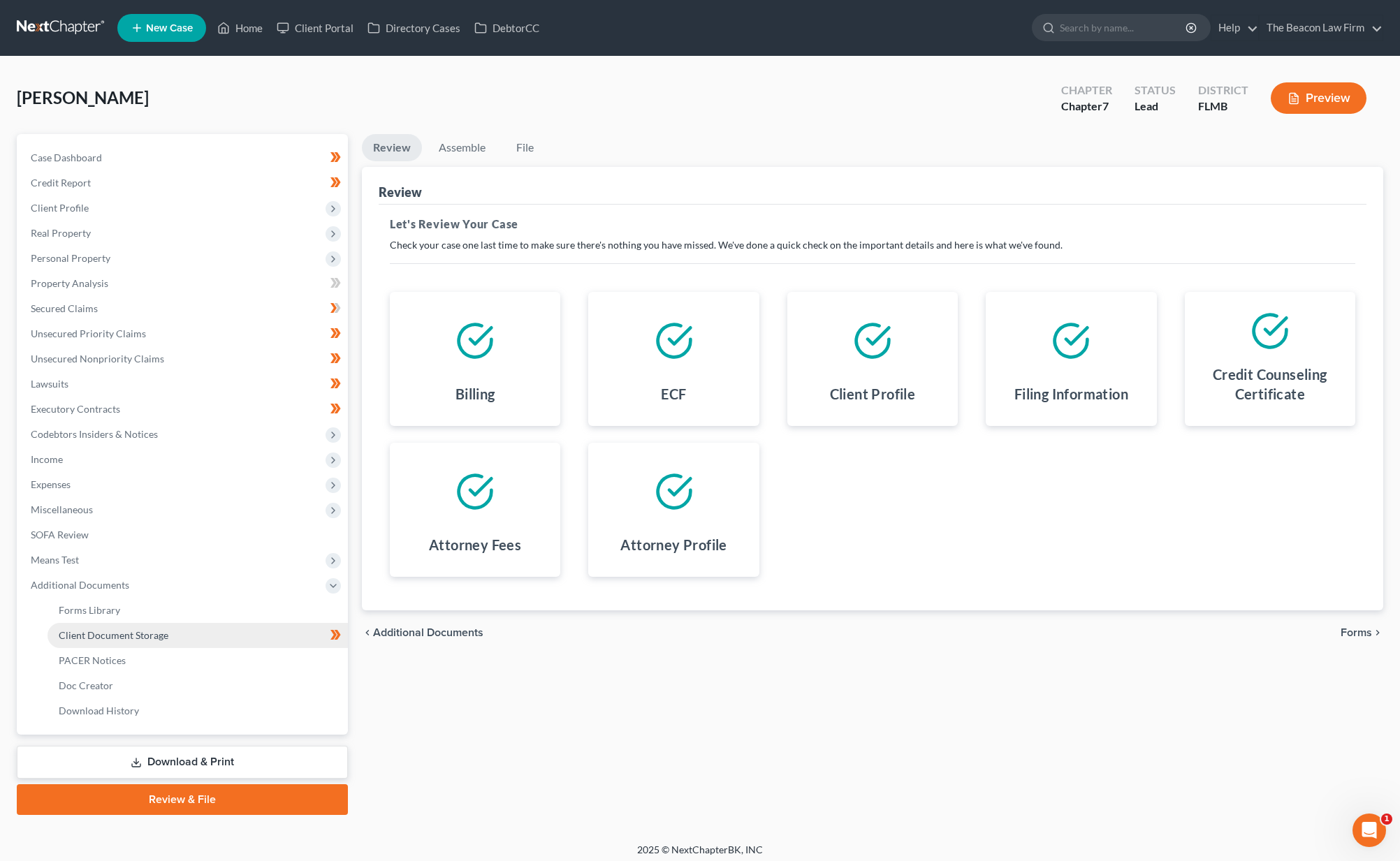
click at [105, 638] on span "Client Document Storage" at bounding box center [114, 635] width 110 height 12
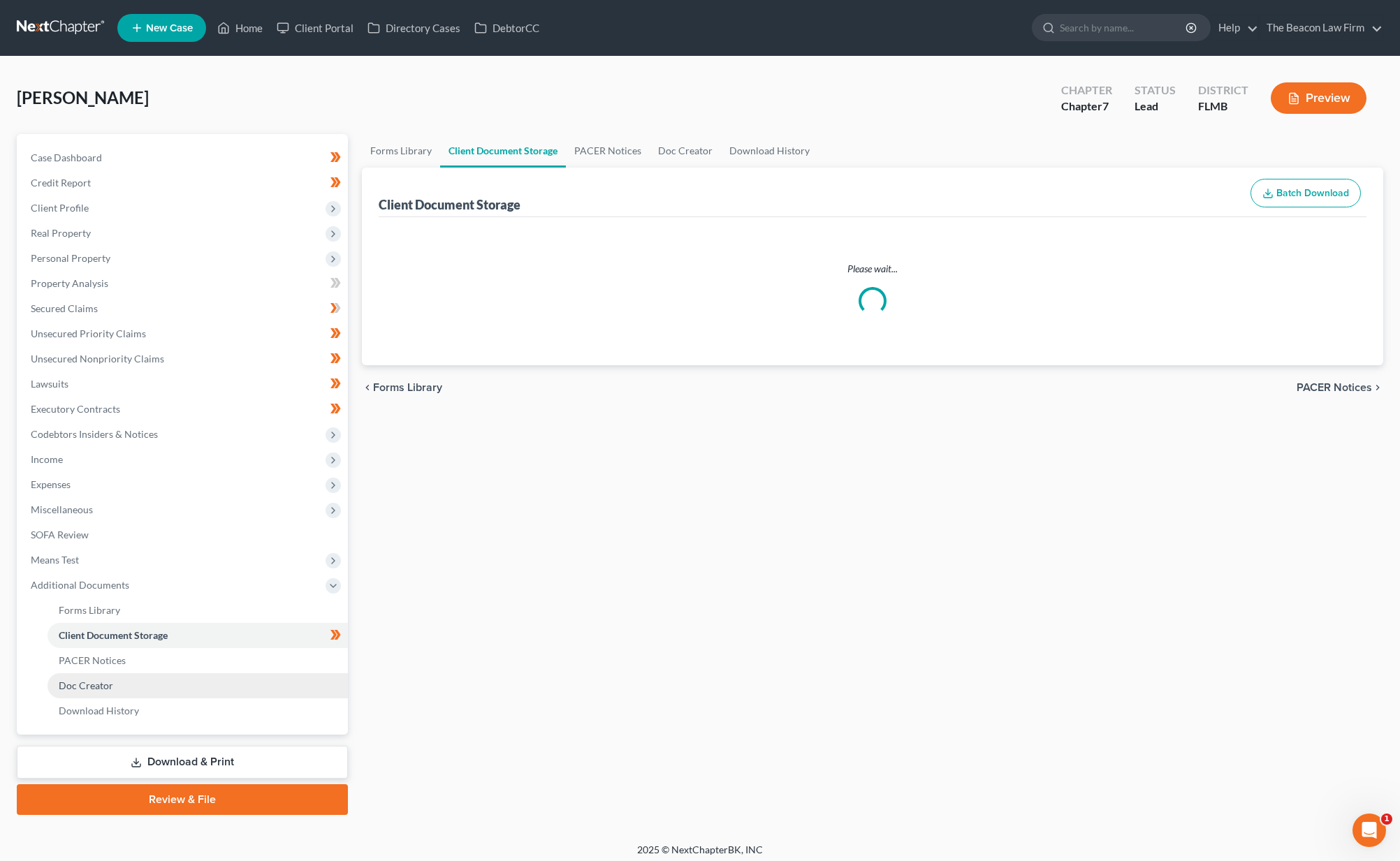
select select "9"
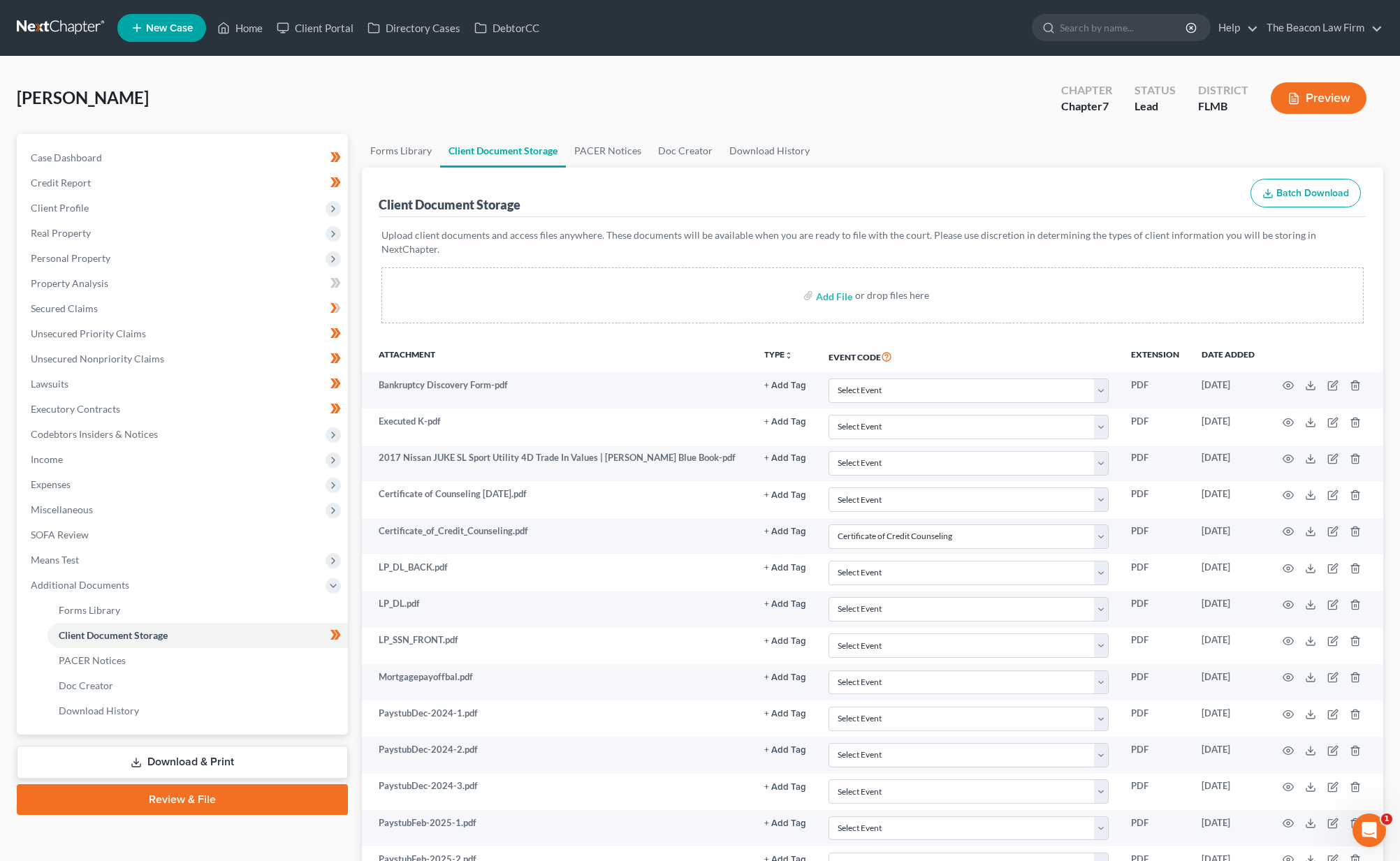
click at [278, 796] on link "Review & File" at bounding box center [182, 800] width 331 height 31
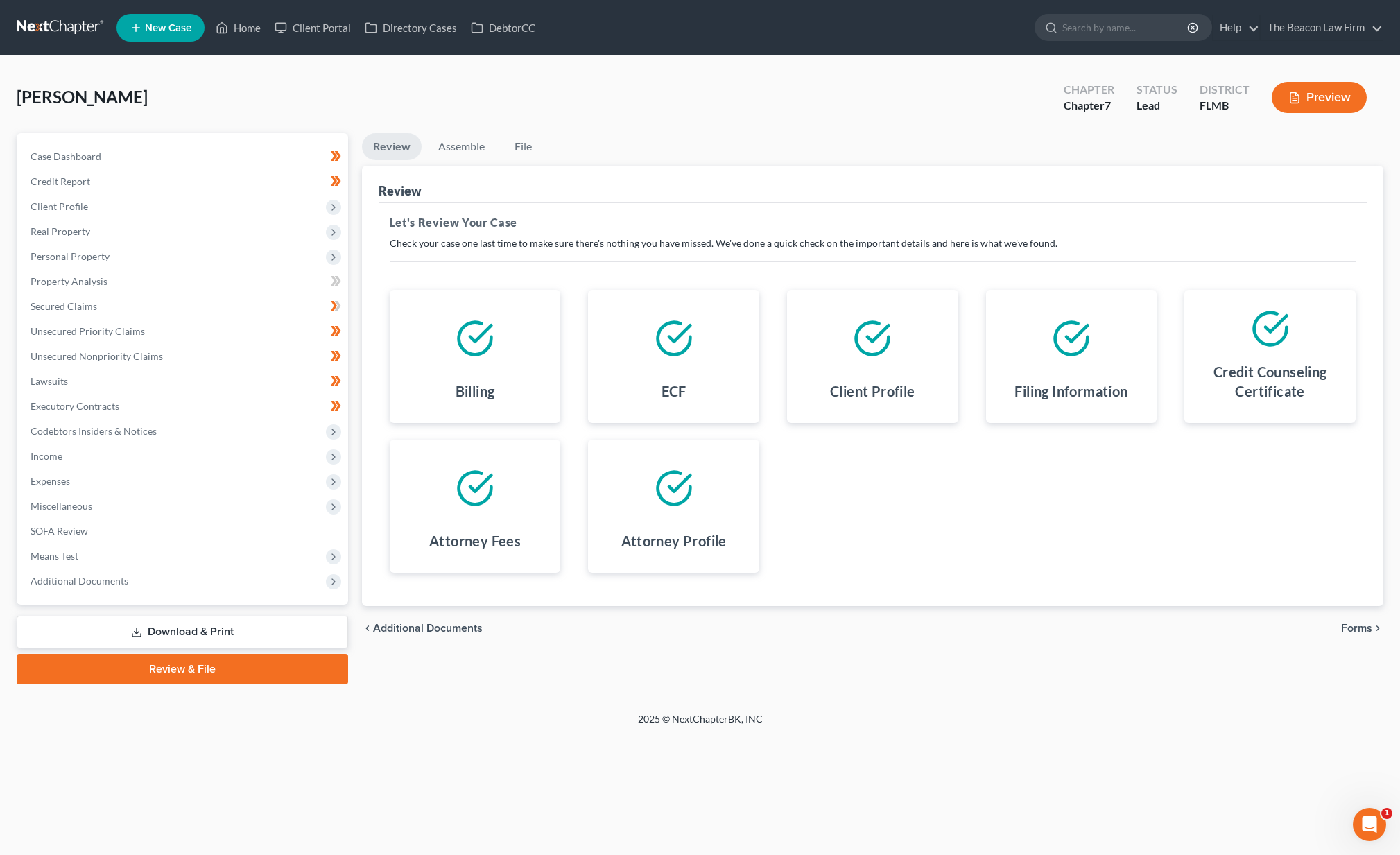
click at [1347, 631] on span "Forms" at bounding box center [1356, 628] width 31 height 11
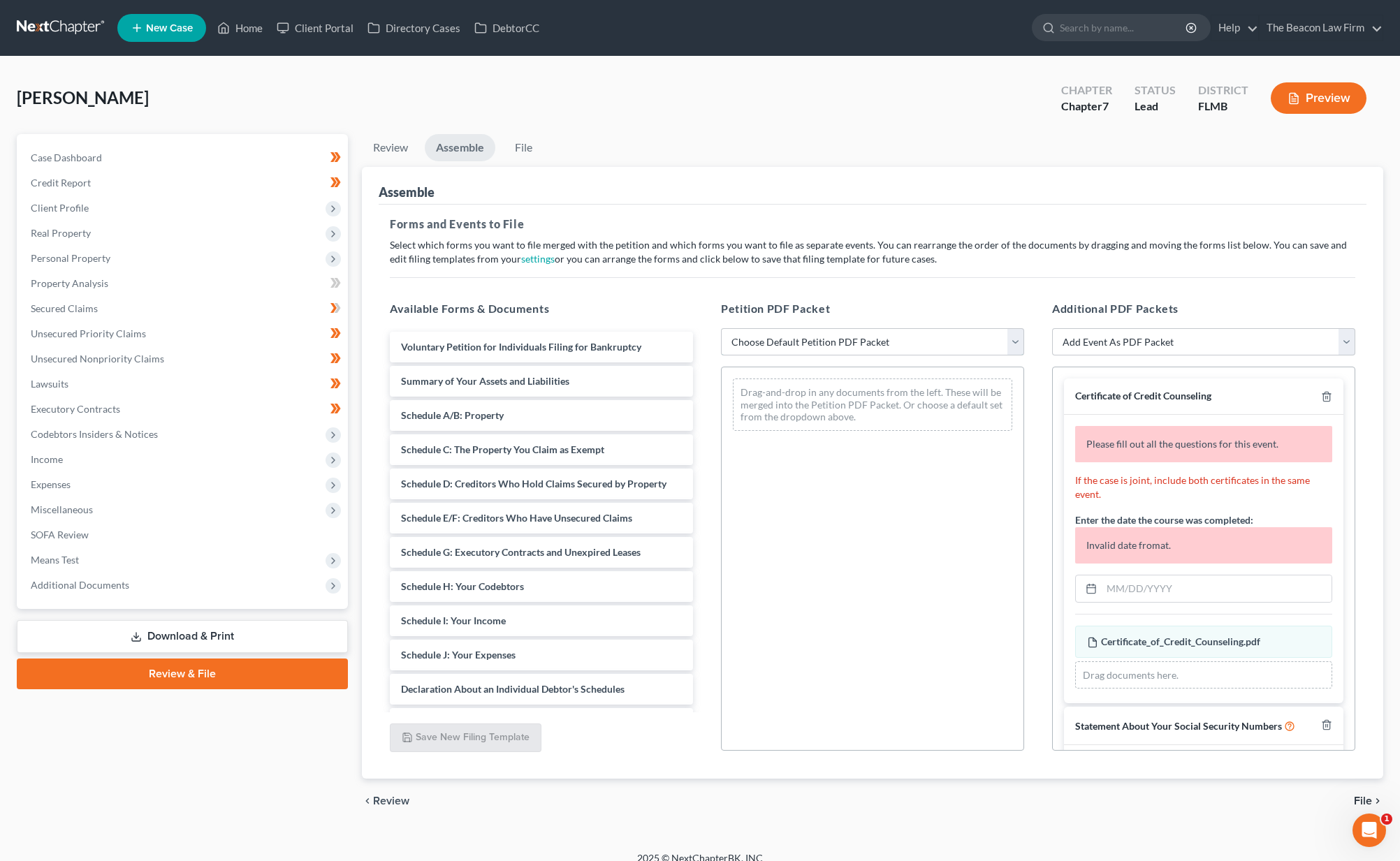
select select "0"
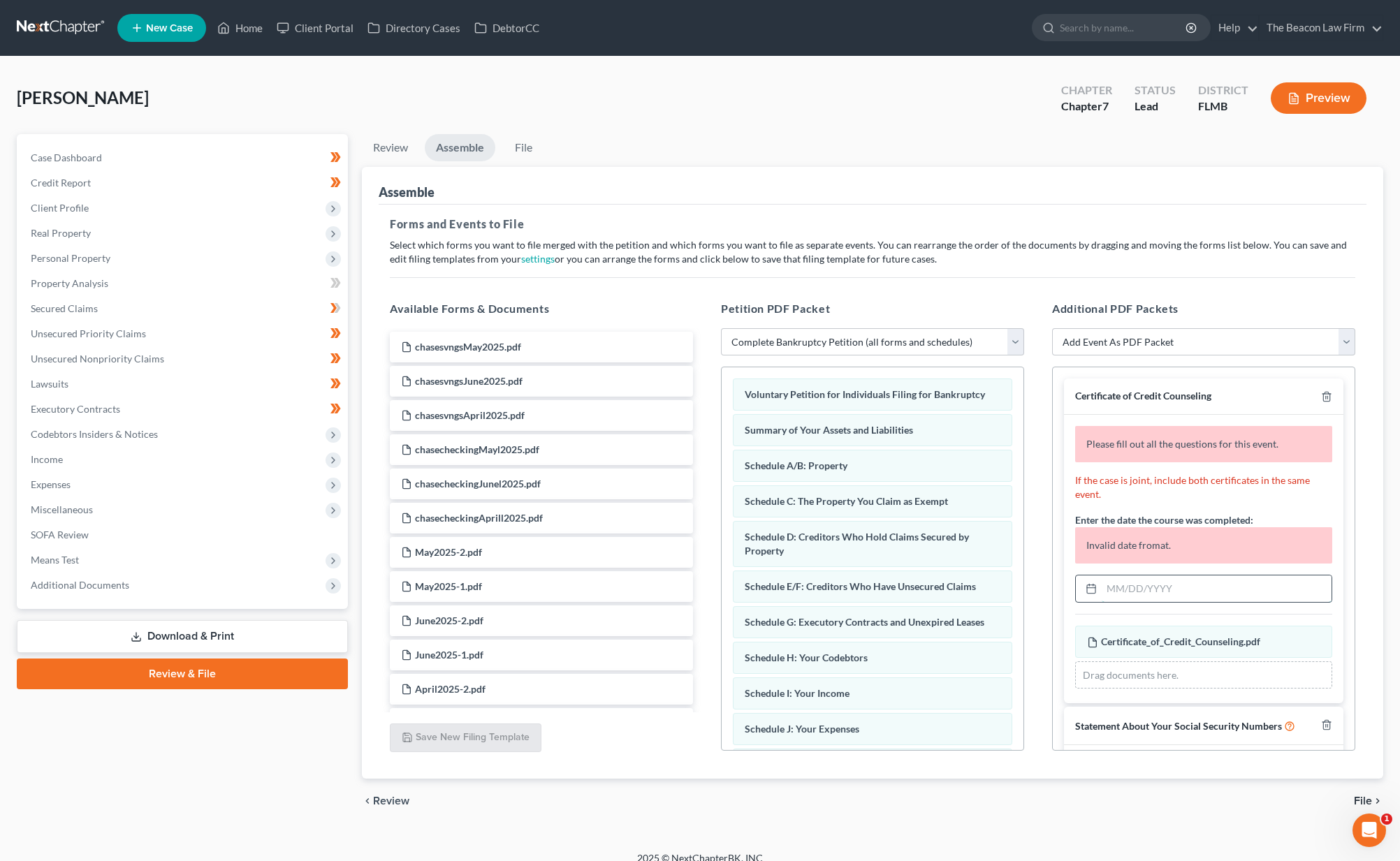
click at [1182, 589] on input "text" at bounding box center [1216, 588] width 229 height 27
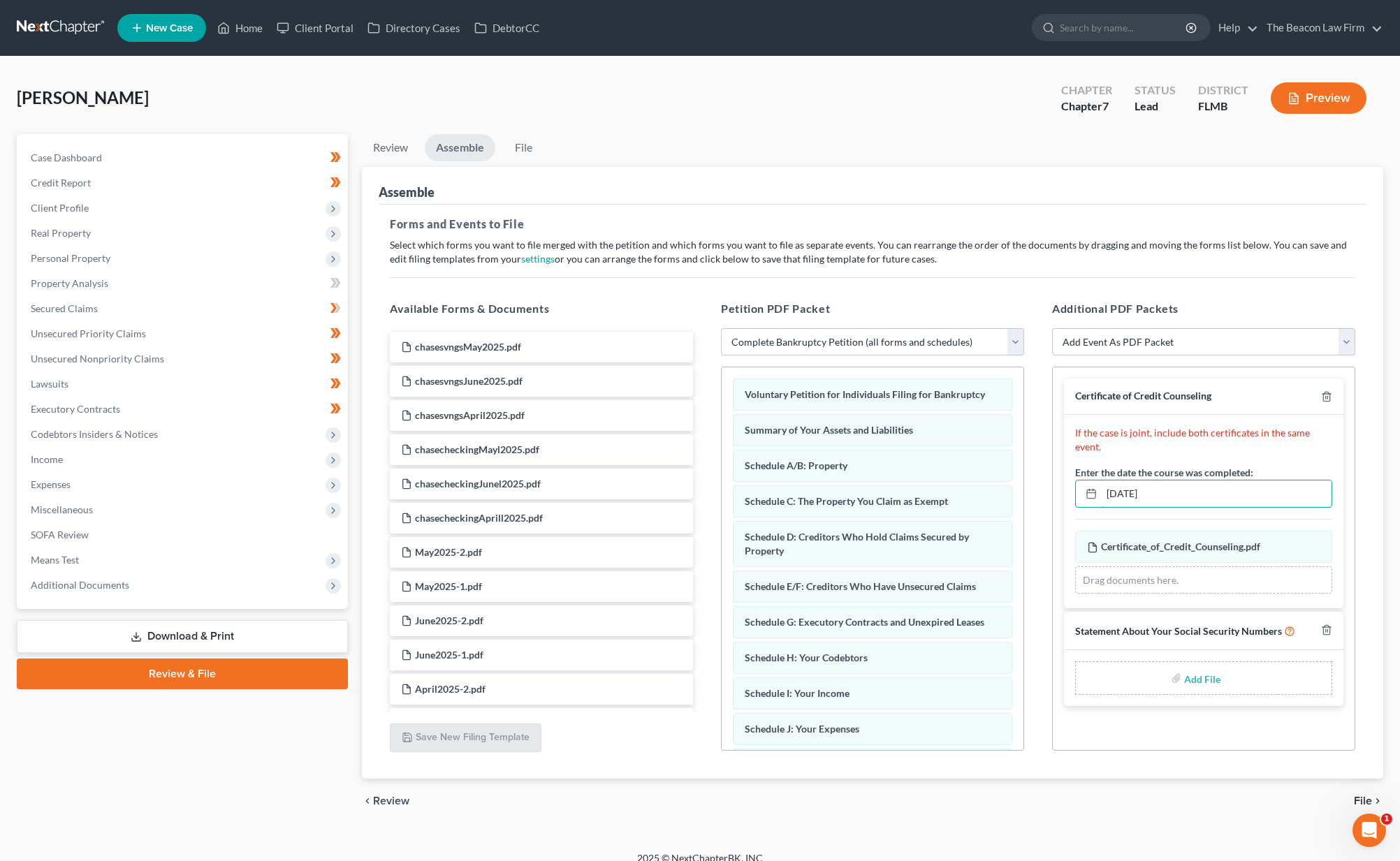
type input "04/08/2025"
click at [1195, 676] on input "file" at bounding box center [1200, 678] width 33 height 25
type input "C:\fakepath\SSN - LILY.pdf"
drag, startPoint x: 1345, startPoint y: 801, endPoint x: 1352, endPoint y: 803, distance: 7.3
click at [1346, 802] on div "chevron_left Review File chevron_right" at bounding box center [872, 801] width 1022 height 45
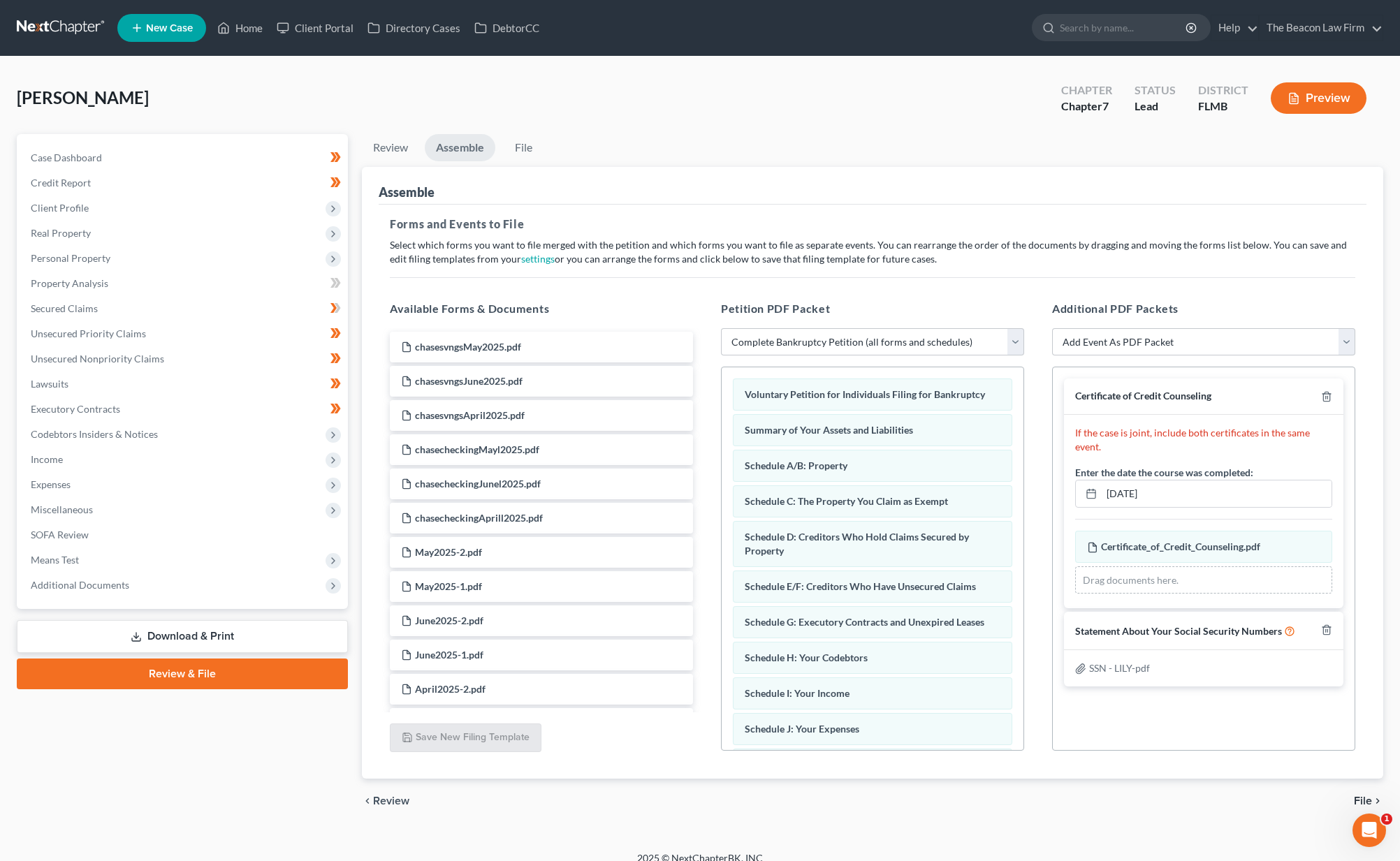
click at [1358, 800] on span "File" at bounding box center [1363, 800] width 18 height 11
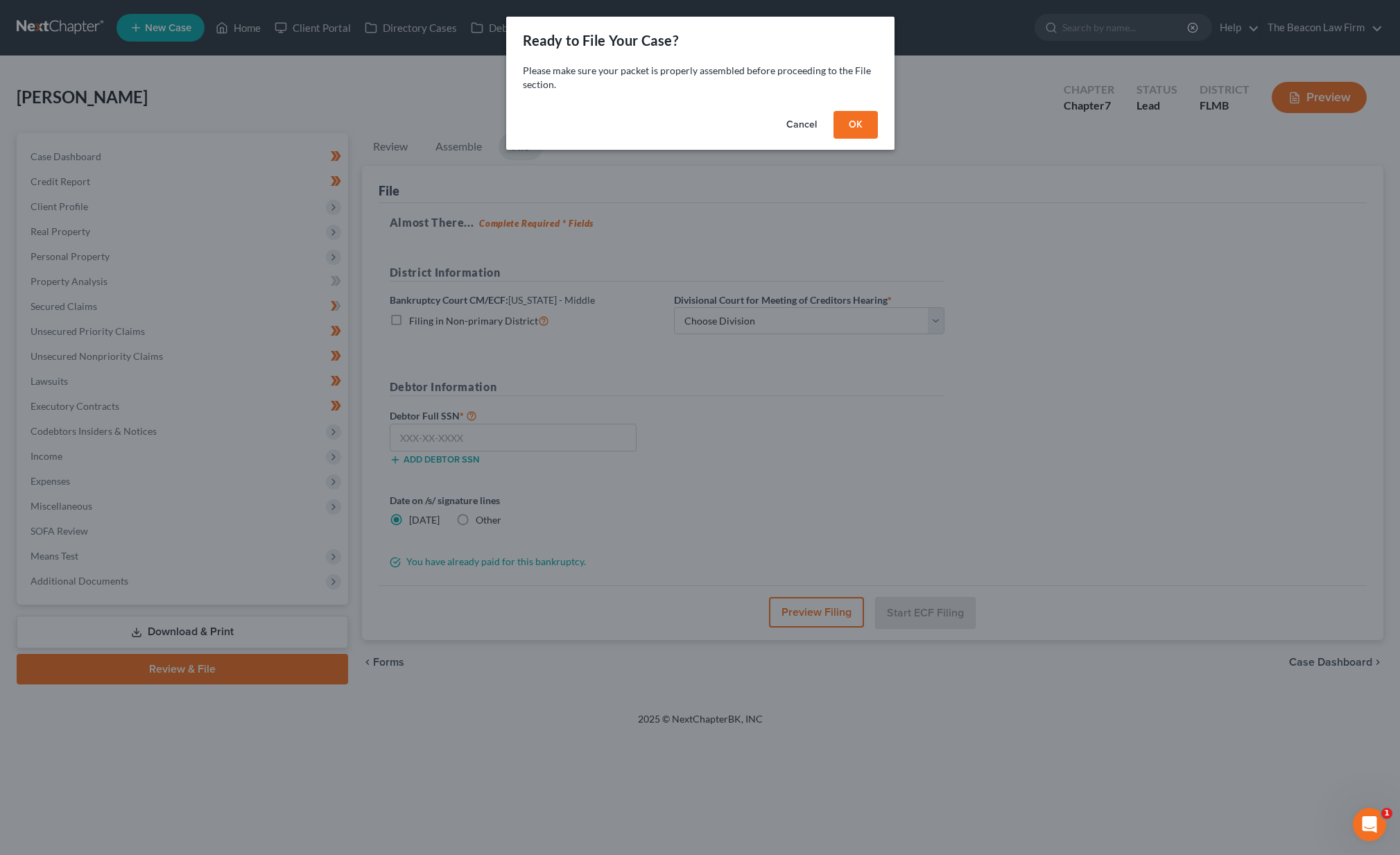
click at [861, 136] on button "OK" at bounding box center [856, 125] width 45 height 28
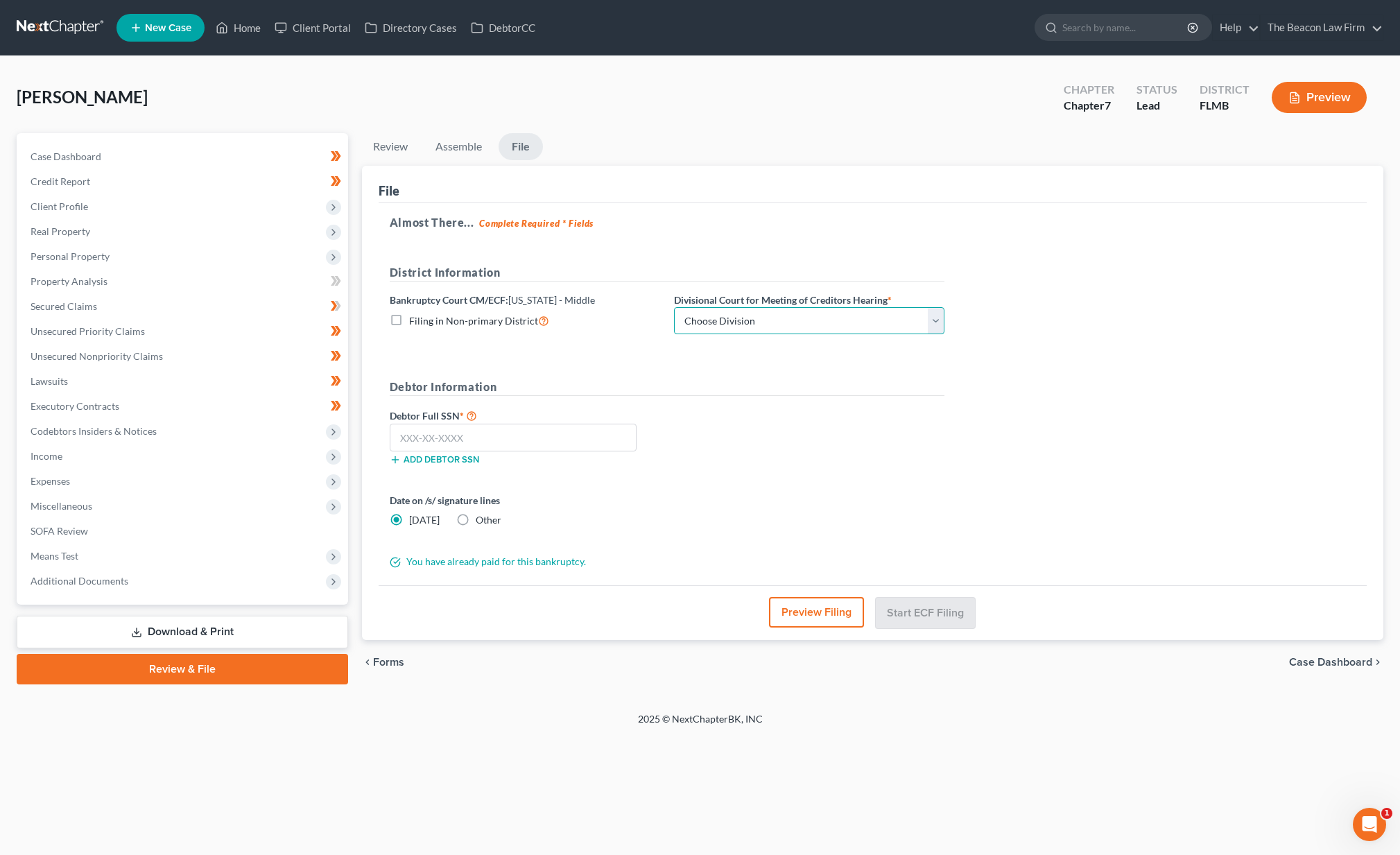
select select "2"
click at [506, 437] on input "text" at bounding box center [512, 437] width 247 height 28
type input "136-76-3600"
click at [931, 603] on button "Start ECF Filing" at bounding box center [925, 612] width 99 height 31
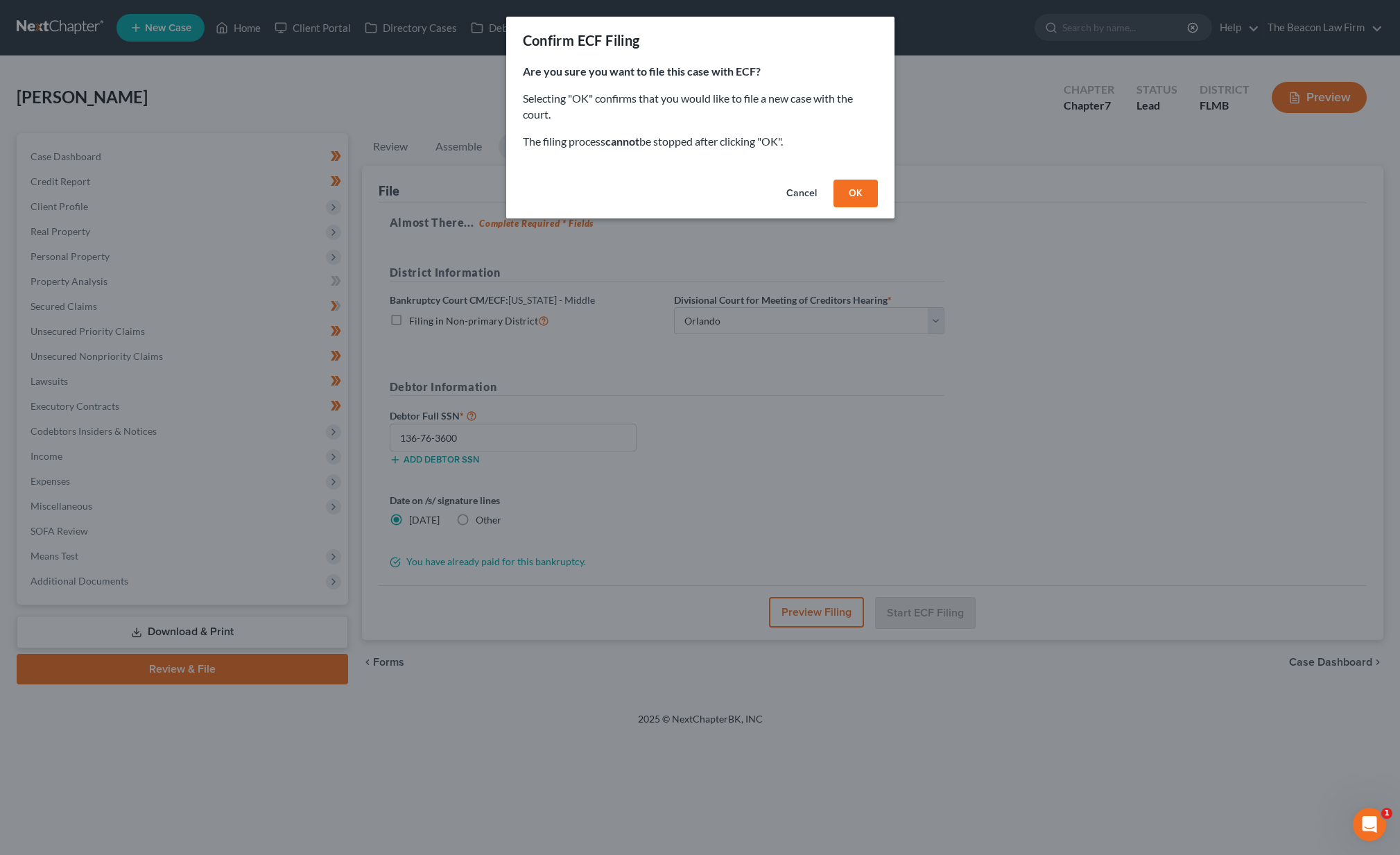
click at [868, 189] on button "OK" at bounding box center [856, 194] width 45 height 28
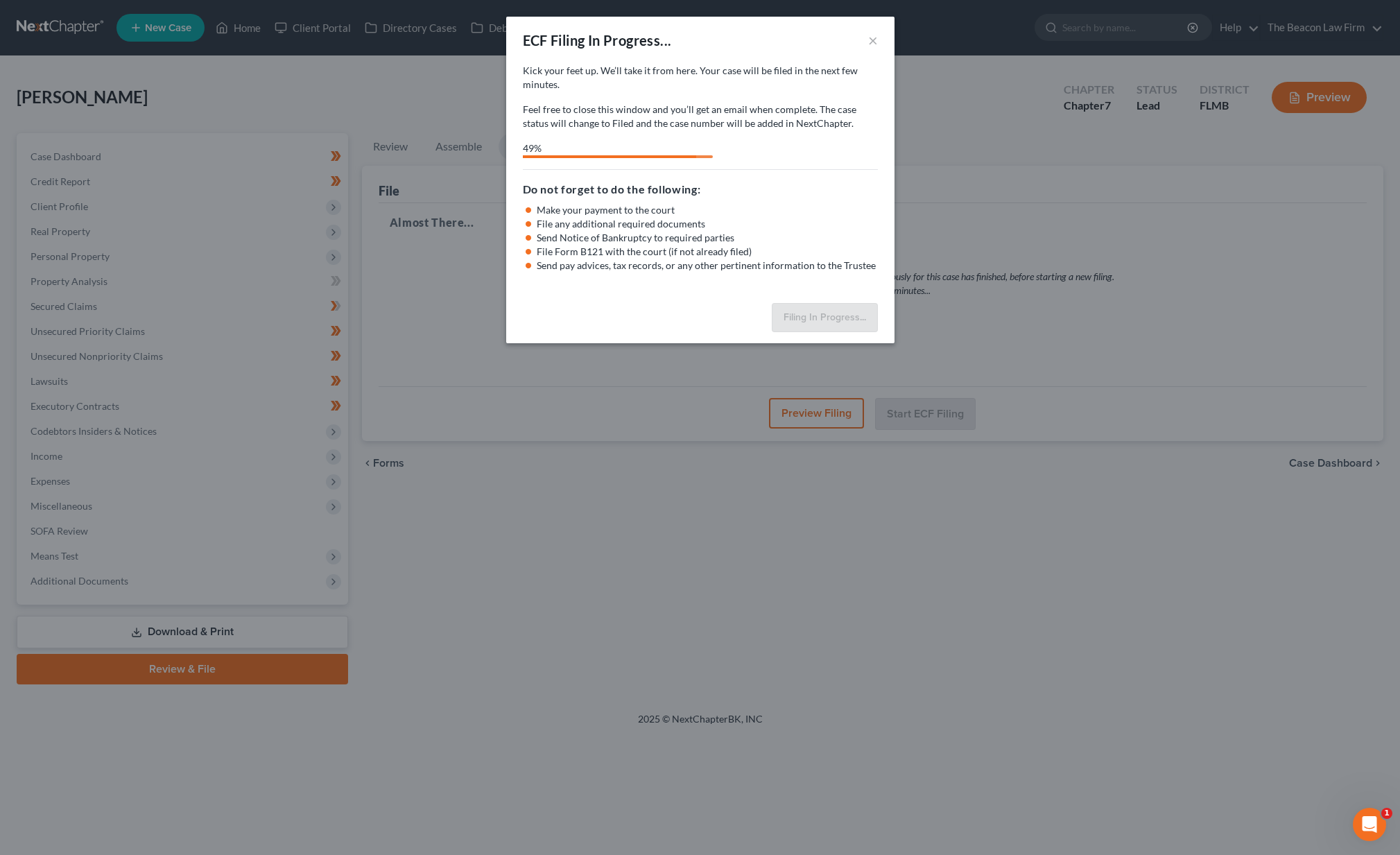
select select "2"
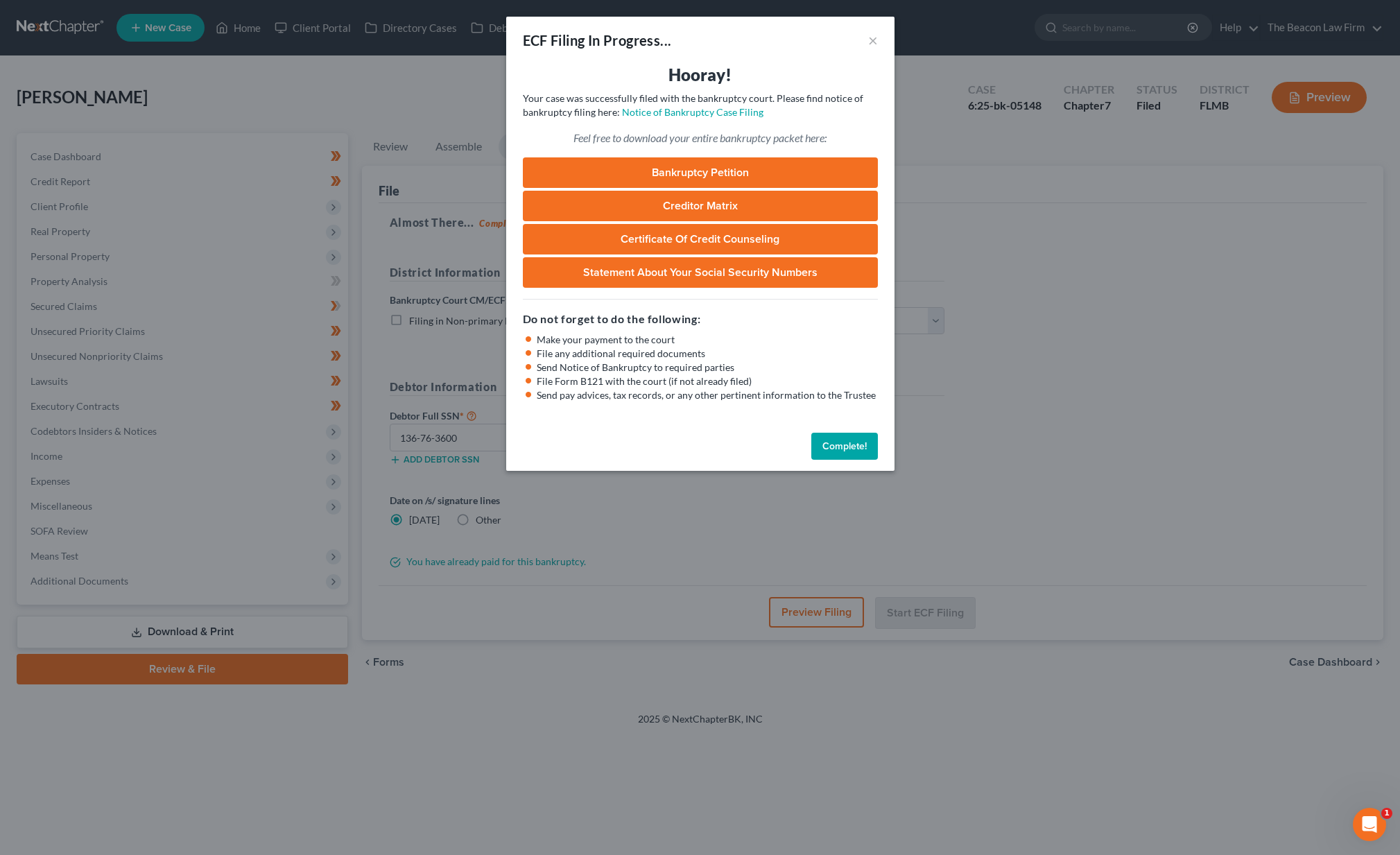
click at [865, 448] on button "Complete!" at bounding box center [844, 446] width 67 height 28
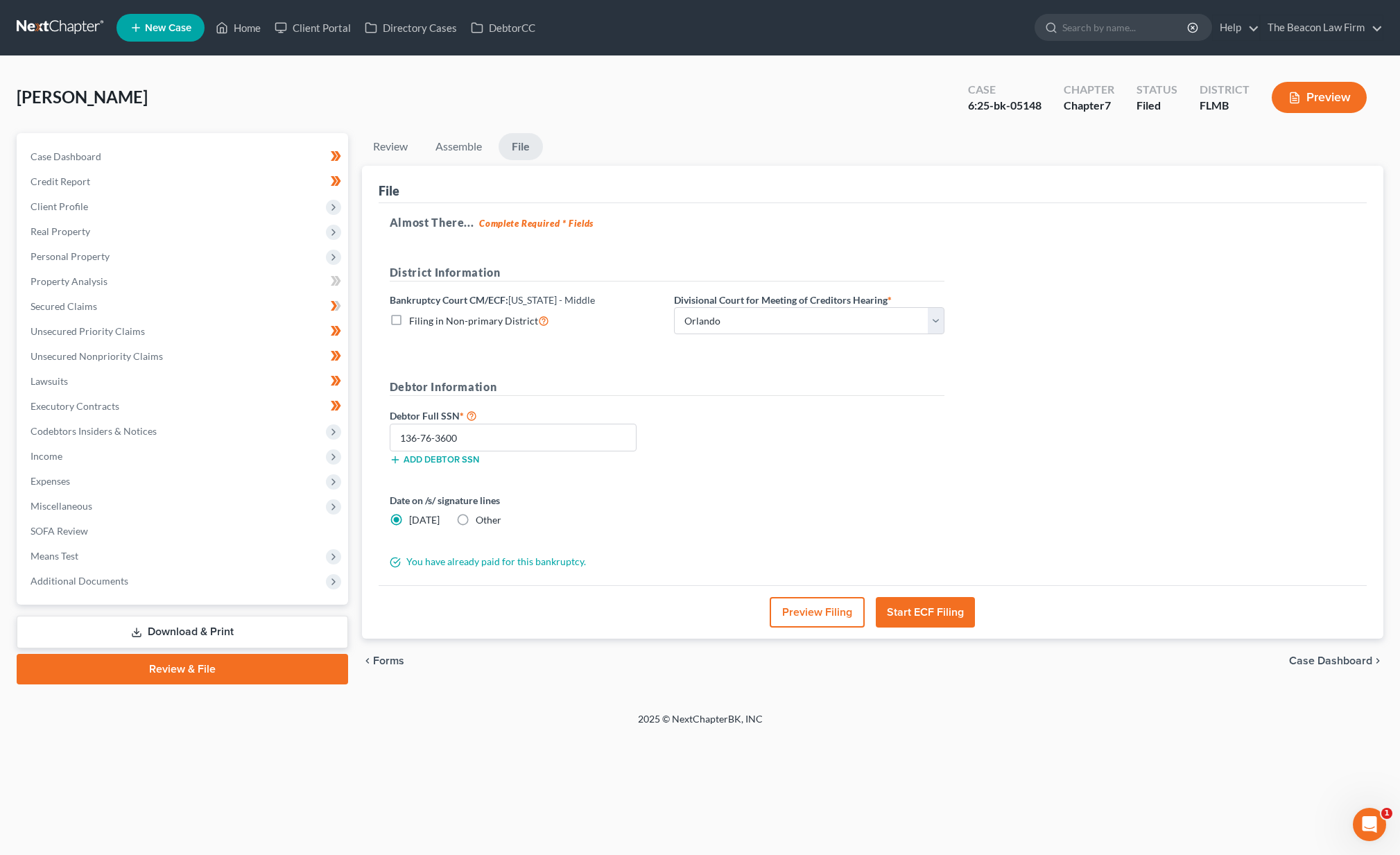
click at [60, 28] on link at bounding box center [61, 27] width 89 height 25
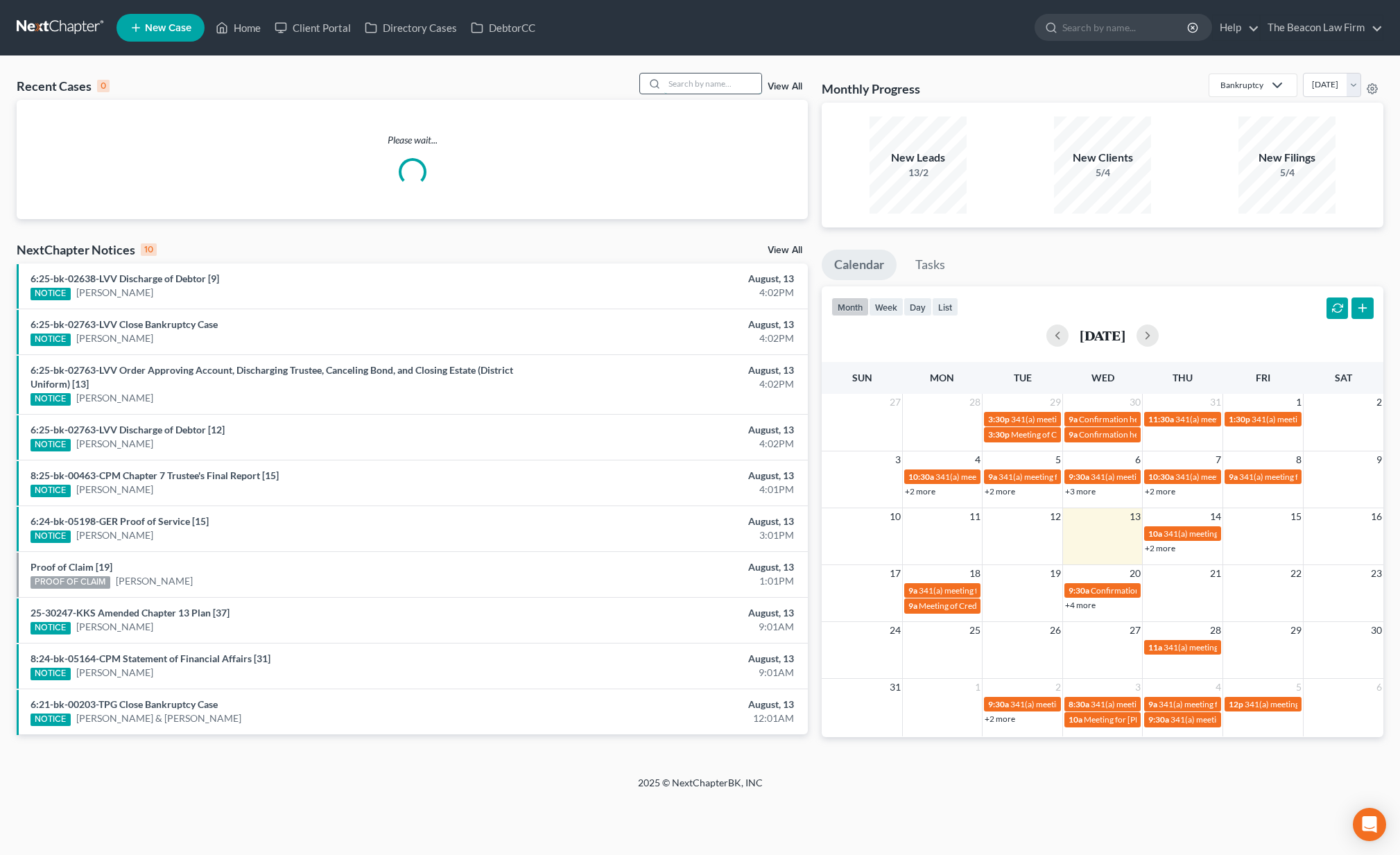
click at [684, 85] on input "search" at bounding box center [713, 83] width 97 height 20
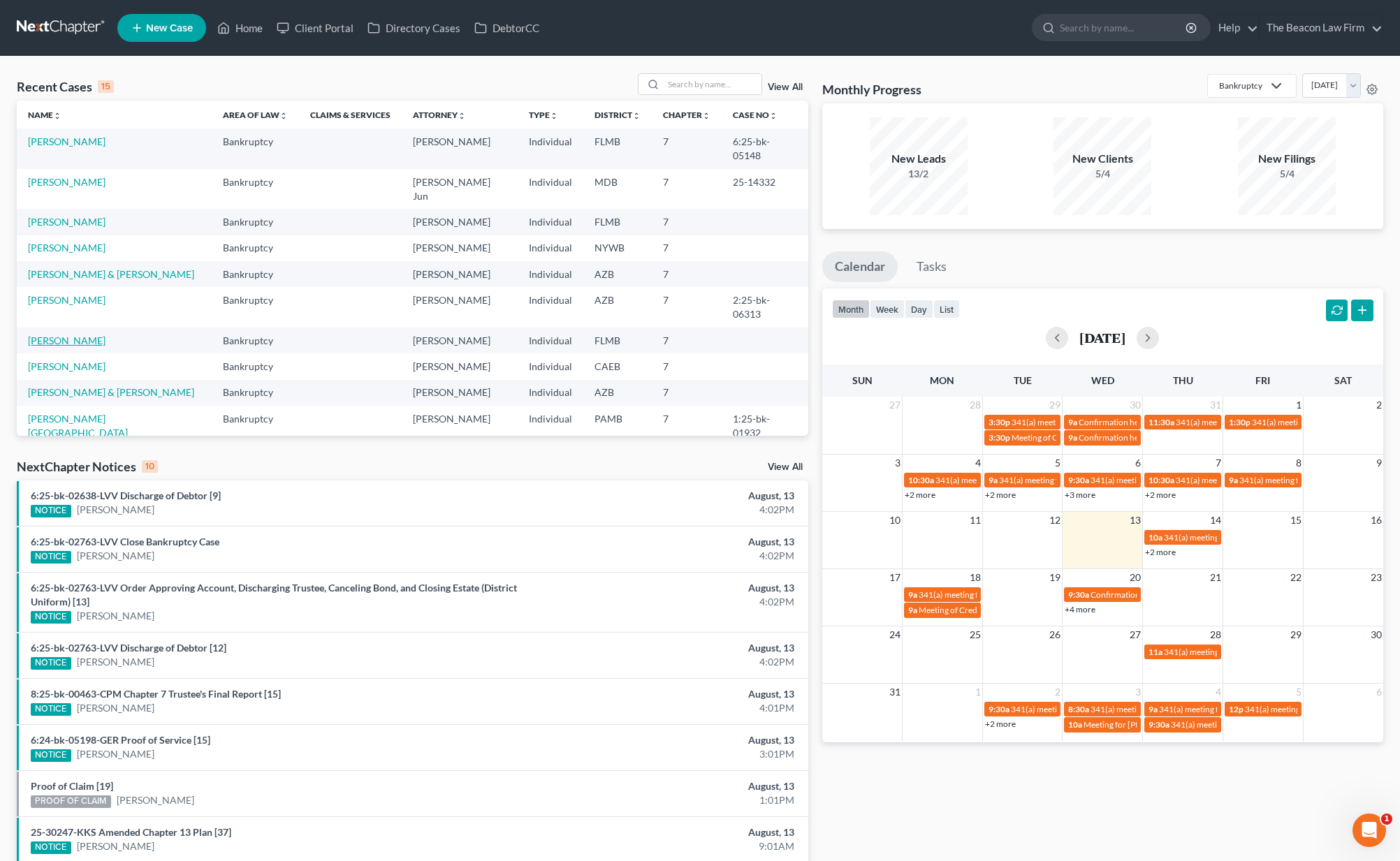
click at [82, 335] on link "[PERSON_NAME]" at bounding box center [67, 341] width 77 height 12
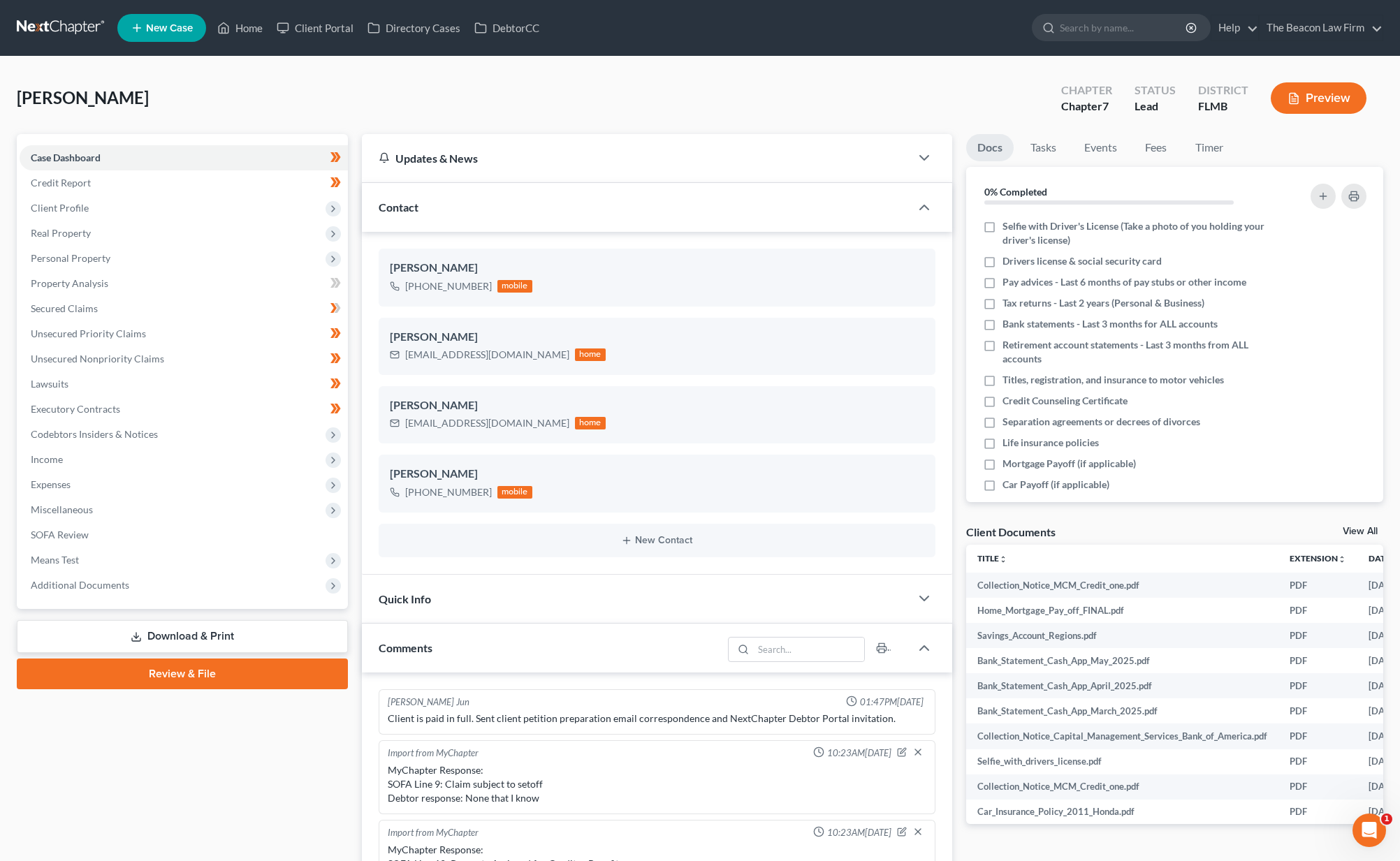
scroll to position [349, 0]
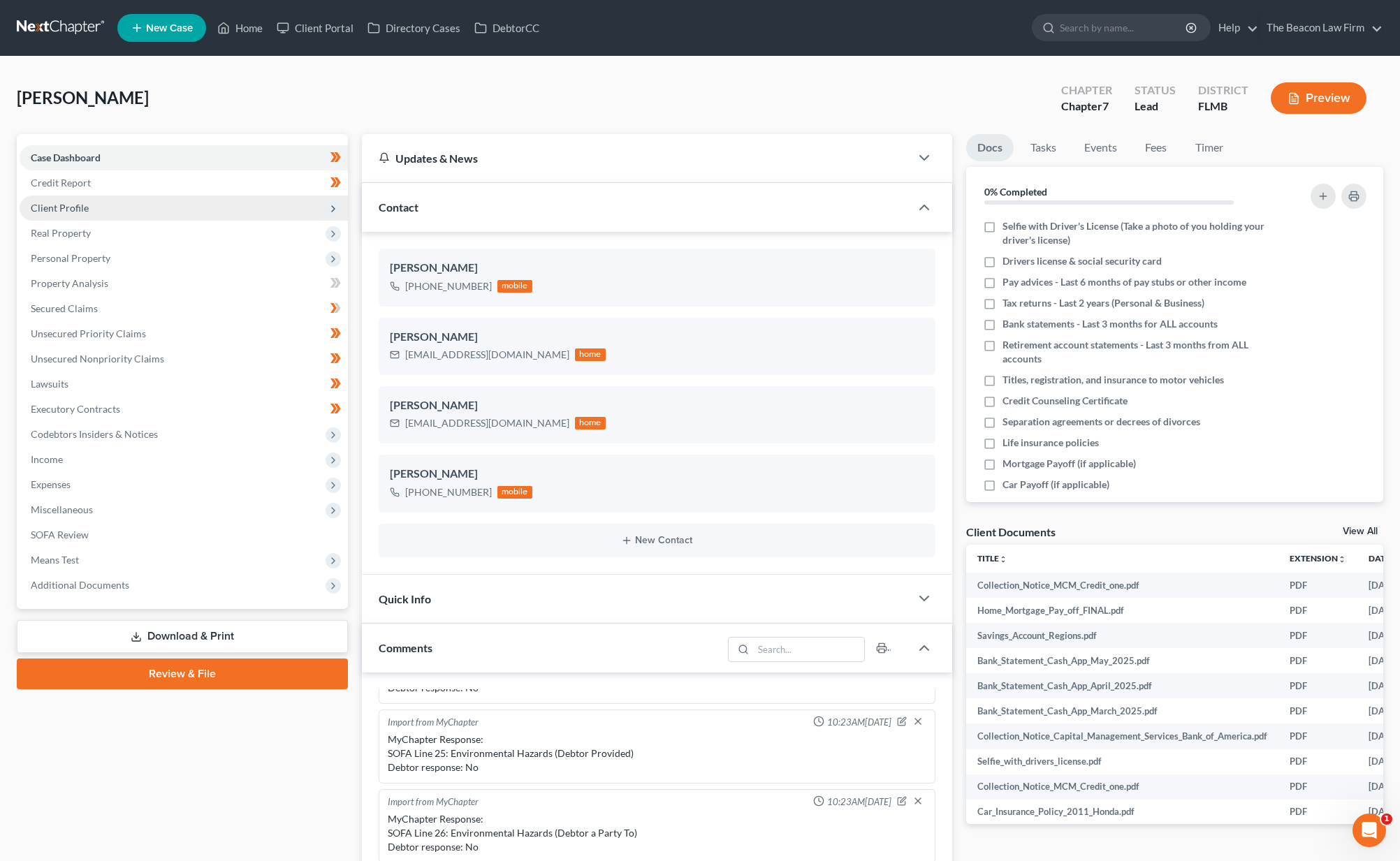
click at [86, 207] on span "Client Profile" at bounding box center [60, 208] width 58 height 12
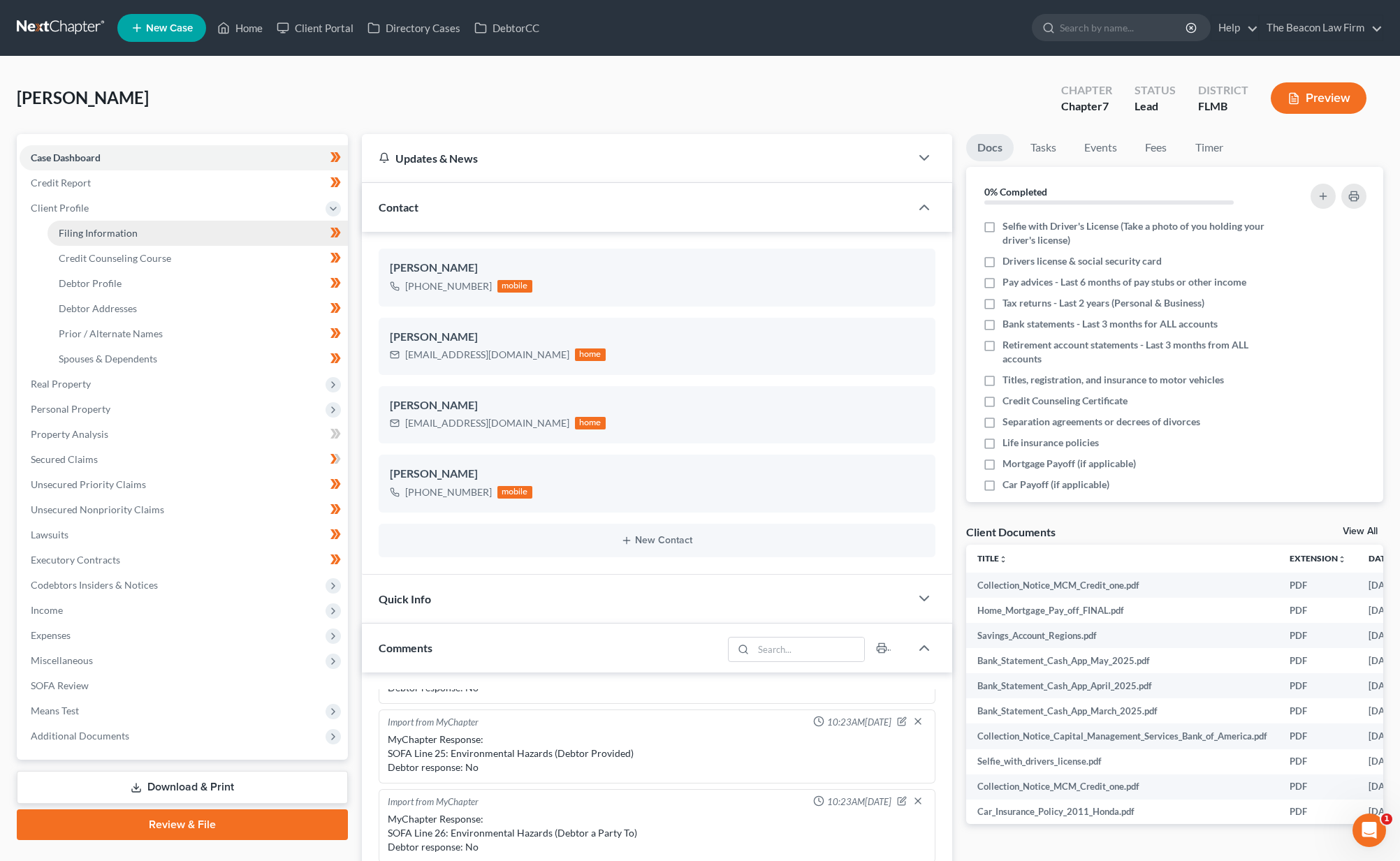
click at [79, 225] on link "Filing Information" at bounding box center [197, 234] width 300 height 25
select select "1"
select select "0"
select select "9"
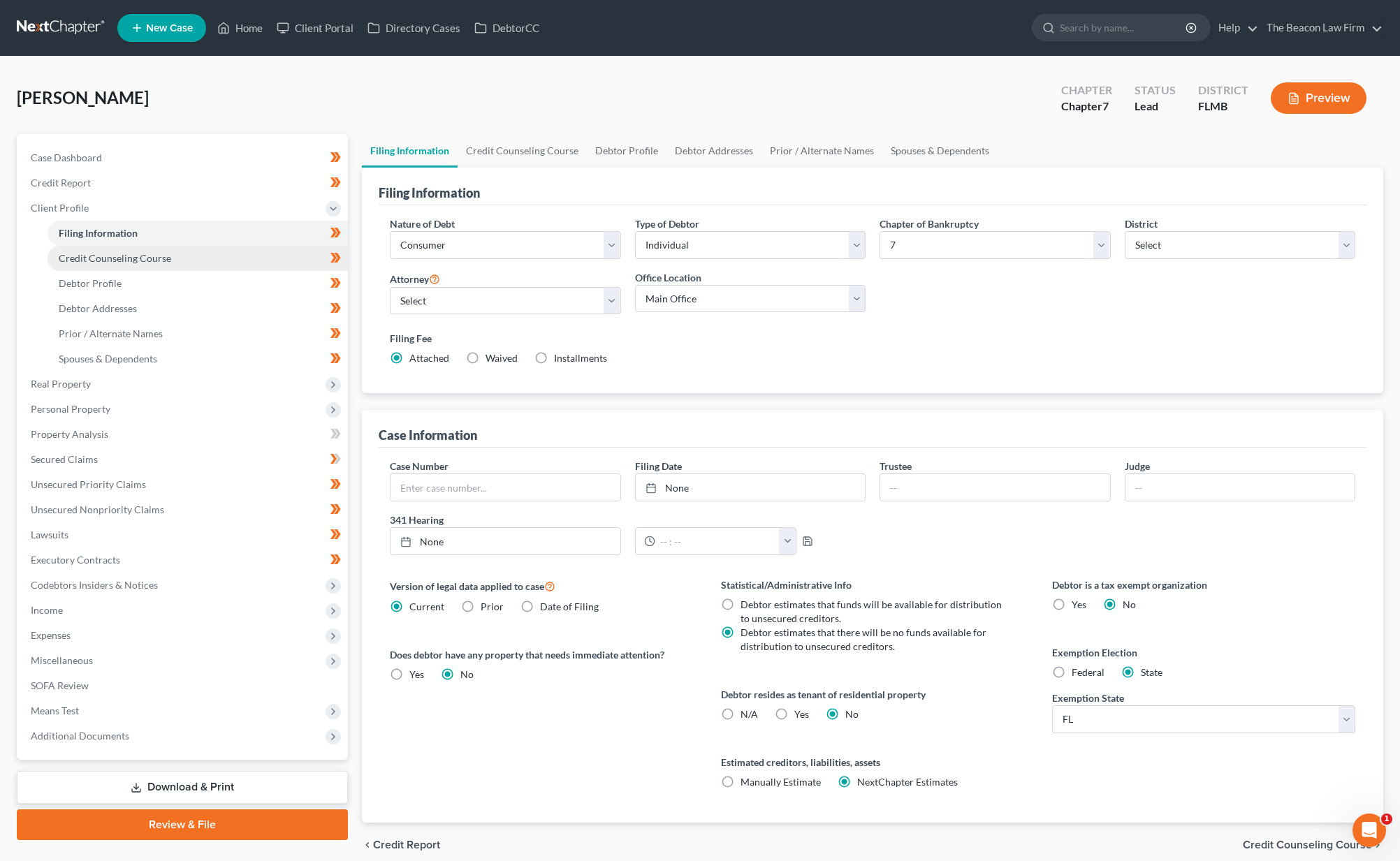
click at [120, 260] on span "Credit Counseling Course" at bounding box center [115, 258] width 112 height 12
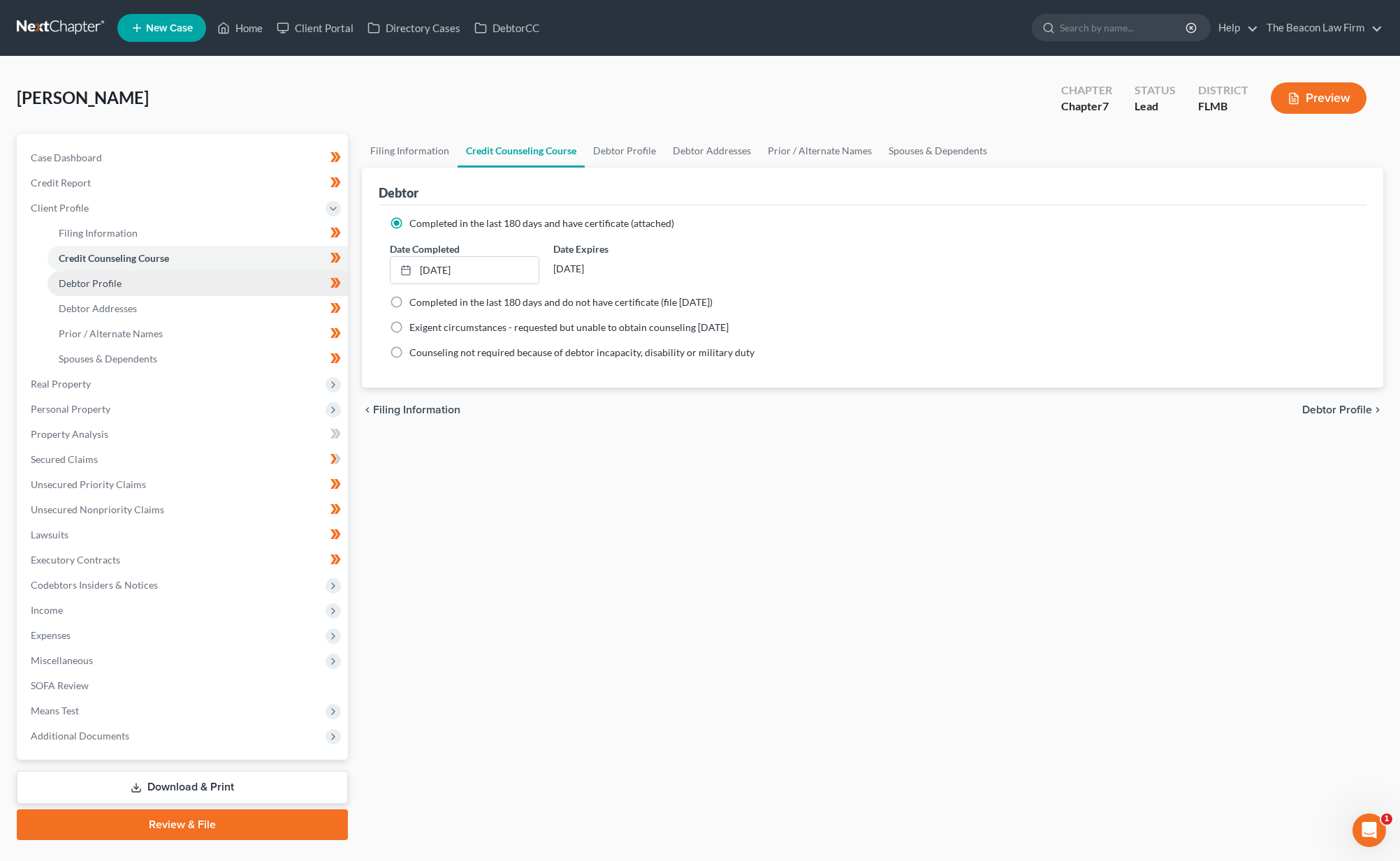
click at [112, 282] on span "Debtor Profile" at bounding box center [91, 283] width 63 height 12
select select "2"
select select "0"
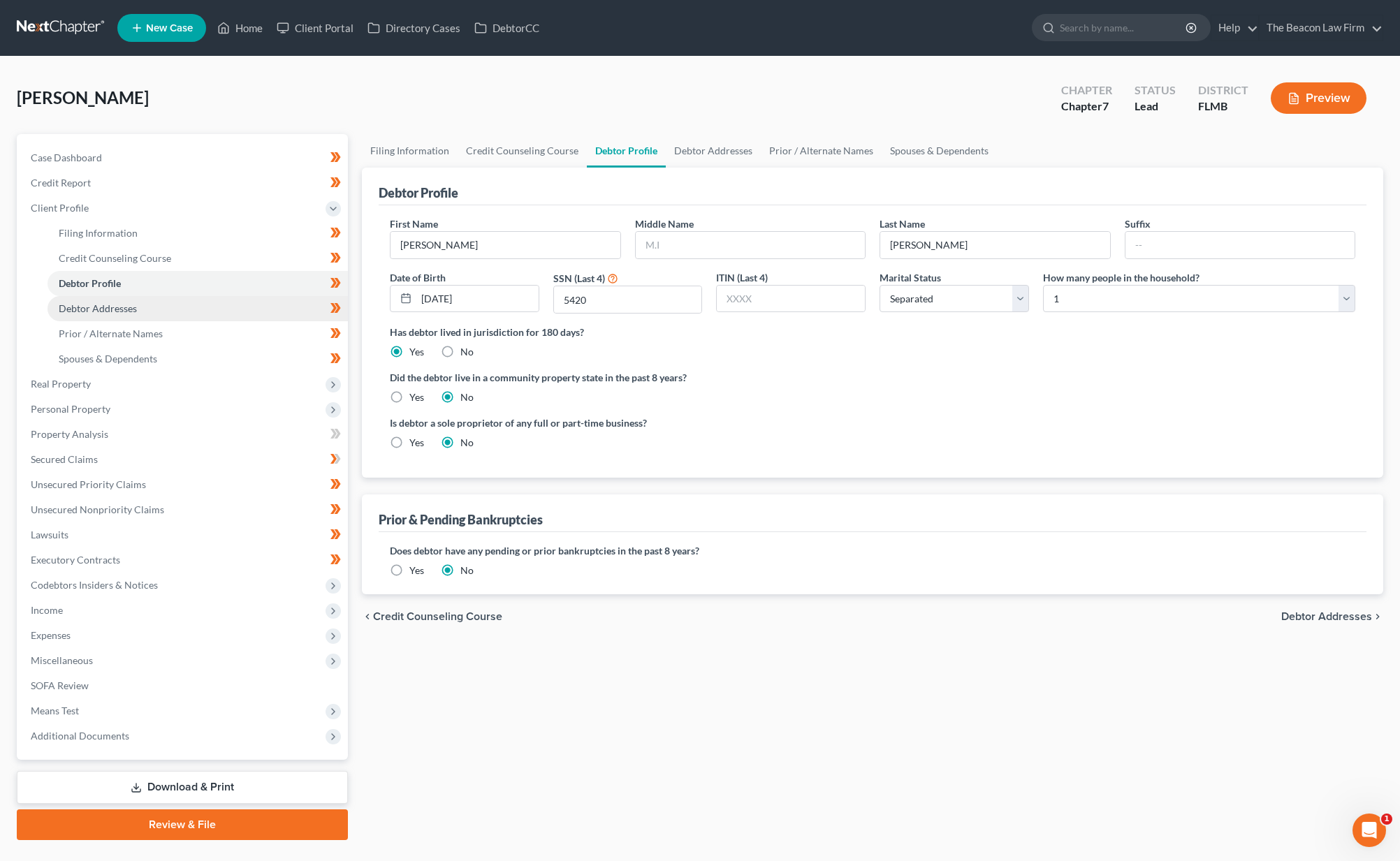
click at [123, 304] on span "Debtor Addresses" at bounding box center [98, 308] width 78 height 12
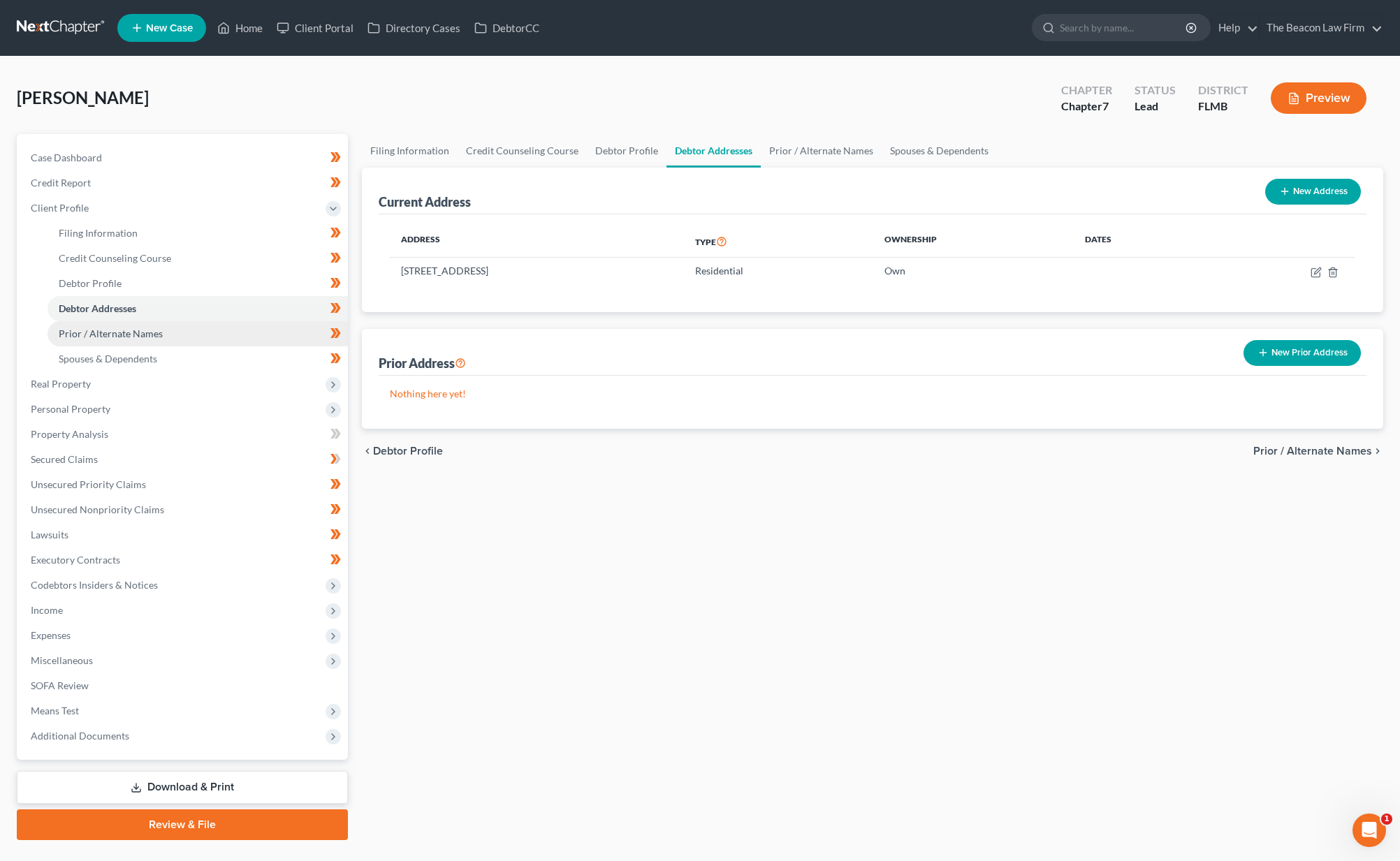
click at [111, 336] on span "Prior / Alternate Names" at bounding box center [111, 333] width 104 height 12
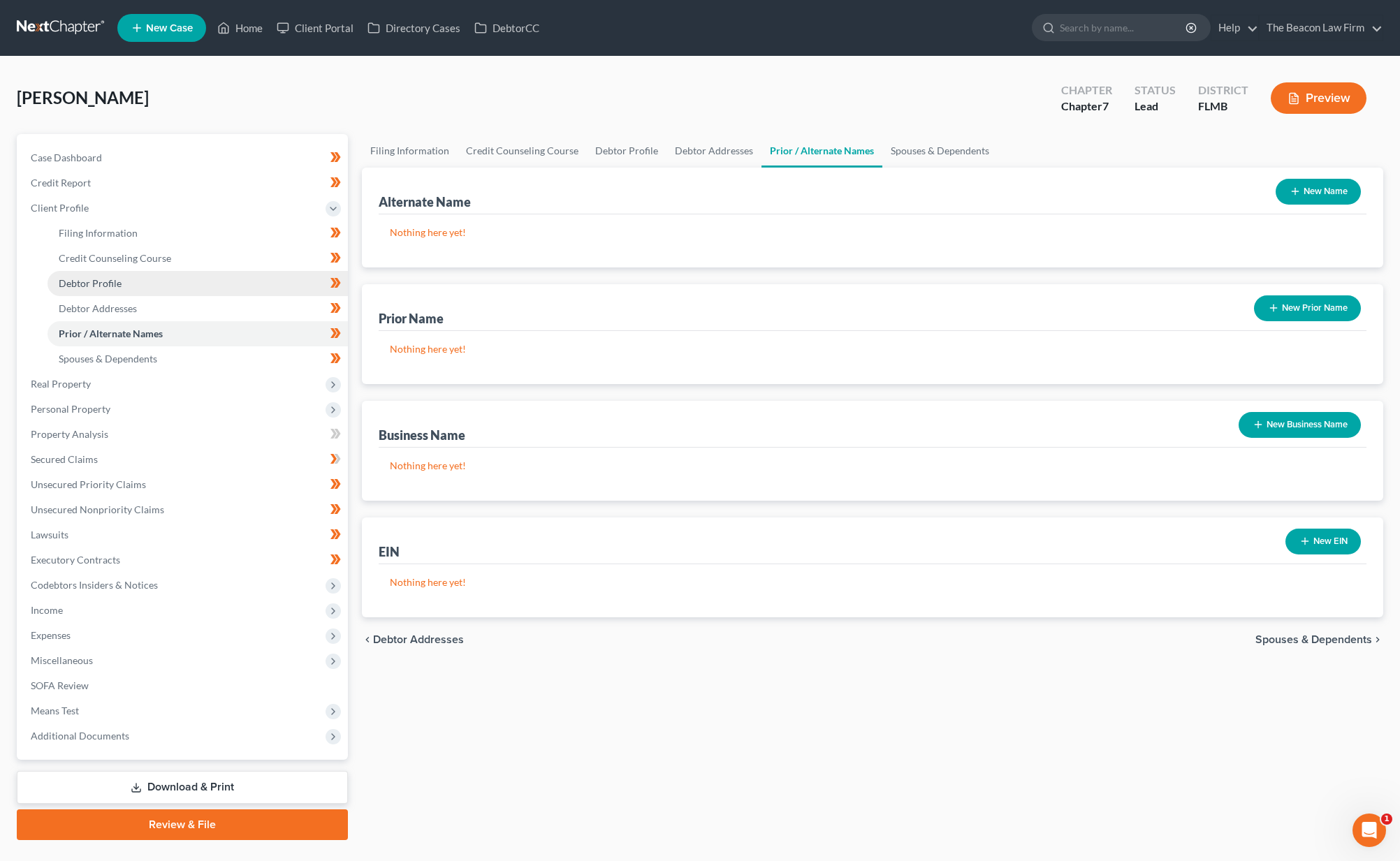
click at [110, 283] on span "Debtor Profile" at bounding box center [91, 283] width 63 height 12
select select "2"
select select "0"
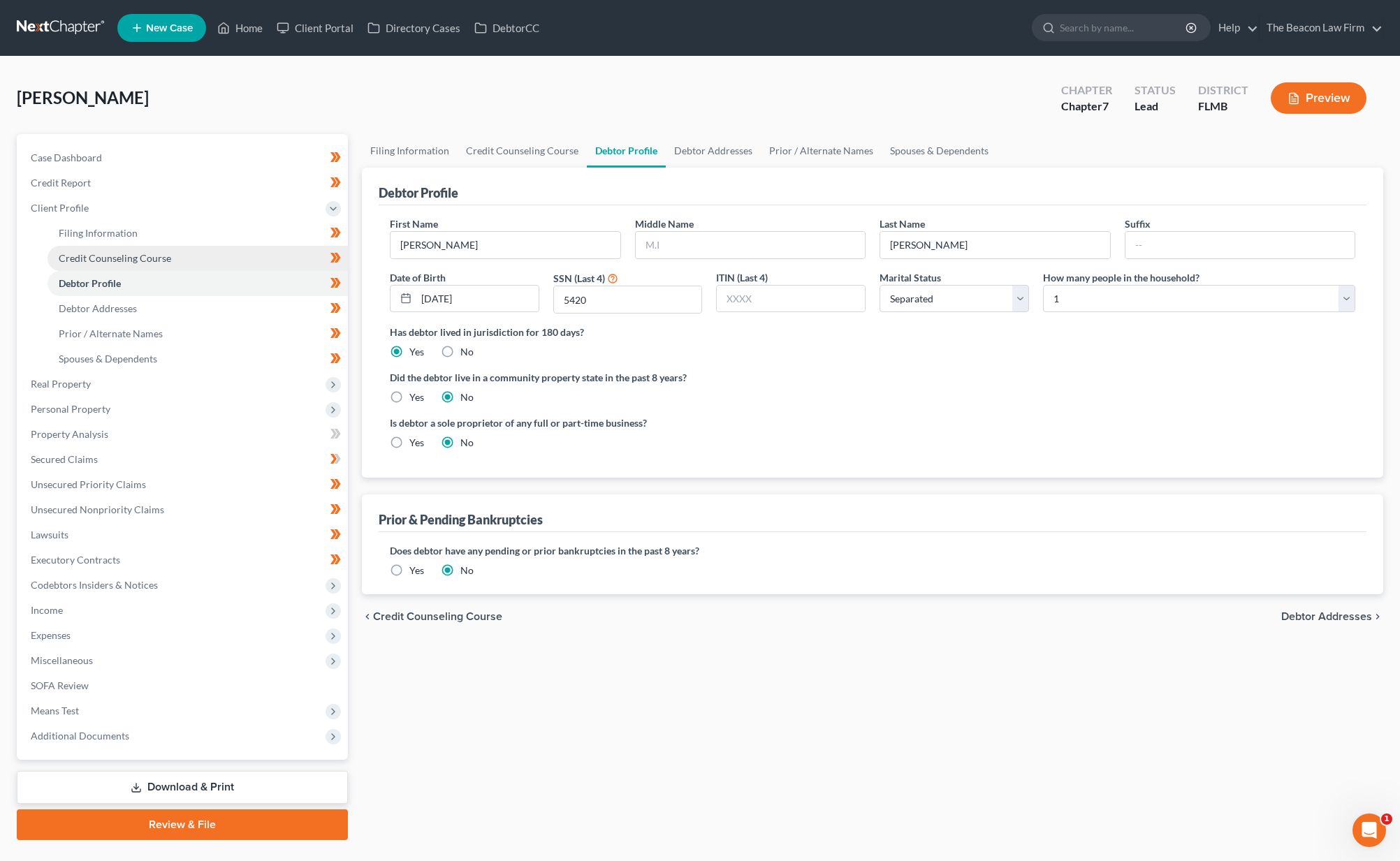
click at [125, 266] on link "Credit Counseling Course" at bounding box center [197, 258] width 300 height 25
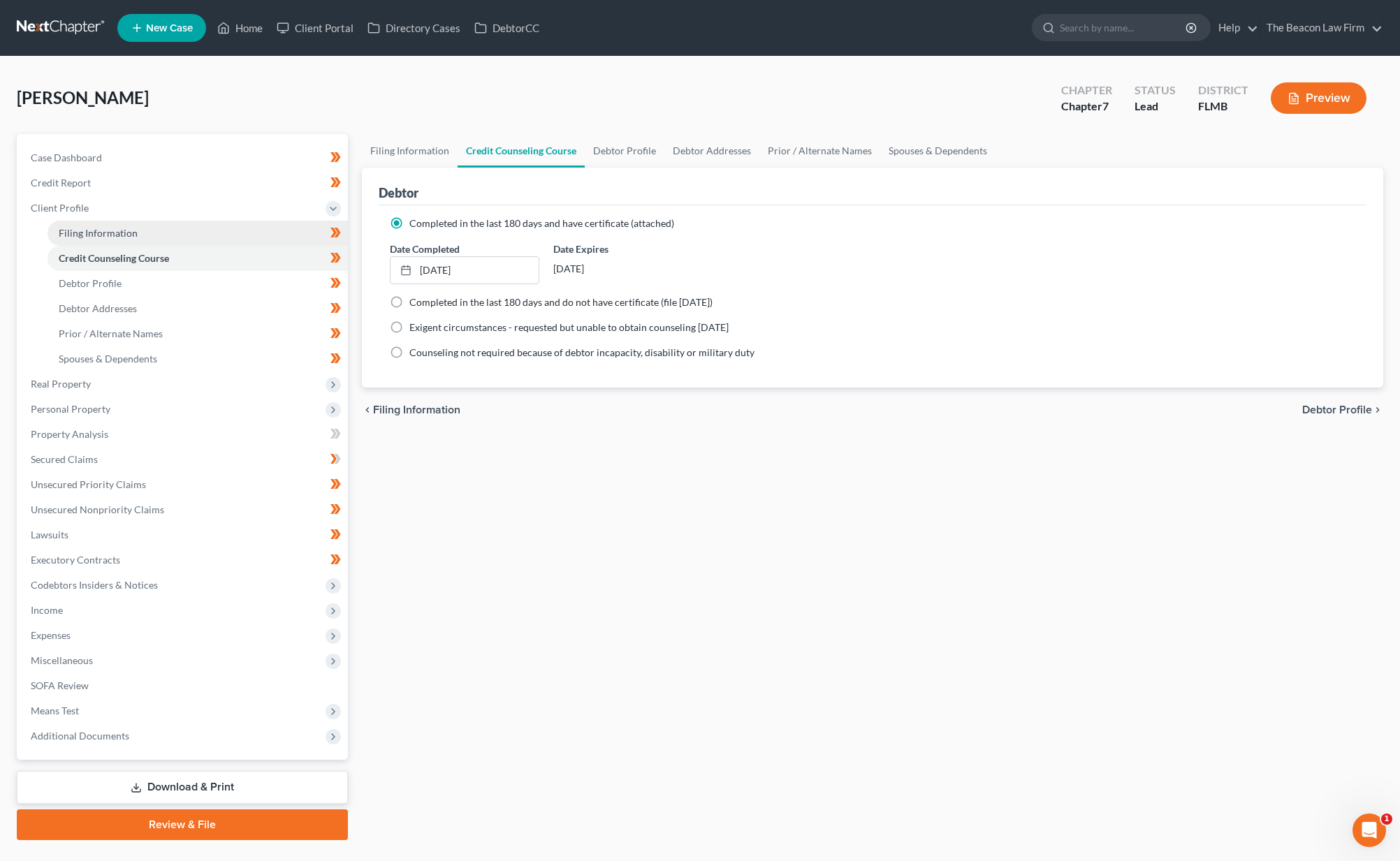
click at [122, 236] on span "Filing Information" at bounding box center [98, 233] width 79 height 12
select select "1"
select select "0"
select select "15"
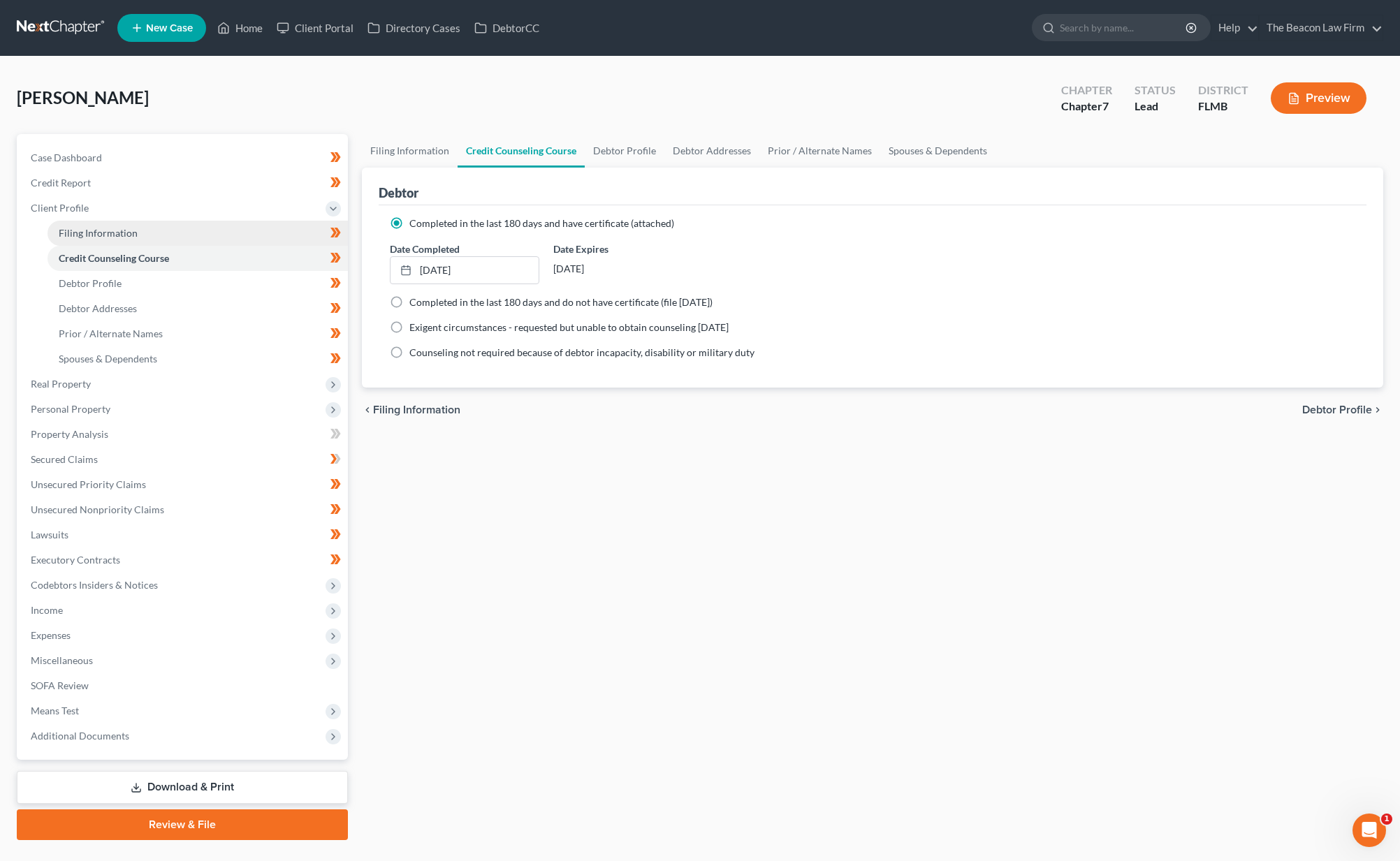
select select "7"
select select "9"
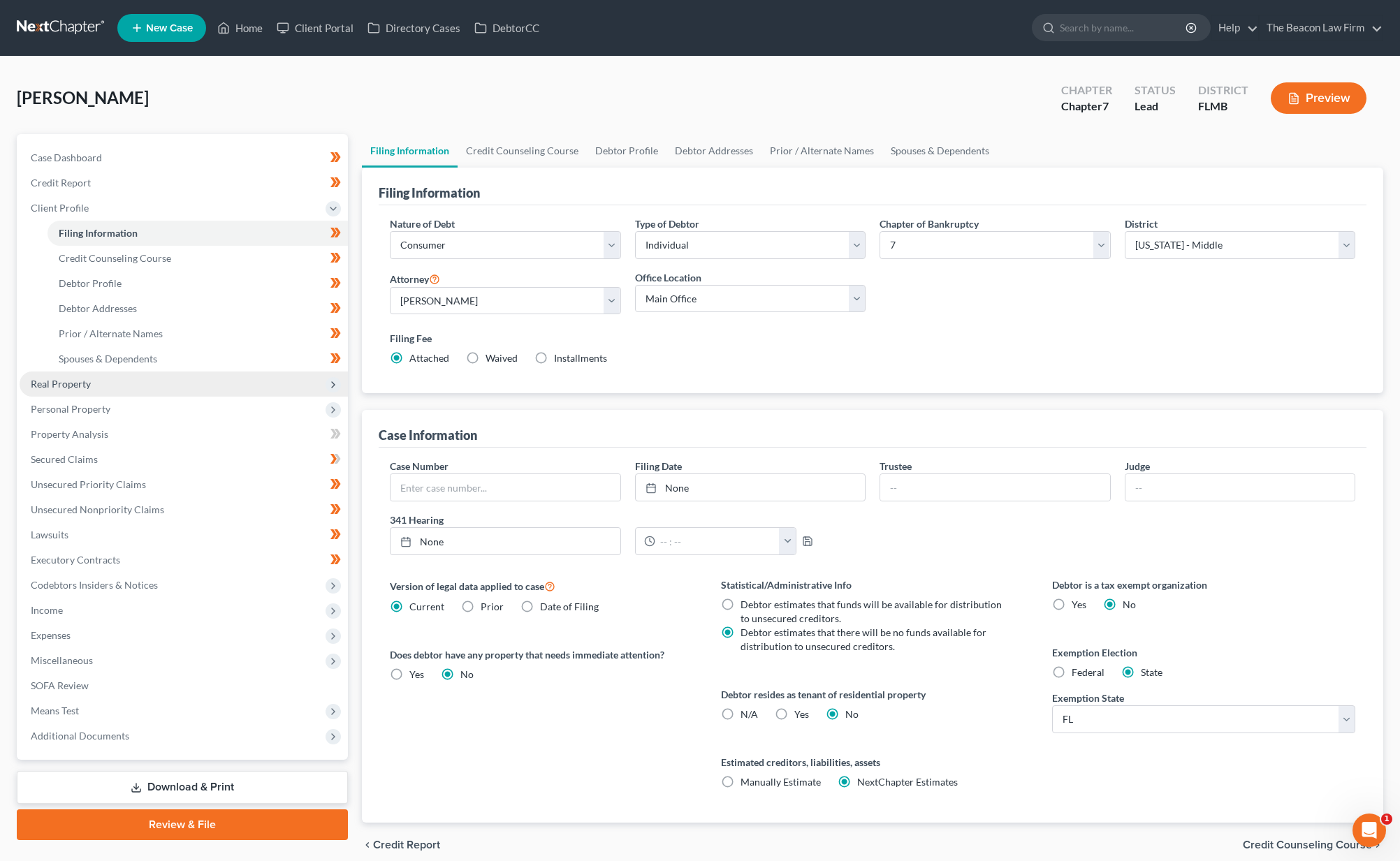
click at [93, 381] on span "Real Property" at bounding box center [184, 384] width 328 height 25
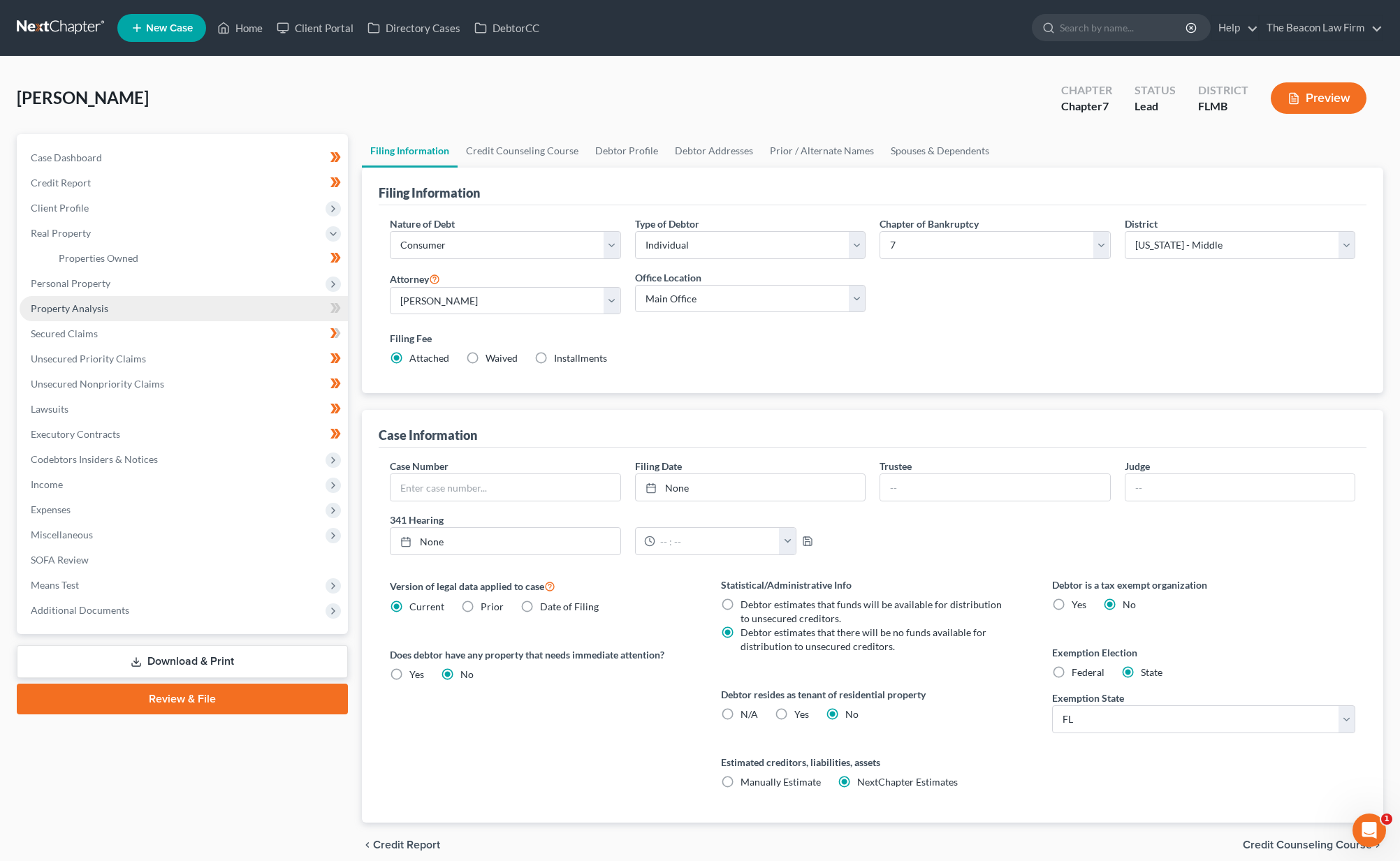
click at [78, 308] on span "Property Analysis" at bounding box center [69, 308] width 77 height 12
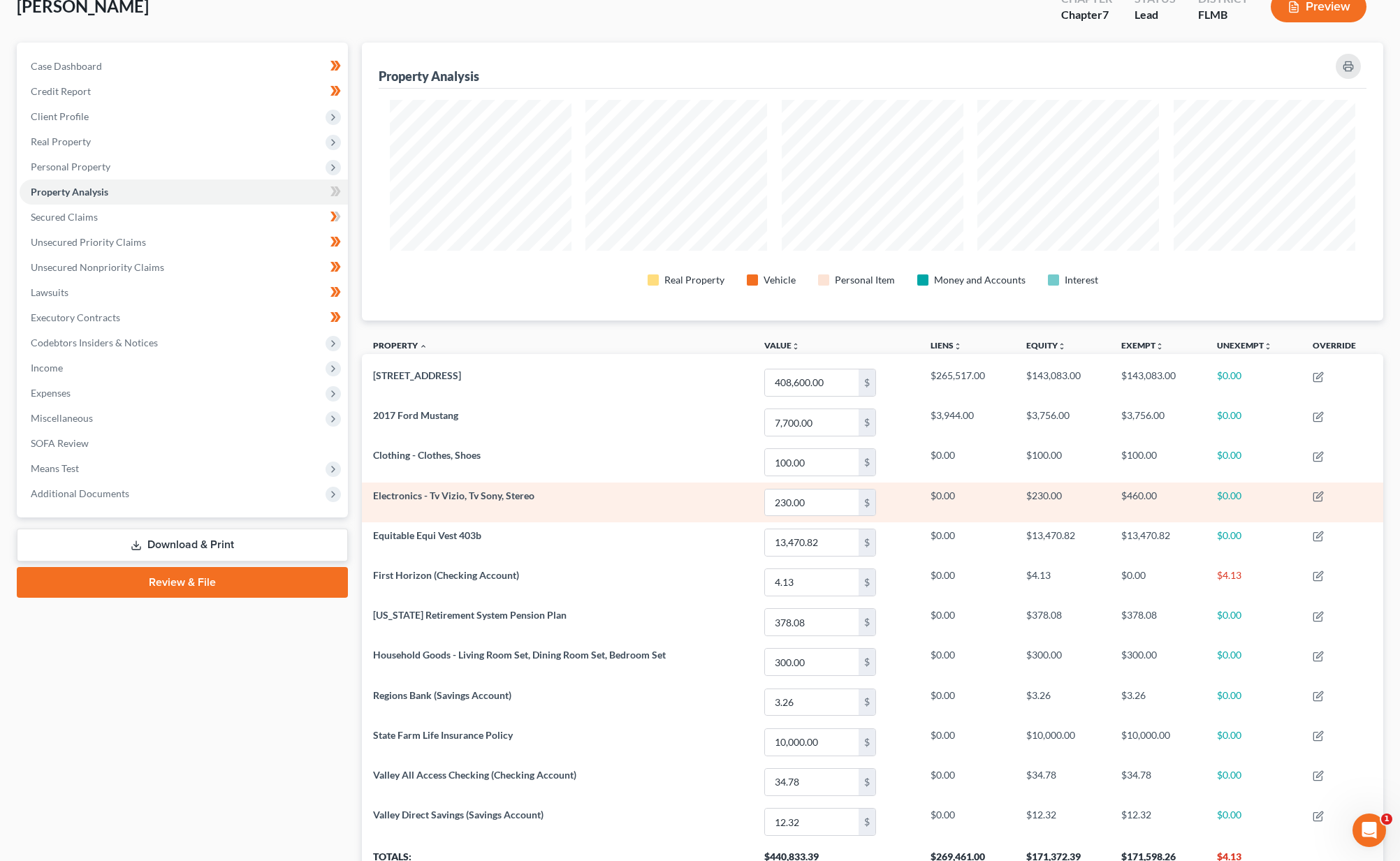
scroll to position [94, 0]
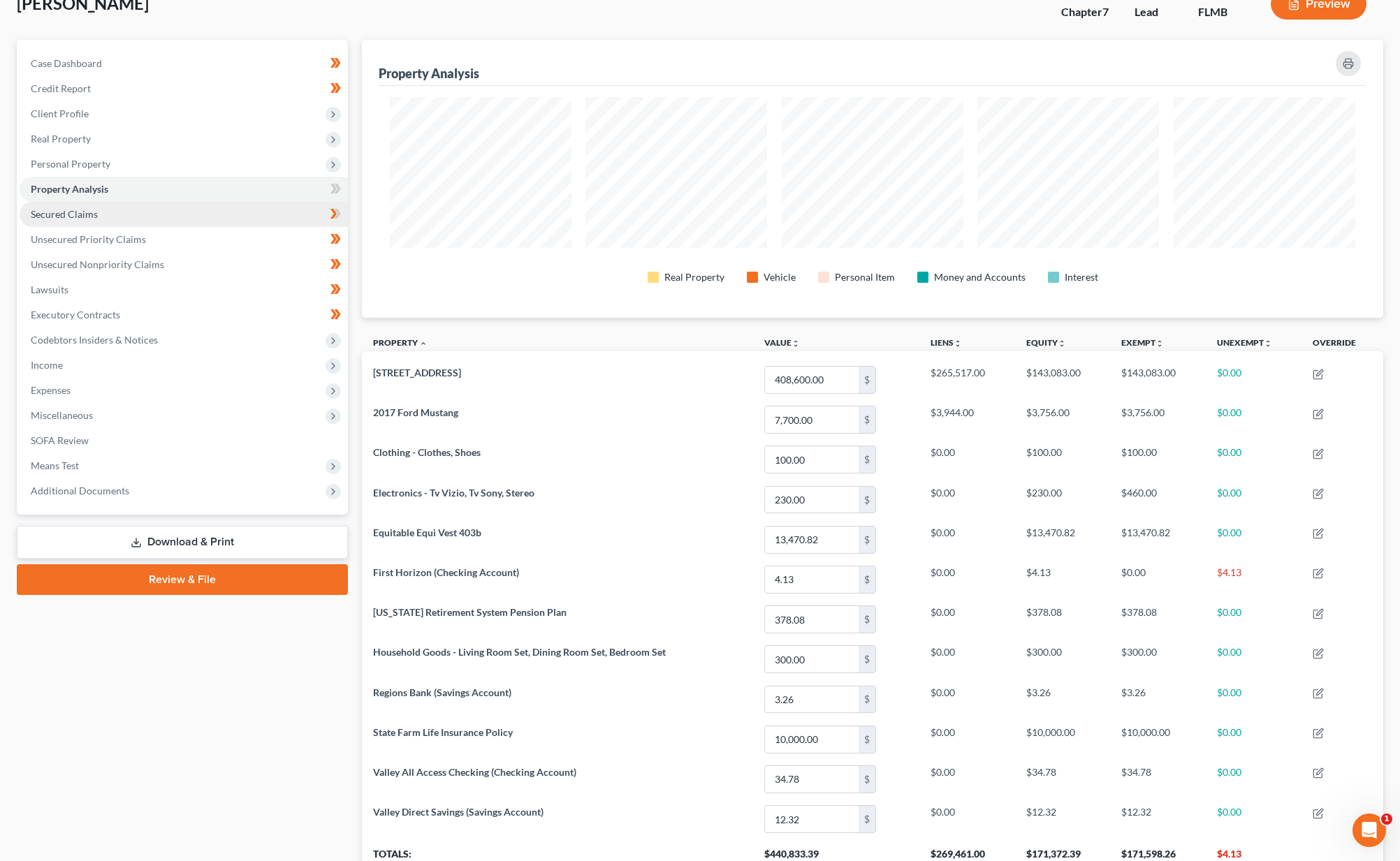
click at [48, 213] on span "Secured Claims" at bounding box center [64, 214] width 67 height 12
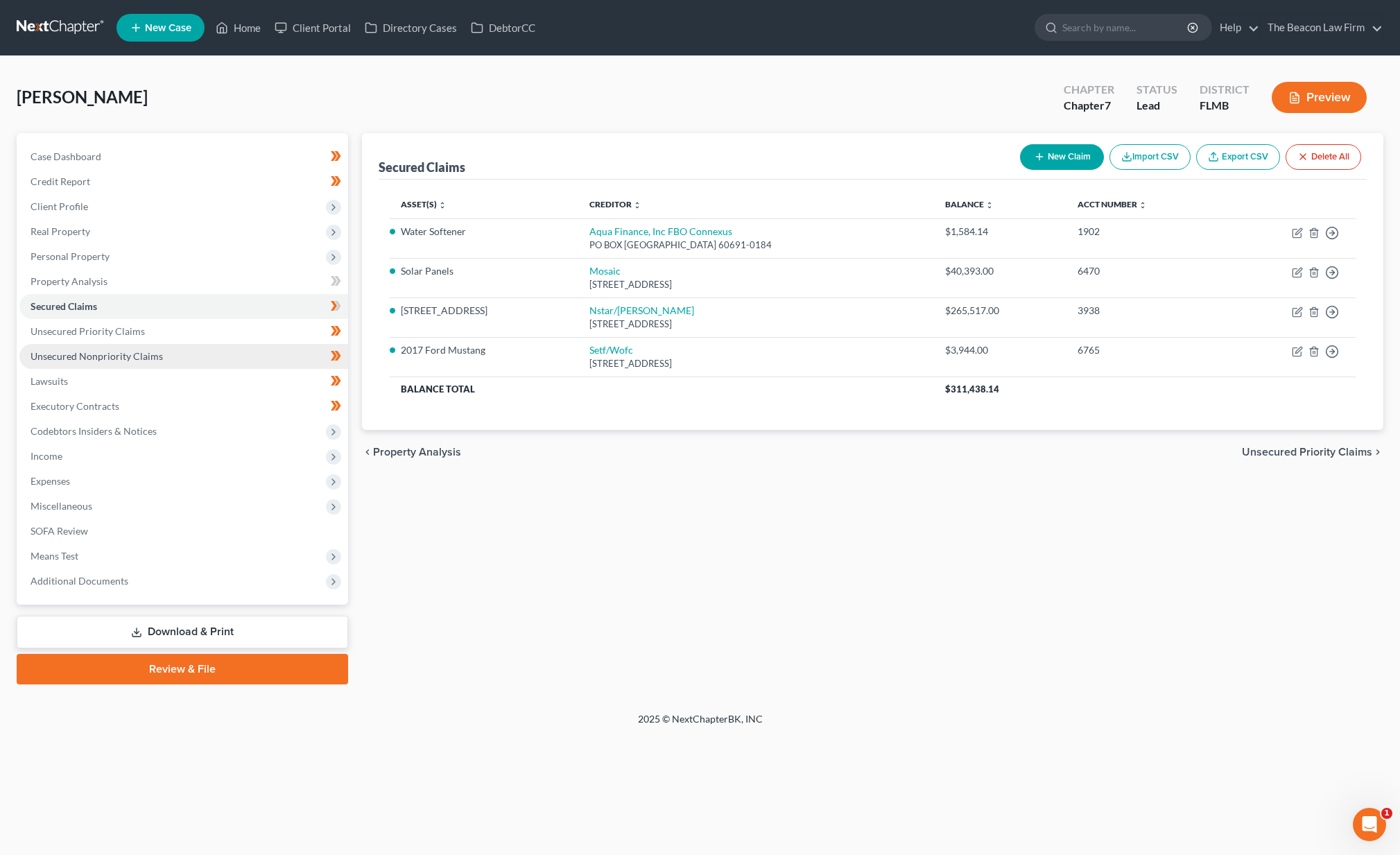
click at [73, 352] on span "Unsecured Nonpriority Claims" at bounding box center [97, 356] width 132 height 12
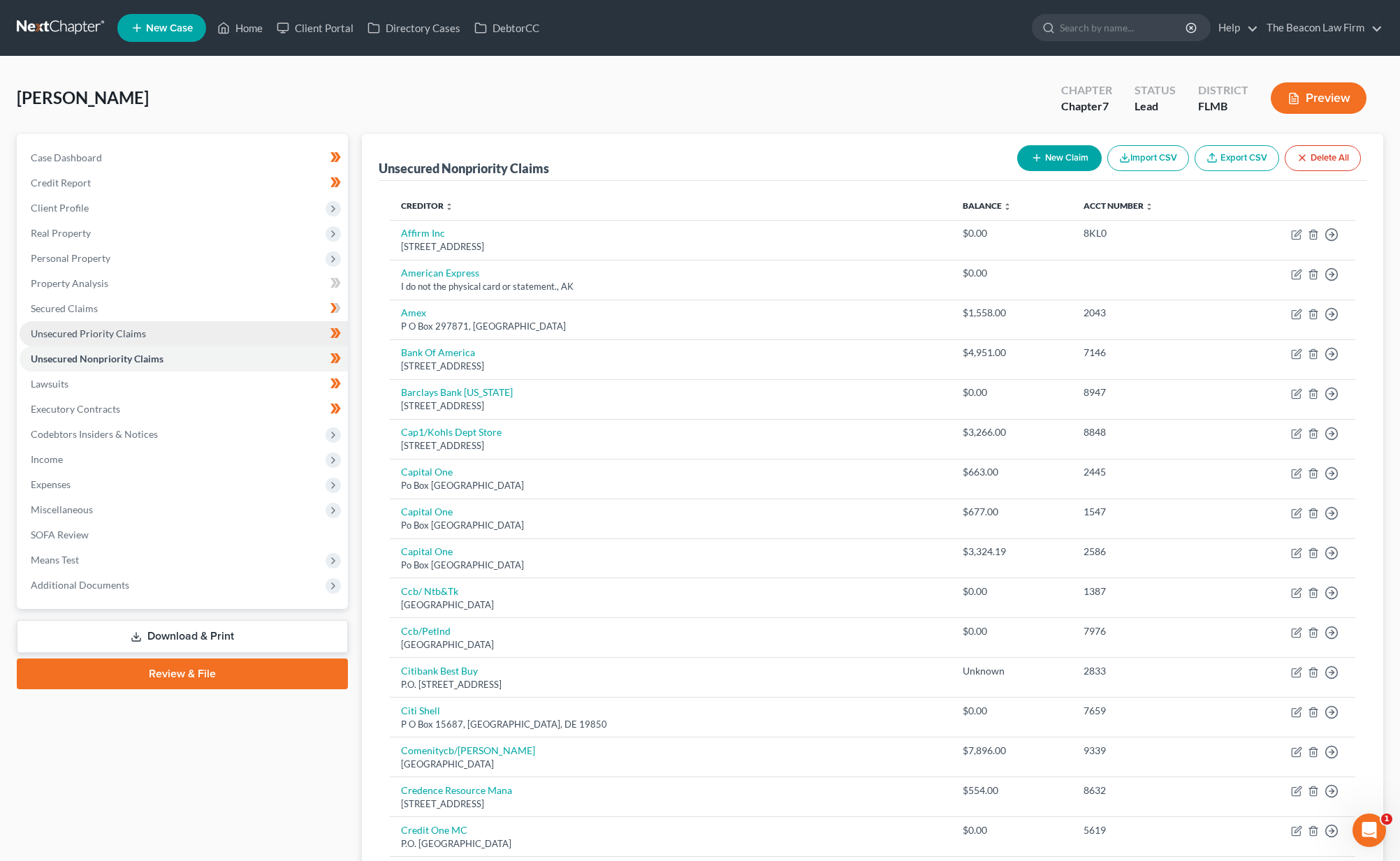
click at [81, 339] on span "Unsecured Priority Claims" at bounding box center [88, 333] width 116 height 12
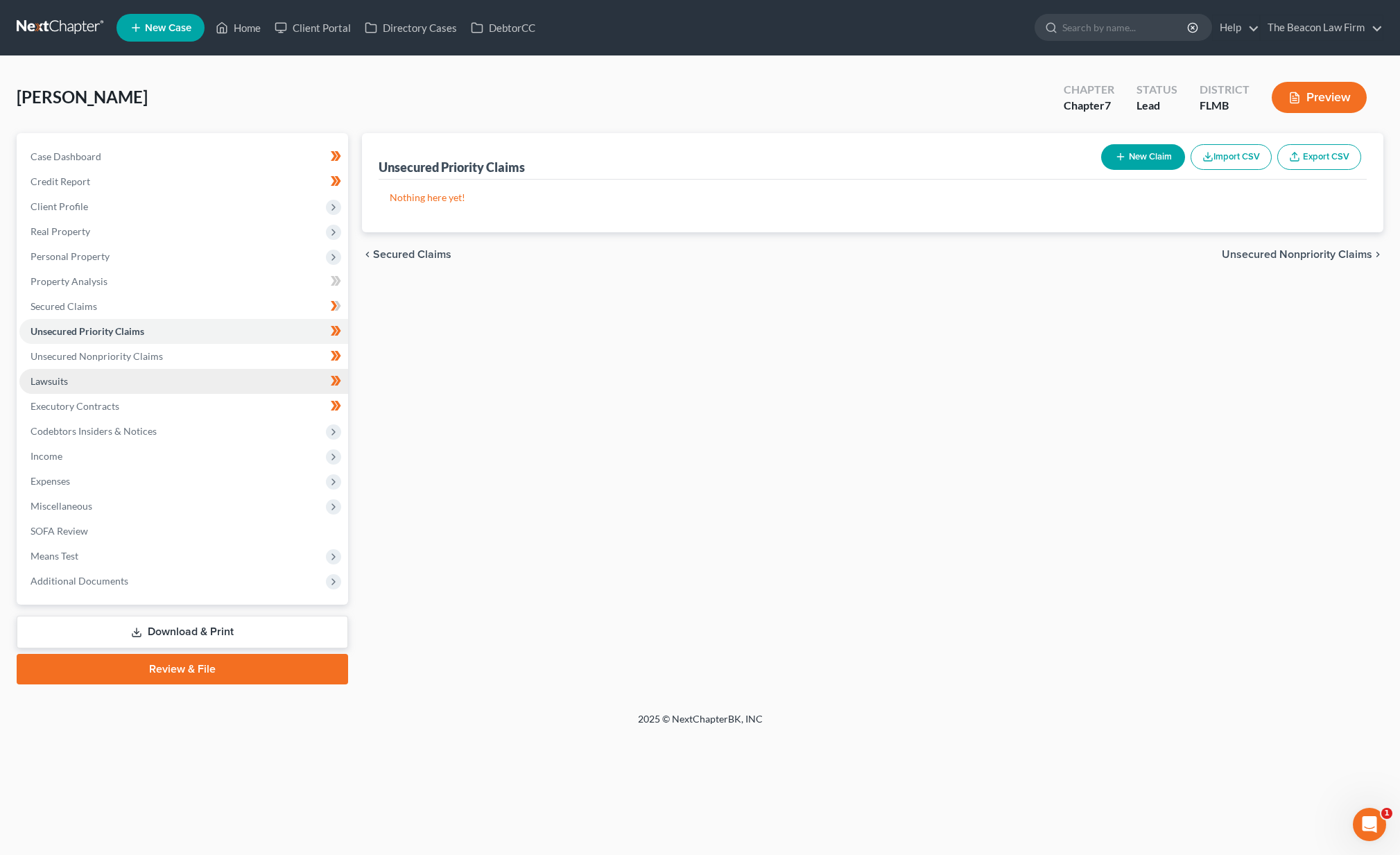
click at [50, 390] on link "Lawsuits" at bounding box center [184, 381] width 328 height 25
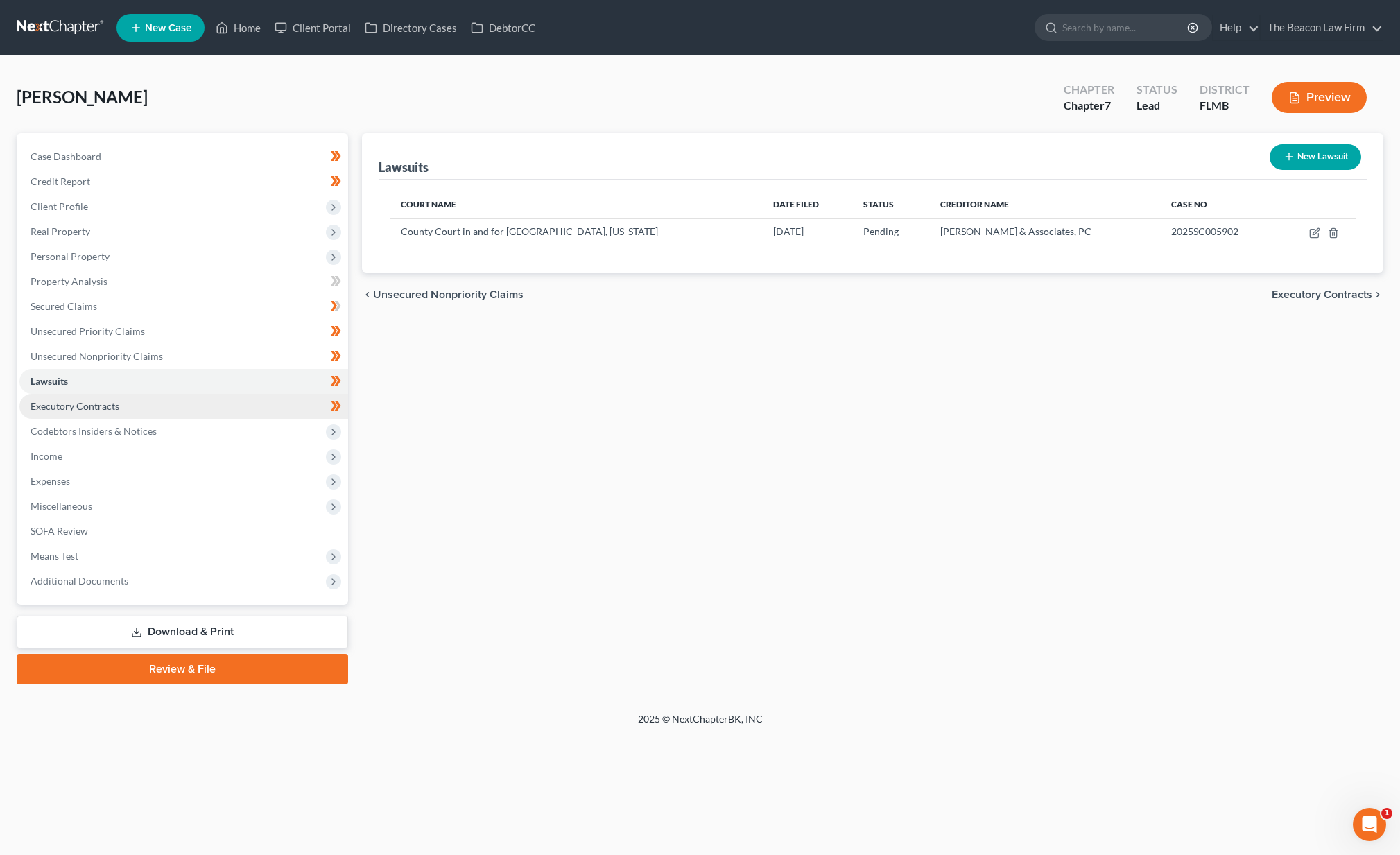
click at [68, 409] on span "Executory Contracts" at bounding box center [75, 406] width 89 height 12
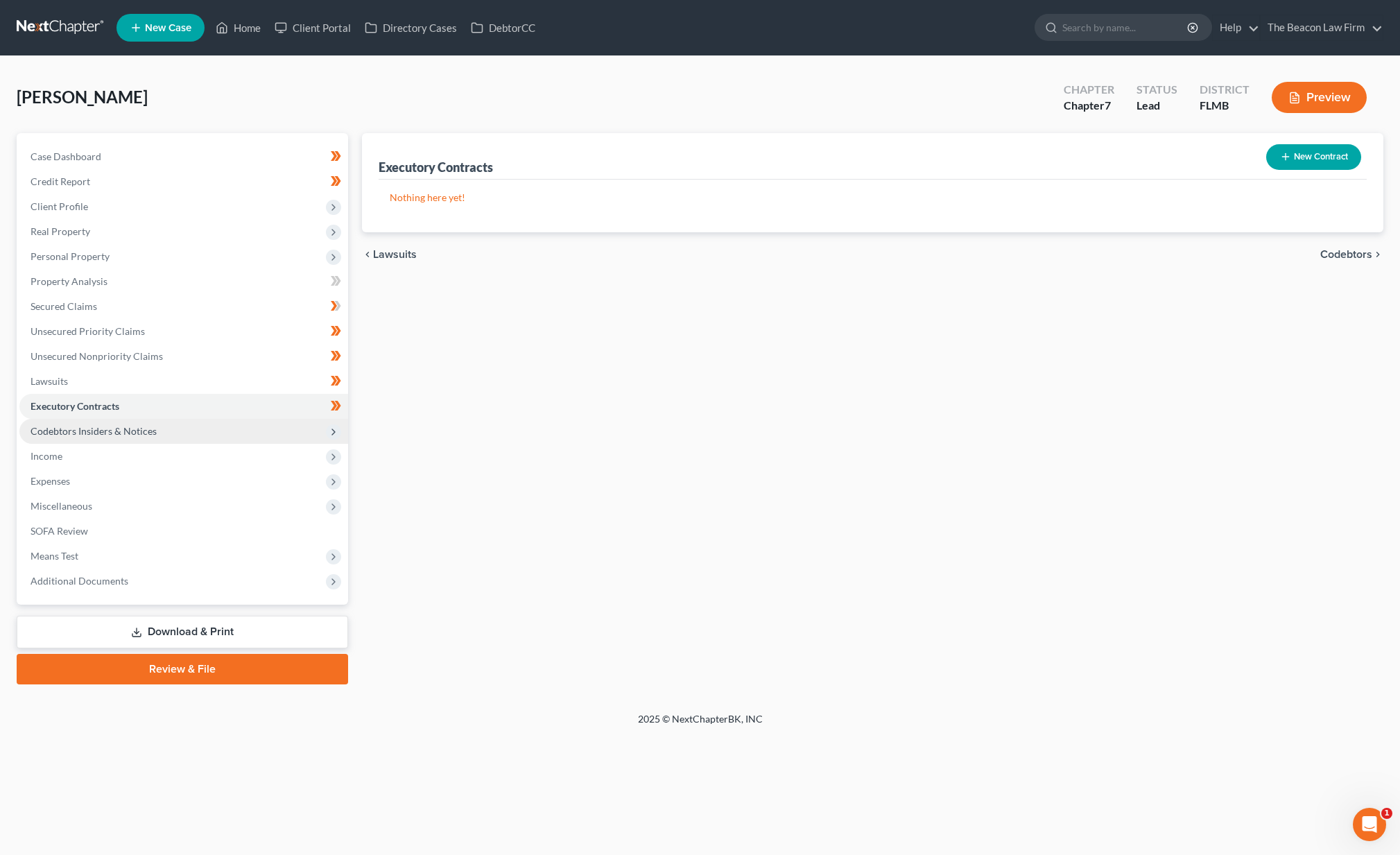
click at [75, 433] on span "Codebtors Insiders & Notices" at bounding box center [93, 431] width 126 height 12
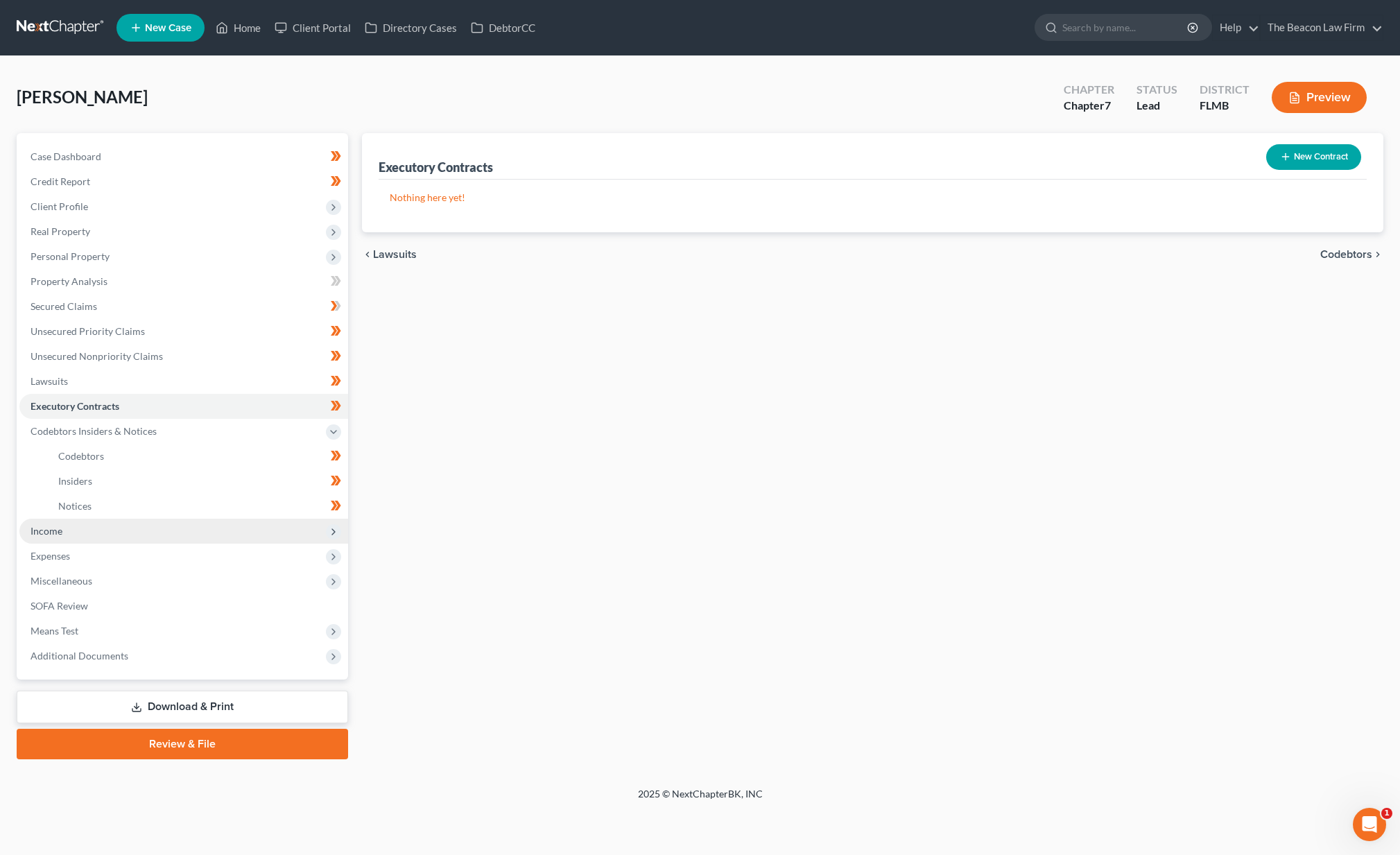
click at [53, 523] on span "Income" at bounding box center [184, 531] width 328 height 25
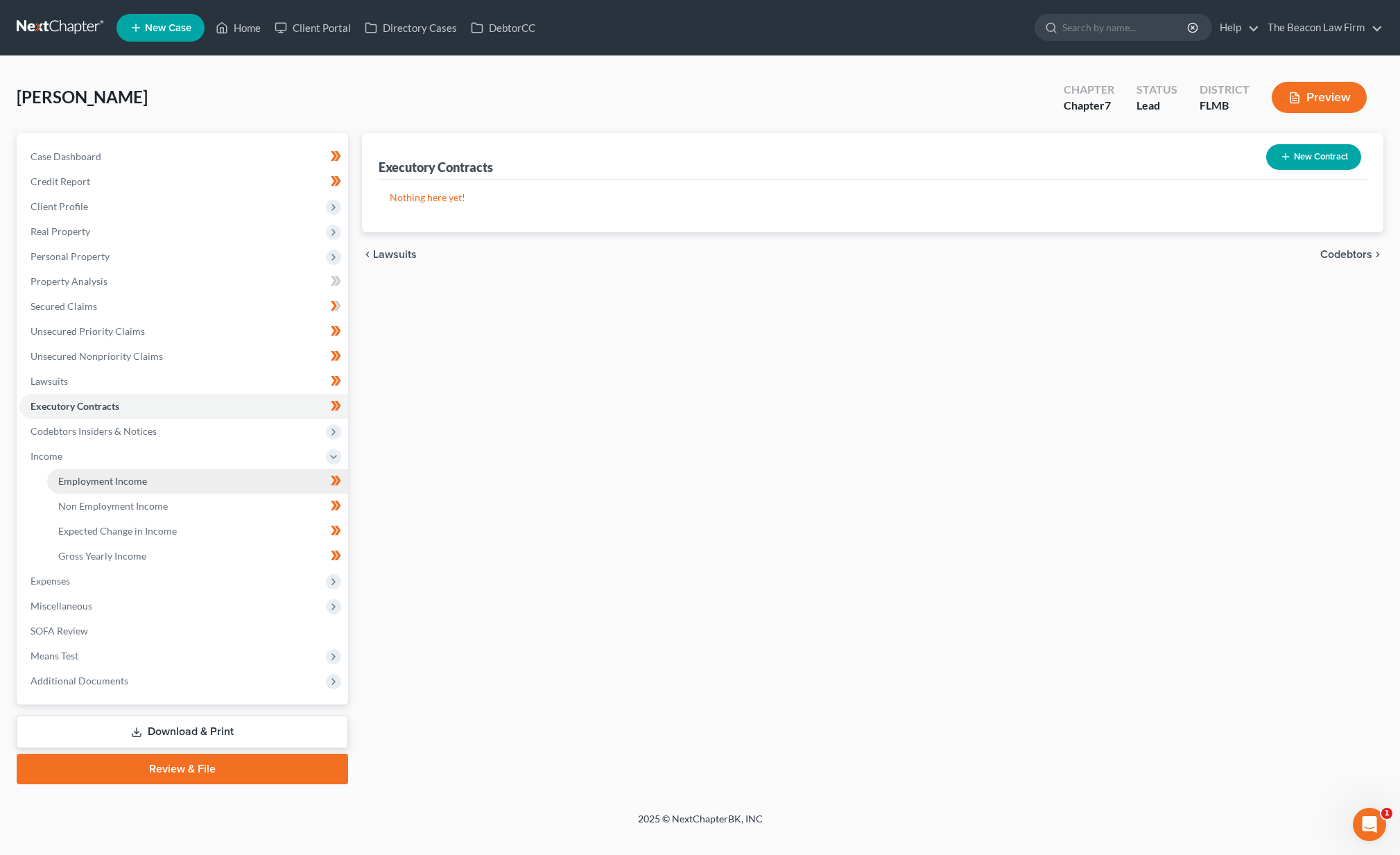
click at [67, 472] on link "Employment Income" at bounding box center [197, 481] width 301 height 25
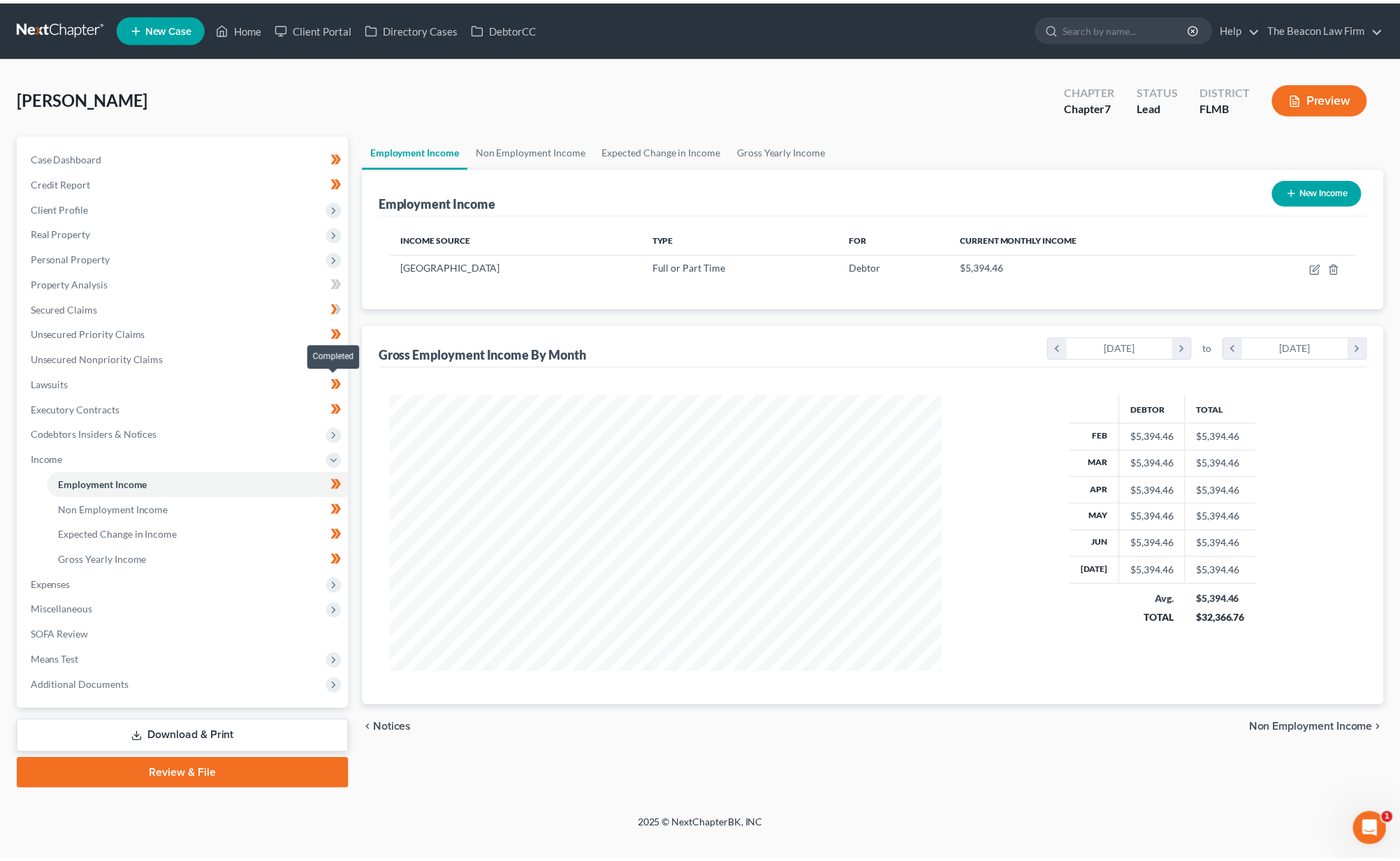
scroll to position [278, 584]
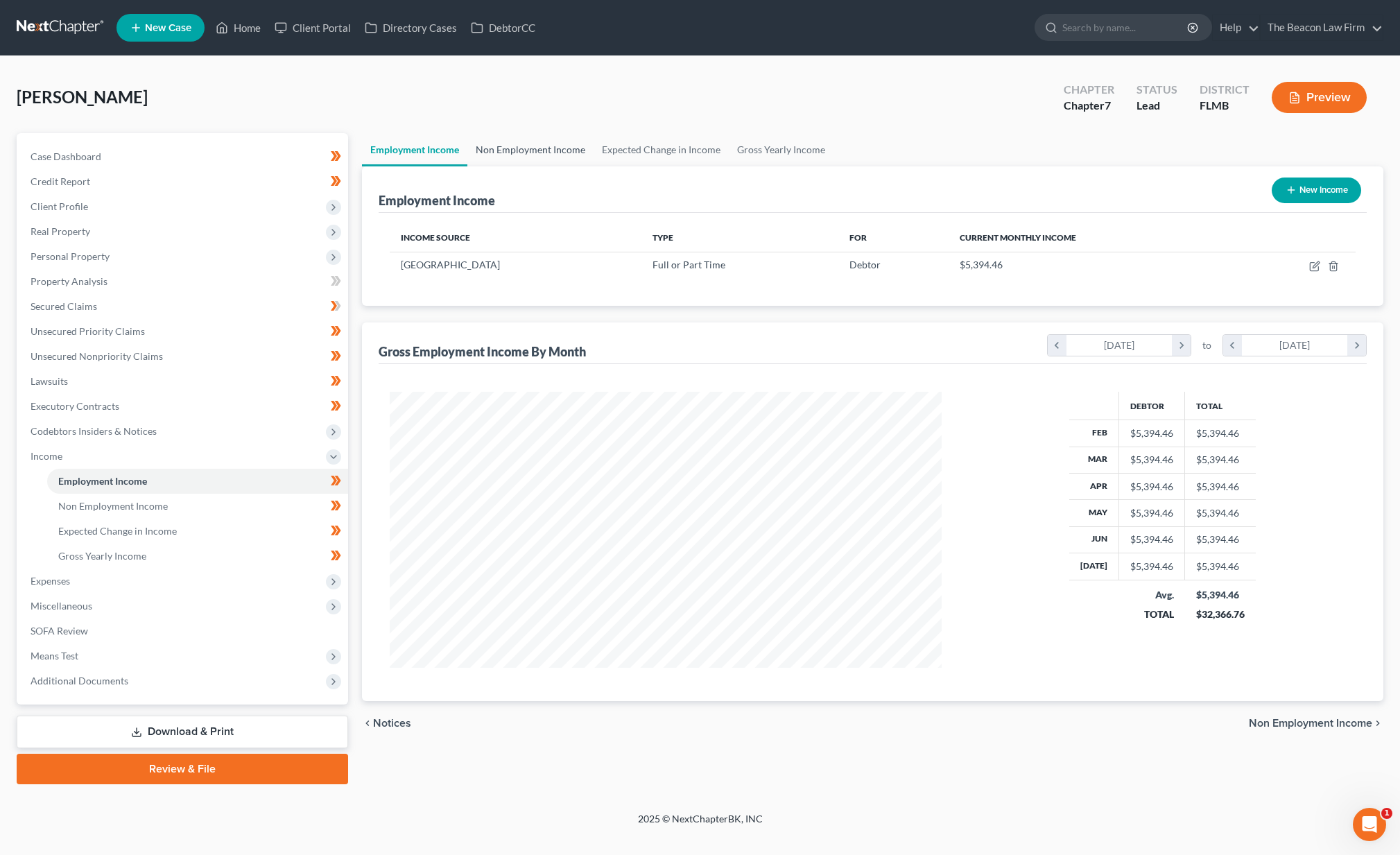
click at [558, 154] on link "Non Employment Income" at bounding box center [530, 149] width 126 height 33
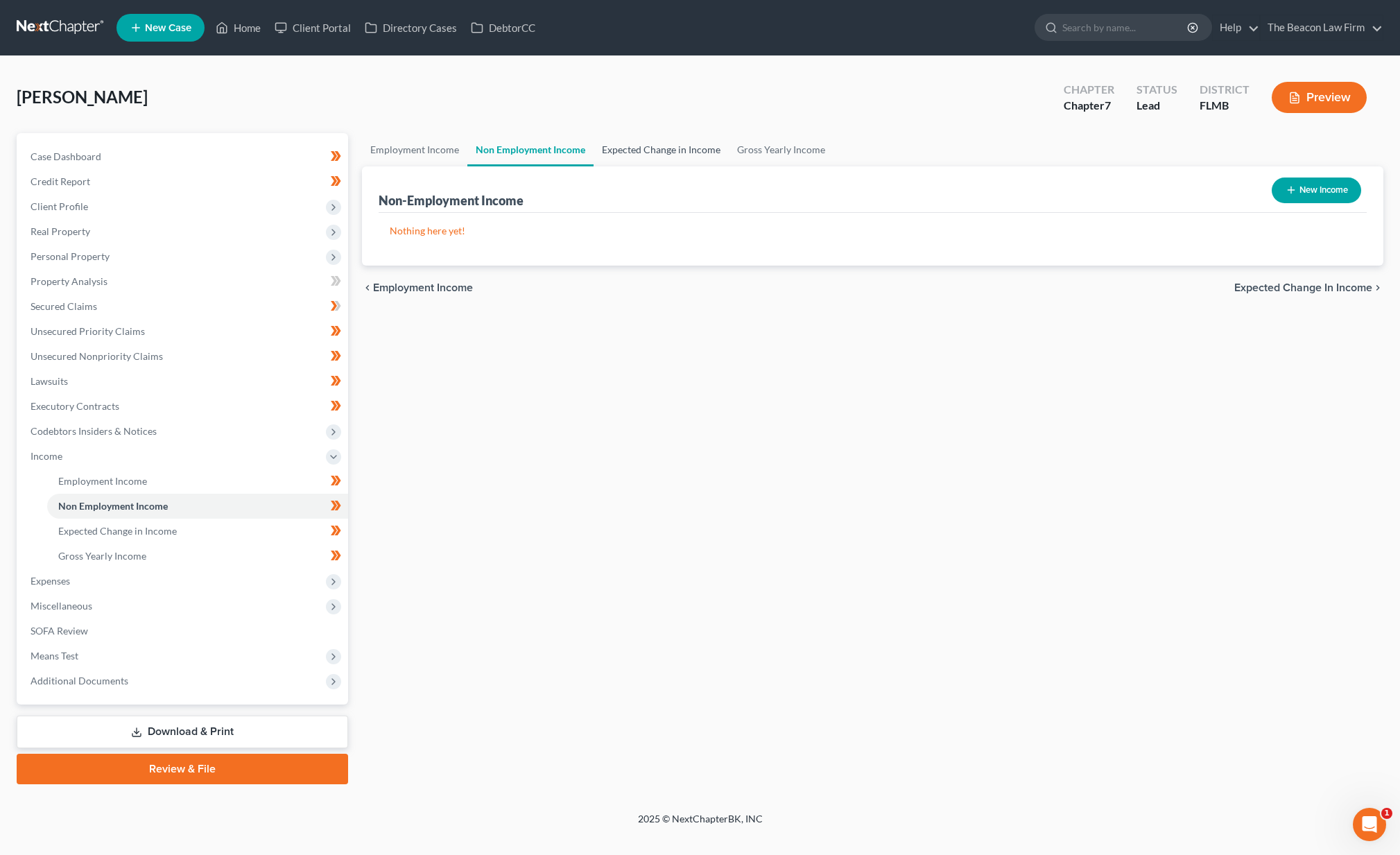
click at [640, 153] on link "Expected Change in Income" at bounding box center [661, 149] width 135 height 33
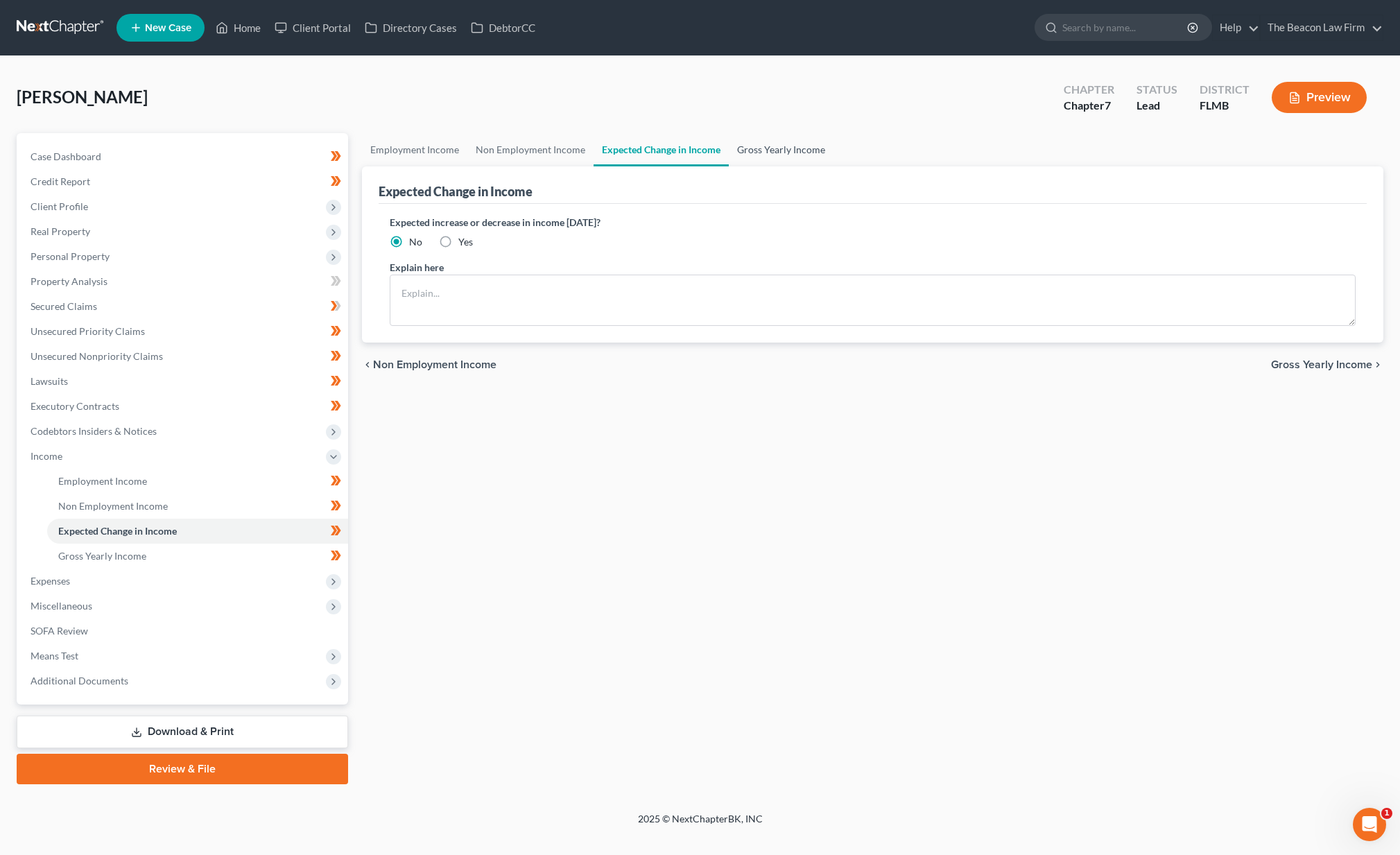
click at [778, 149] on link "Gross Yearly Income" at bounding box center [780, 149] width 105 height 33
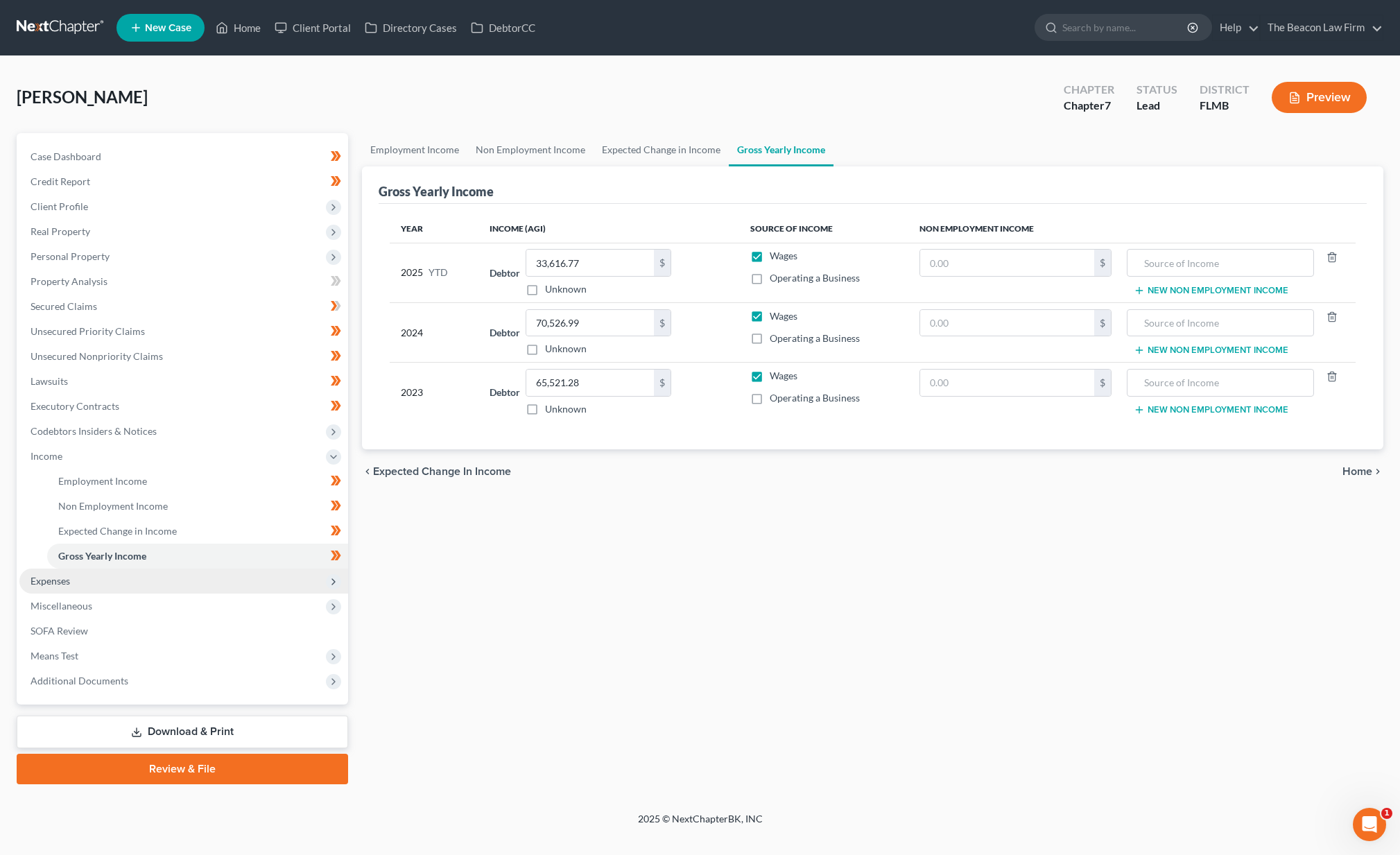
click at [85, 585] on span "Expenses" at bounding box center [184, 581] width 328 height 25
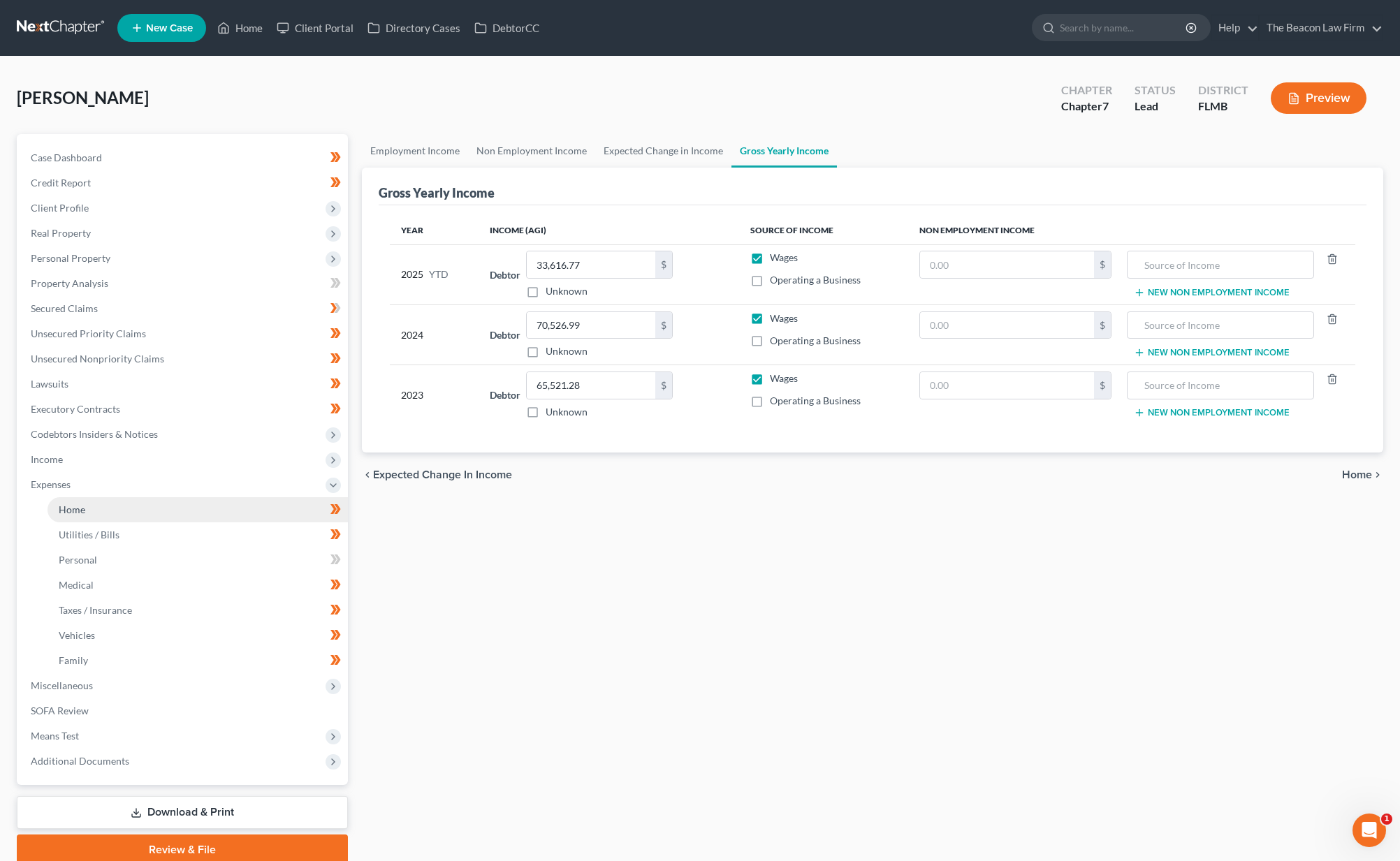
click at [90, 513] on link "Home" at bounding box center [197, 509] width 300 height 25
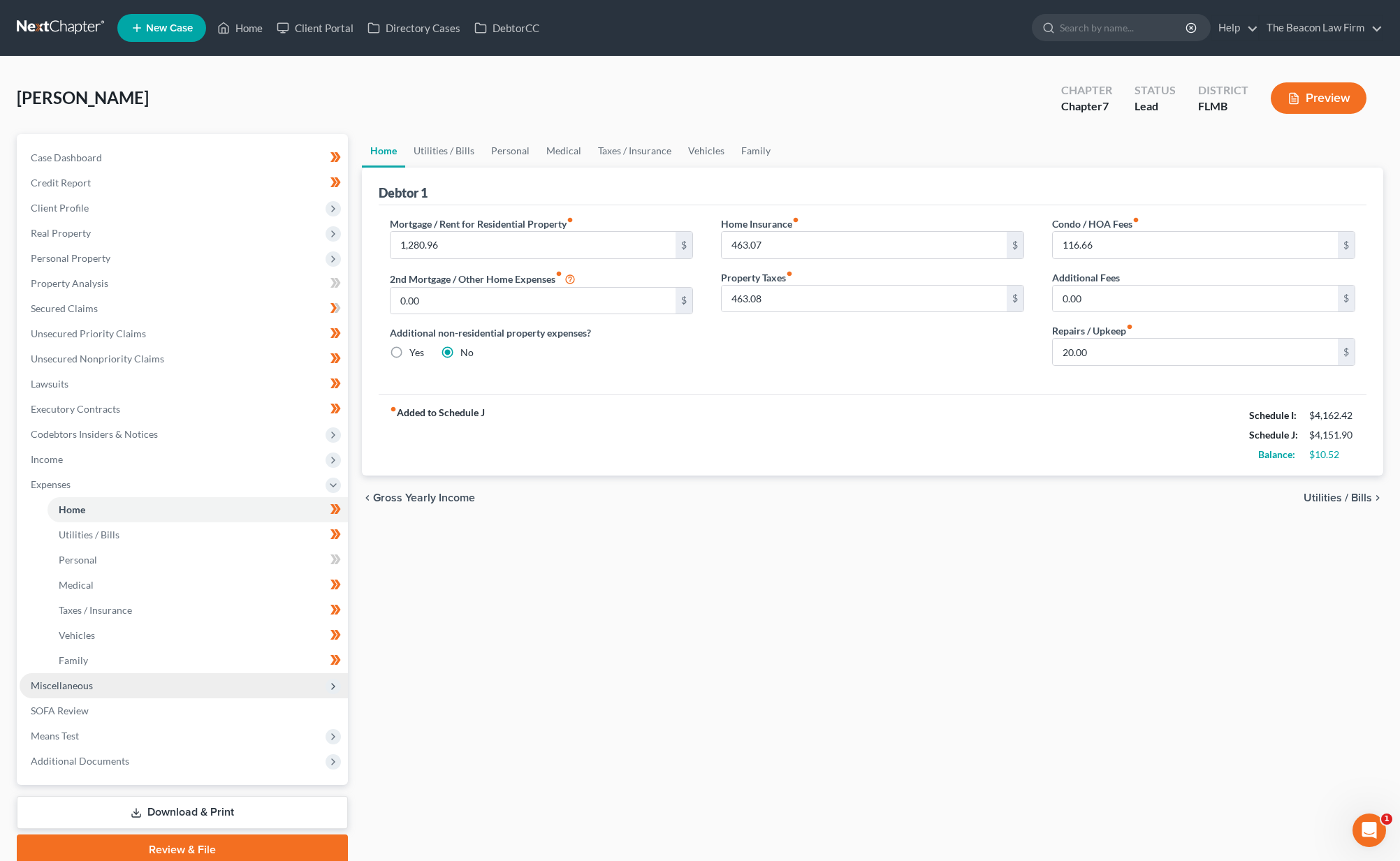
click at [67, 689] on span "Miscellaneous" at bounding box center [62, 686] width 62 height 12
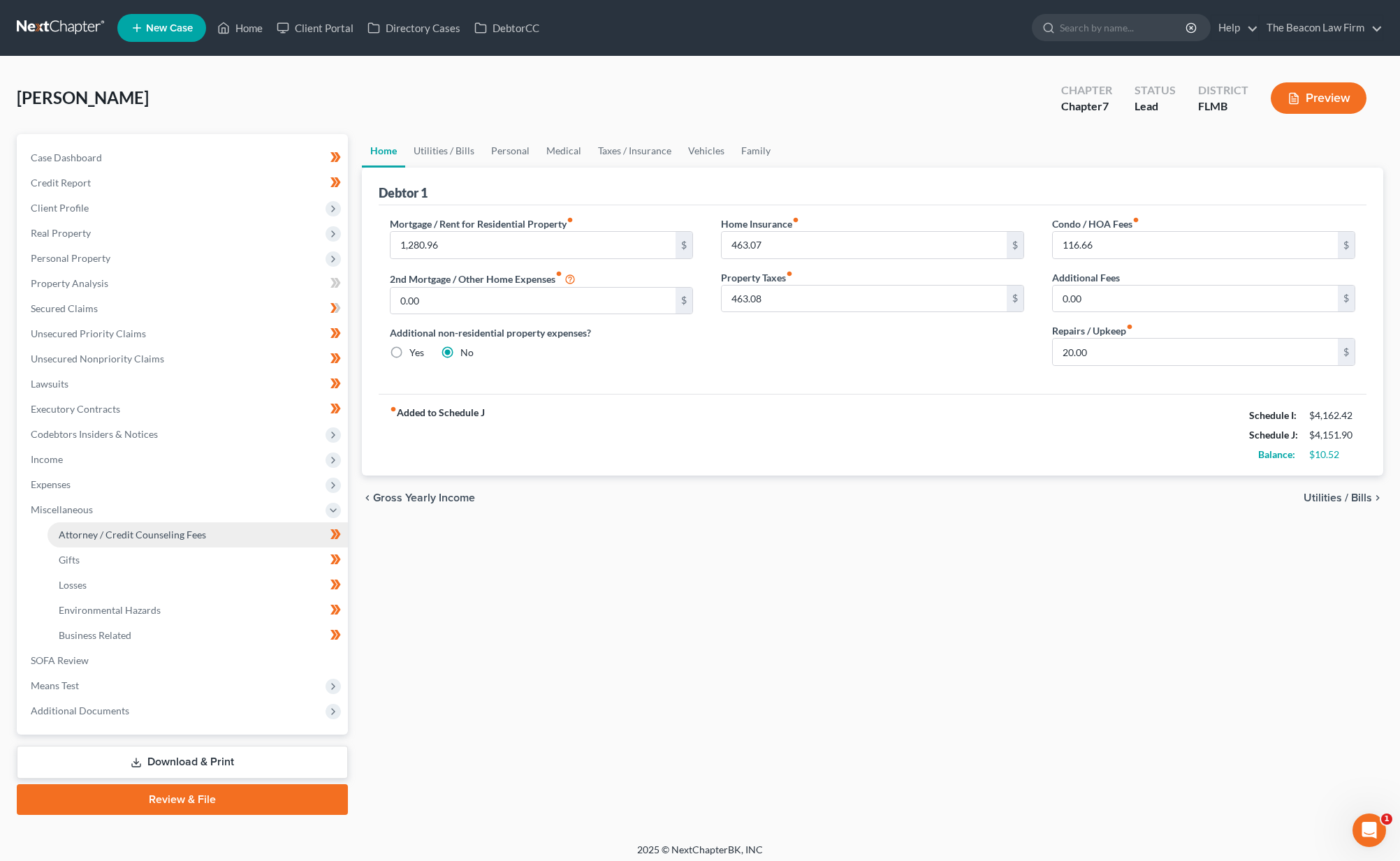
click at [125, 534] on span "Attorney / Credit Counseling Fees" at bounding box center [132, 534] width 147 height 12
select select "28"
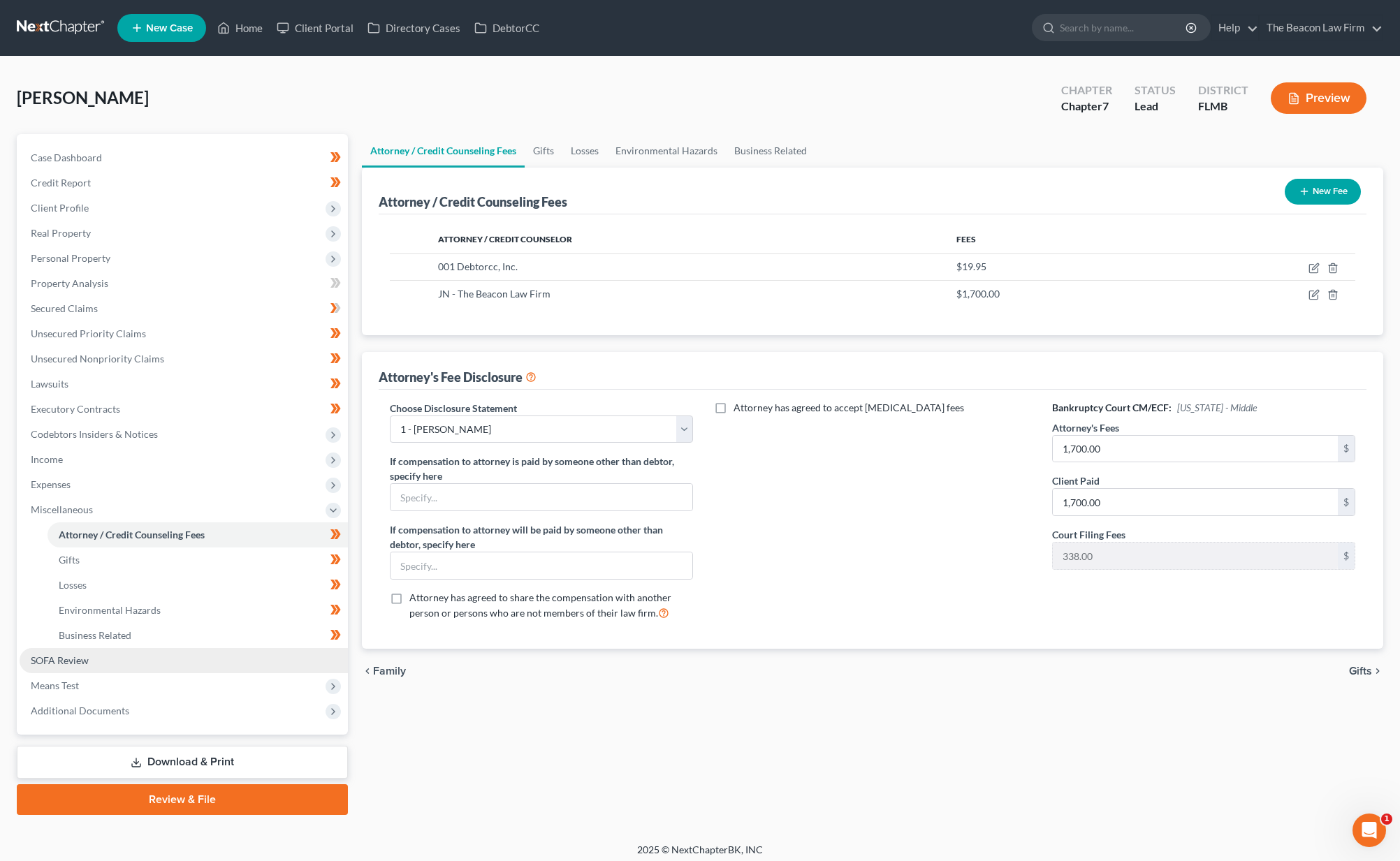
click at [95, 657] on link "SOFA Review" at bounding box center [184, 661] width 328 height 25
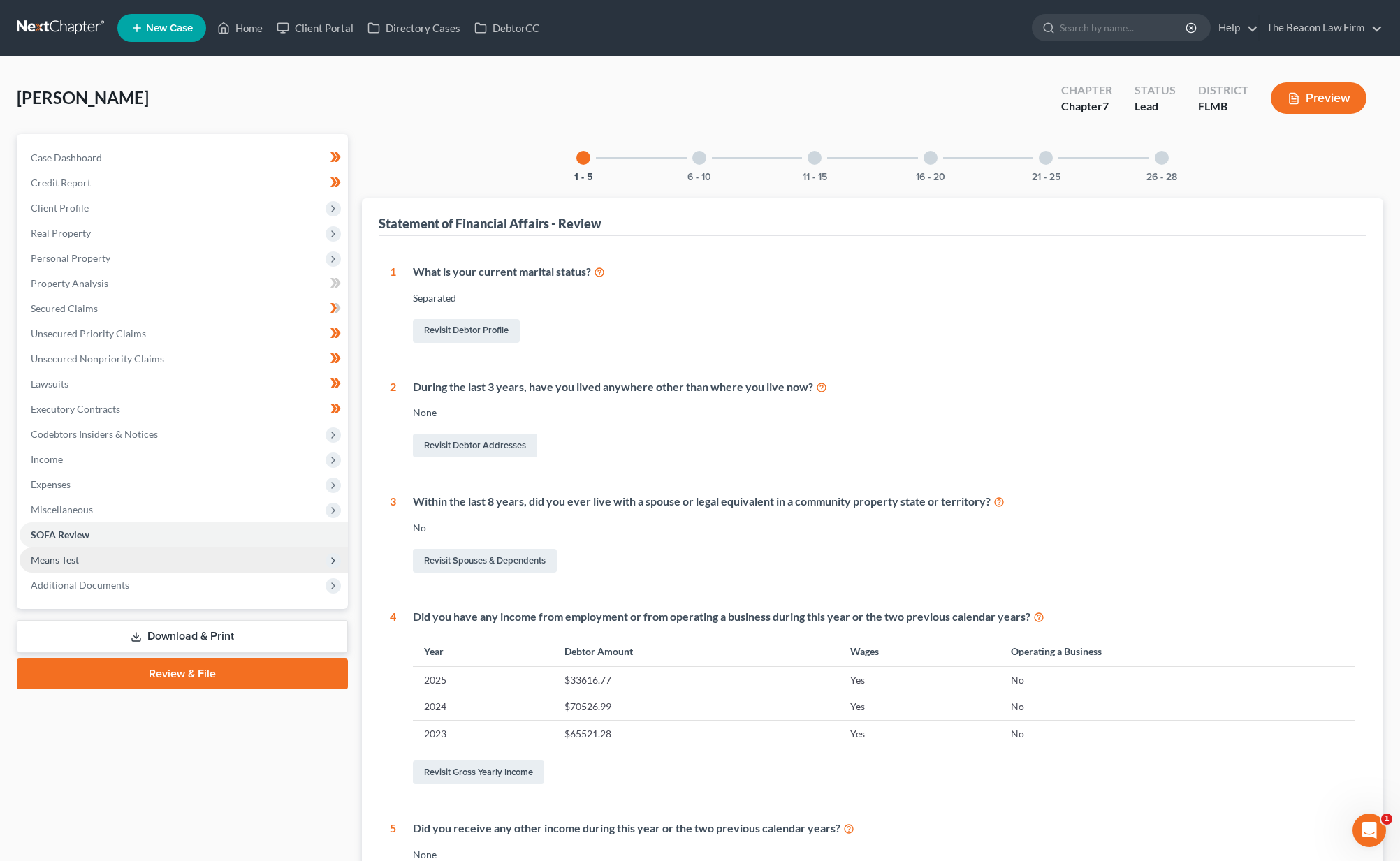
click at [80, 562] on span "Means Test" at bounding box center [184, 560] width 328 height 25
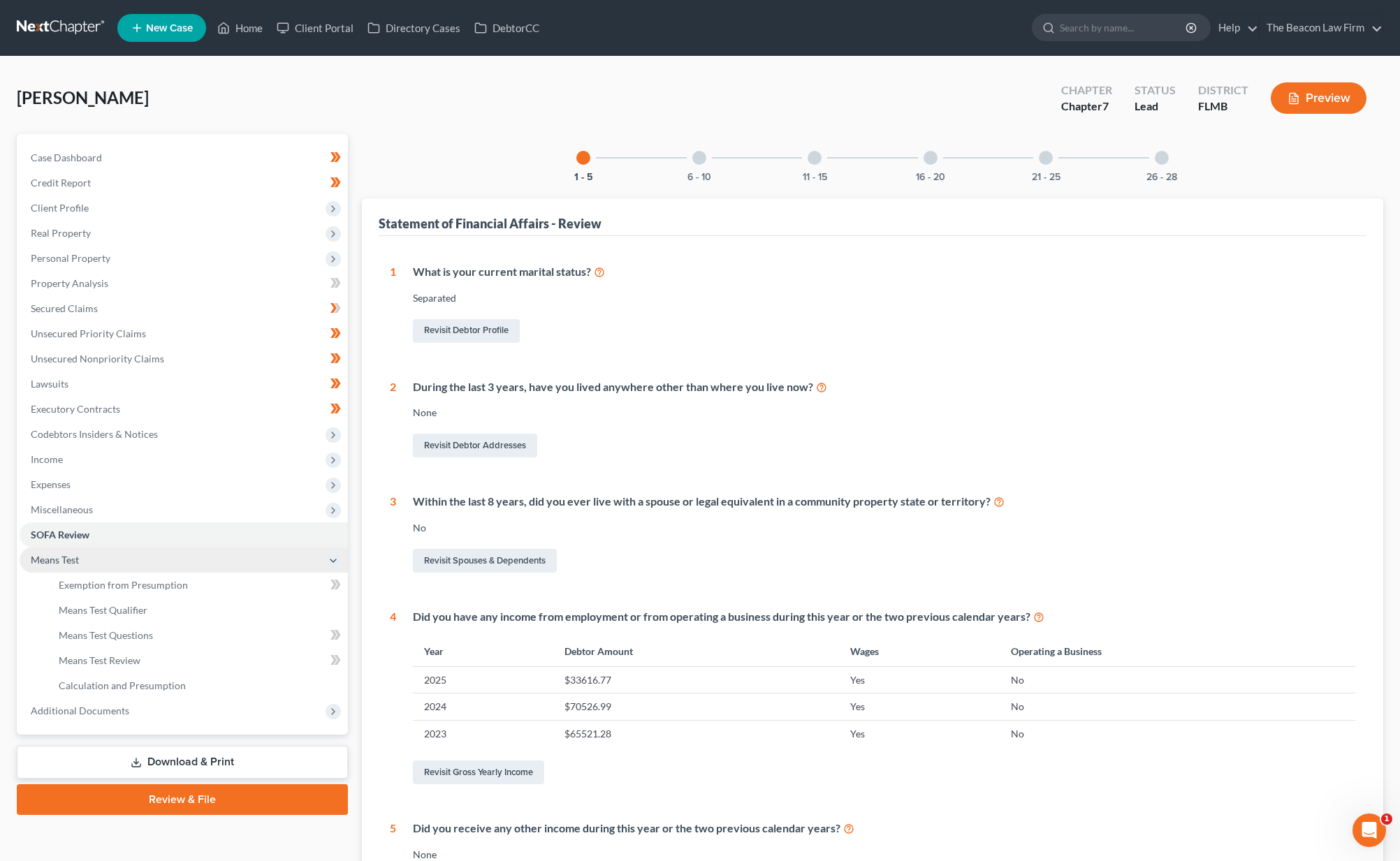
click at [81, 570] on span "Means Test" at bounding box center [184, 560] width 328 height 25
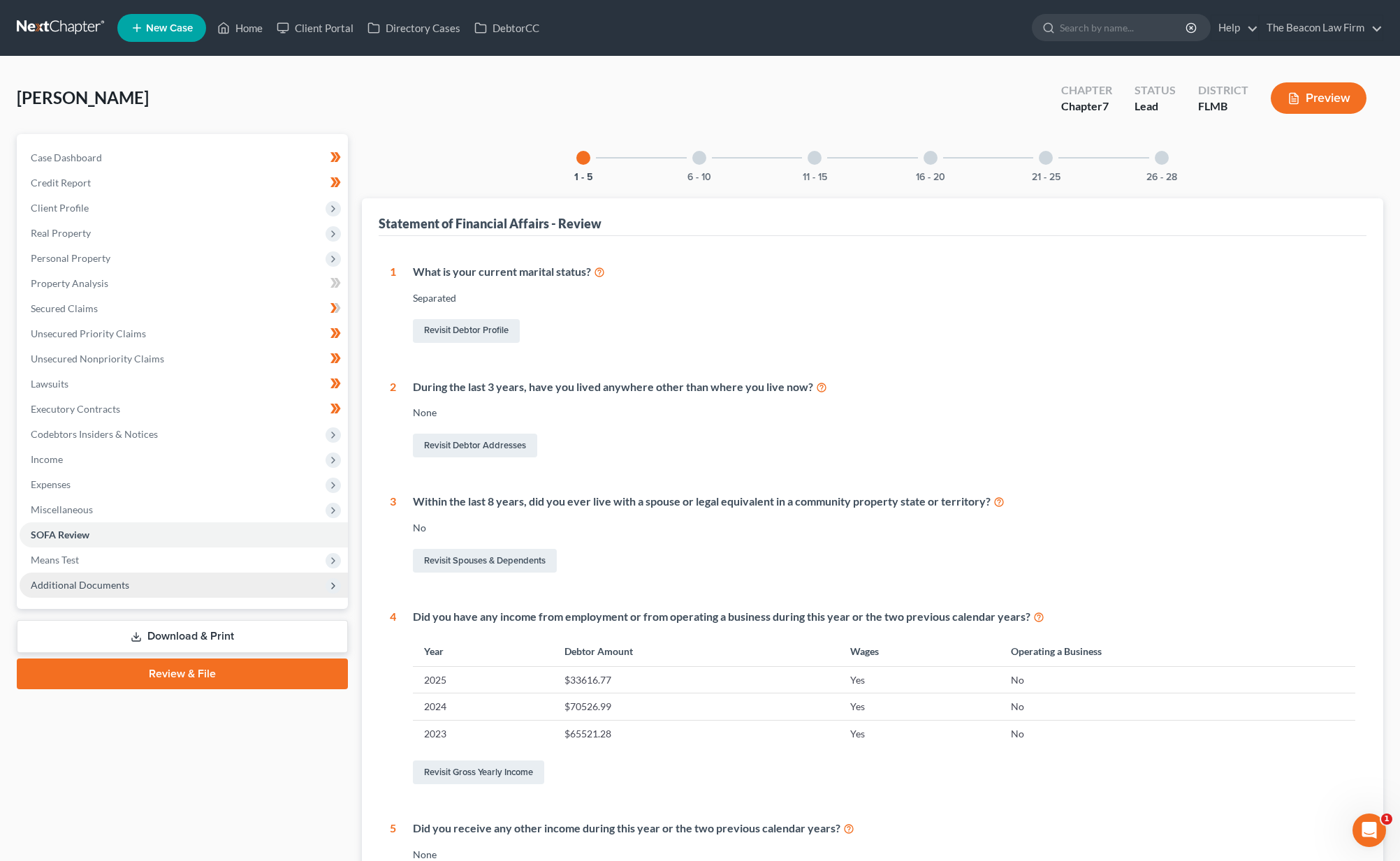
click at [79, 582] on span "Additional Documents" at bounding box center [80, 585] width 98 height 12
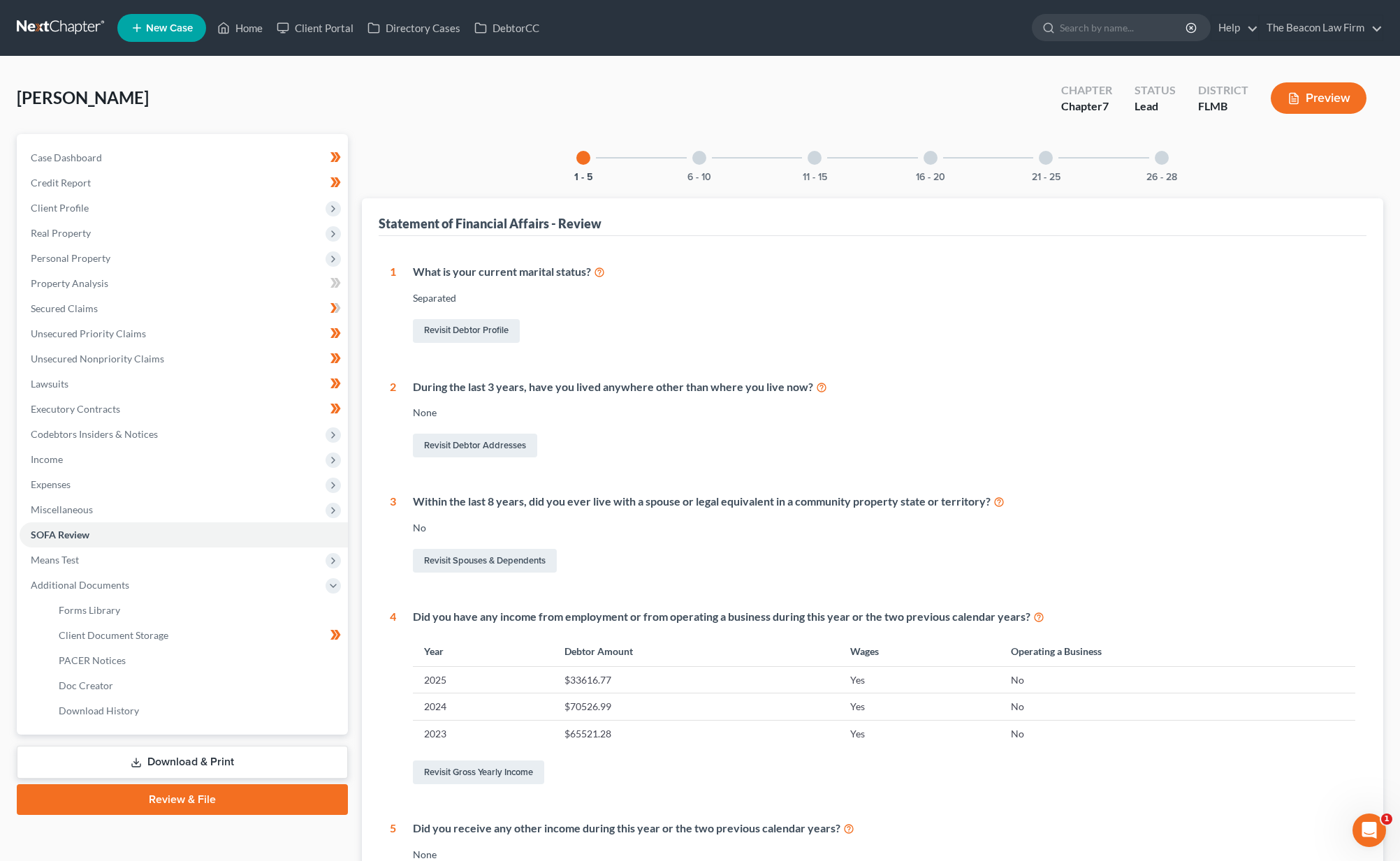
drag, startPoint x: 70, startPoint y: 562, endPoint x: 76, endPoint y: 592, distance: 30.6
click at [70, 562] on span "Means Test" at bounding box center [55, 559] width 48 height 12
click at [76, 595] on link "Exemption from Presumption" at bounding box center [197, 585] width 300 height 25
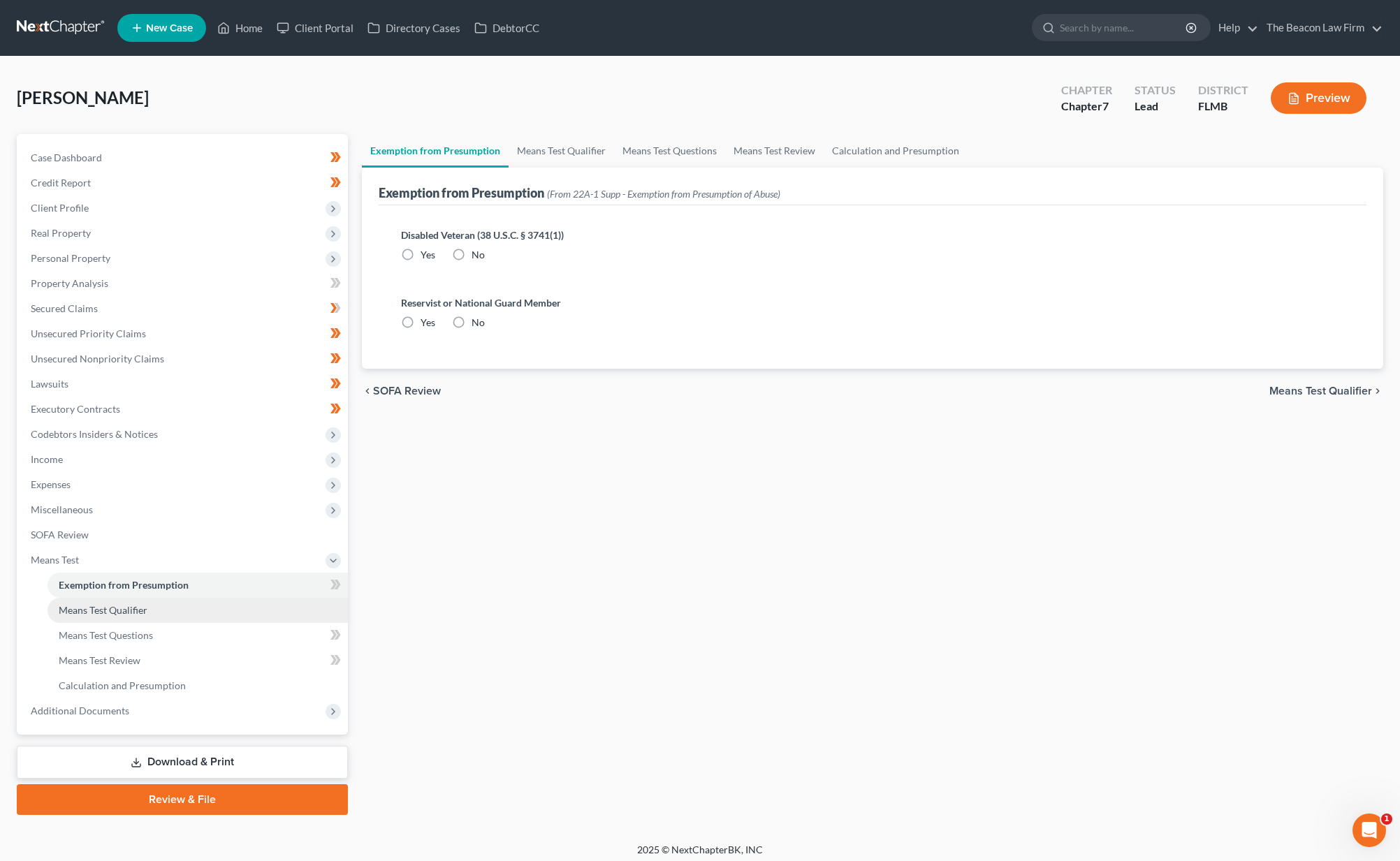
click at [86, 613] on span "Means Test Qualifier" at bounding box center [103, 610] width 89 height 12
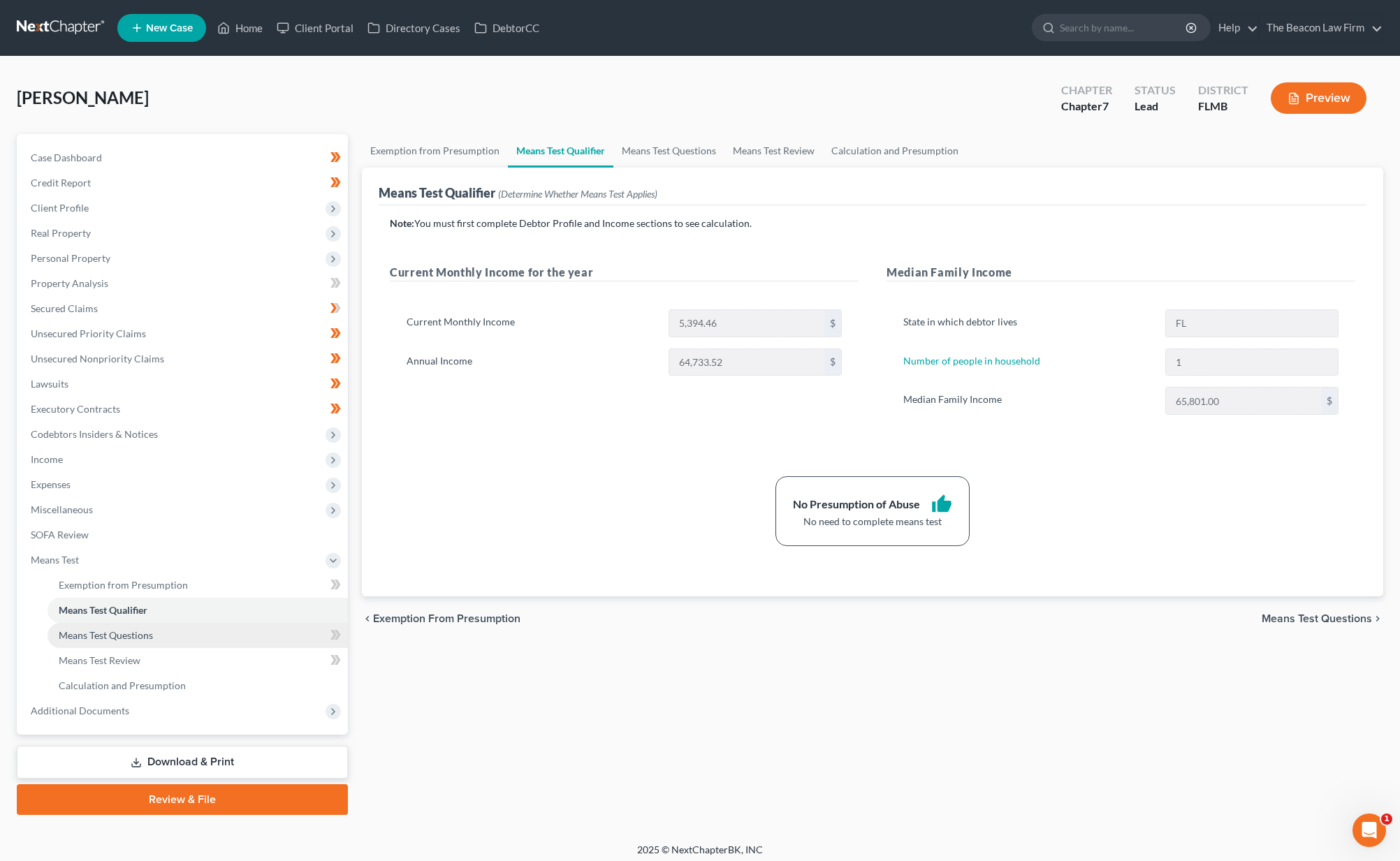
click at [86, 645] on link "Means Test Questions" at bounding box center [197, 636] width 300 height 25
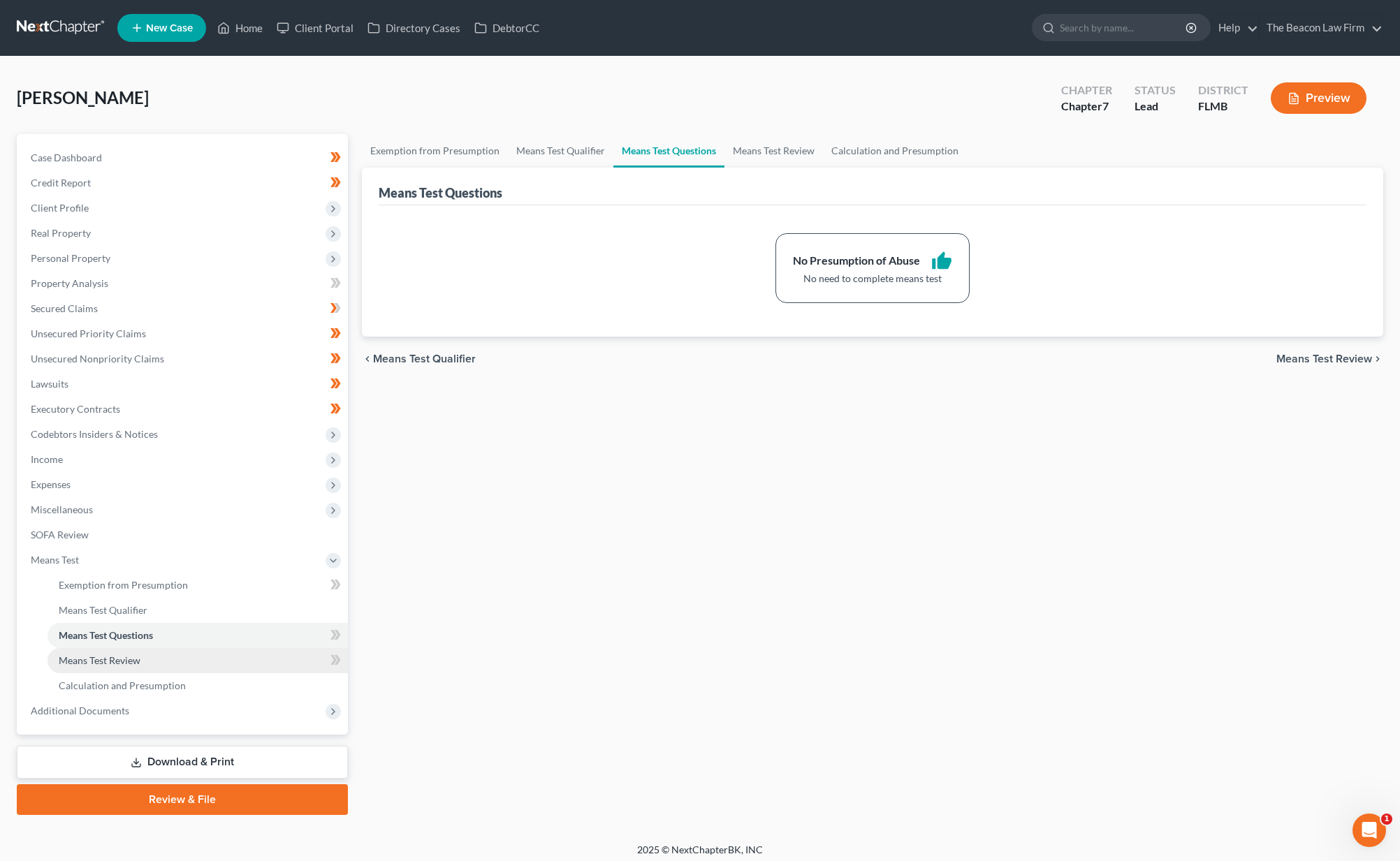
click at [86, 657] on span "Means Test Review" at bounding box center [100, 660] width 81 height 12
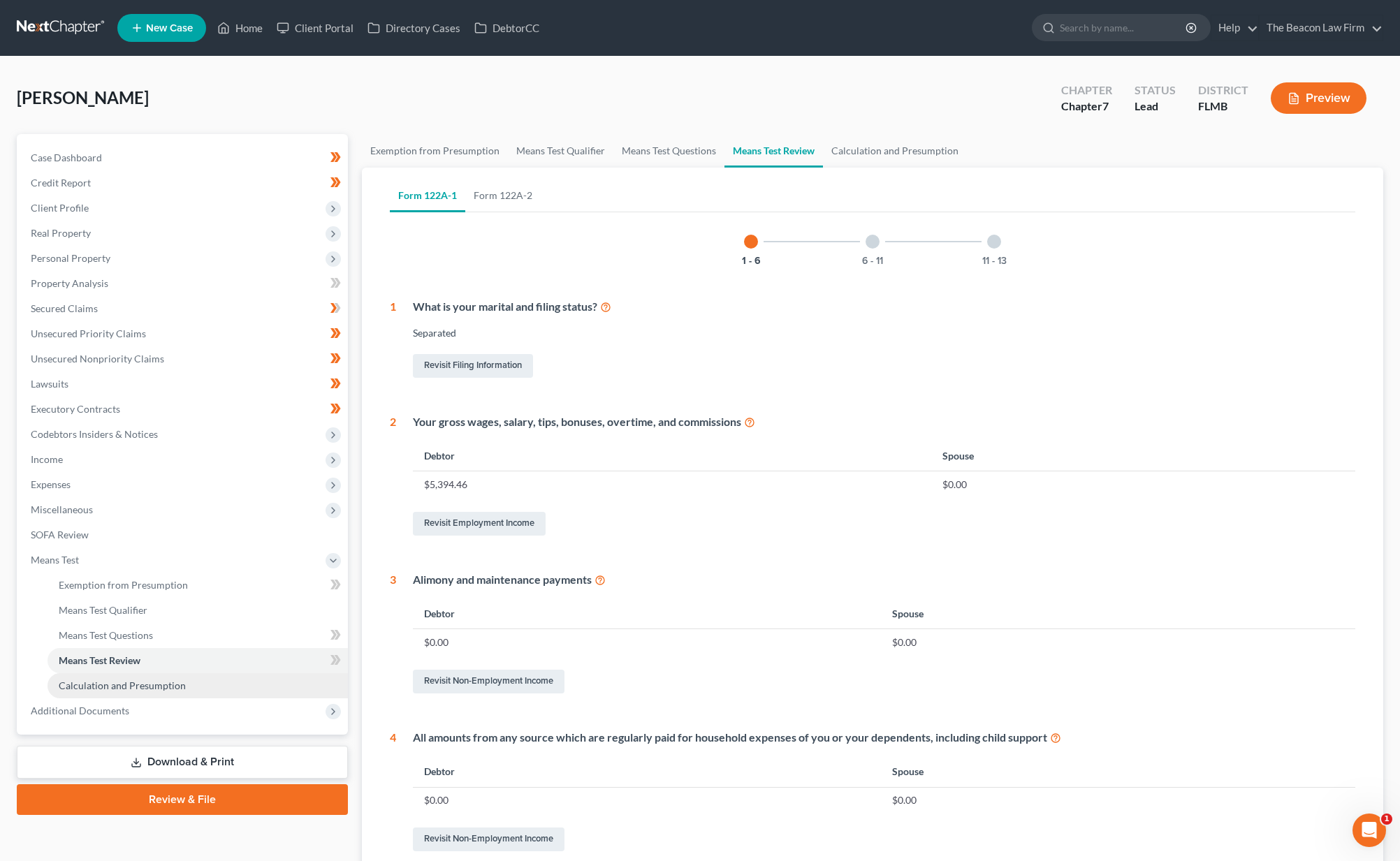
click at [98, 688] on span "Calculation and Presumption" at bounding box center [122, 686] width 127 height 12
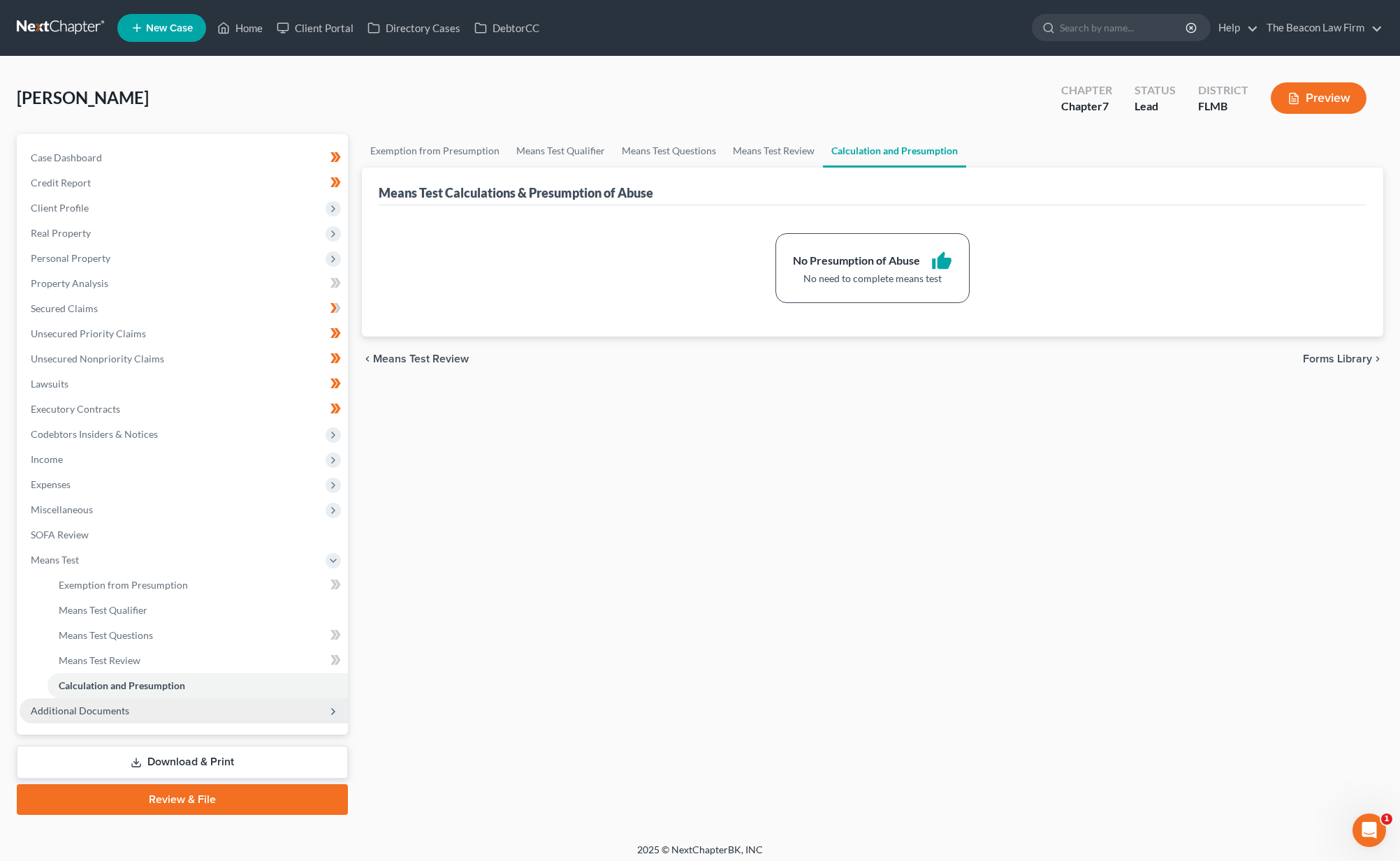
click at [101, 712] on span "Additional Documents" at bounding box center [80, 711] width 98 height 12
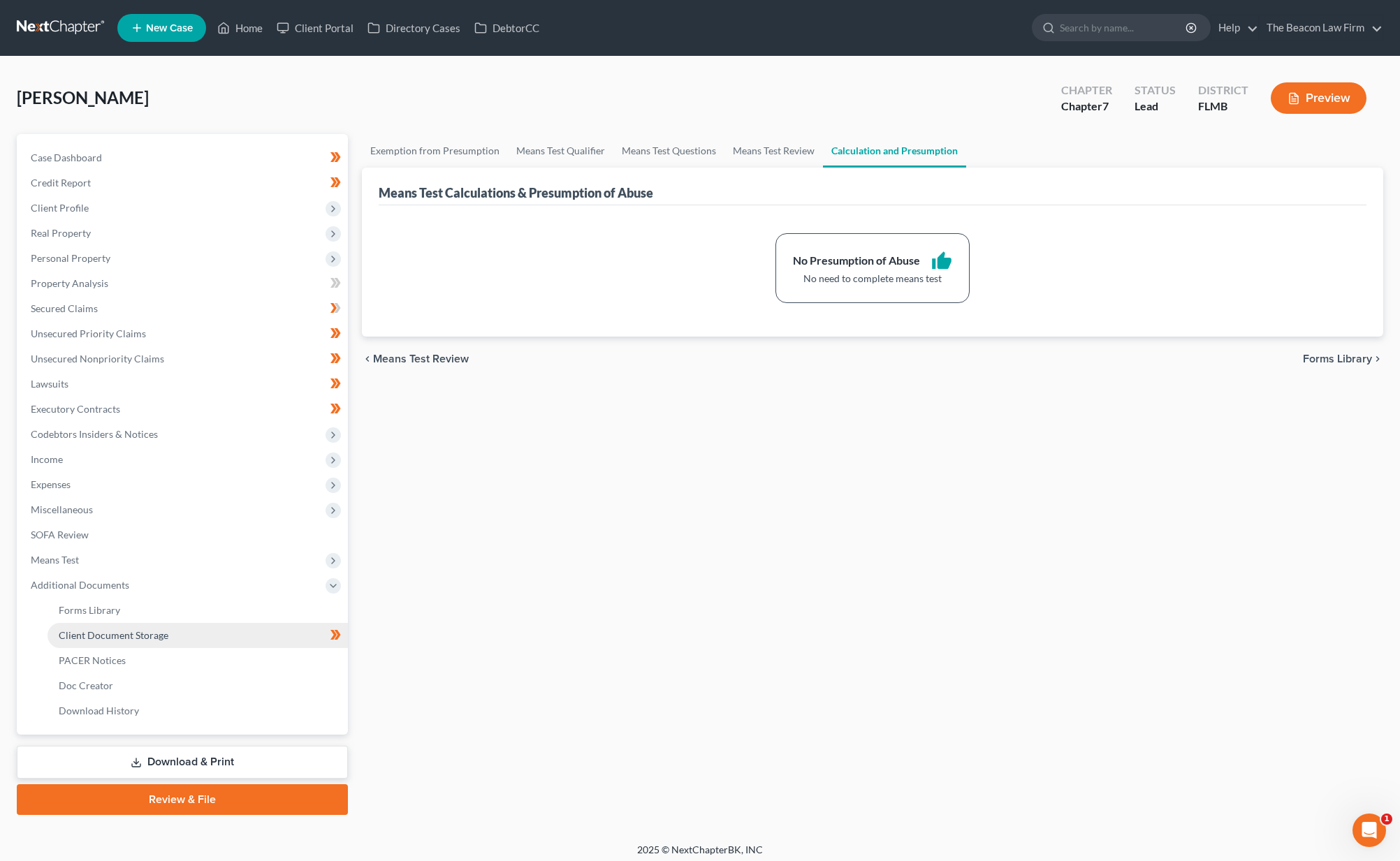
click at [123, 637] on span "Client Document Storage" at bounding box center [114, 635] width 110 height 12
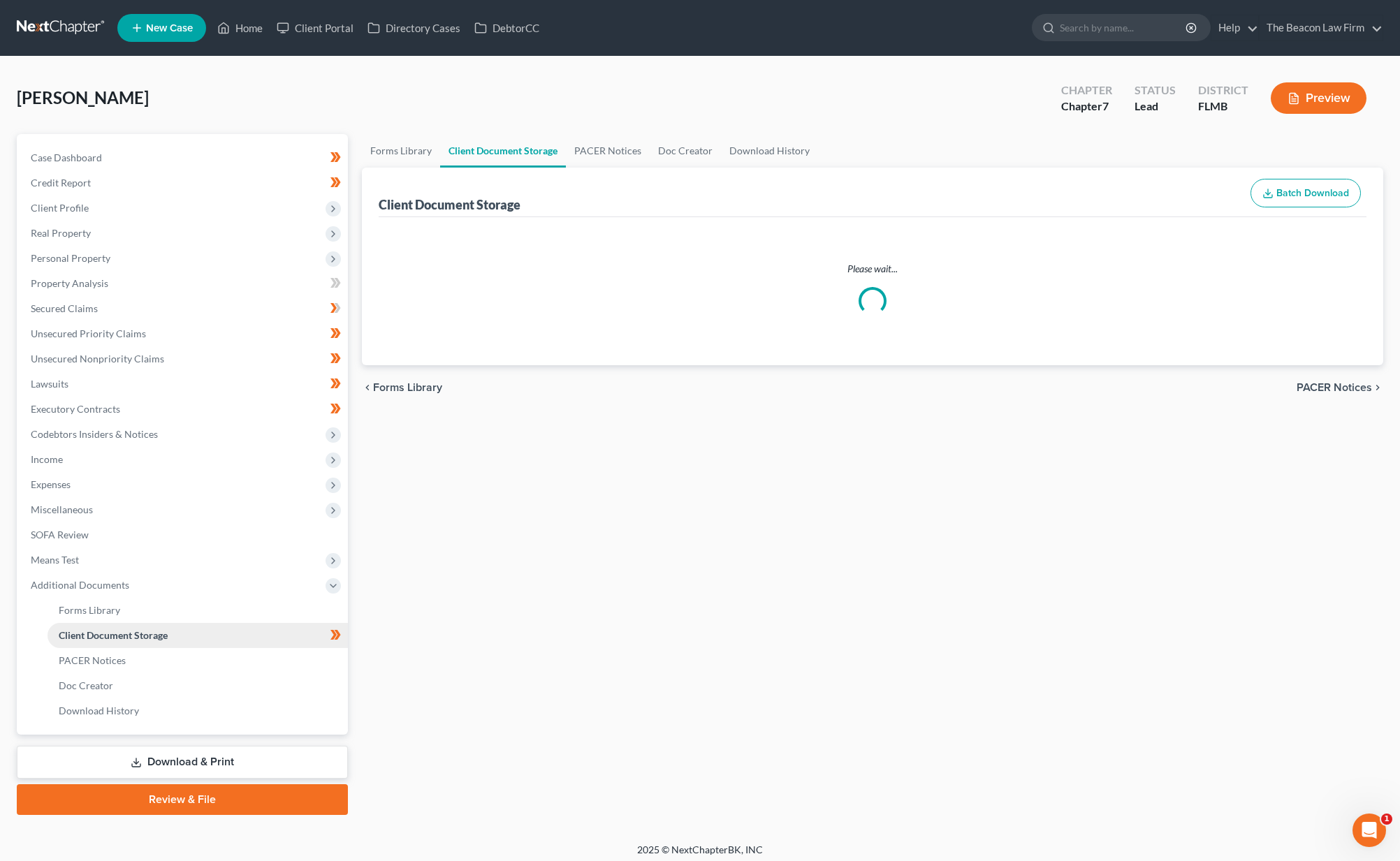
select select "9"
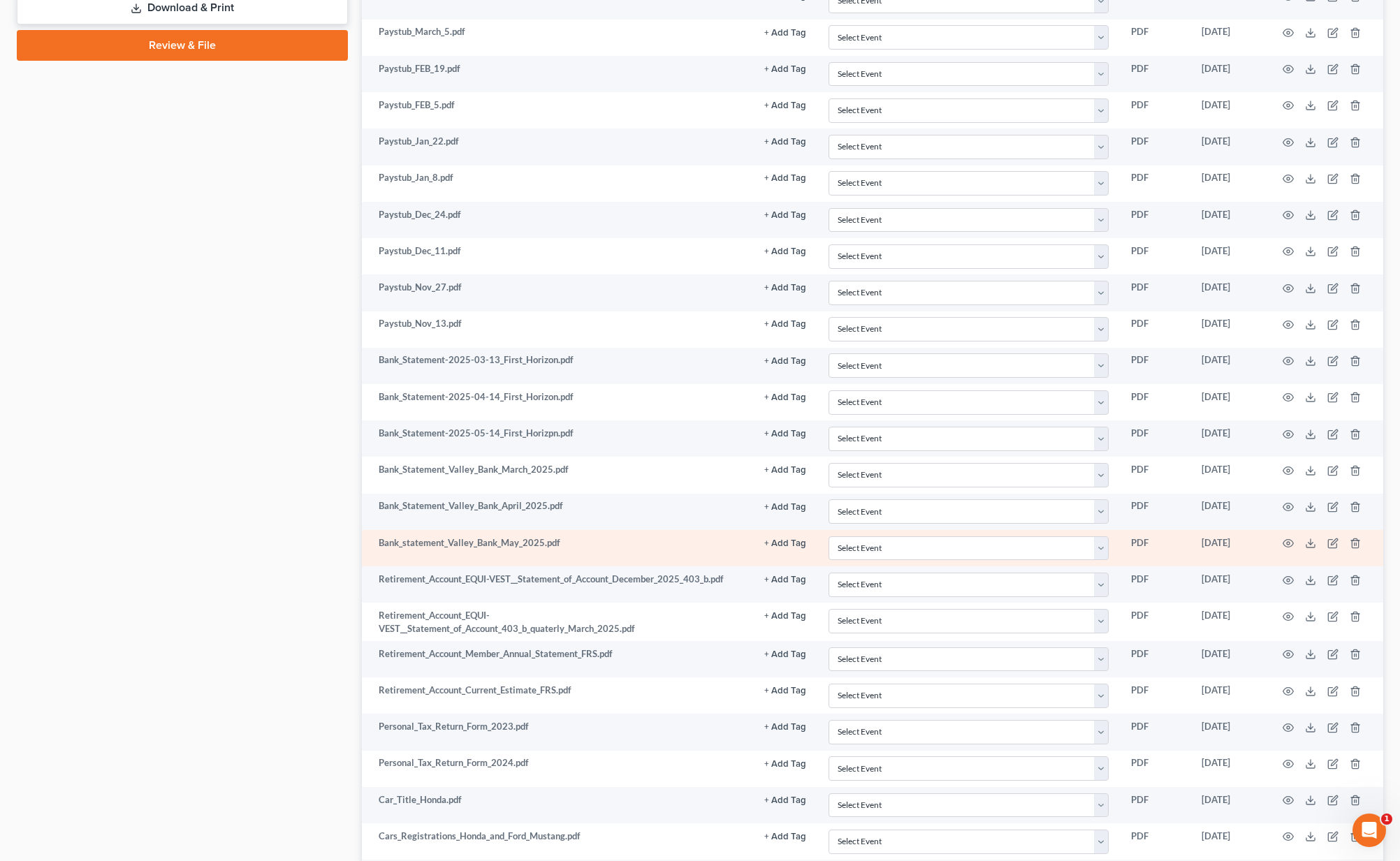
scroll to position [883, 0]
